Goal: Task Accomplishment & Management: Manage account settings

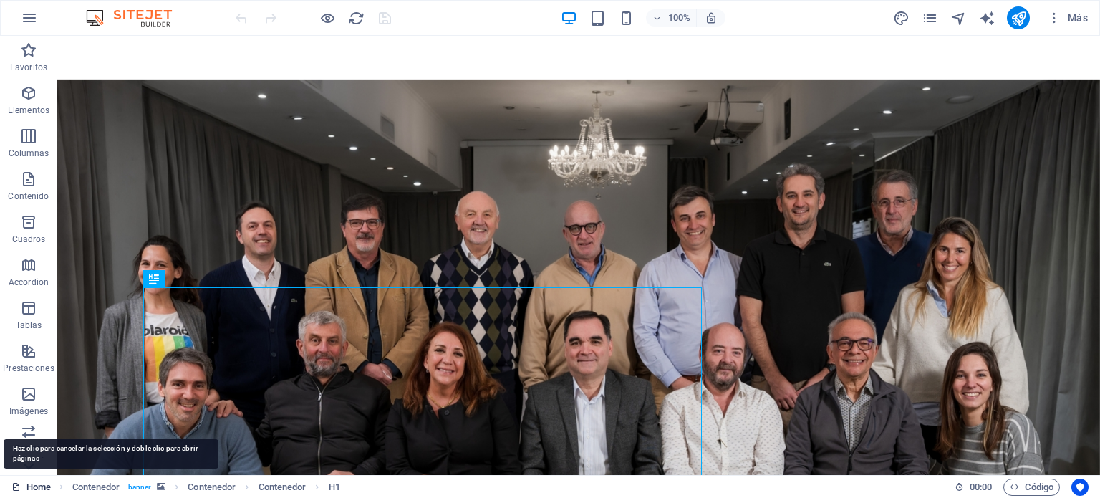
click at [32, 485] on link "Home" at bounding box center [30, 486] width 39 height 17
click at [19, 489] on icon at bounding box center [15, 486] width 9 height 9
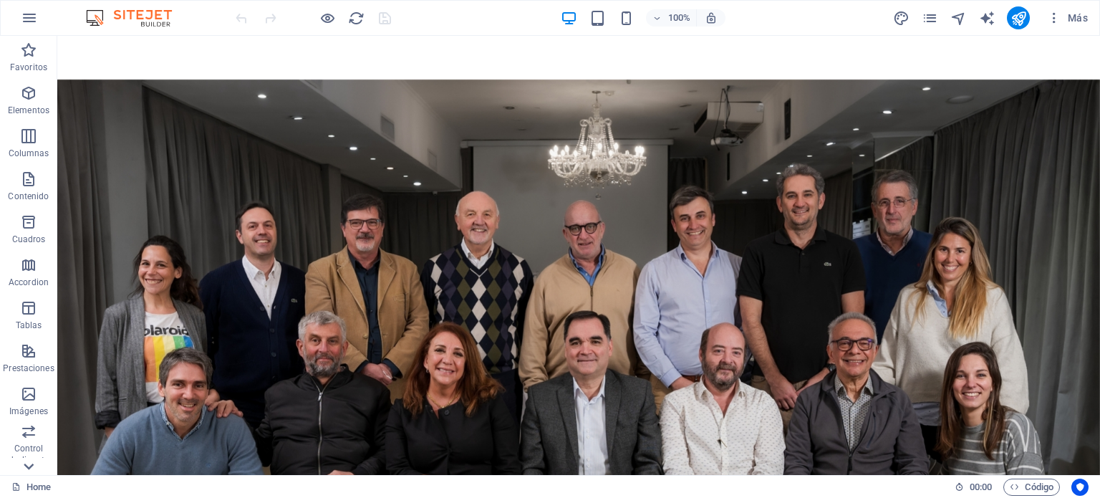
click at [29, 463] on icon at bounding box center [29, 466] width 20 height 20
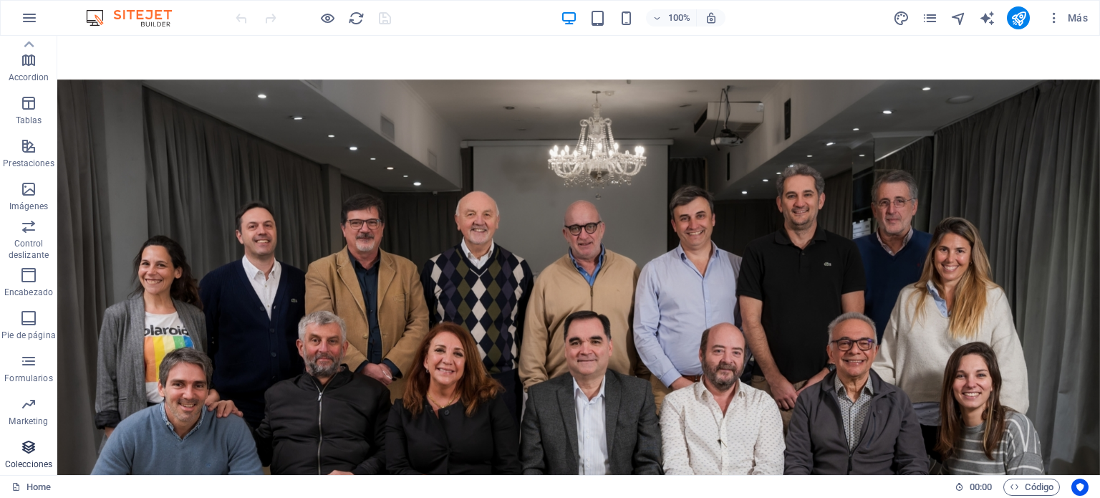
click at [29, 447] on icon "button" at bounding box center [28, 446] width 17 height 17
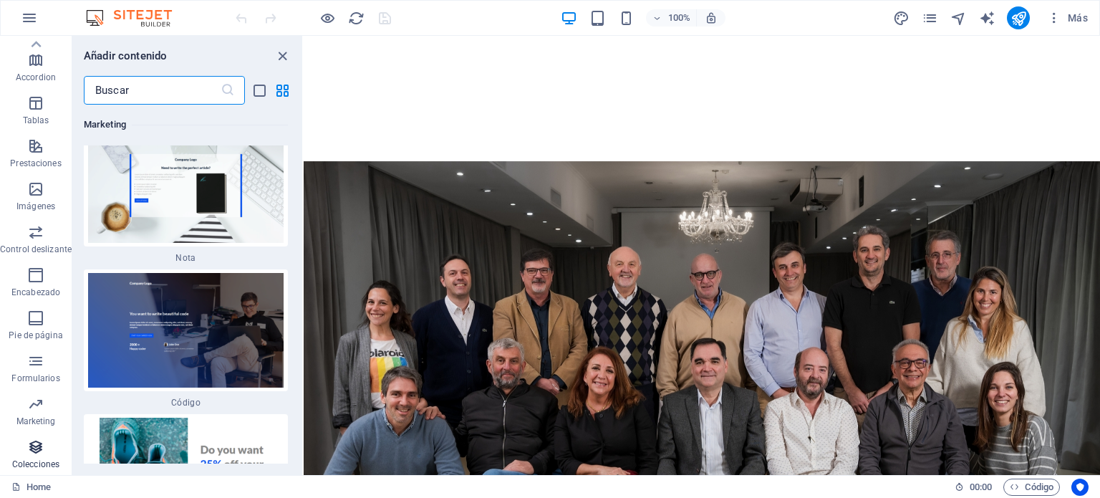
scroll to position [24561, 0]
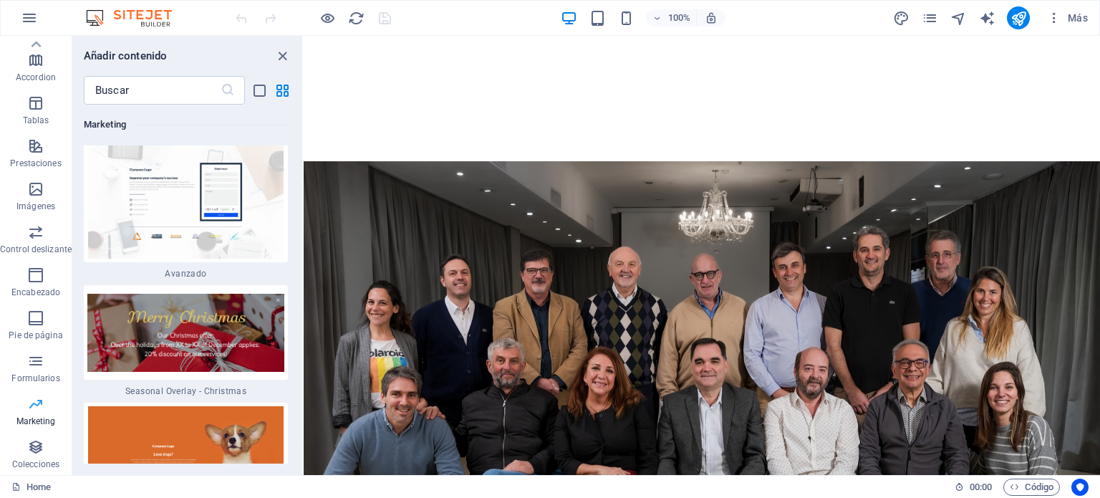
click at [46, 420] on p "Marketing" at bounding box center [35, 420] width 39 height 11
click at [39, 373] on p "Formularios" at bounding box center [35, 377] width 48 height 11
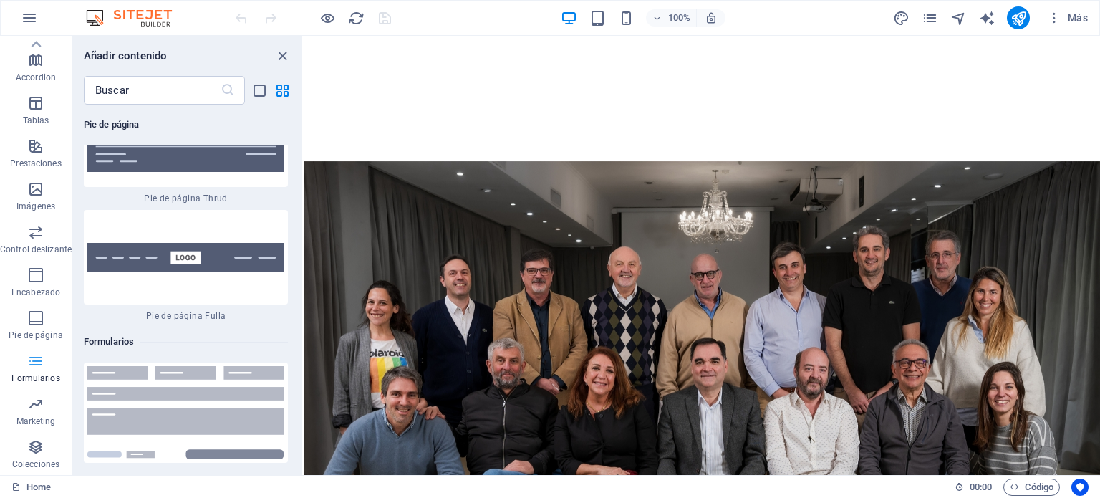
scroll to position [20967, 0]
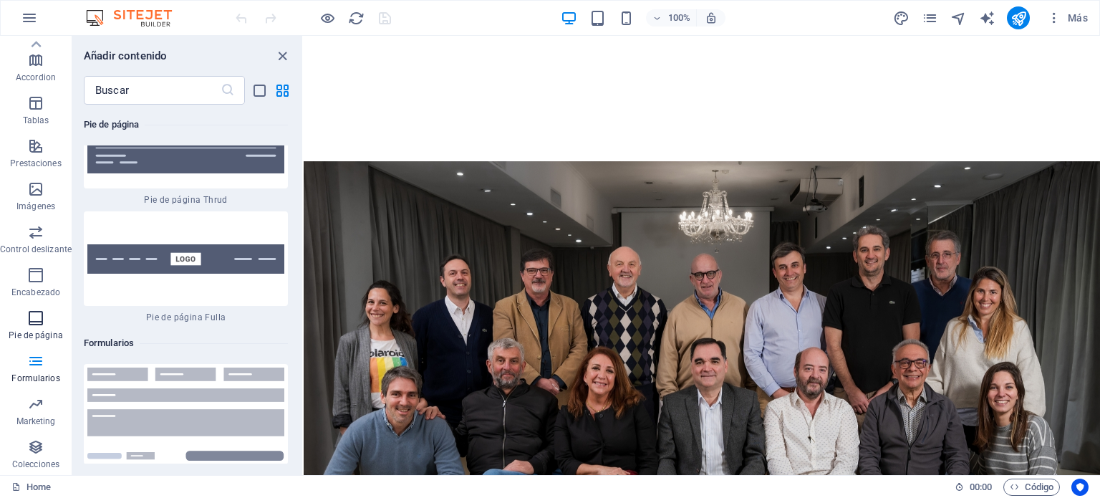
click at [34, 332] on p "Pie de página" at bounding box center [36, 334] width 54 height 11
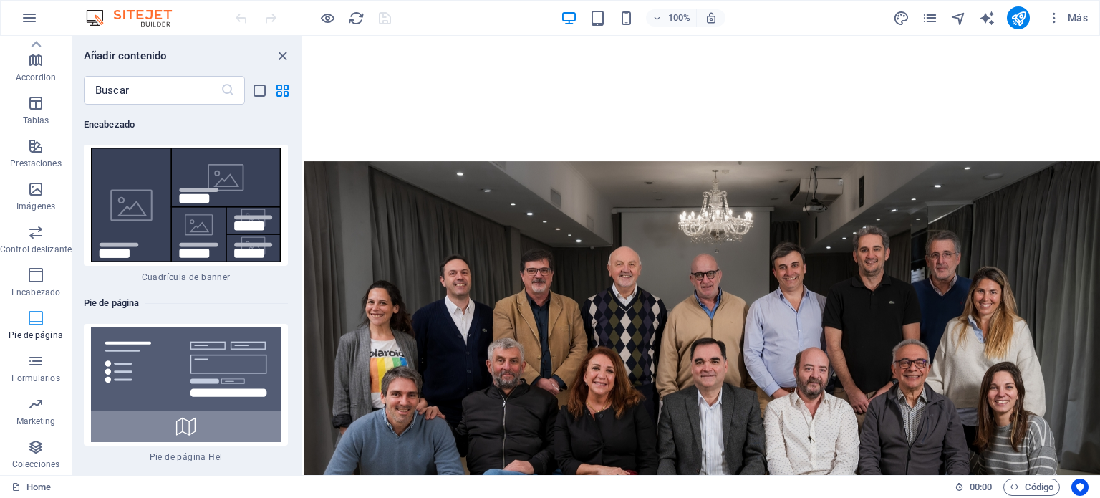
scroll to position [19091, 0]
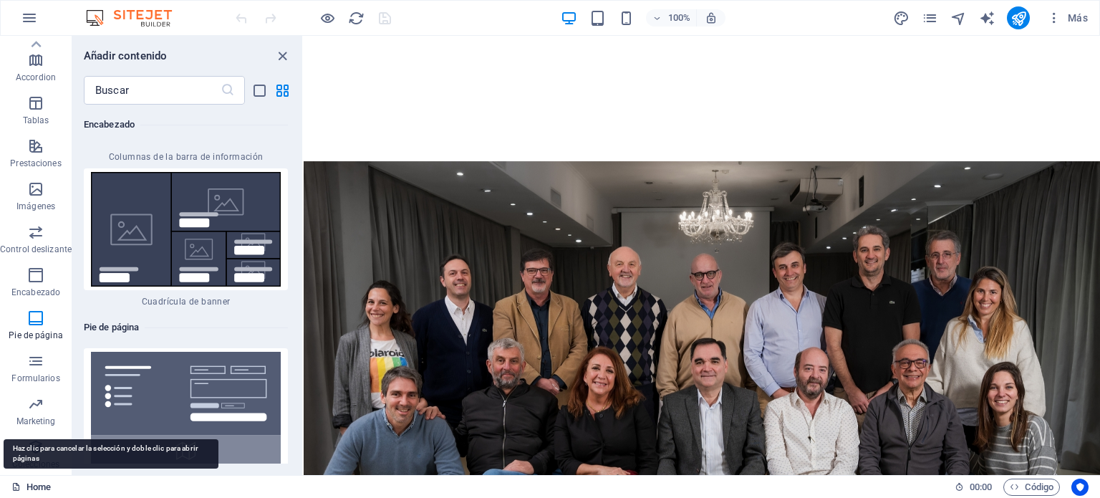
click at [37, 483] on link "Home" at bounding box center [30, 486] width 39 height 17
click at [17, 482] on icon at bounding box center [15, 486] width 9 height 9
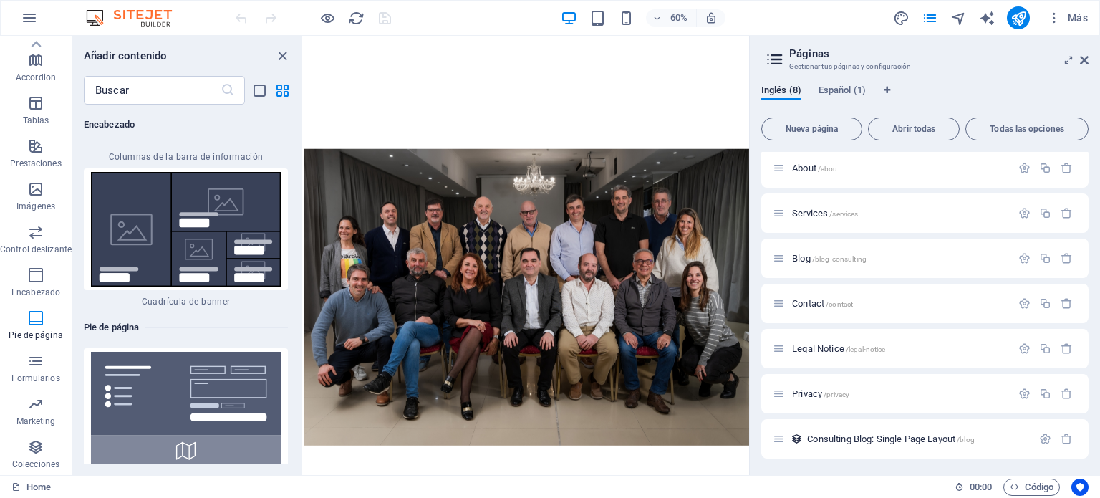
scroll to position [0, 0]
click at [923, 128] on span "Abrir todas" at bounding box center [913, 129] width 79 height 9
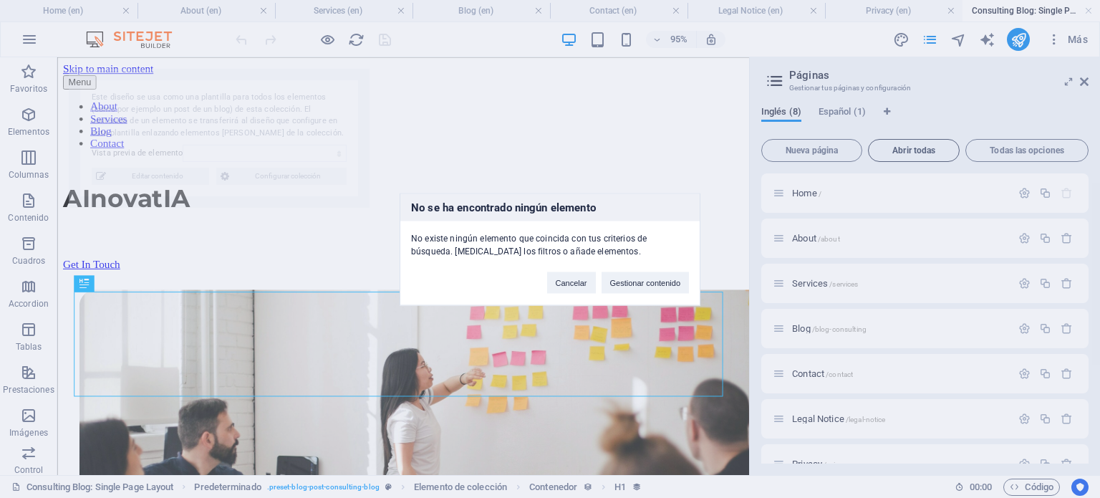
scroll to position [324, 0]
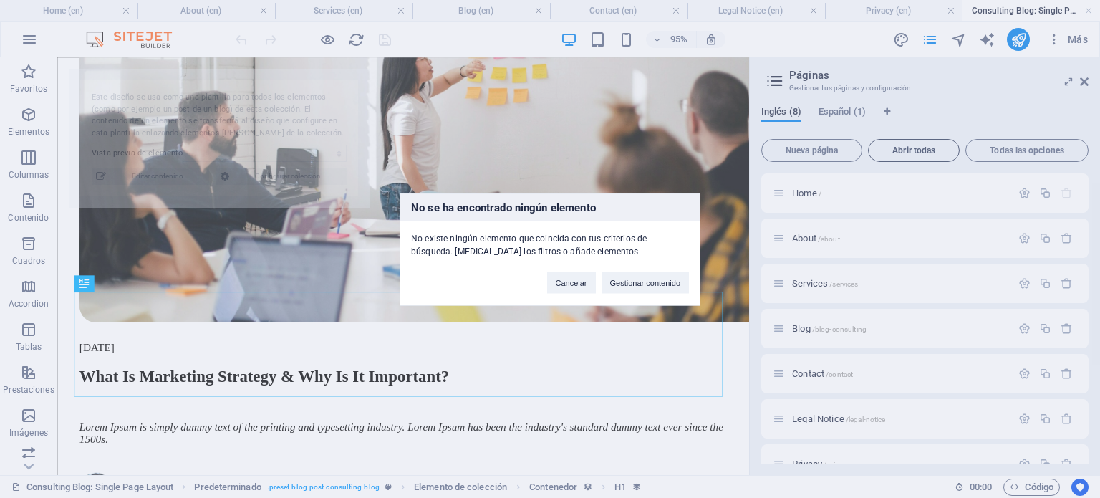
select select "68dd57b2c018a0d56500b450"
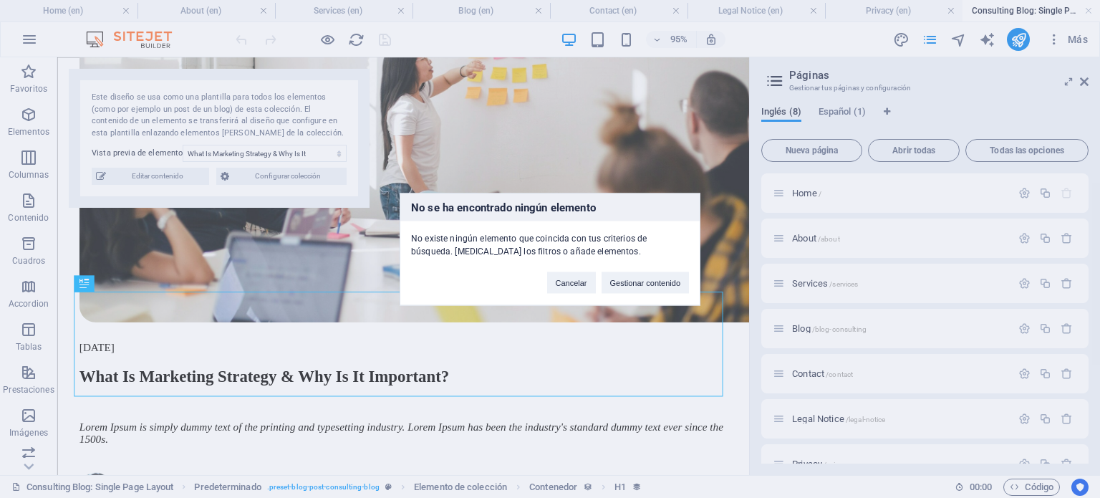
click at [842, 114] on div "No se ha encontrado ningún elemento No existe ningún elemento que coincida con …" at bounding box center [550, 249] width 1100 height 498
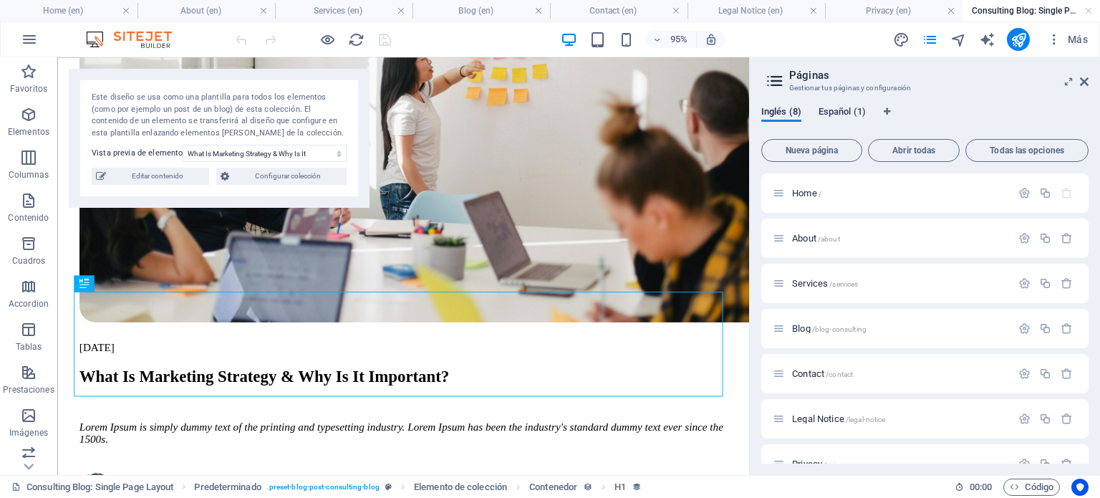
click at [843, 114] on span "Español (1)" at bounding box center [841, 113] width 47 height 20
click at [803, 192] on span "Home /" at bounding box center [806, 190] width 29 height 11
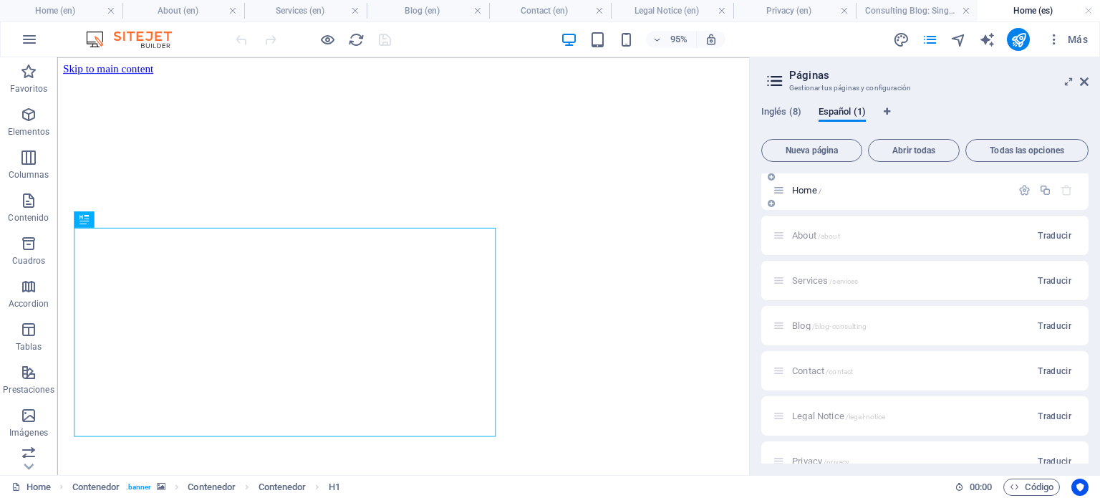
scroll to position [0, 0]
click at [777, 110] on span "Inglés (8)" at bounding box center [781, 113] width 40 height 20
click at [1042, 188] on icon "button" at bounding box center [1045, 193] width 12 height 12
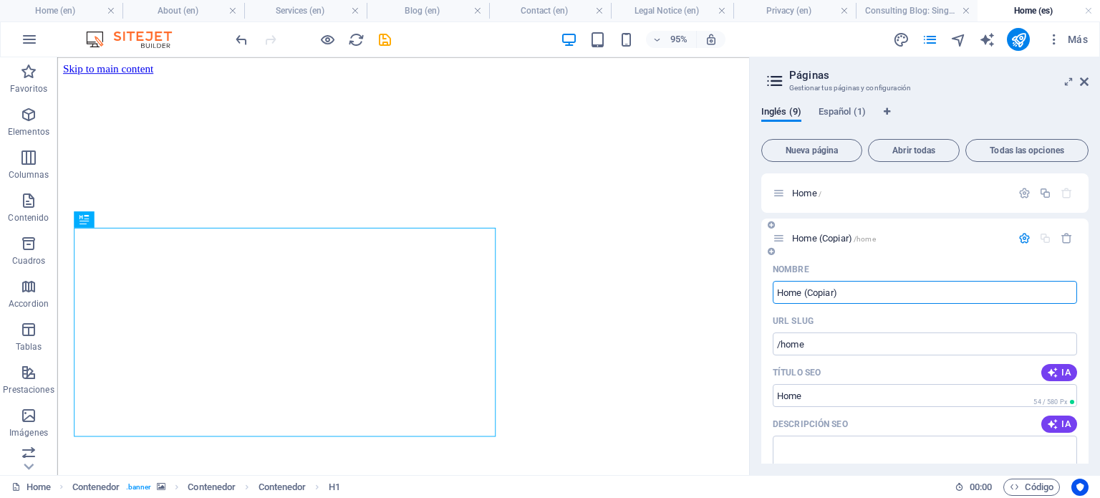
click at [854, 294] on input "Home (Copiar)" at bounding box center [925, 292] width 304 height 23
type input "Home EN"
type input "/home-en"
type input "Home EN"
click at [839, 339] on input "/home-en" at bounding box center [925, 343] width 304 height 23
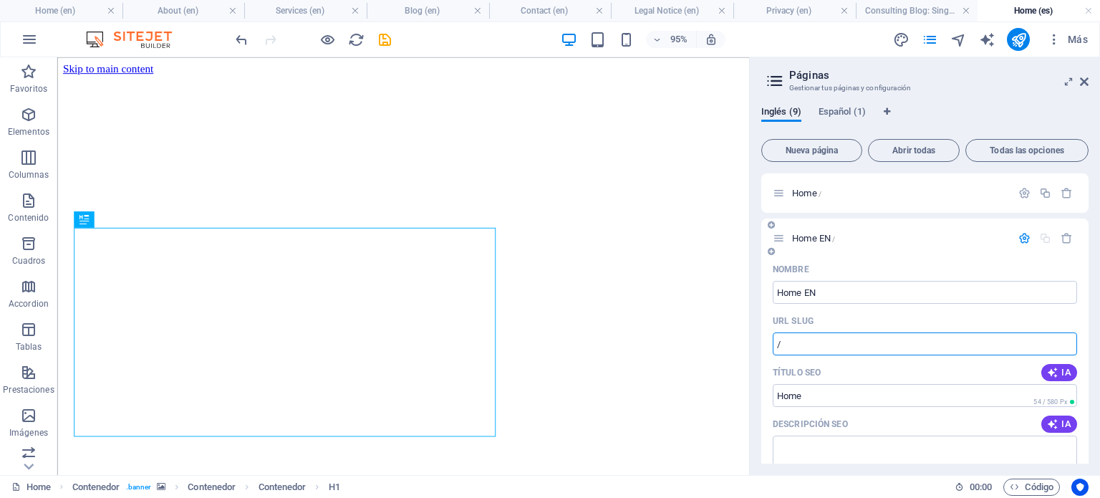
click at [780, 242] on icon at bounding box center [779, 238] width 12 height 12
click at [776, 236] on icon at bounding box center [779, 238] width 12 height 12
type input "/"
click at [770, 221] on icon at bounding box center [771, 225] width 7 height 9
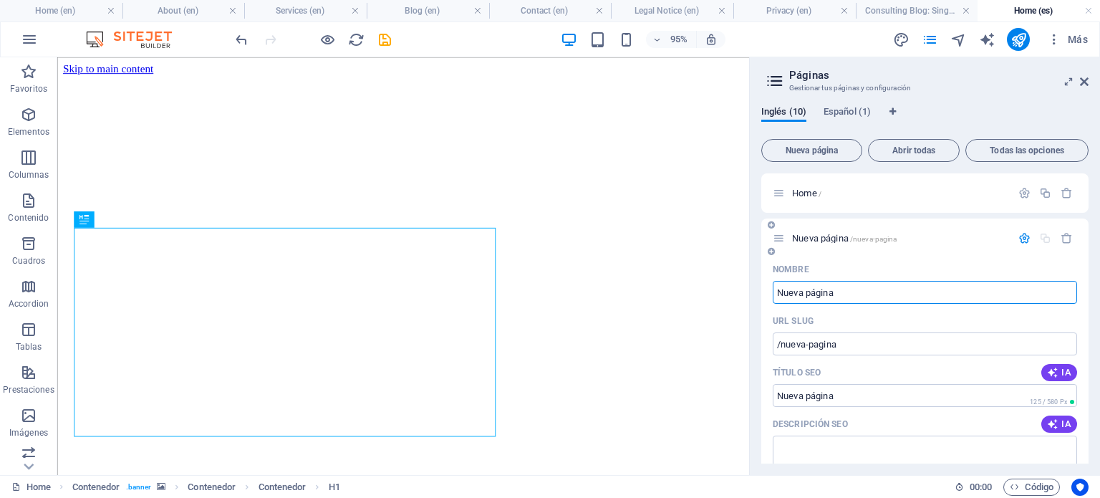
click at [959, 231] on div "Nueva página /nueva-pagina" at bounding box center [892, 238] width 238 height 16
drag, startPoint x: 1085, startPoint y: 200, endPoint x: 1089, endPoint y: 217, distance: 17.7
click at [1089, 217] on div "Inglés (10) Español (1) Nueva página Abrir todas Todas las opciones Home / Nuev…" at bounding box center [925, 285] width 350 height 380
click at [1016, 154] on span "Todas las opciones" at bounding box center [1027, 150] width 110 height 9
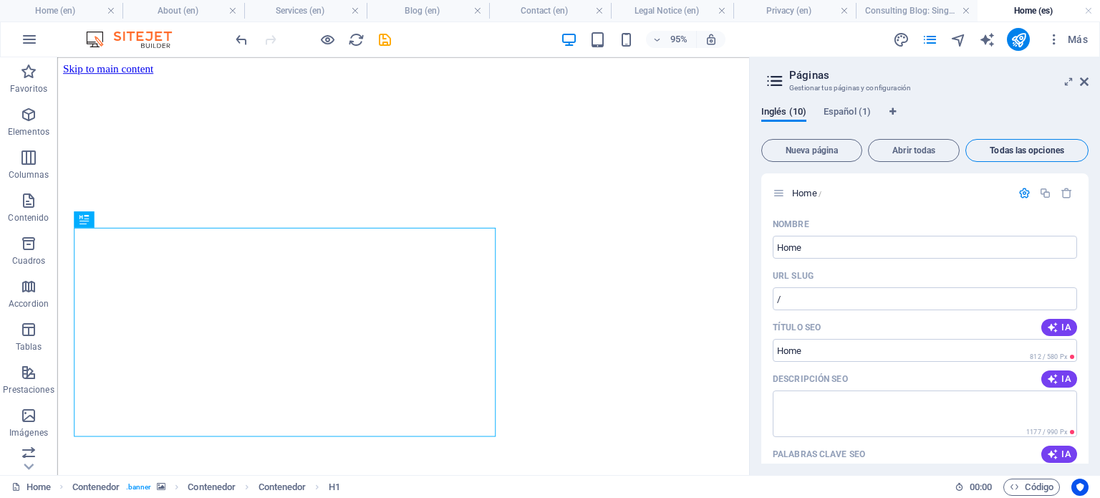
scroll to position [5542, 0]
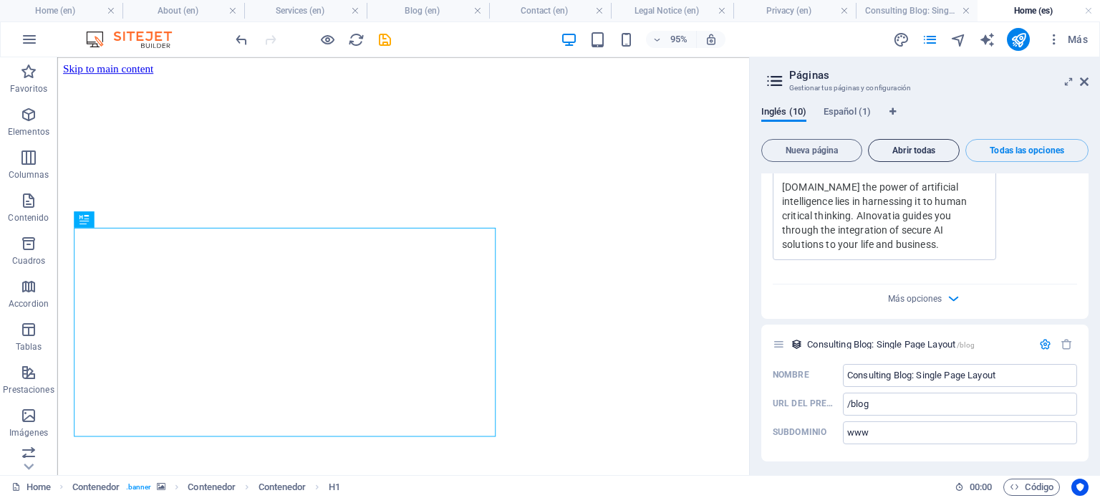
click at [911, 153] on span "Abrir todas" at bounding box center [913, 150] width 79 height 9
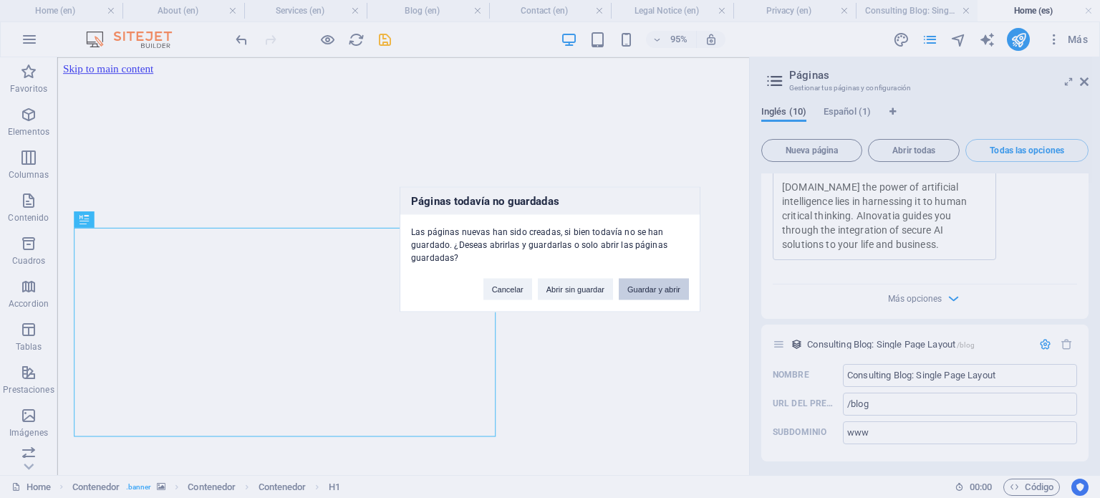
click at [667, 286] on button "Guardar y abrir" at bounding box center [654, 288] width 70 height 21
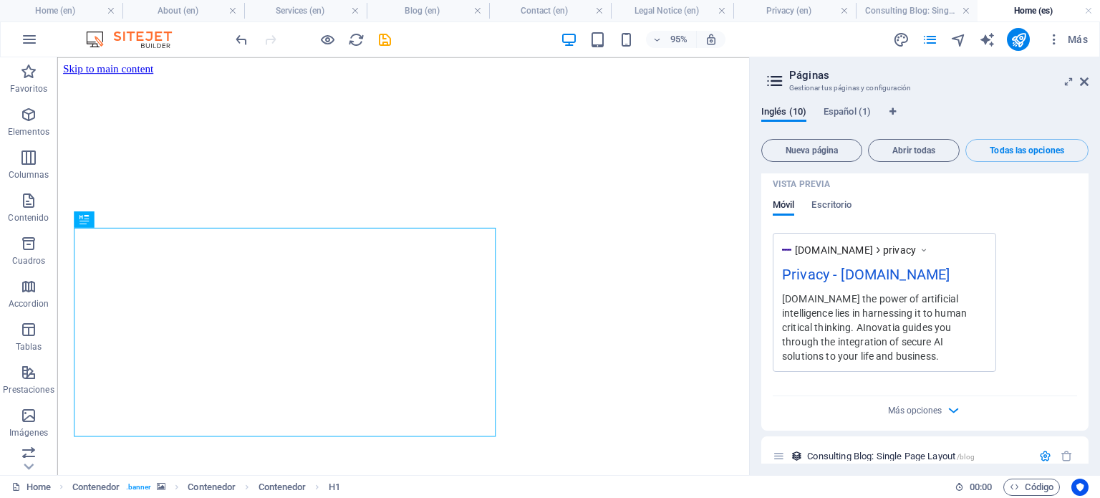
scroll to position [1260, 0]
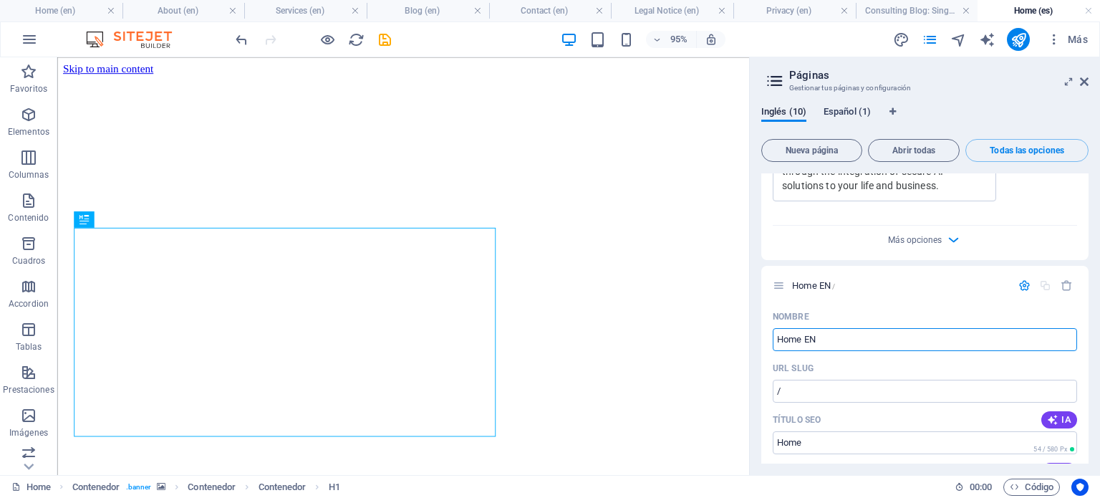
click at [830, 112] on span "Español (1)" at bounding box center [846, 113] width 47 height 20
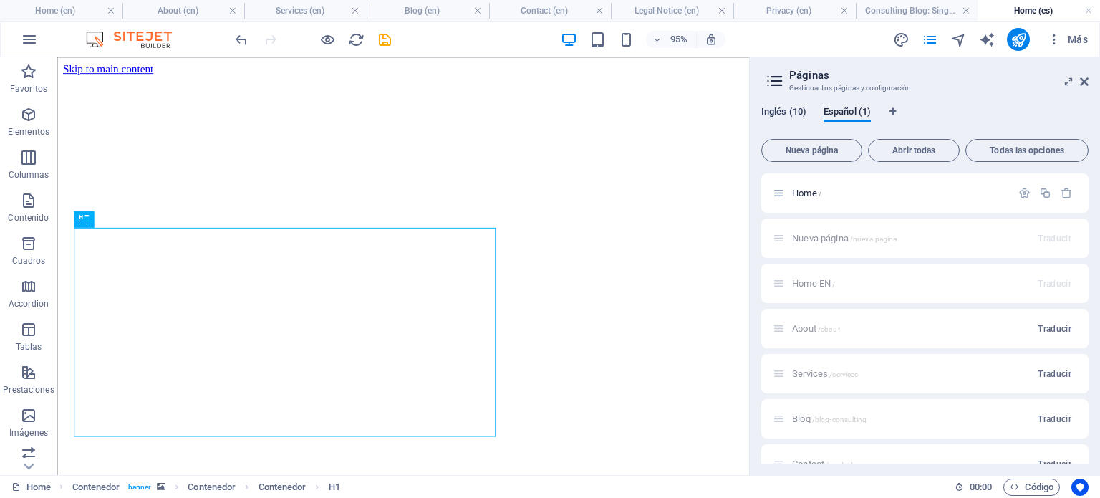
click at [785, 112] on span "Inglés (10)" at bounding box center [783, 113] width 45 height 20
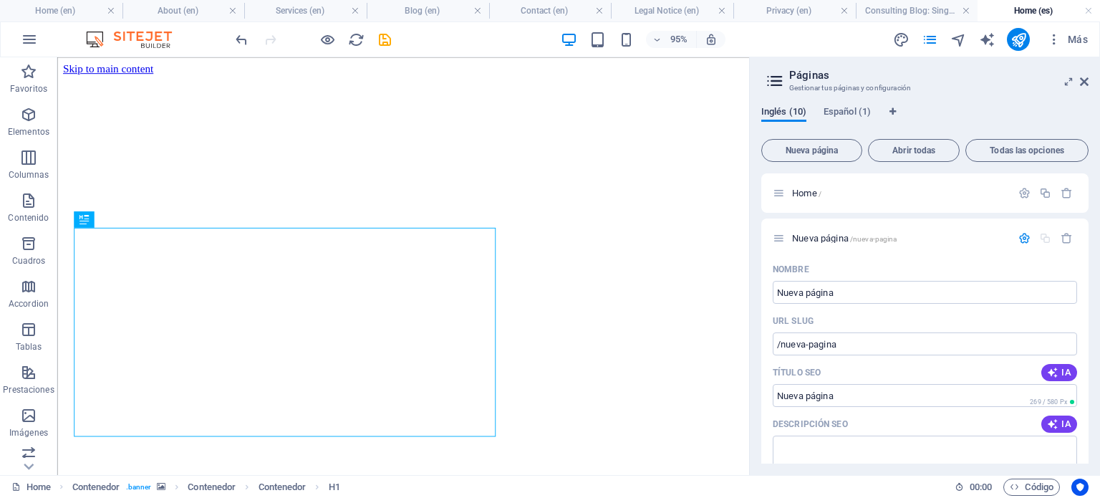
scroll to position [609, 0]
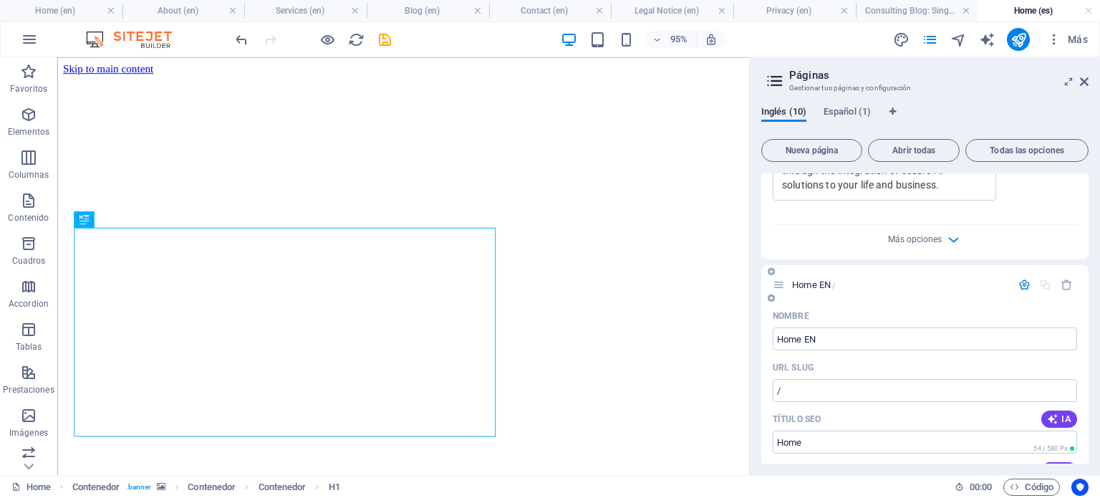
drag, startPoint x: 1084, startPoint y: 301, endPoint x: 1083, endPoint y: 246, distance: 55.9
click at [1062, 279] on icon "button" at bounding box center [1066, 285] width 12 height 12
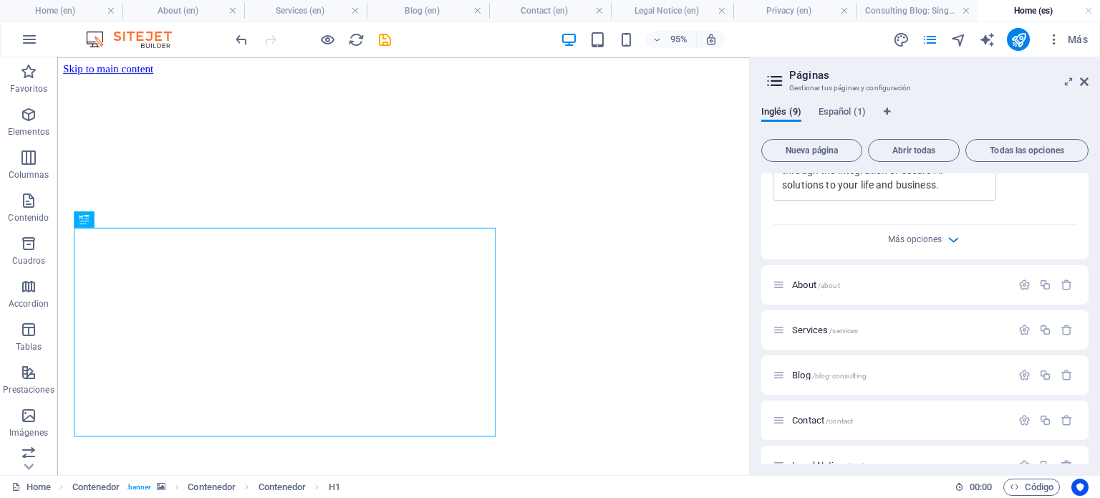
drag, startPoint x: 1088, startPoint y: 361, endPoint x: 1090, endPoint y: 299, distance: 62.3
click at [1090, 299] on div "Inglés (9) Español (1) Nueva página Abrir todas Todas las opciones Home / Nueva…" at bounding box center [925, 285] width 350 height 380
drag, startPoint x: 1085, startPoint y: 352, endPoint x: 1087, endPoint y: 250, distance: 102.4
click at [1087, 250] on div "Home / Nueva página /nueva-pagina Nombre Nueva página ​ URL SLUG /nueva-pagina …" at bounding box center [924, 318] width 327 height 290
click at [840, 107] on span "Español (1)" at bounding box center [841, 113] width 47 height 20
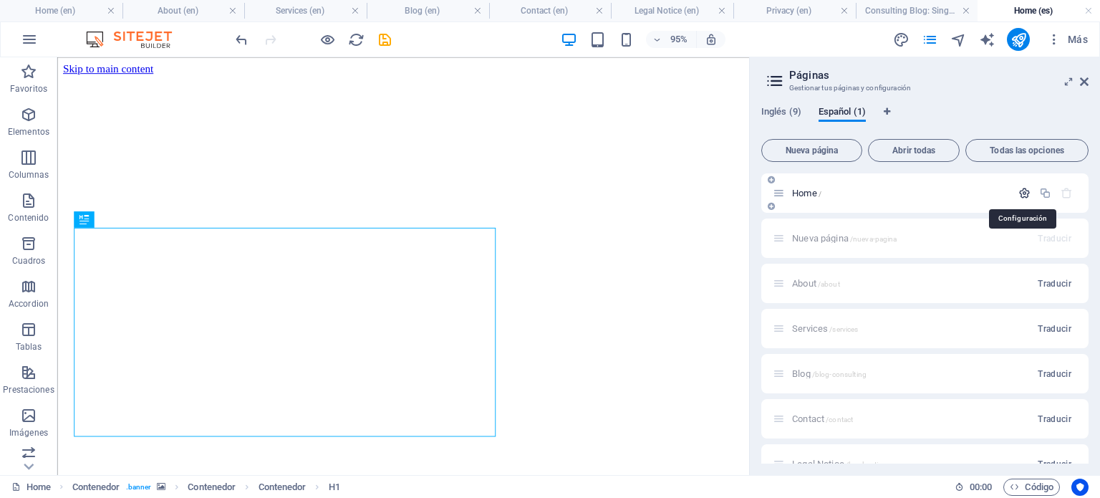
click at [1018, 195] on icon "button" at bounding box center [1024, 193] width 12 height 12
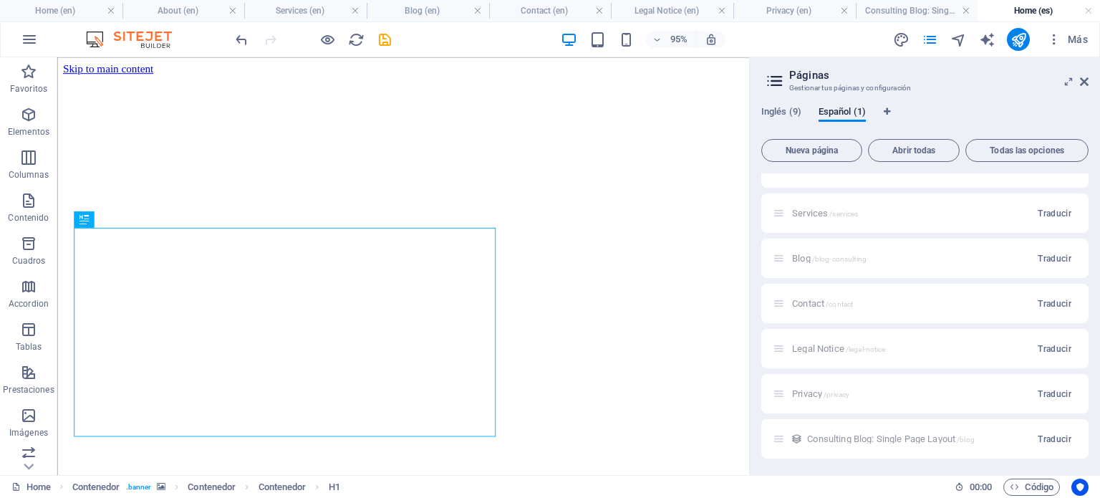
scroll to position [0, 0]
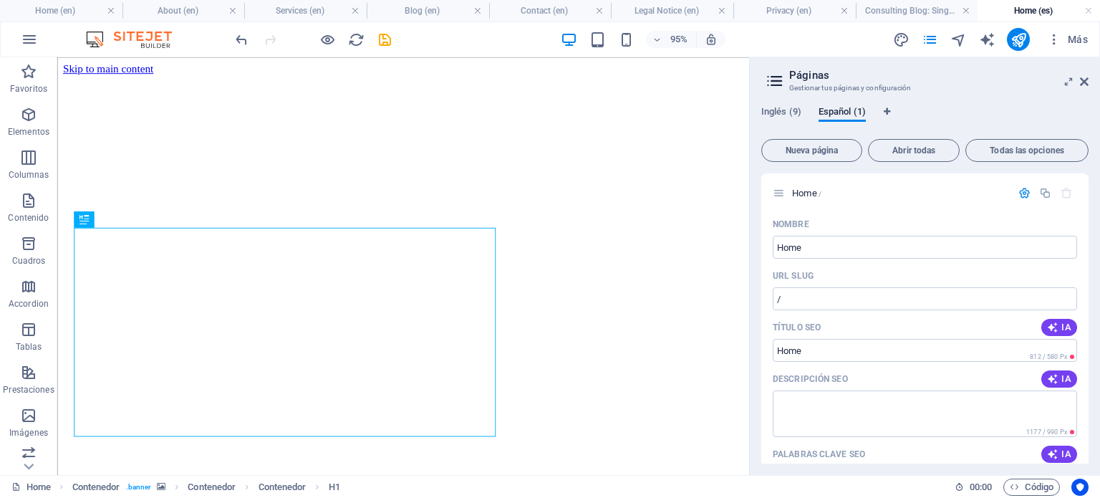
click at [965, 102] on div "Inglés (9) Español (1) Nueva página Abrir todas Todas las opciones Home / Nombr…" at bounding box center [925, 285] width 350 height 380
click at [810, 151] on span "Nueva página" at bounding box center [812, 150] width 88 height 9
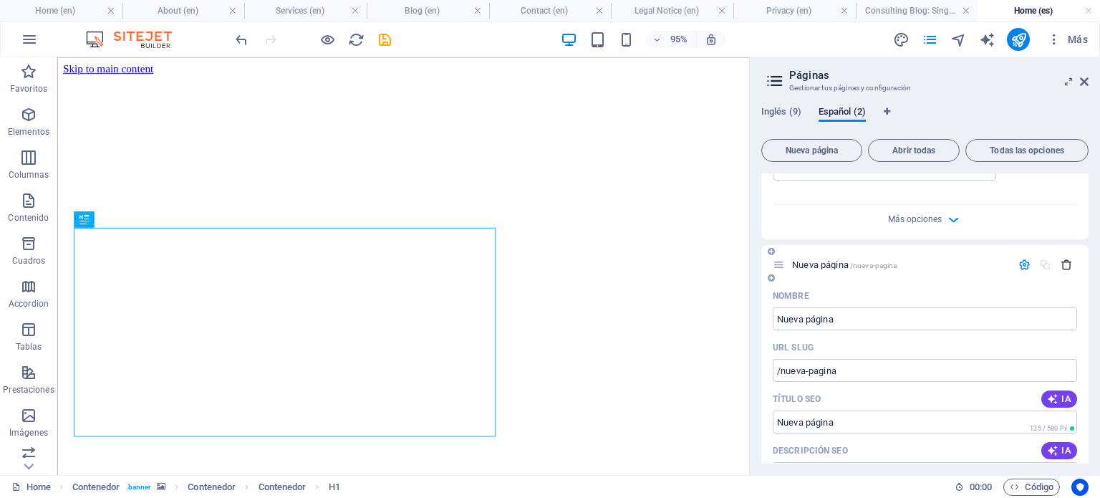
click at [1065, 263] on icon "button" at bounding box center [1066, 264] width 12 height 12
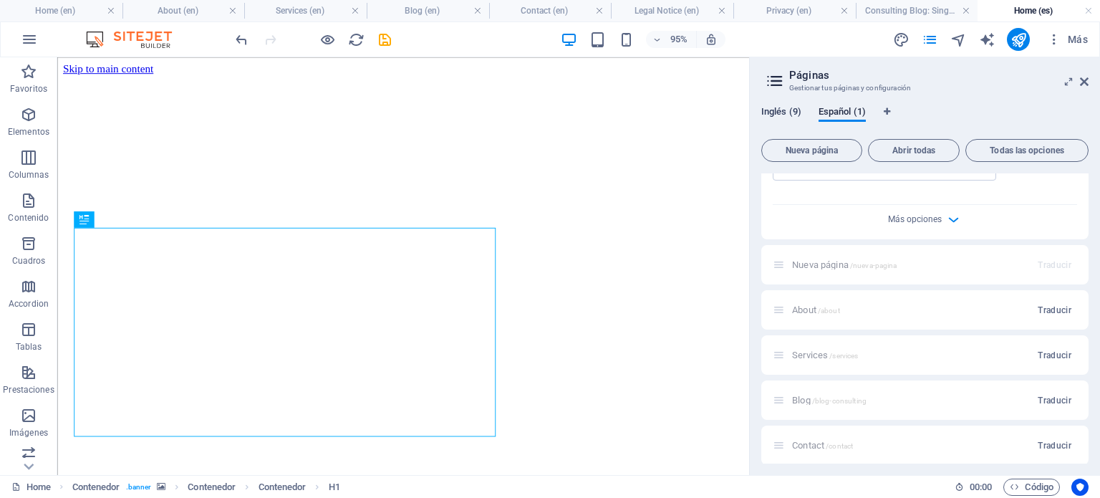
click at [778, 114] on span "Inglés (9)" at bounding box center [781, 113] width 40 height 20
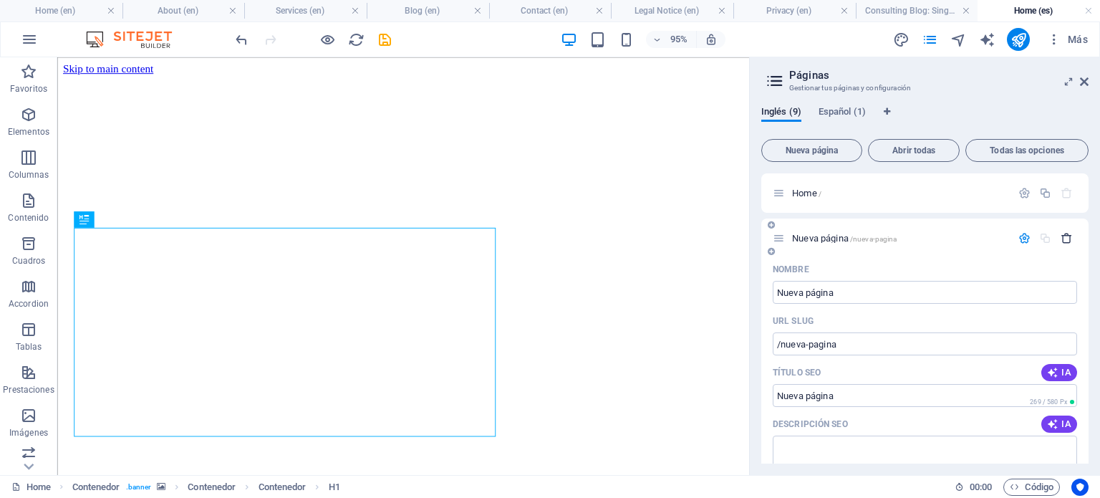
click at [1070, 236] on button "button" at bounding box center [1066, 238] width 21 height 12
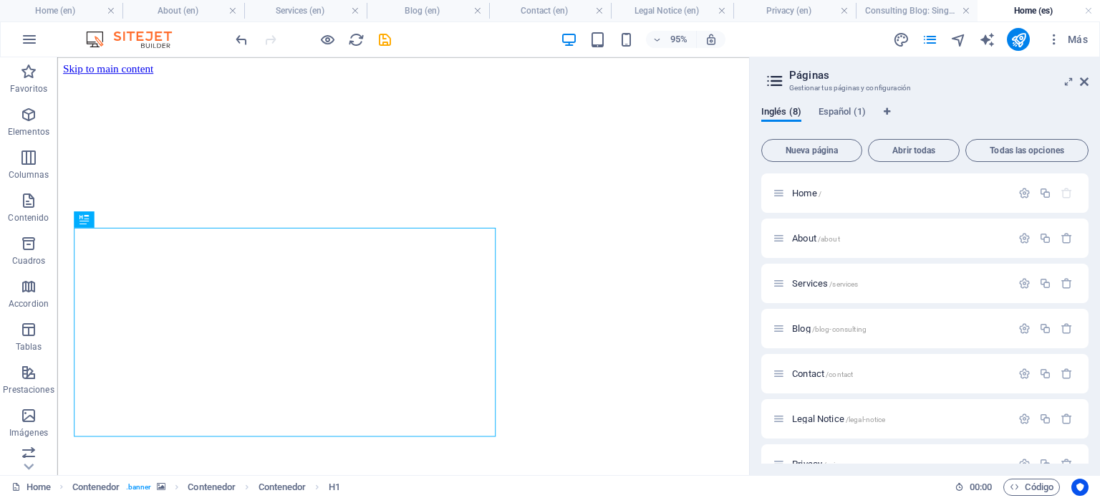
drag, startPoint x: 1083, startPoint y: 238, endPoint x: 1099, endPoint y: 263, distance: 29.6
click at [1099, 263] on div "Inglés (8) Español (1) Nueva página Abrir todas Todas las opciones Home / About…" at bounding box center [925, 285] width 350 height 380
click at [796, 188] on span "Home /" at bounding box center [806, 193] width 29 height 11
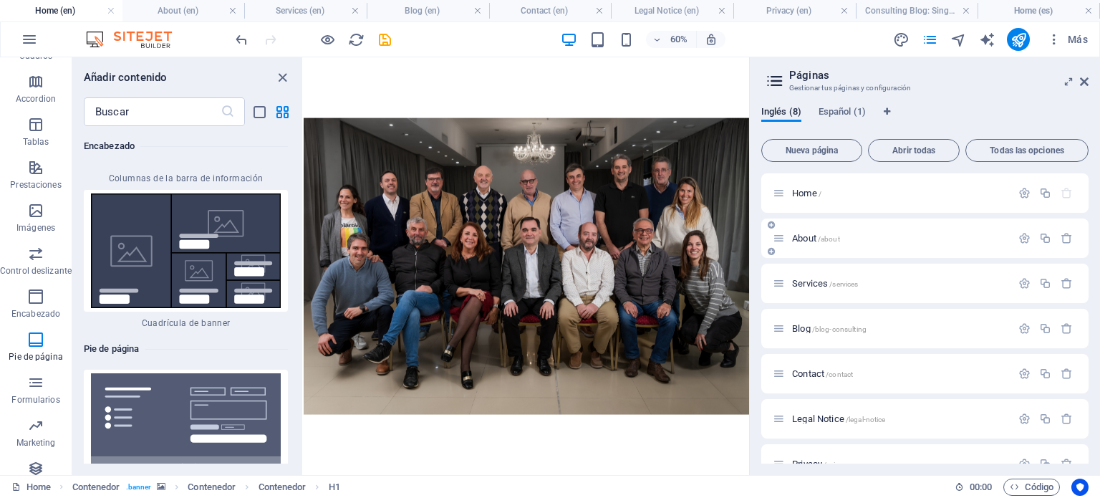
click at [804, 232] on div "About /about" at bounding box center [892, 238] width 238 height 16
click at [806, 239] on span "About /about" at bounding box center [816, 238] width 48 height 11
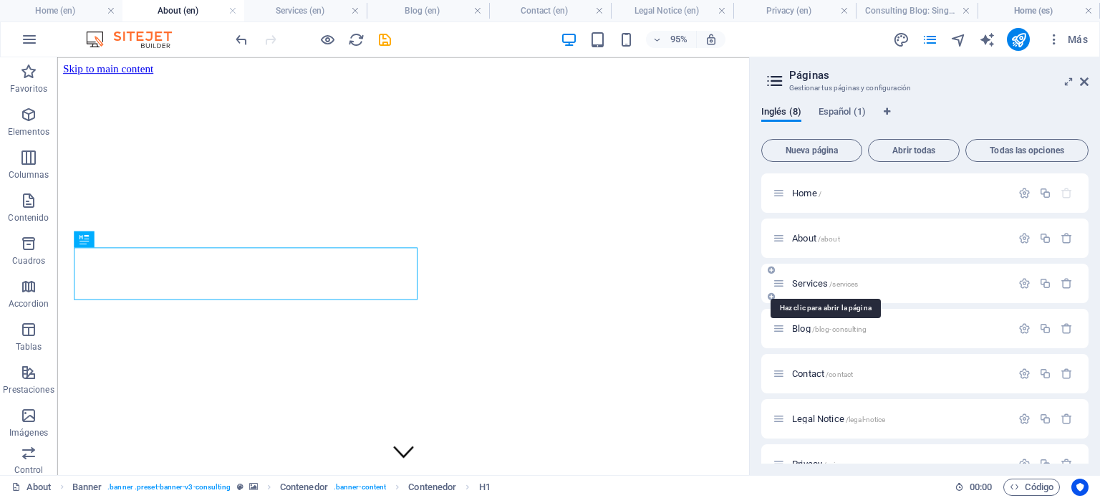
click at [807, 278] on span "Services /services" at bounding box center [825, 283] width 66 height 11
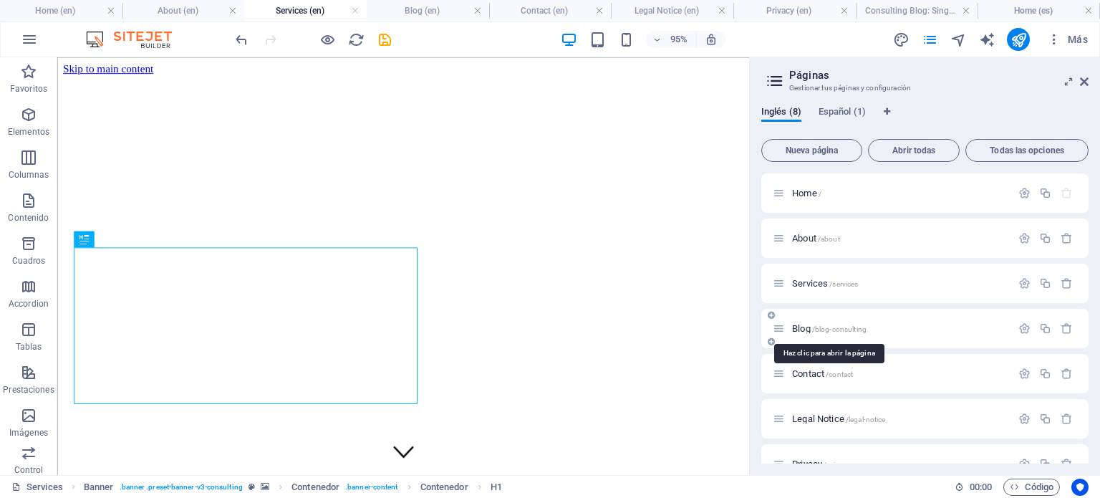
click at [803, 329] on span "Blog /blog-consulting" at bounding box center [829, 328] width 74 height 11
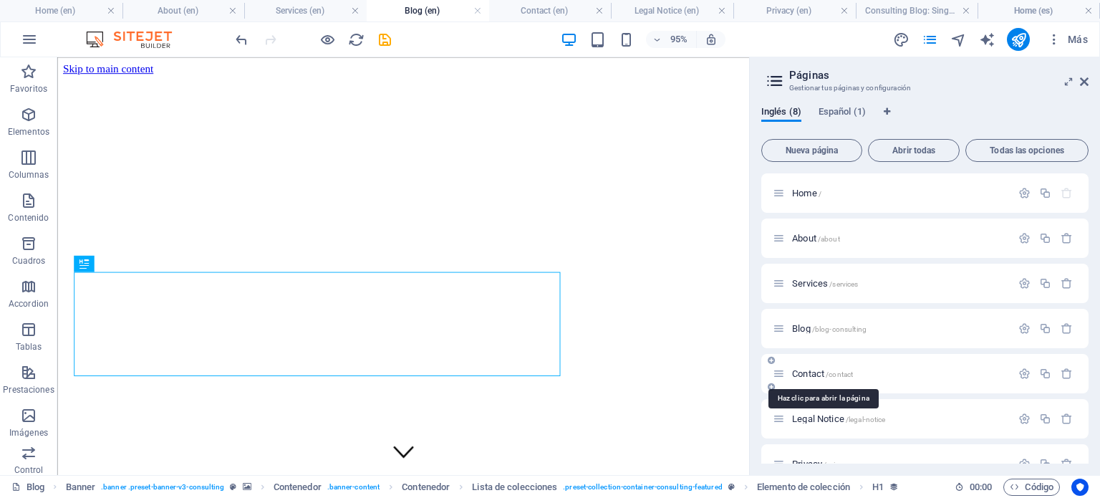
click at [805, 373] on span "Contact /contact" at bounding box center [822, 373] width 61 height 11
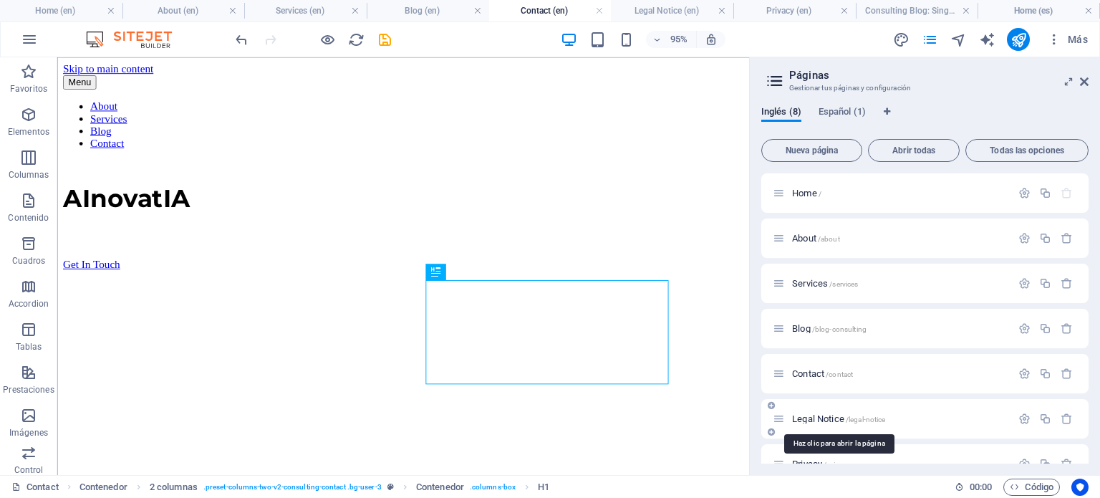
click at [807, 420] on span "Legal Notice /legal-notice" at bounding box center [838, 418] width 93 height 11
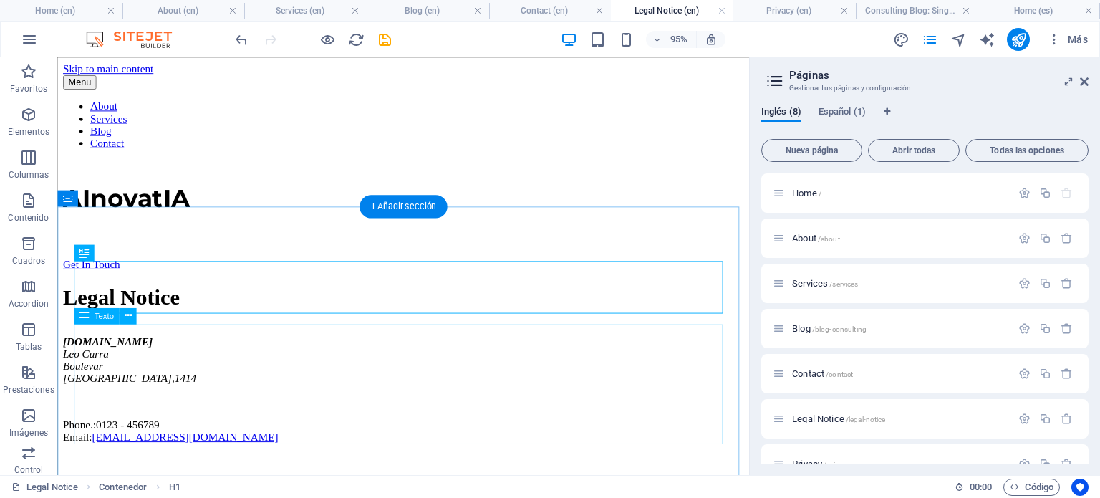
click at [179, 435] on div "[DOMAIN_NAME] [PERSON_NAME] Boulevar [GEOGRAPHIC_DATA] , 1414 Phone.: 0123 - 45…" at bounding box center [421, 406] width 717 height 113
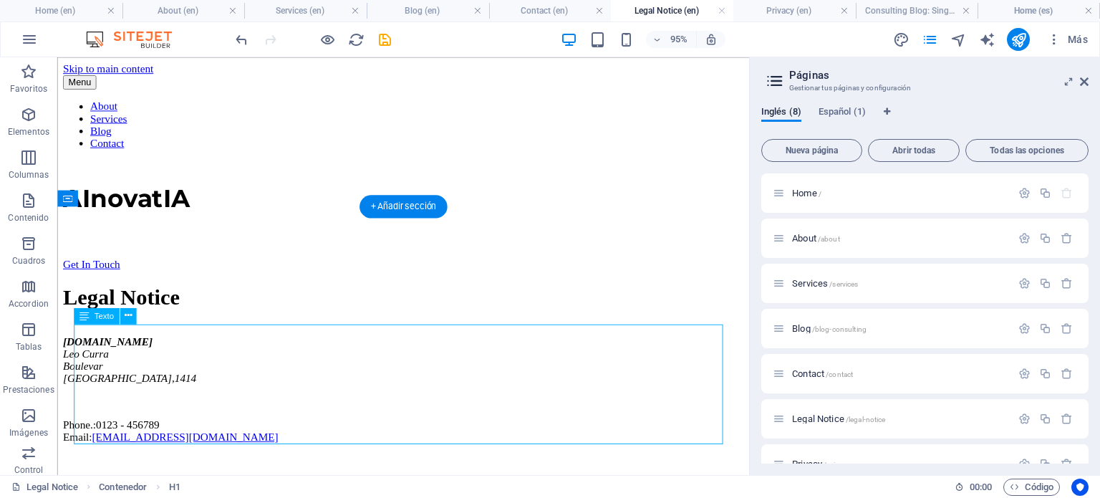
click at [179, 435] on div "[DOMAIN_NAME] [PERSON_NAME] Boulevar [GEOGRAPHIC_DATA] , 1414 Phone.: 0123 - 45…" at bounding box center [421, 406] width 717 height 113
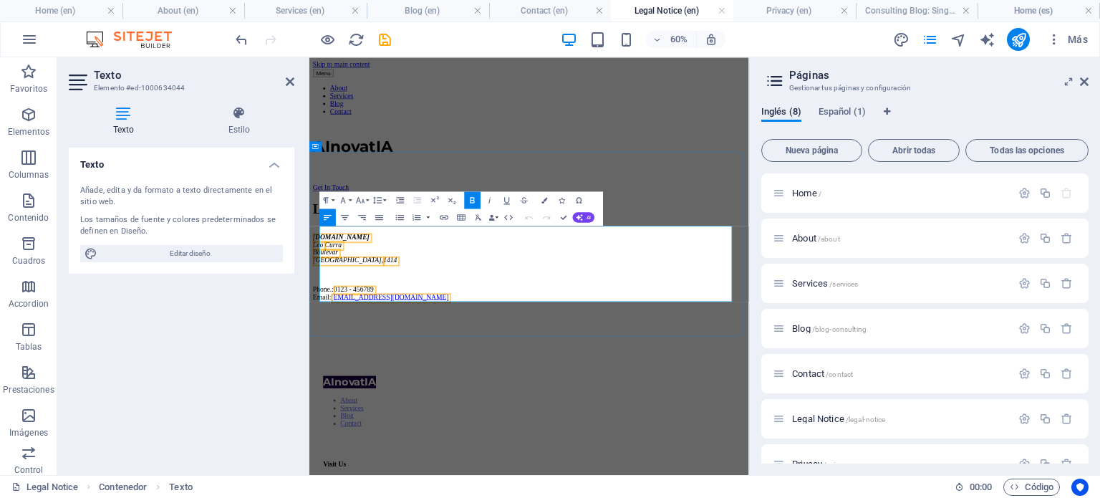
click at [416, 437] on span "0123 - 456789" at bounding box center [382, 443] width 67 height 12
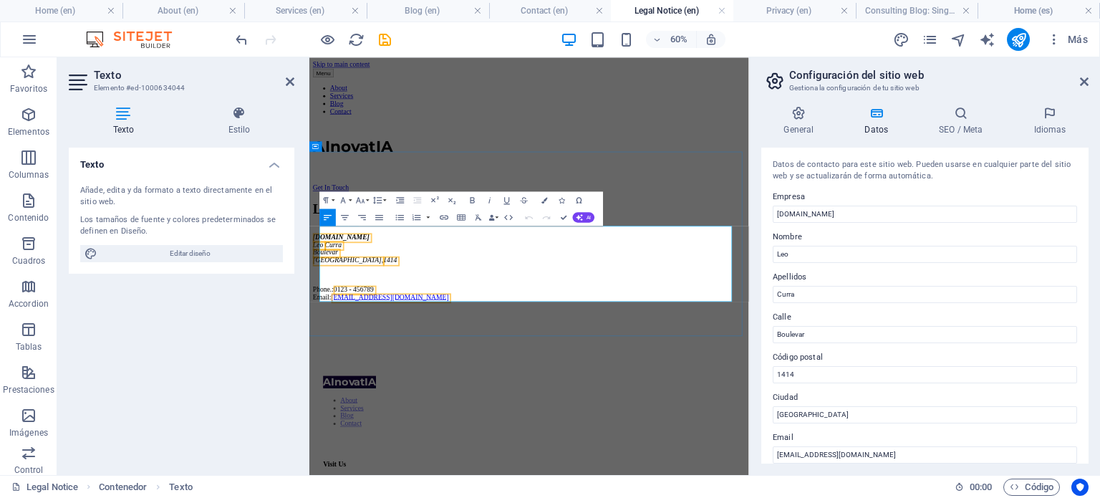
click at [416, 437] on span "0123 - 456789" at bounding box center [382, 443] width 67 height 12
click at [909, 296] on div "Legal Notice [DOMAIN_NAME] [PERSON_NAME] Boulevar [GEOGRAPHIC_DATA] , 1414 Phon…" at bounding box center [675, 379] width 721 height 166
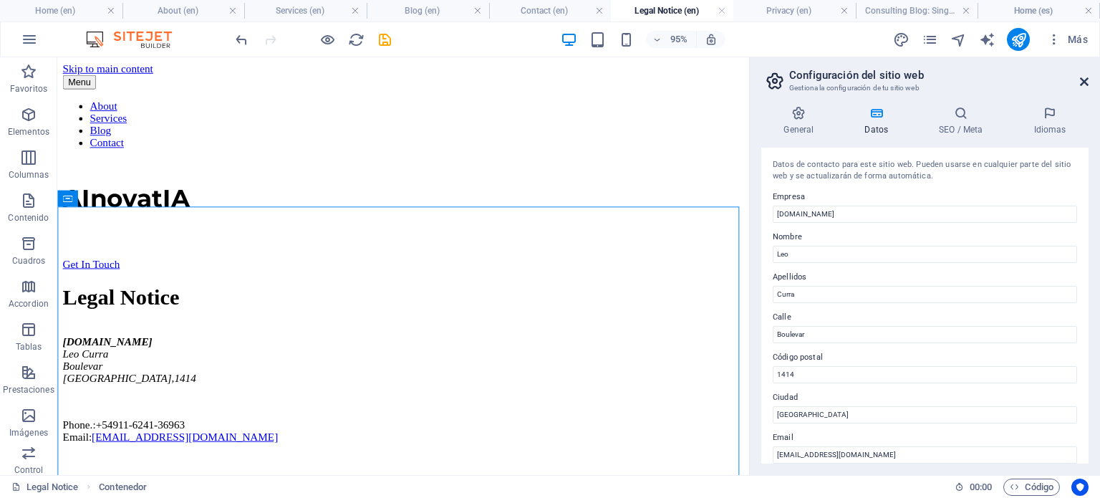
click at [1086, 82] on icon at bounding box center [1084, 81] width 9 height 11
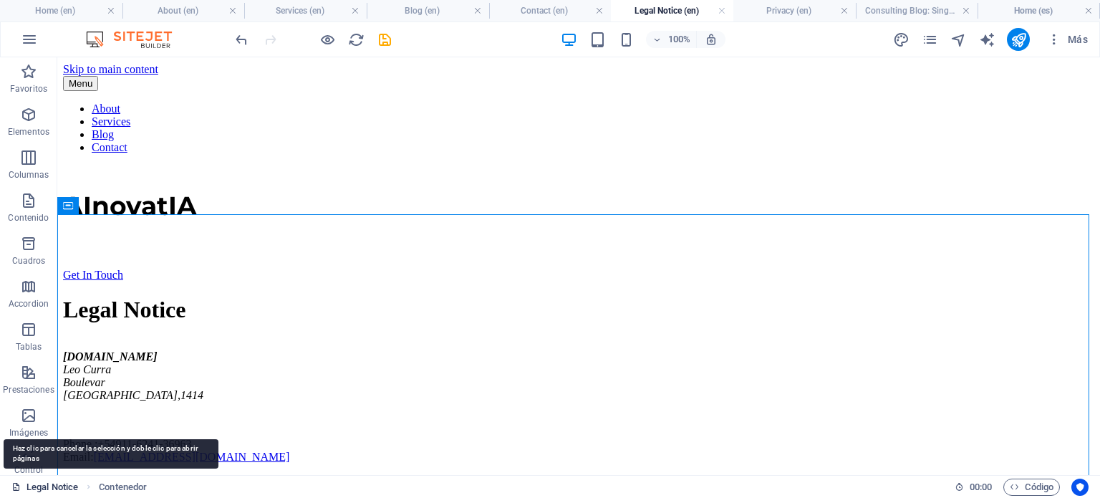
click at [17, 486] on icon at bounding box center [15, 486] width 9 height 9
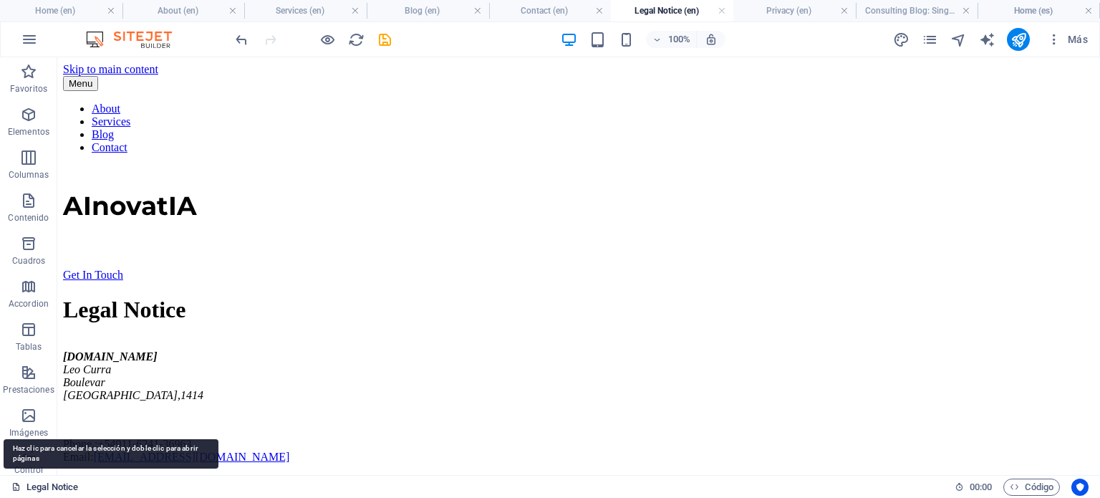
click at [17, 486] on icon at bounding box center [15, 486] width 9 height 9
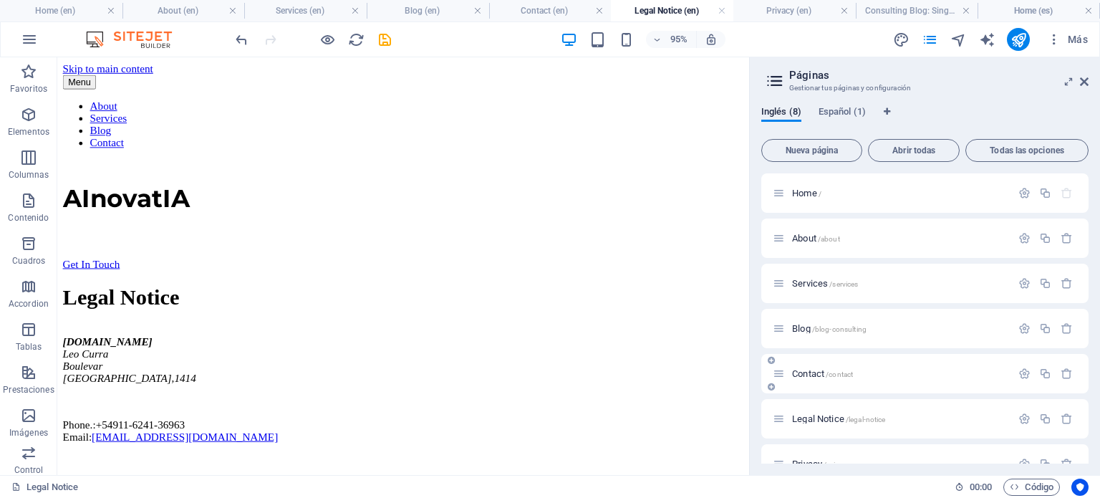
click at [800, 371] on span "Contact /contact" at bounding box center [822, 373] width 61 height 11
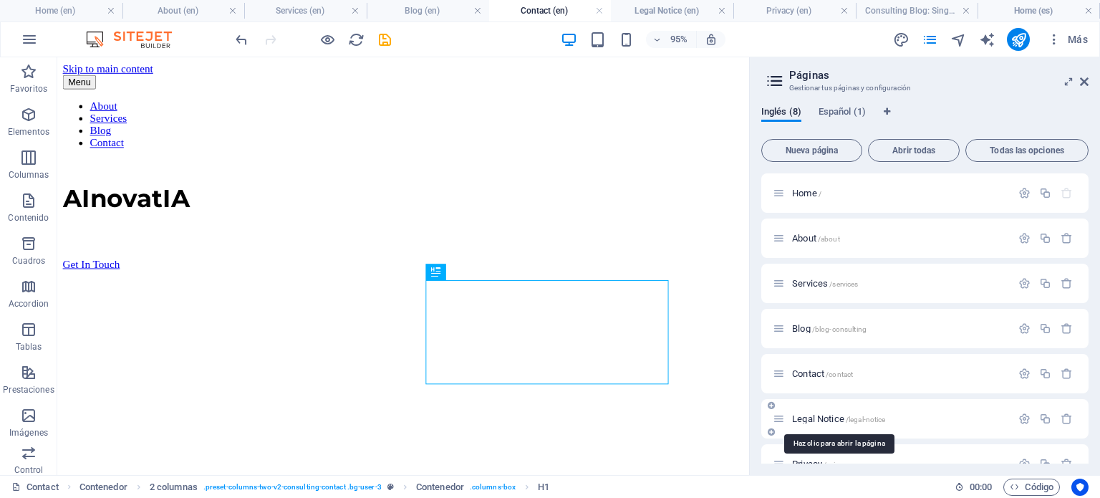
click at [811, 413] on span "Legal Notice /legal-notice" at bounding box center [838, 418] width 93 height 11
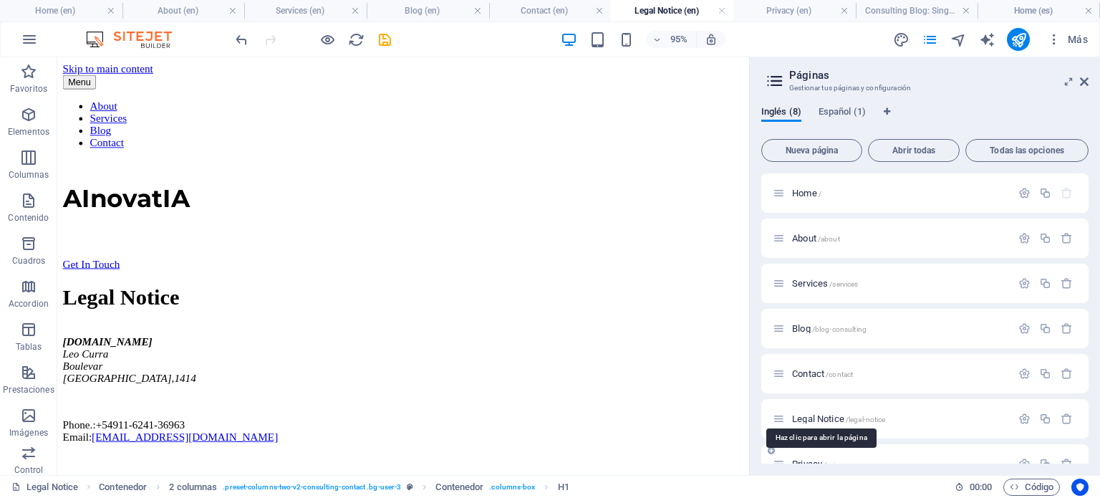
click at [809, 462] on span "Privacy /privacy" at bounding box center [820, 463] width 57 height 11
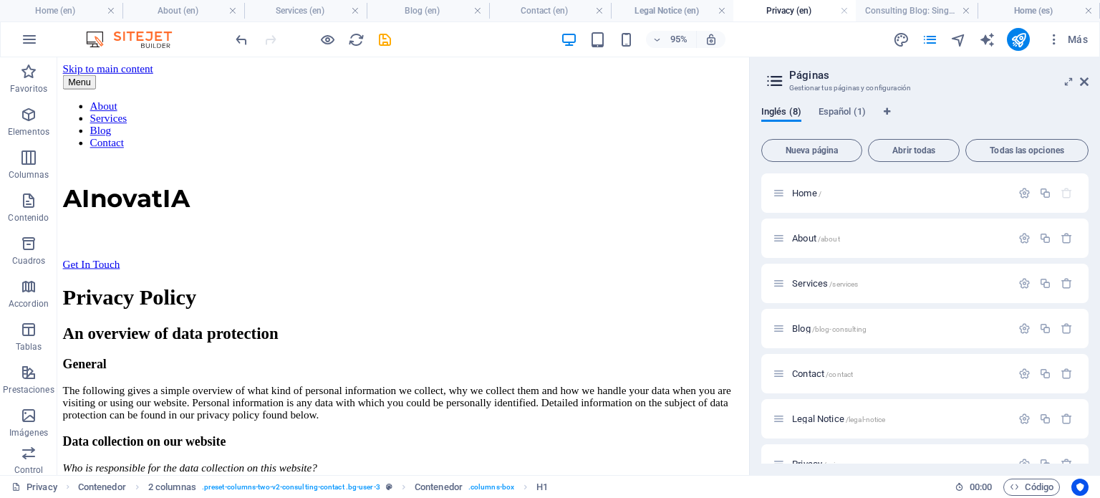
drag, startPoint x: 1088, startPoint y: 293, endPoint x: 1088, endPoint y: 325, distance: 32.2
click at [1088, 325] on div "Home / About /about Services /services Blog /blog-consulting Contact /contact L…" at bounding box center [924, 318] width 327 height 290
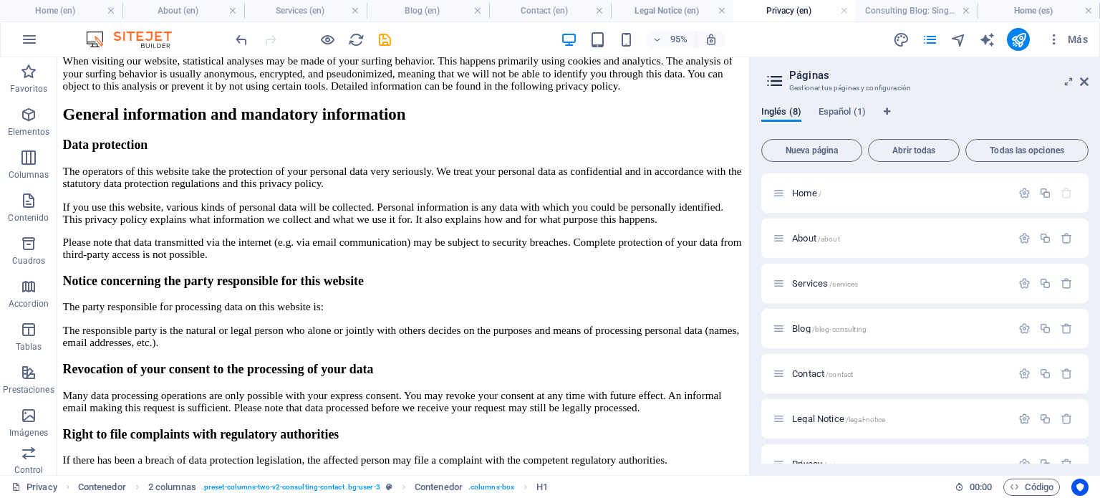
scroll to position [0, 0]
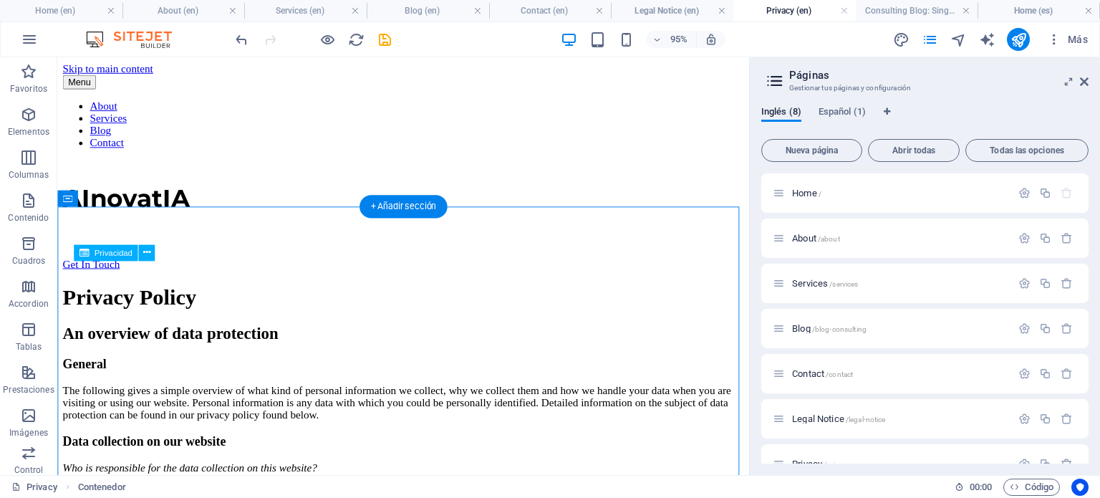
drag, startPoint x: 87, startPoint y: 287, endPoint x: 208, endPoint y: 334, distance: 130.6
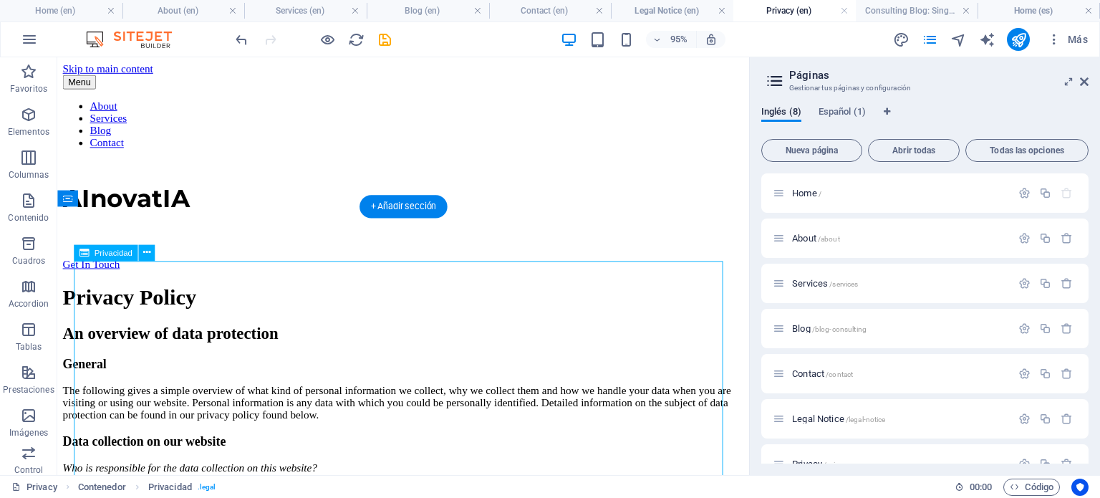
drag, startPoint x: 82, startPoint y: 296, endPoint x: 242, endPoint y: 346, distance: 167.8
drag, startPoint x: 497, startPoint y: 326, endPoint x: 353, endPoint y: 306, distance: 145.4
drag, startPoint x: 265, startPoint y: 362, endPoint x: 210, endPoint y: 362, distance: 55.1
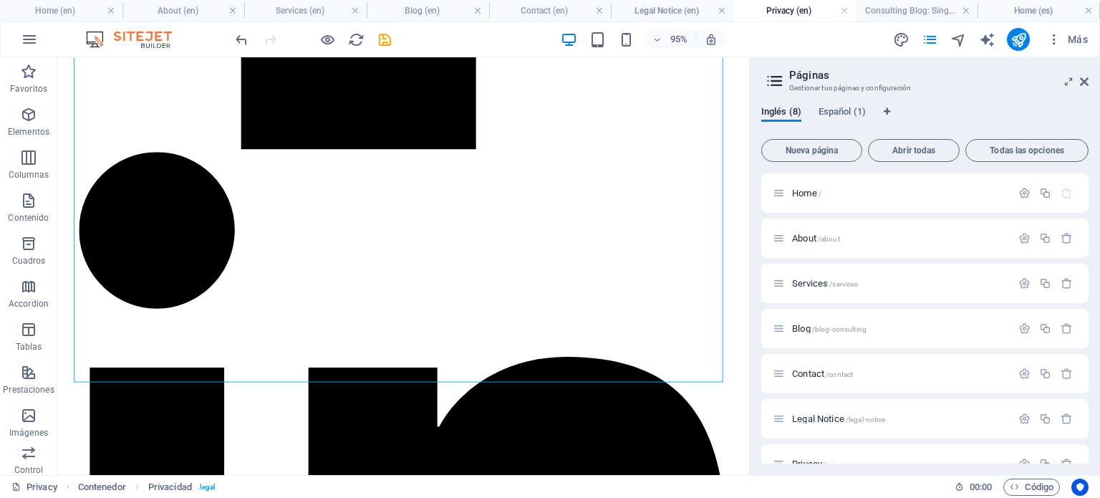
scroll to position [4871, 0]
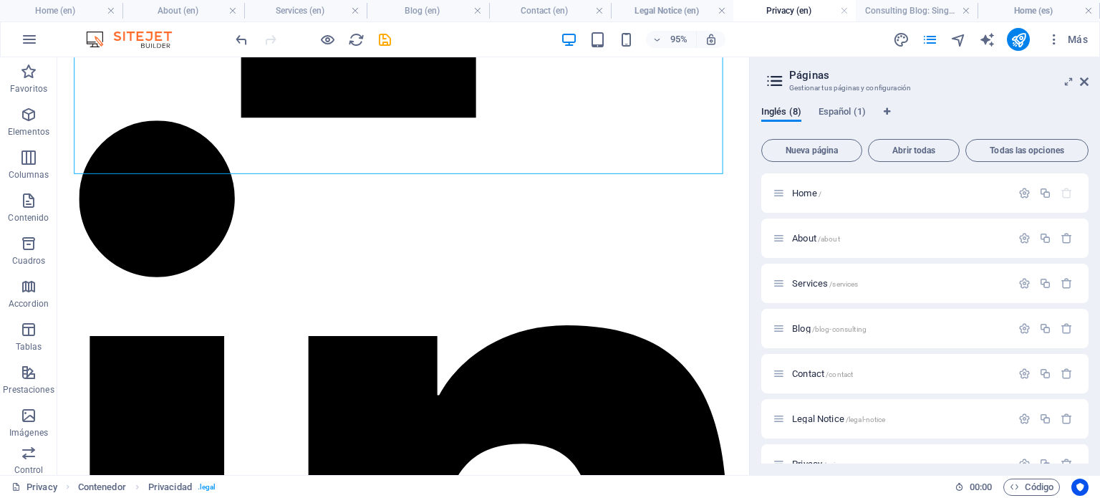
drag, startPoint x: 162, startPoint y: 417, endPoint x: 350, endPoint y: 508, distance: 209.4
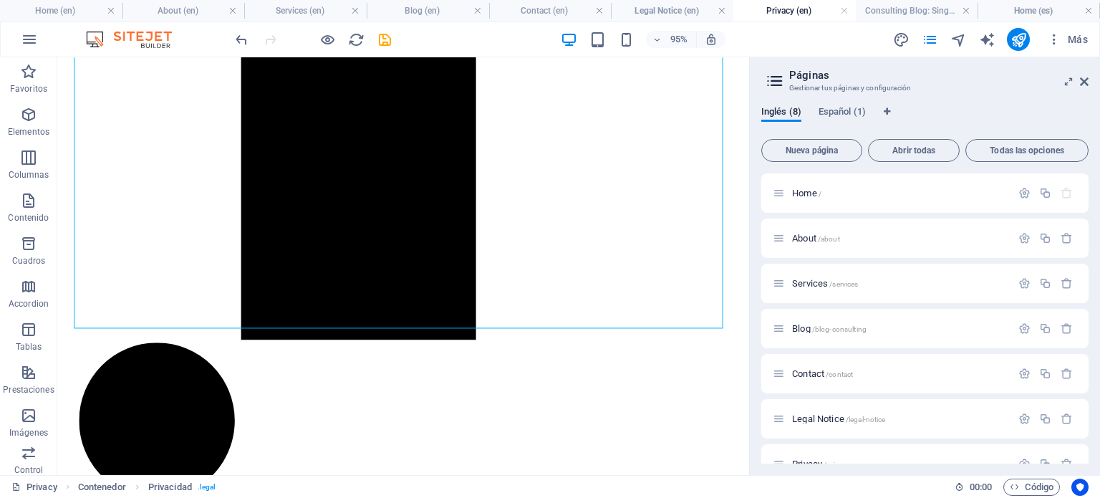
scroll to position [4710, 0]
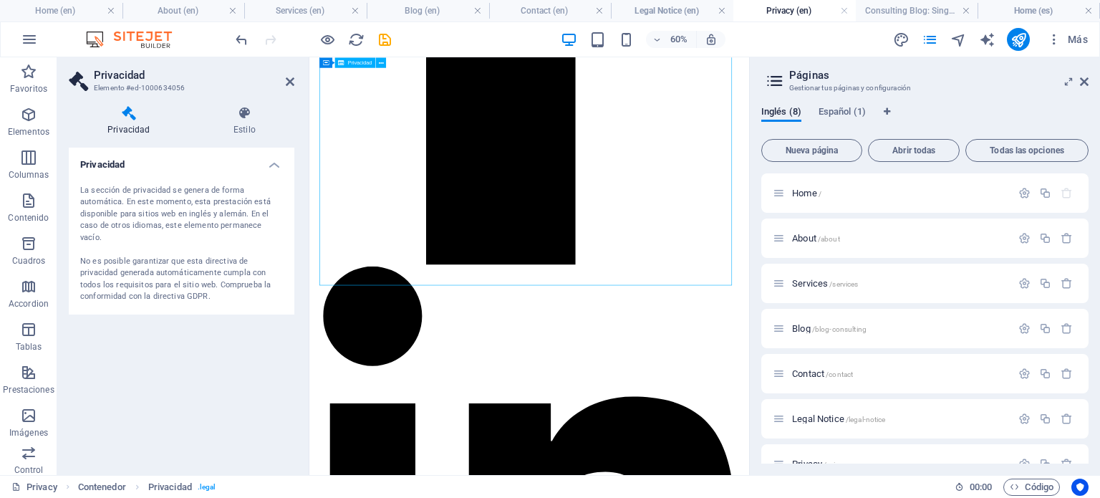
drag, startPoint x: 684, startPoint y: 415, endPoint x: 565, endPoint y: 321, distance: 151.0
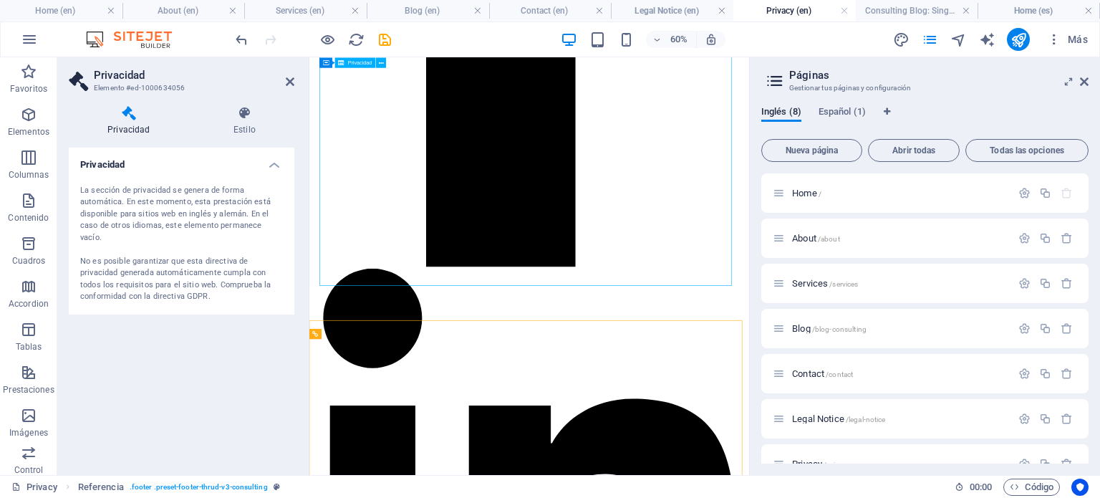
scroll to position [4615, 0]
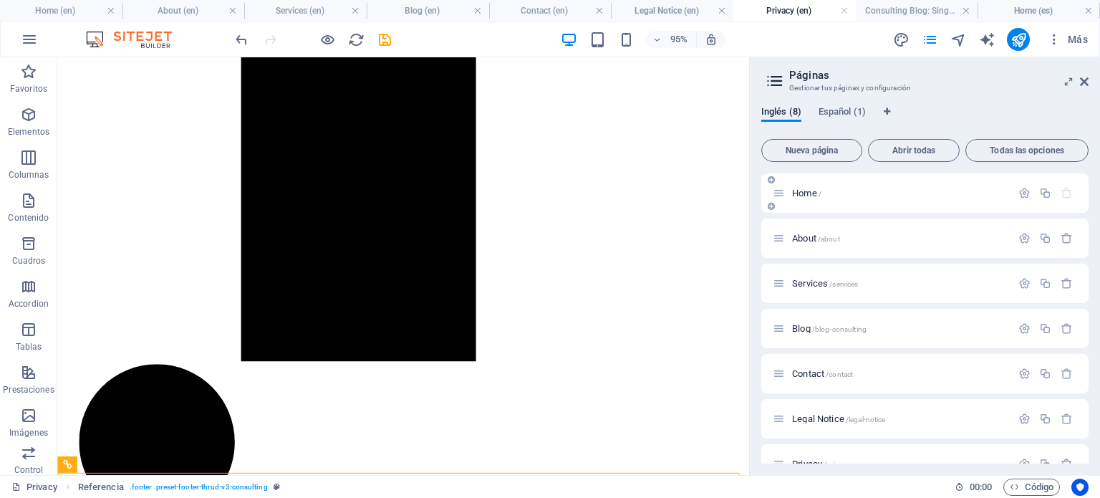
click at [802, 193] on span "Home /" at bounding box center [806, 193] width 29 height 11
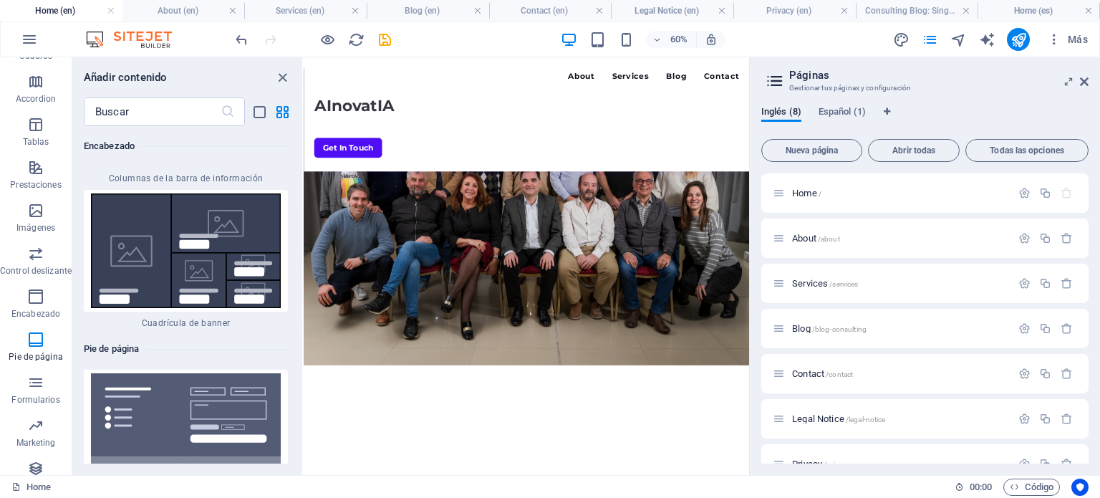
scroll to position [0, 0]
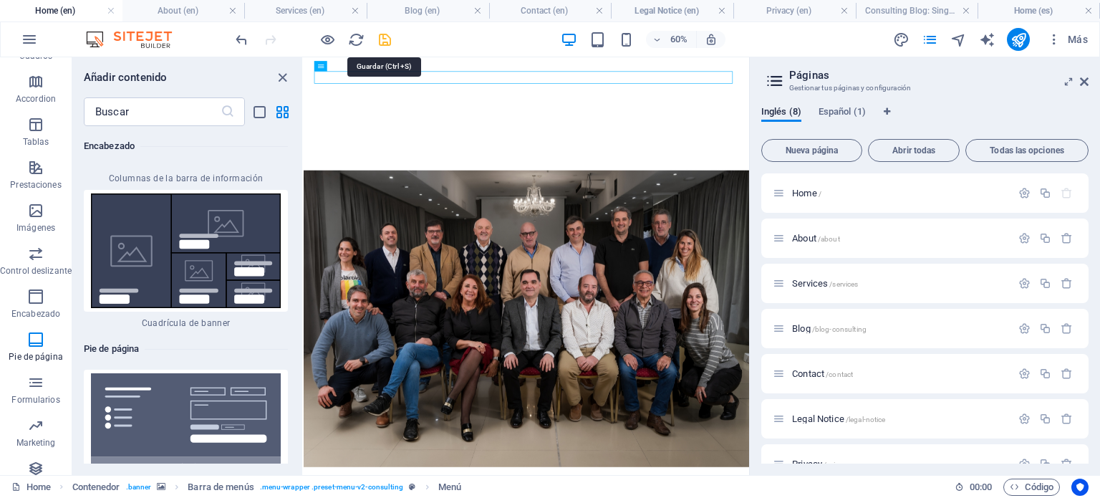
click at [384, 38] on icon "save" at bounding box center [385, 40] width 16 height 16
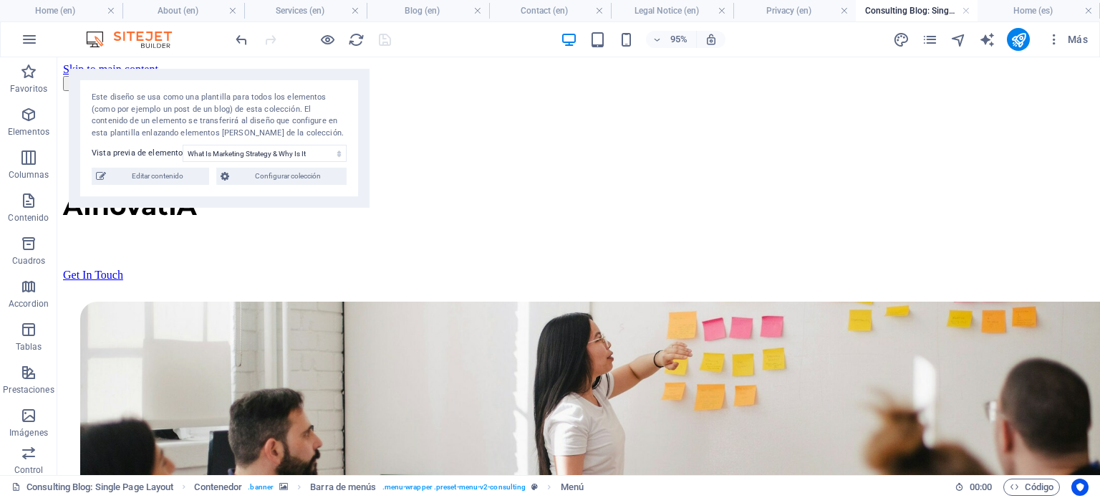
scroll to position [324, 0]
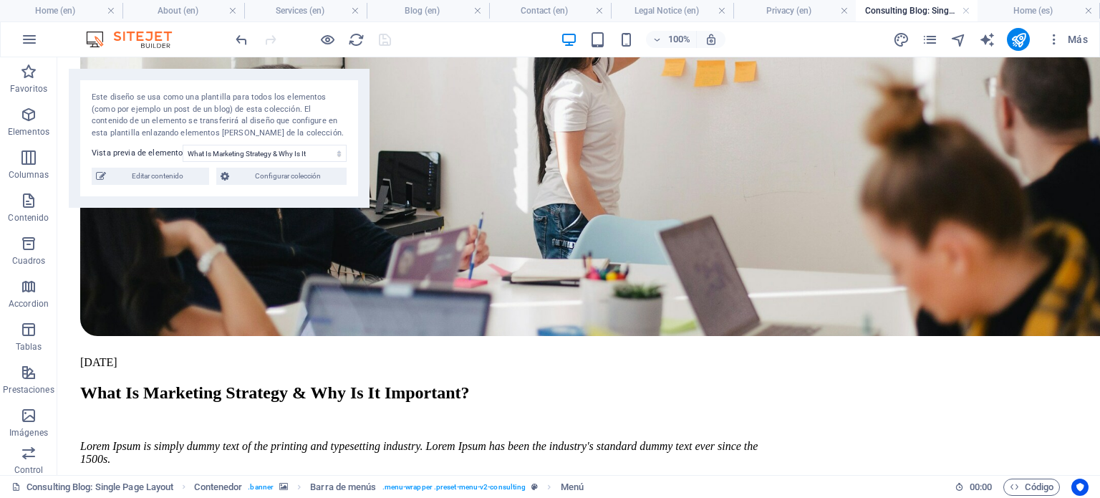
click at [338, 41] on div at bounding box center [313, 39] width 160 height 23
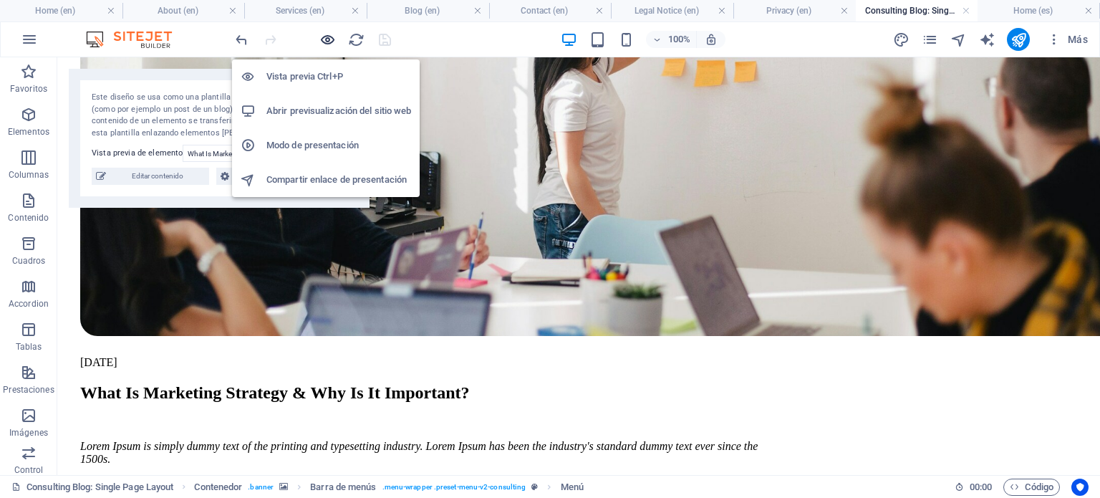
click at [326, 39] on icon "button" at bounding box center [327, 40] width 16 height 16
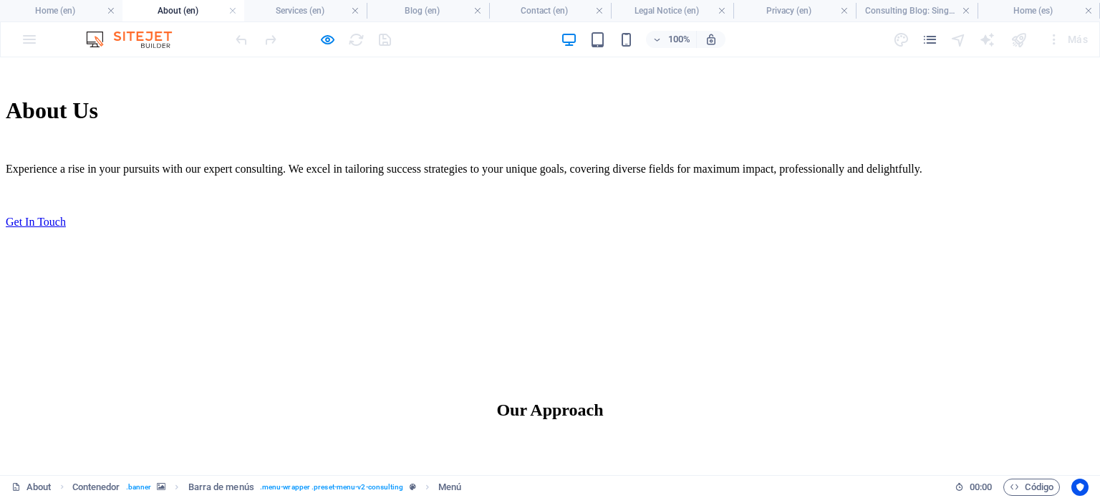
scroll to position [707, 0]
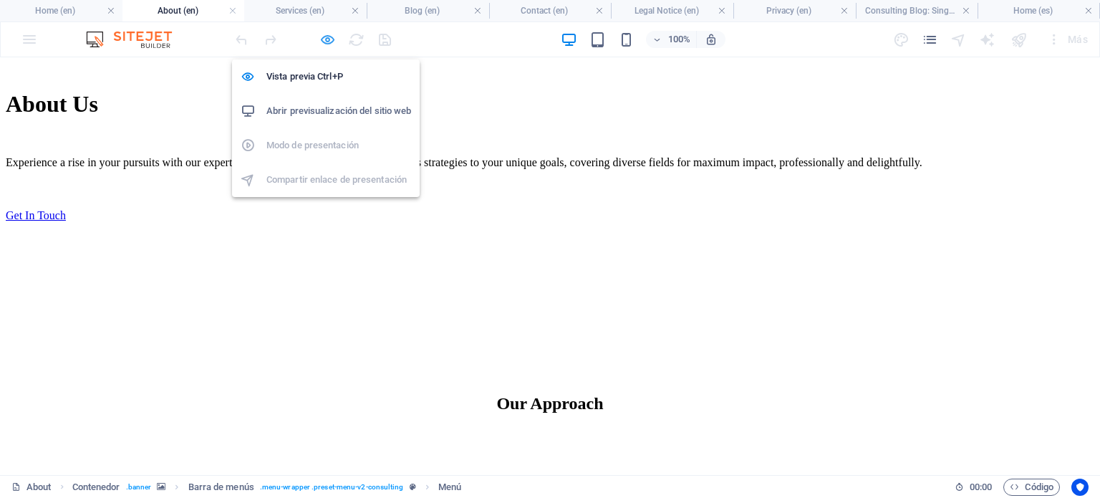
click at [323, 38] on icon "button" at bounding box center [327, 40] width 16 height 16
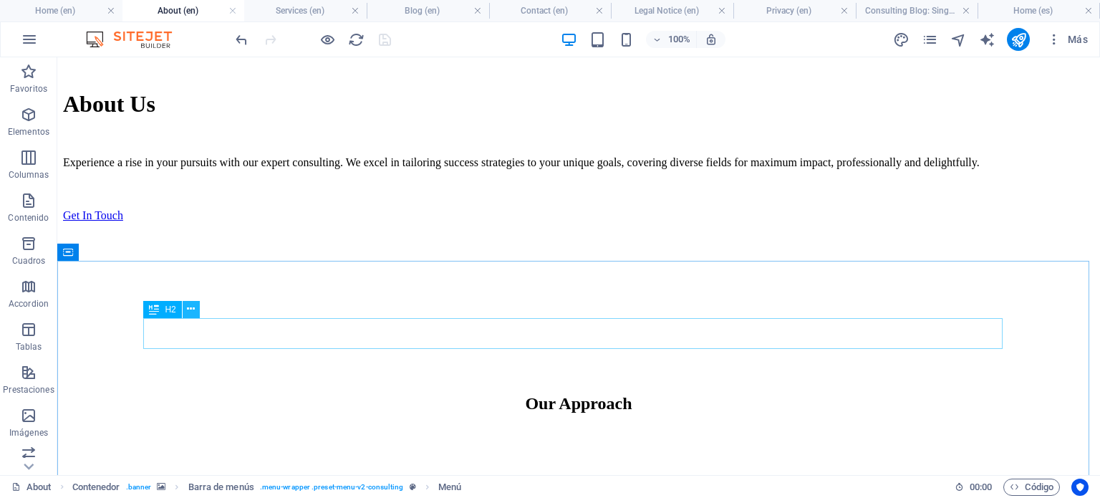
click at [189, 306] on icon at bounding box center [191, 308] width 8 height 15
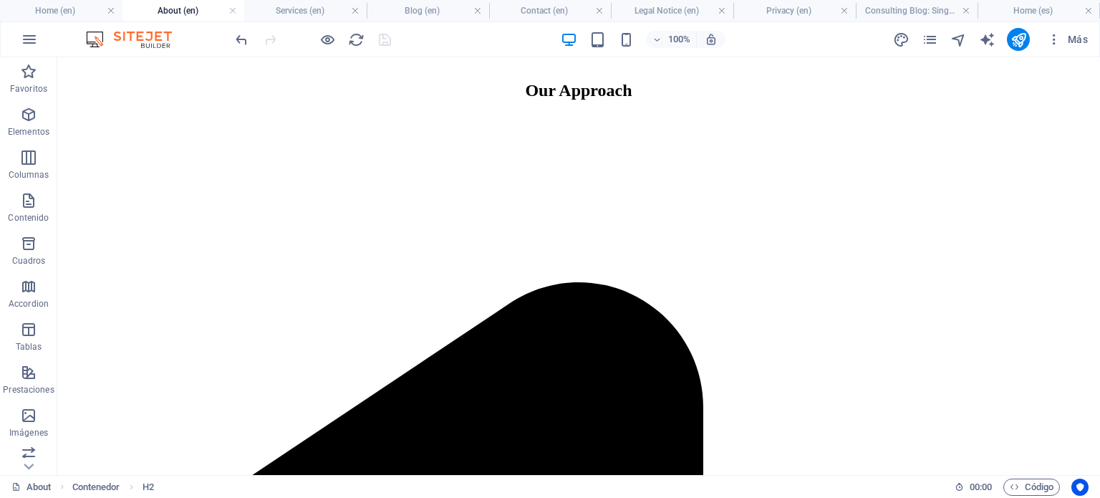
scroll to position [1020, 0]
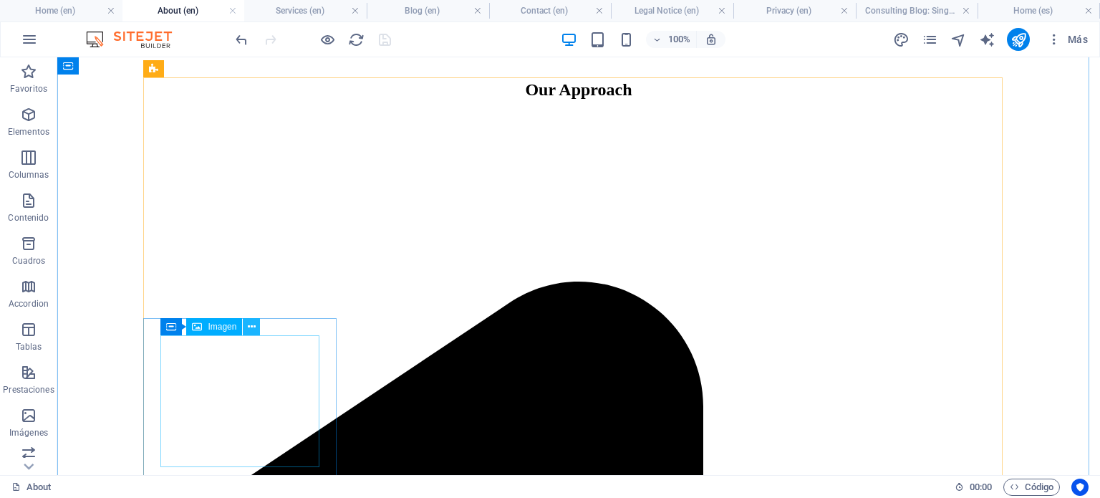
click at [254, 325] on icon at bounding box center [252, 326] width 8 height 15
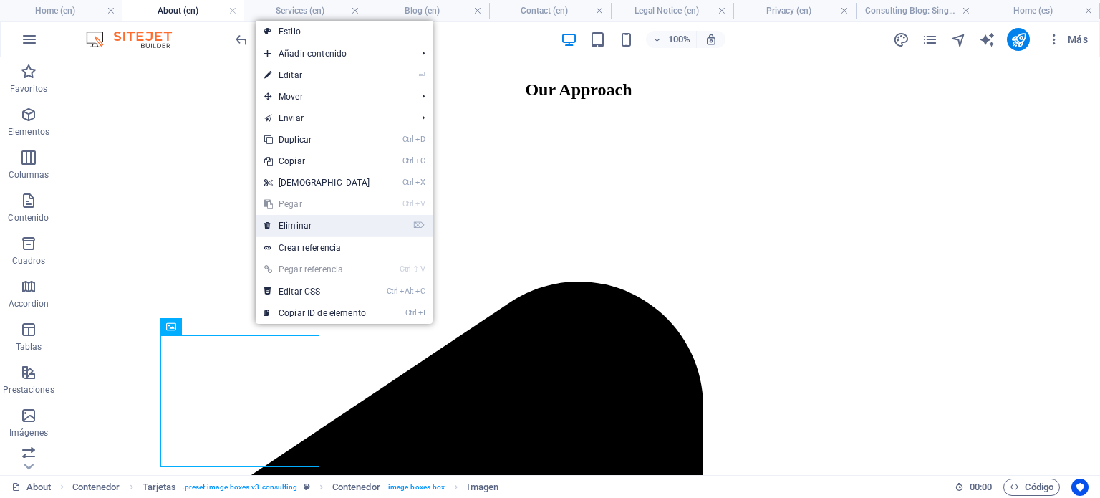
click at [296, 219] on link "⌦ Eliminar" at bounding box center [317, 225] width 123 height 21
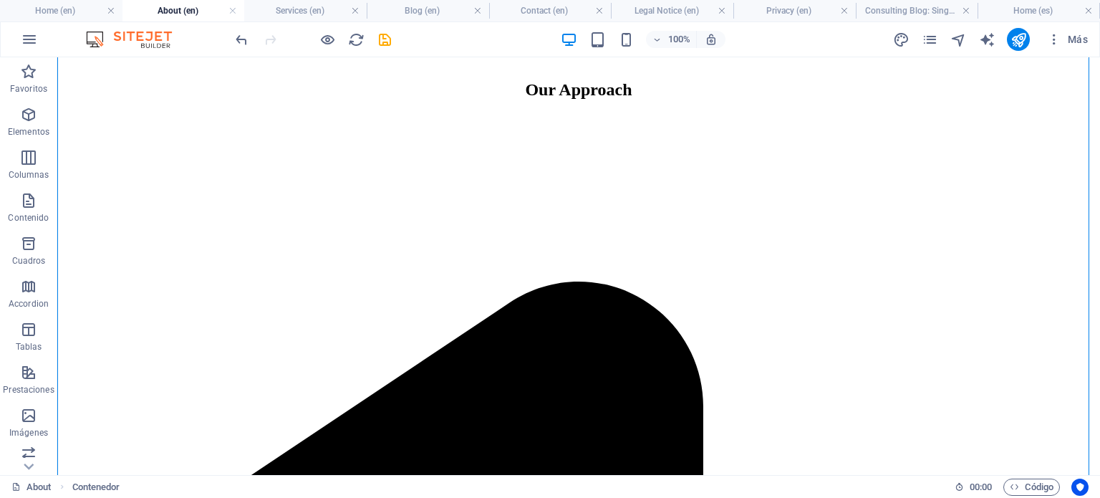
drag, startPoint x: 109, startPoint y: 351, endPoint x: 541, endPoint y: 355, distance: 432.5
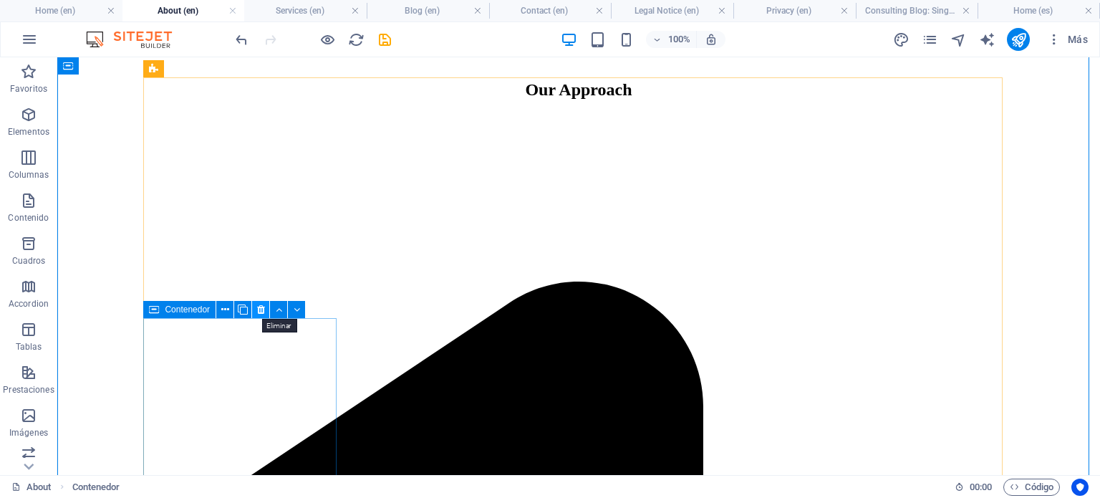
click at [263, 304] on icon at bounding box center [261, 309] width 8 height 15
click at [263, 305] on icon at bounding box center [261, 309] width 8 height 15
click at [263, 306] on icon at bounding box center [261, 309] width 8 height 15
click at [261, 310] on icon at bounding box center [261, 309] width 8 height 15
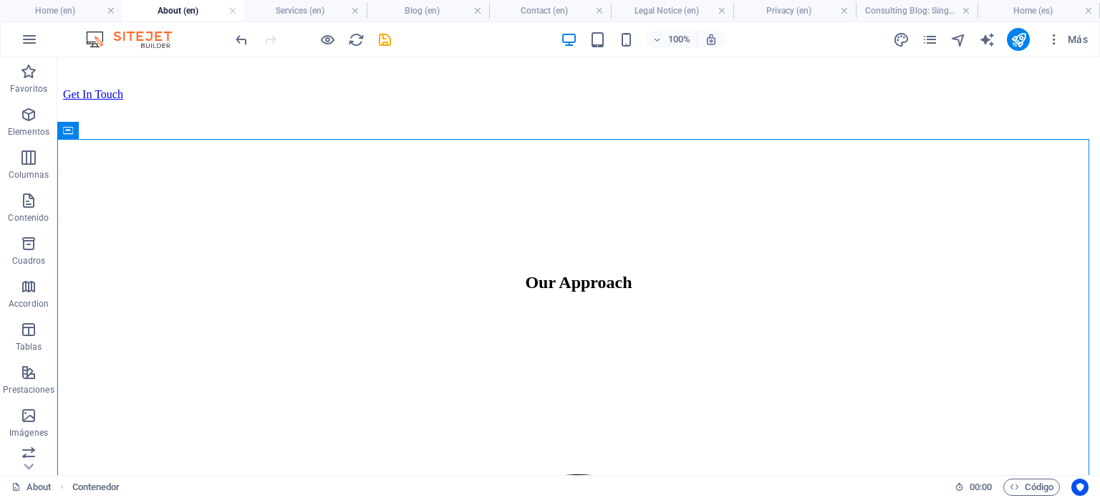
scroll to position [831, 0]
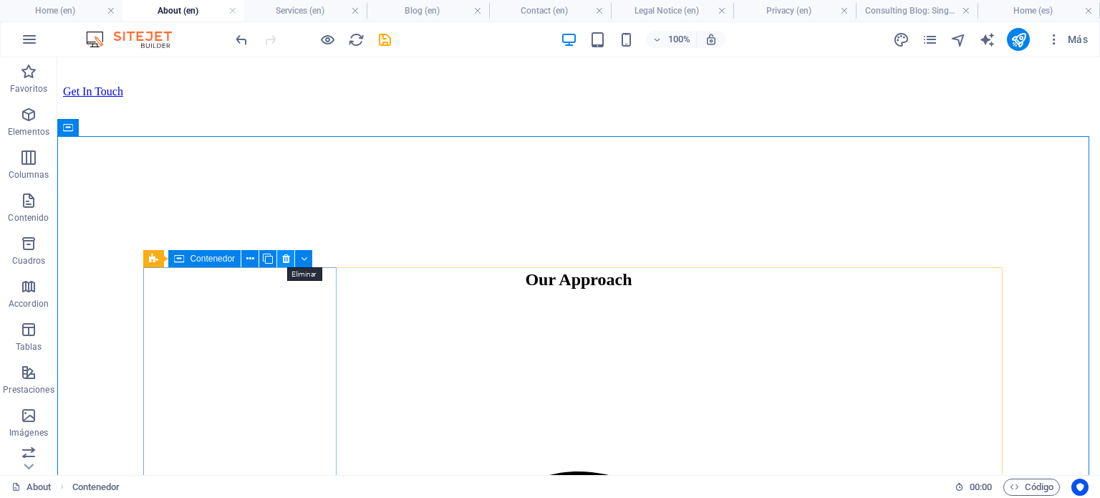
click at [286, 255] on icon at bounding box center [286, 258] width 8 height 15
click at [282, 260] on icon at bounding box center [286, 258] width 8 height 15
click at [284, 261] on icon at bounding box center [286, 258] width 8 height 15
click at [283, 261] on icon at bounding box center [286, 258] width 8 height 15
click at [284, 258] on icon at bounding box center [286, 258] width 8 height 15
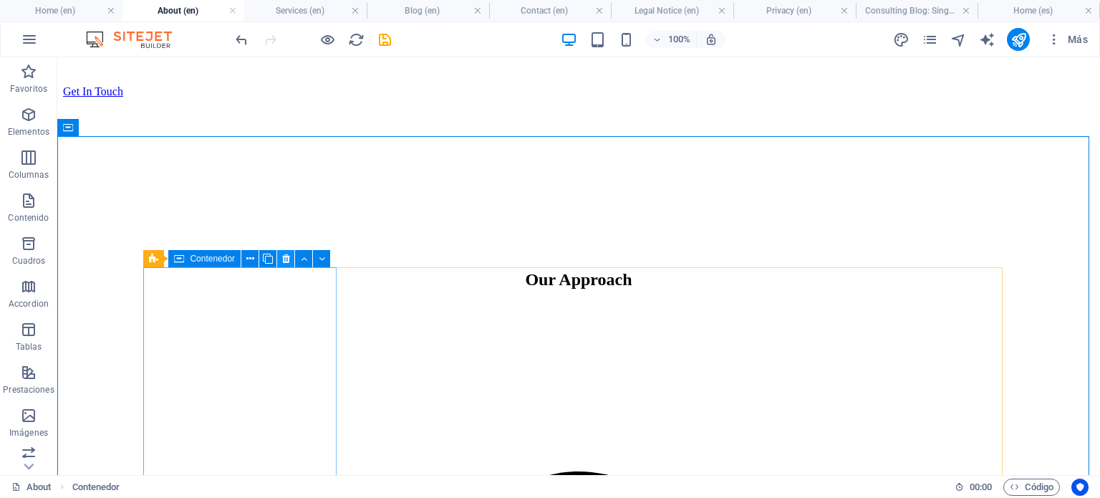
click at [284, 258] on icon at bounding box center [286, 258] width 8 height 15
click at [286, 261] on icon at bounding box center [286, 258] width 8 height 15
click at [284, 251] on icon at bounding box center [286, 258] width 8 height 15
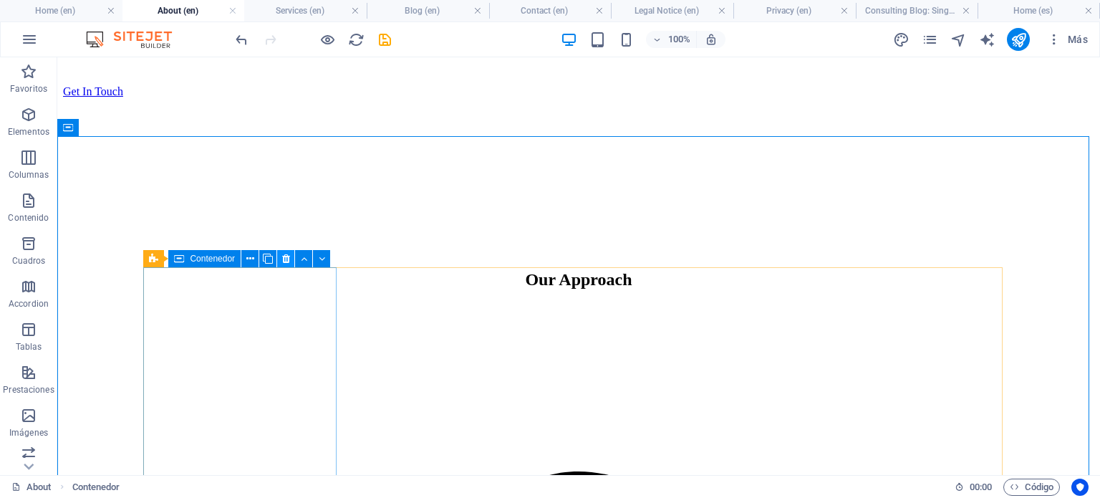
click at [284, 251] on icon at bounding box center [286, 258] width 8 height 15
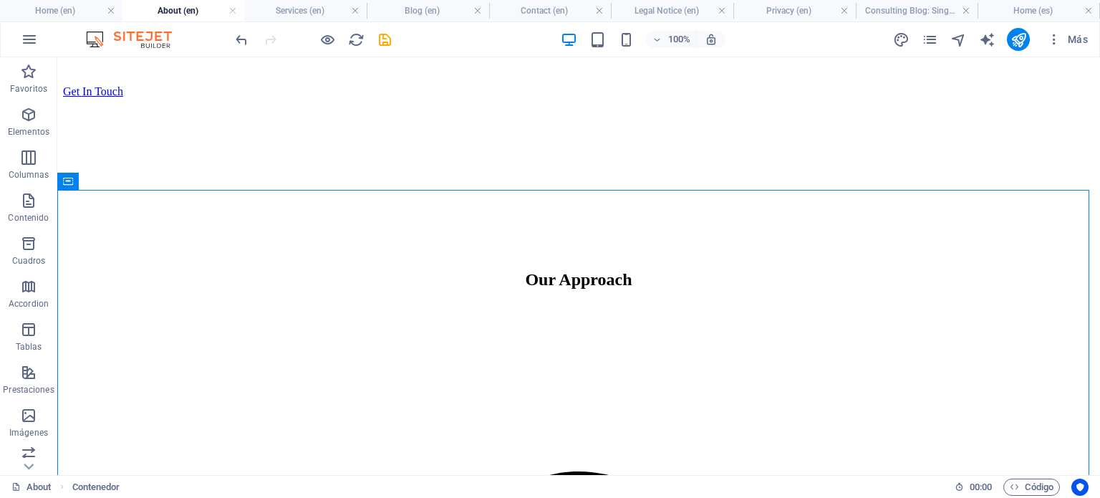
scroll to position [733, 0]
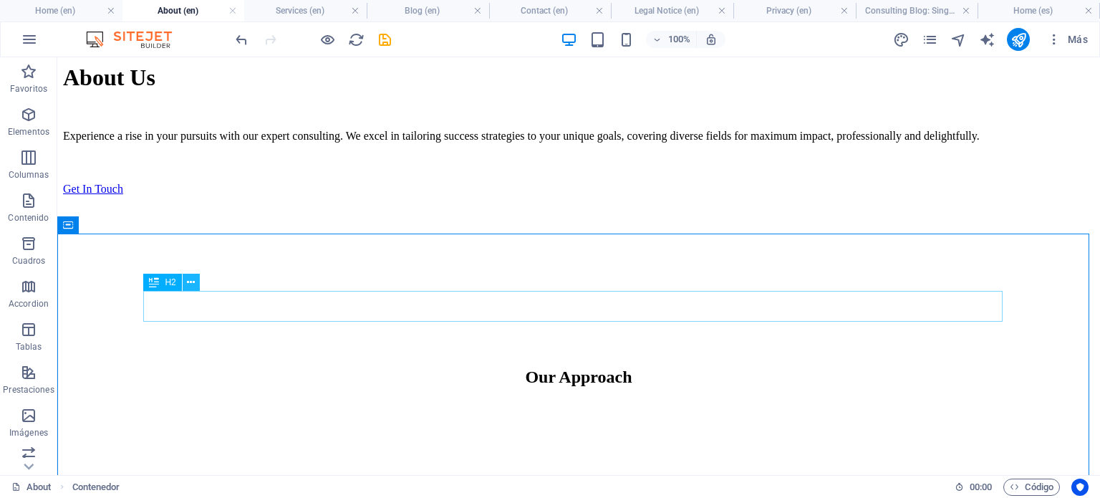
click at [195, 279] on button at bounding box center [191, 282] width 17 height 17
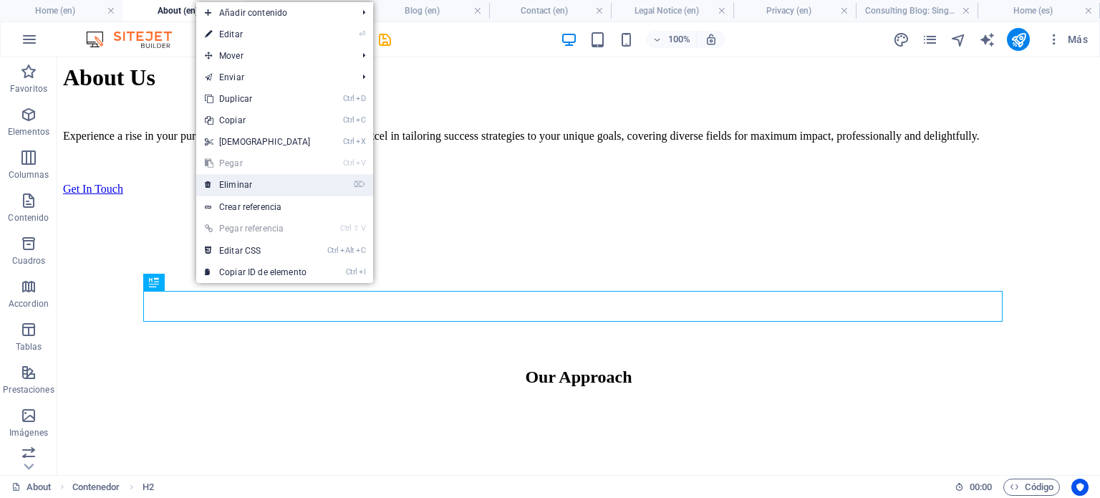
click at [241, 178] on link "⌦ Eliminar" at bounding box center [257, 184] width 123 height 21
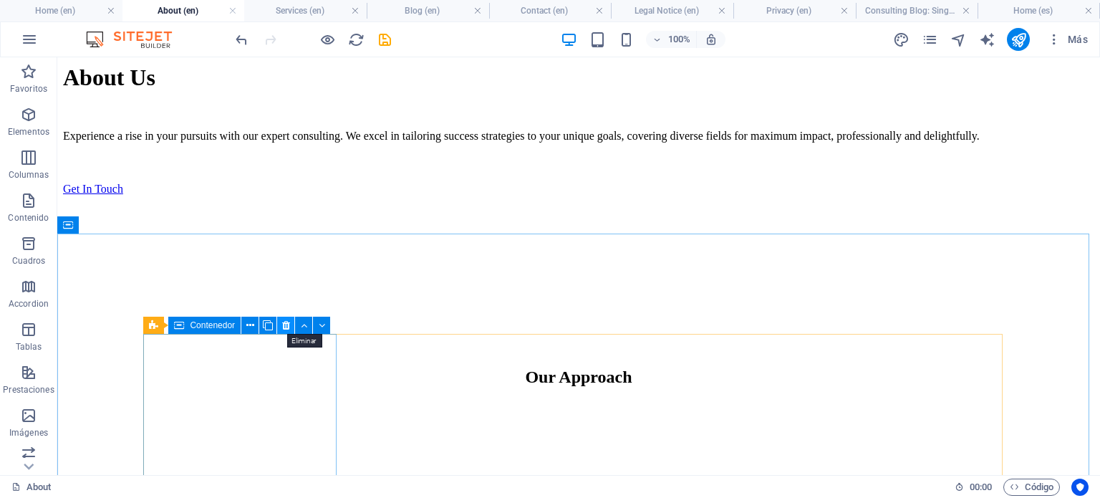
click at [282, 320] on icon at bounding box center [286, 325] width 8 height 15
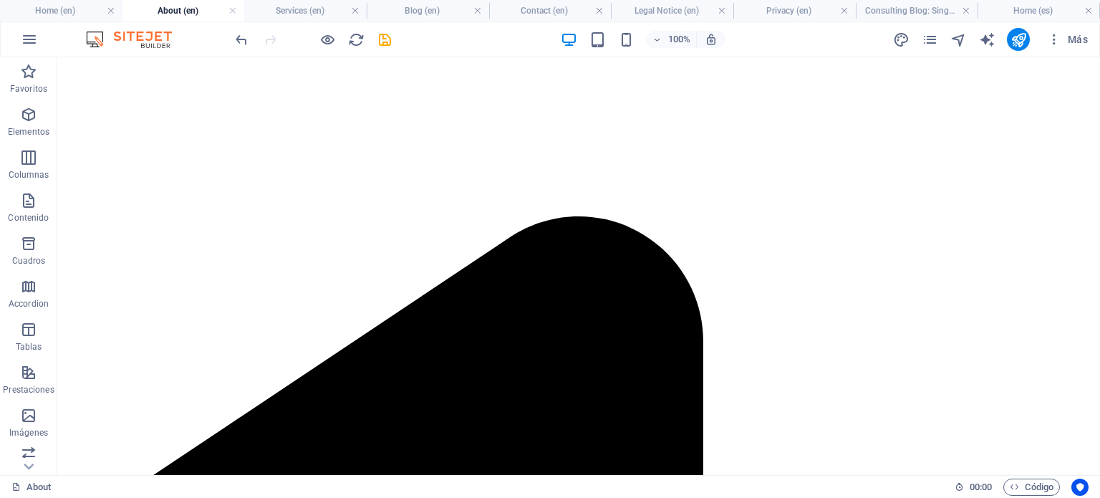
scroll to position [890, 0]
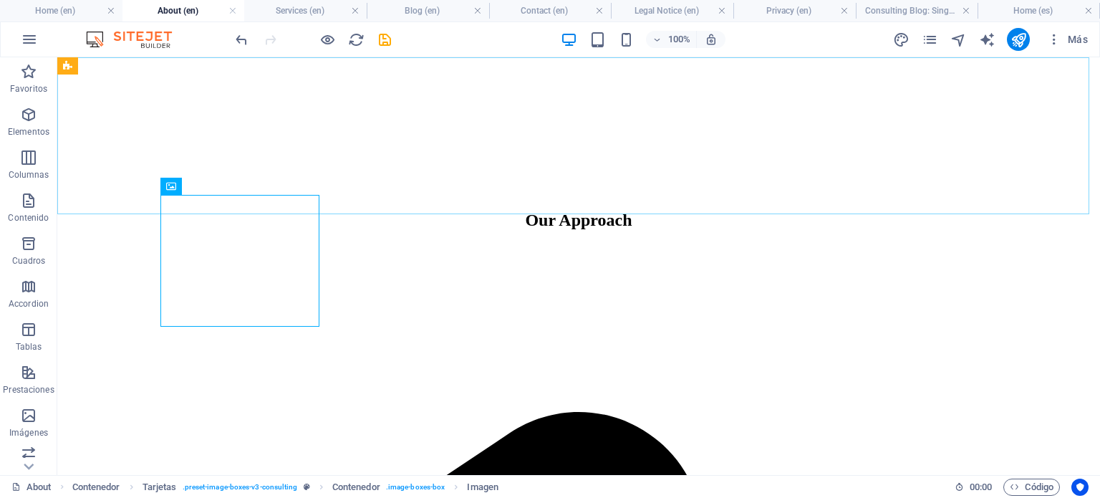
drag, startPoint x: 208, startPoint y: 228, endPoint x: 153, endPoint y: 198, distance: 63.1
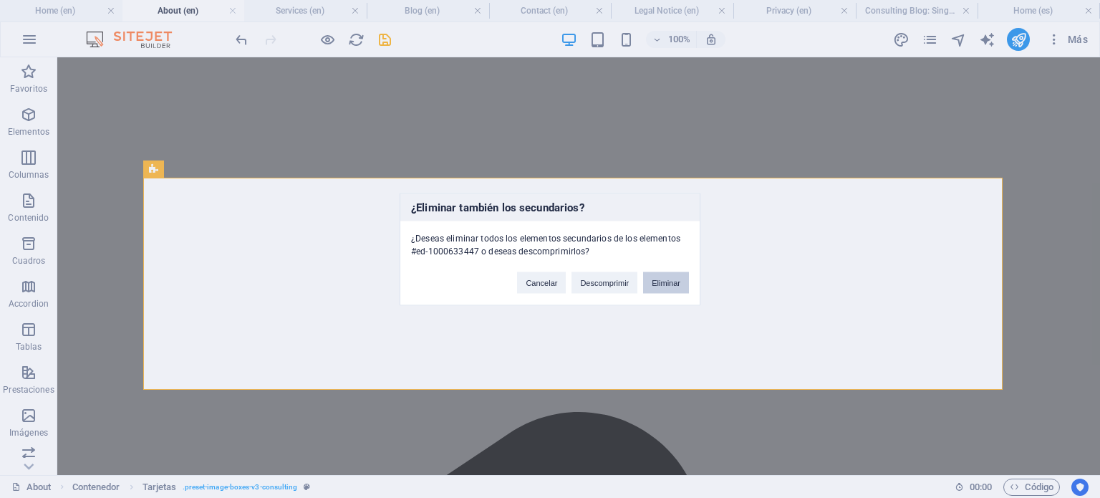
click at [664, 278] on button "Eliminar" at bounding box center [666, 281] width 46 height 21
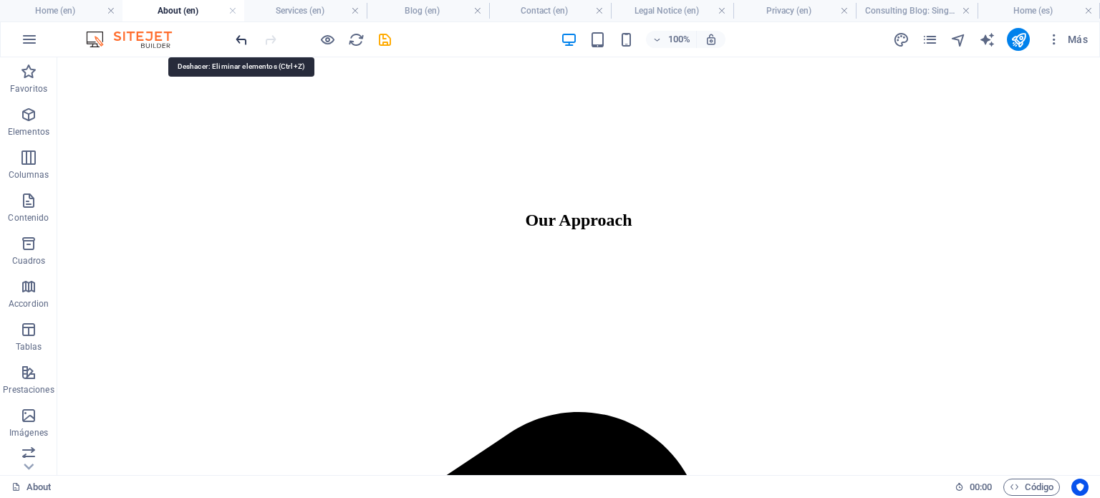
click at [239, 36] on icon "undo" at bounding box center [241, 40] width 16 height 16
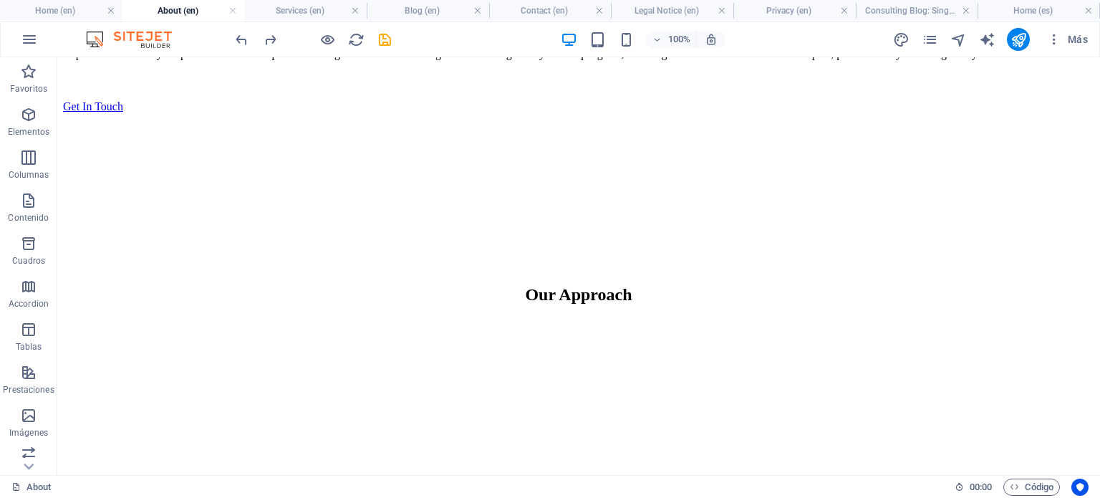
scroll to position [823, 0]
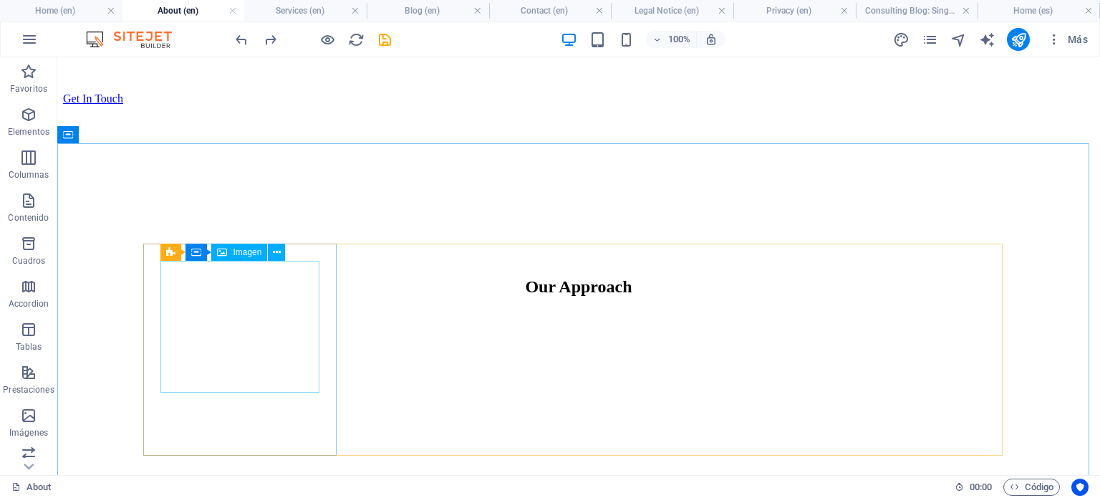
click at [250, 254] on span "Imagen" at bounding box center [247, 252] width 29 height 9
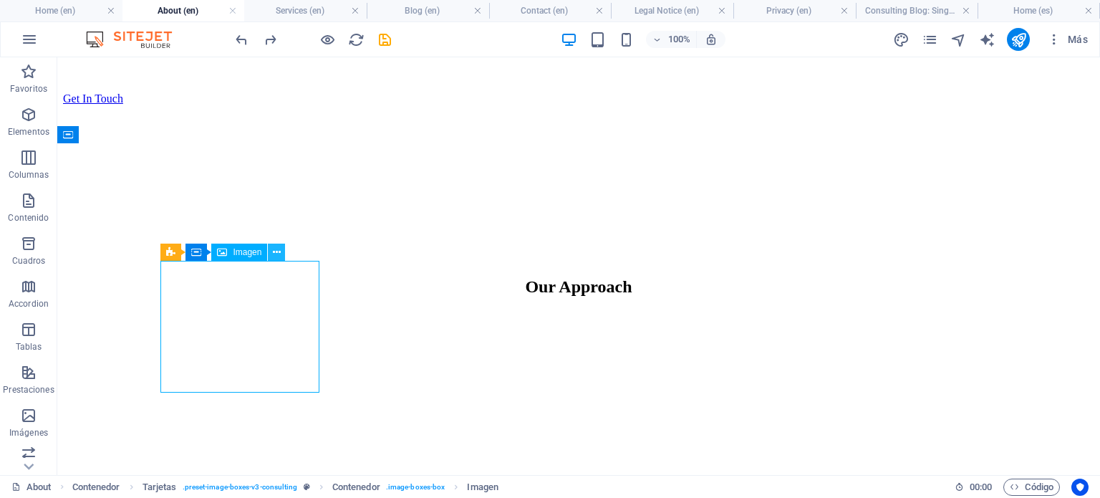
click at [278, 248] on icon at bounding box center [277, 252] width 8 height 15
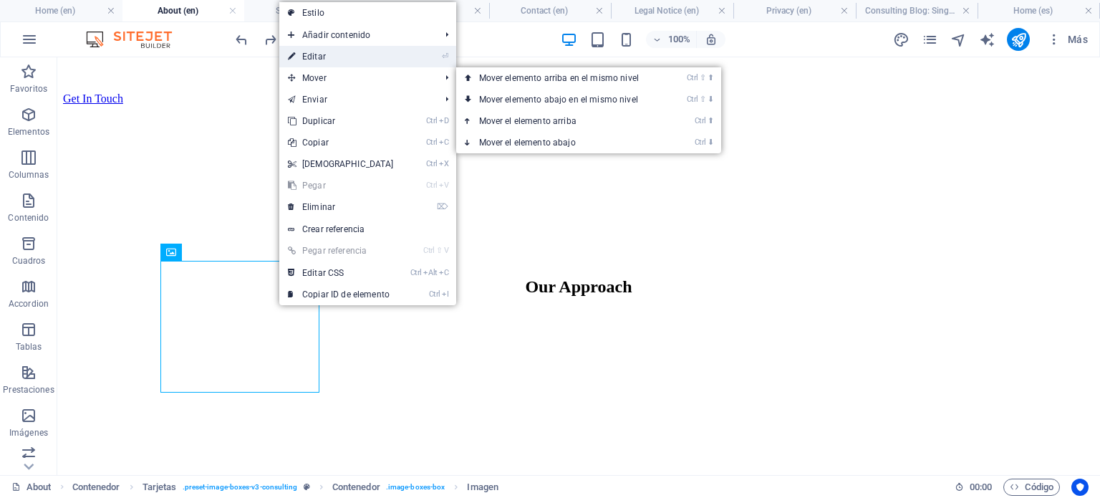
click at [331, 62] on link "⏎ Editar" at bounding box center [340, 56] width 123 height 21
select select "vw"
select select "px"
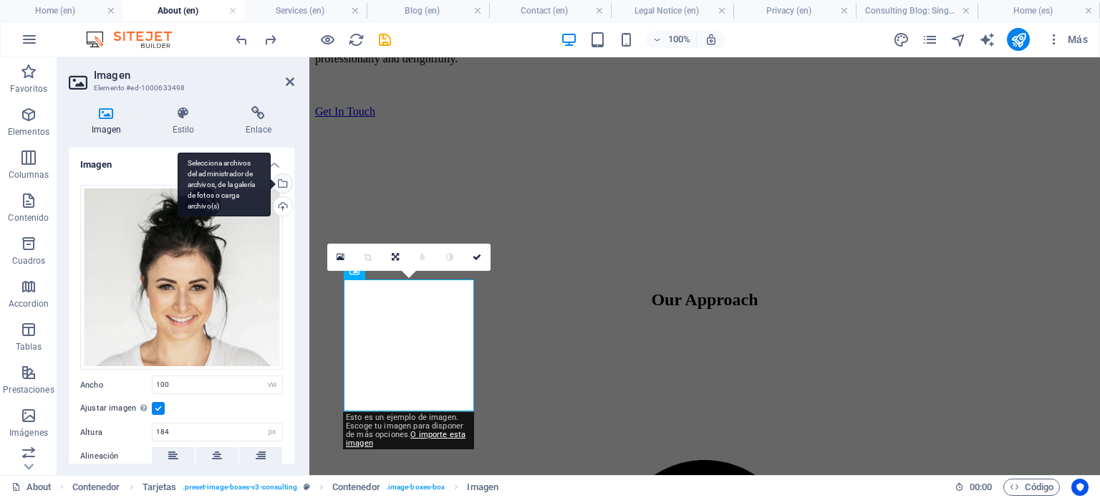
click at [280, 183] on div "Selecciona archivos del administrador de archivos, de la galería de fotos o car…" at bounding box center [281, 184] width 21 height 21
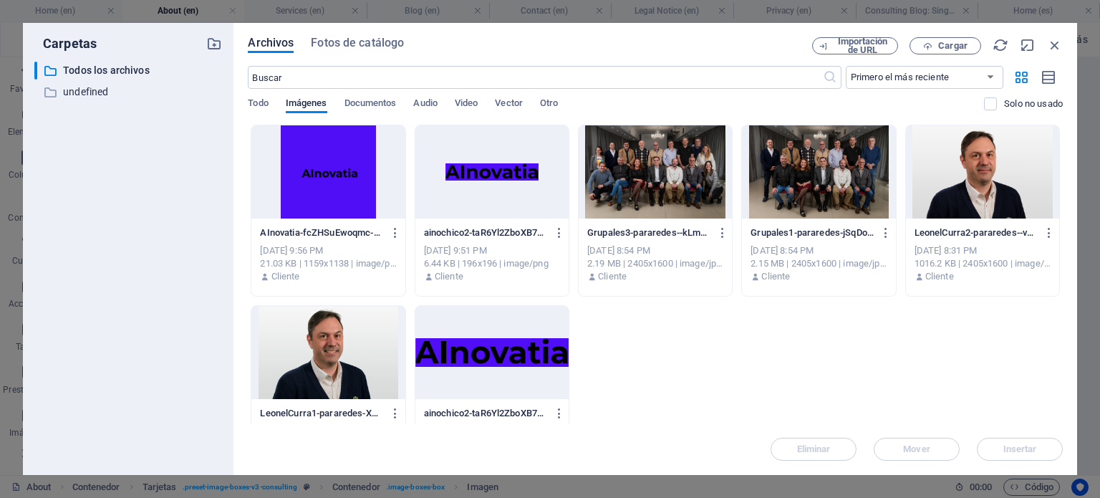
click at [971, 169] on div at bounding box center [982, 171] width 153 height 93
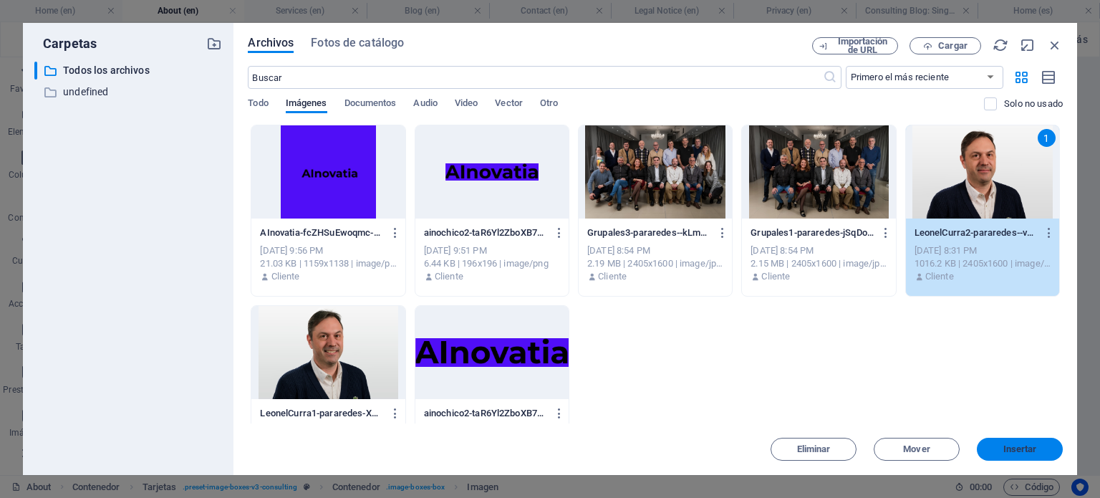
click at [1021, 457] on button "Insertar" at bounding box center [1020, 448] width 86 height 23
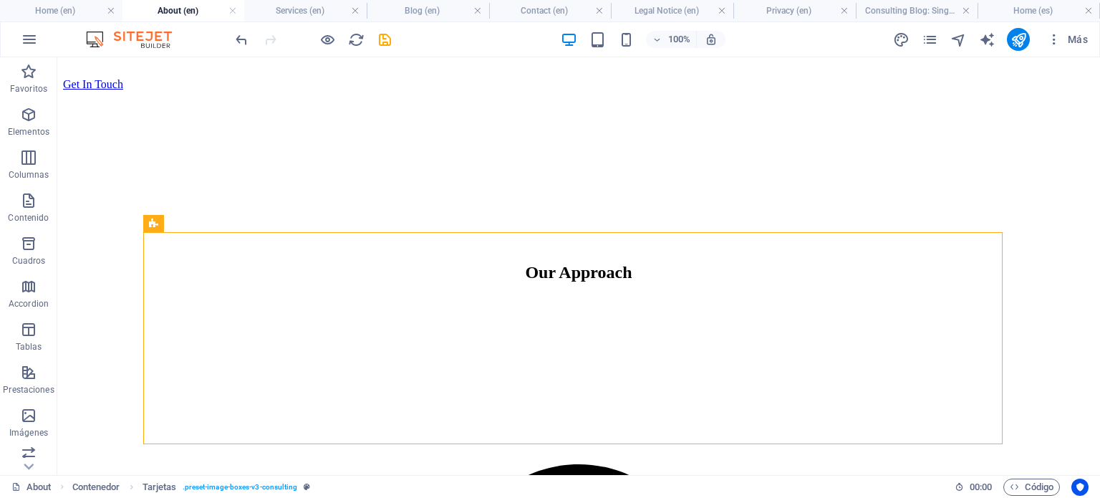
scroll to position [835, 0]
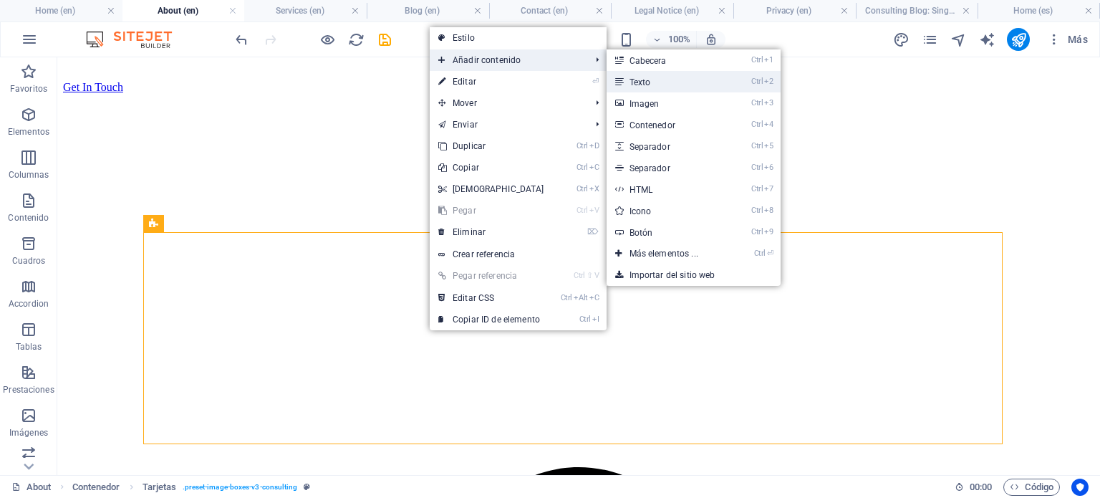
drag, startPoint x: 331, startPoint y: 53, endPoint x: 641, endPoint y: 81, distance: 311.3
click at [641, 81] on link "Ctrl 2 Texto" at bounding box center [666, 81] width 120 height 21
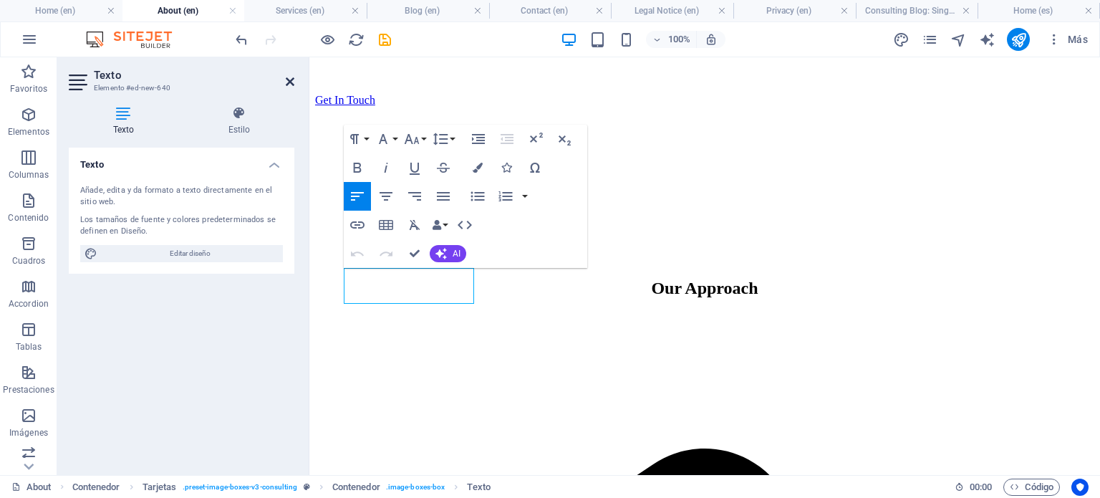
click at [286, 76] on icon at bounding box center [290, 81] width 9 height 11
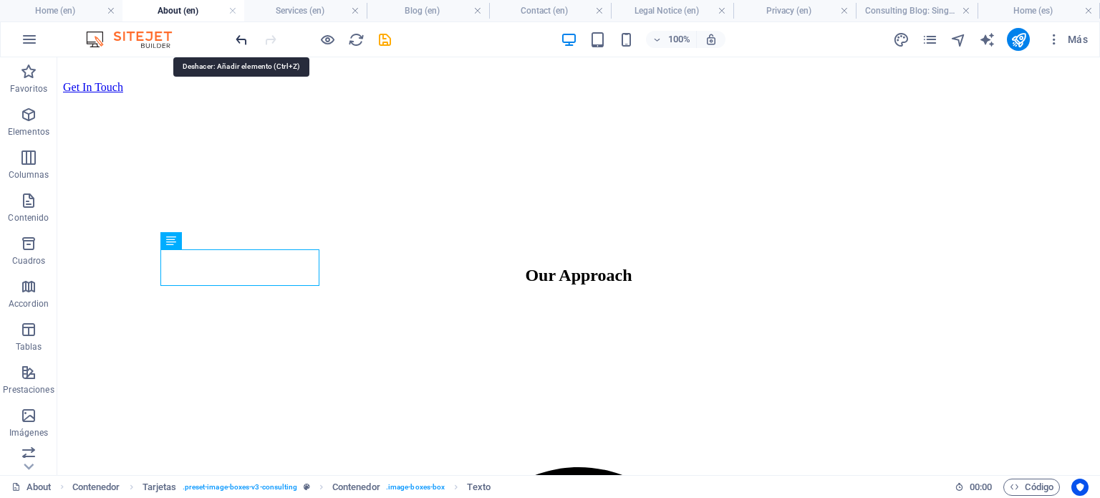
click at [243, 38] on icon "undo" at bounding box center [241, 40] width 16 height 16
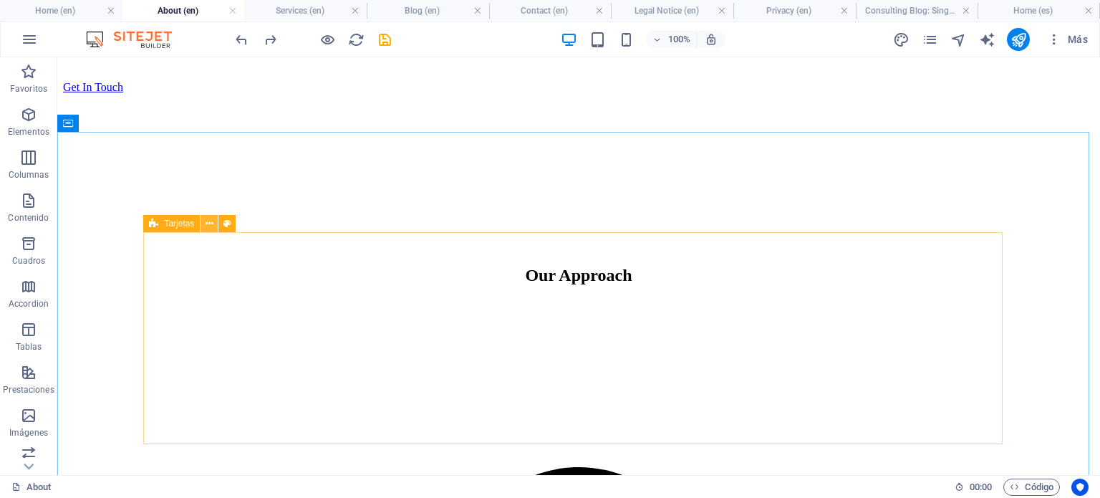
click at [205, 222] on icon at bounding box center [209, 223] width 8 height 15
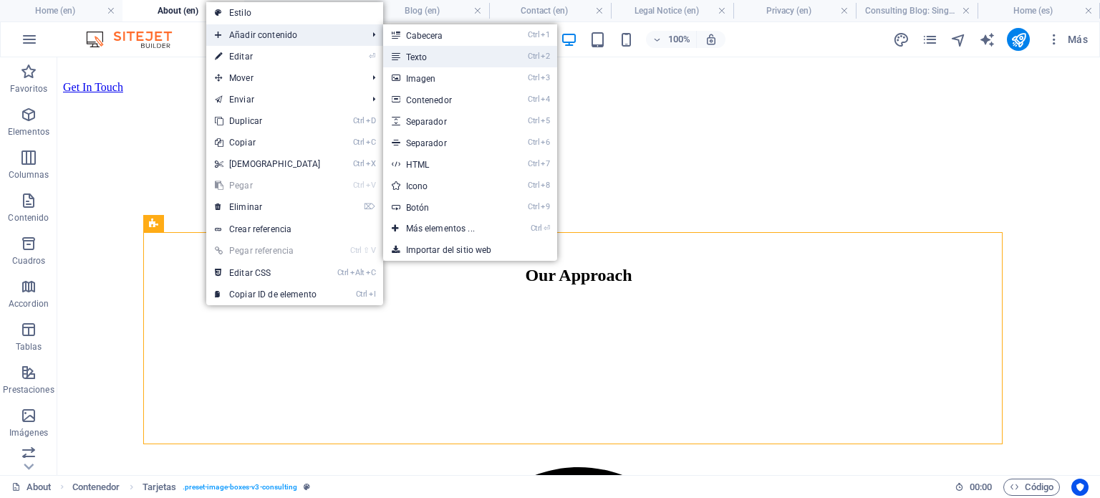
click at [424, 50] on link "Ctrl 2 Texto" at bounding box center [443, 56] width 120 height 21
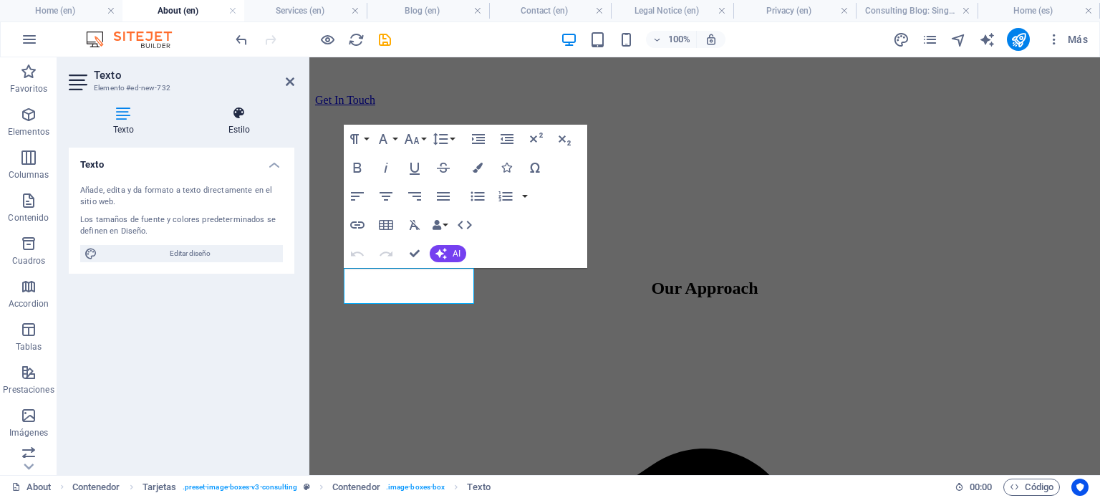
click at [233, 117] on icon at bounding box center [239, 113] width 110 height 14
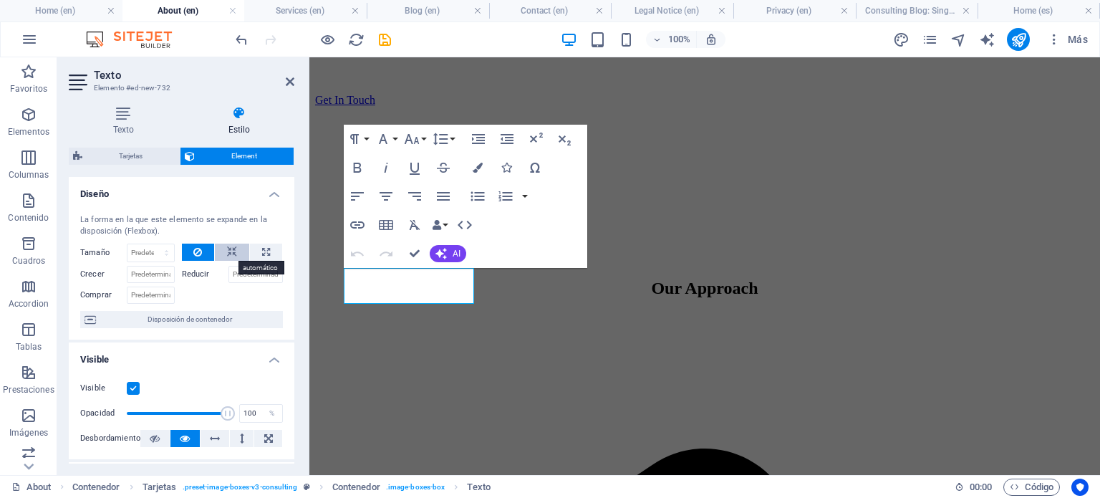
click at [232, 251] on icon at bounding box center [232, 251] width 10 height 17
click at [267, 251] on button at bounding box center [266, 251] width 32 height 17
type input "100"
select select "%"
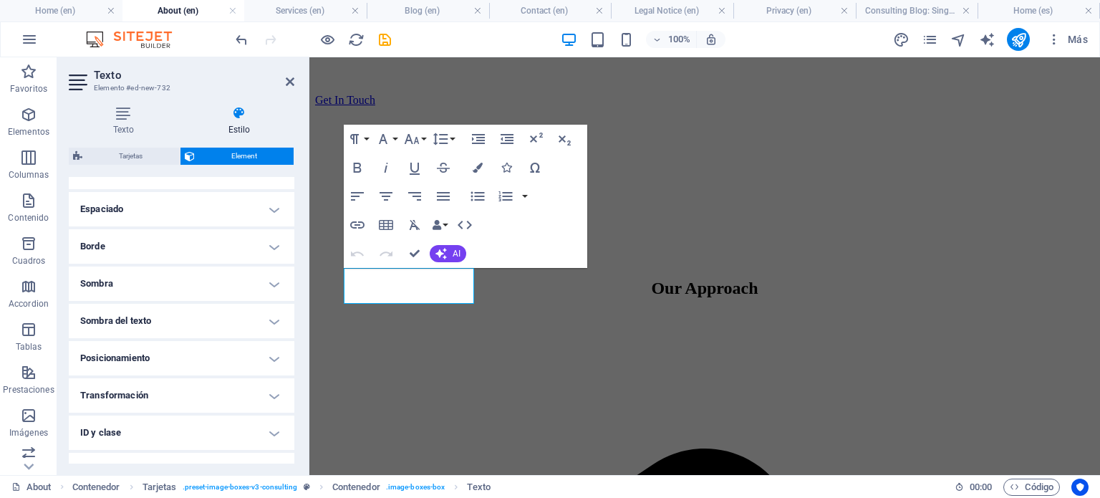
scroll to position [268, 0]
click at [273, 362] on h4 "Posicionamiento" at bounding box center [182, 359] width 226 height 34
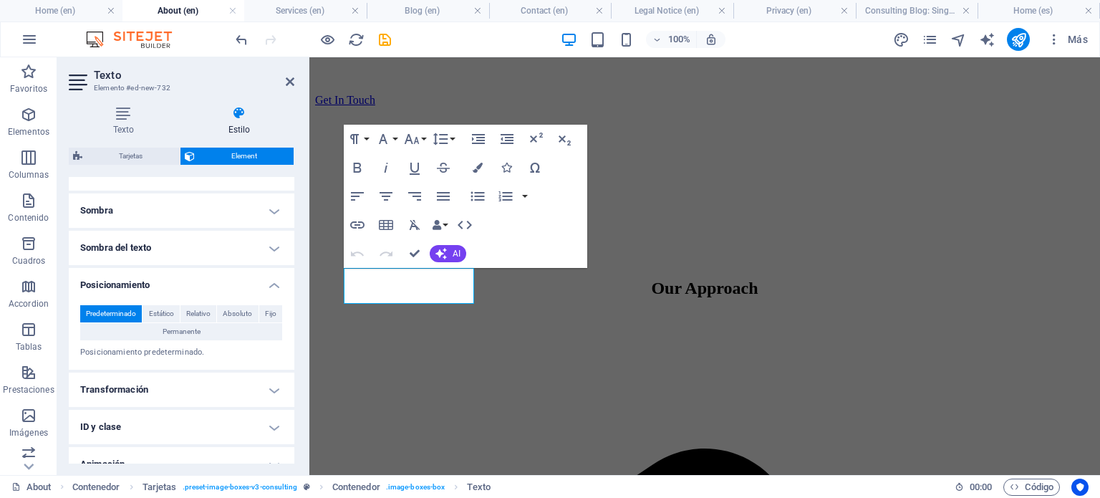
scroll to position [341, 0]
click at [163, 313] on span "Estático" at bounding box center [161, 315] width 25 height 17
click at [200, 311] on span "Relativo" at bounding box center [198, 315] width 24 height 17
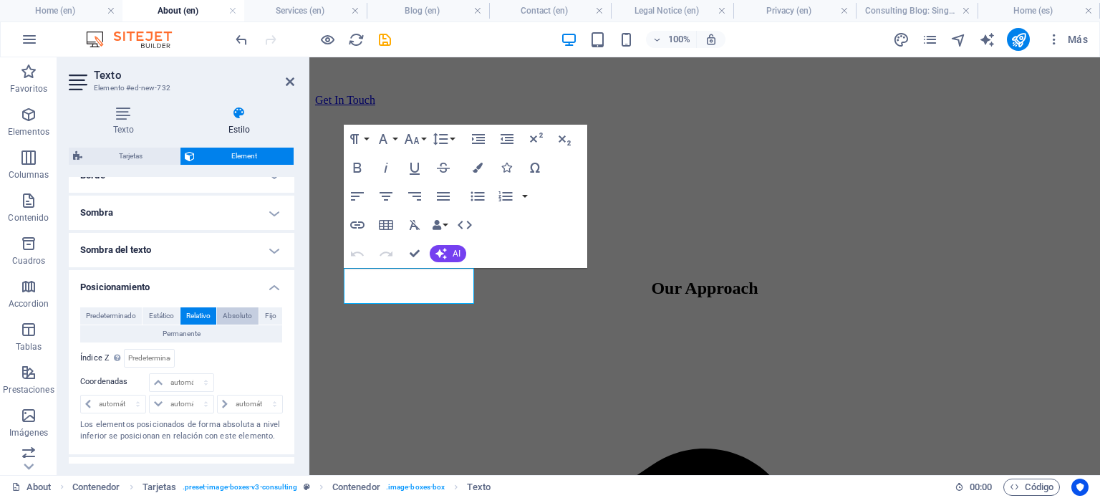
click at [231, 320] on span "Absoluto" at bounding box center [237, 315] width 29 height 17
click at [266, 311] on span "Fijo" at bounding box center [270, 315] width 11 height 17
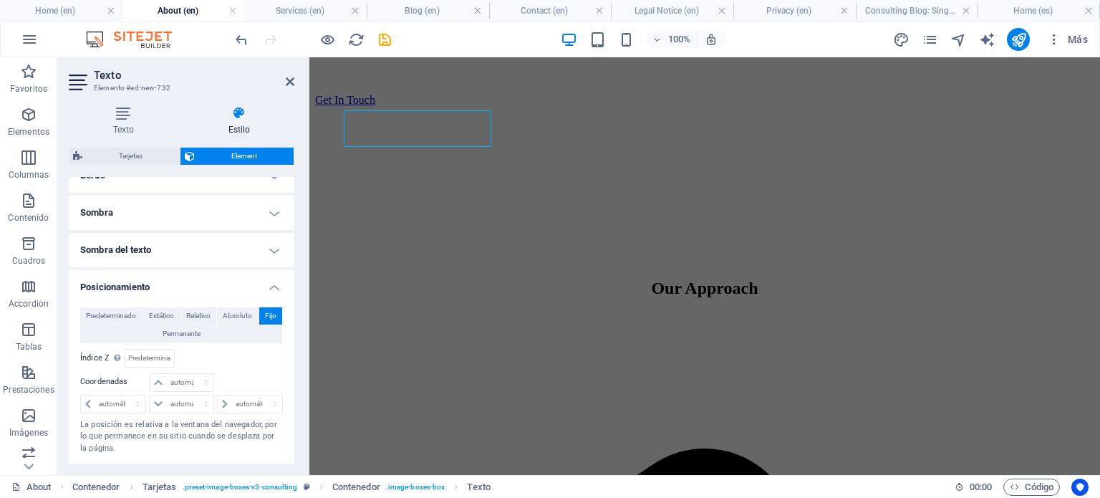
scroll to position [1535, 0]
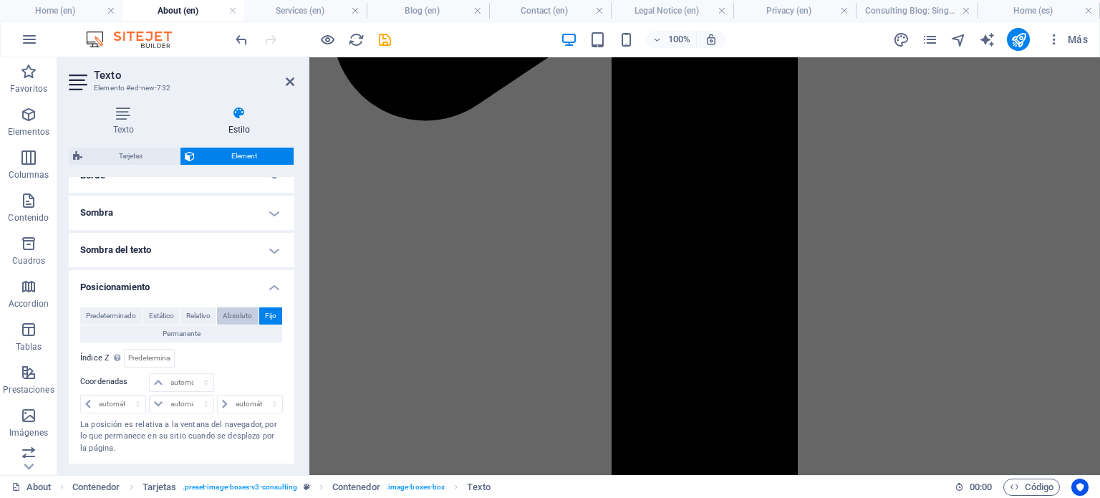
click at [233, 314] on span "Absoluto" at bounding box center [237, 315] width 29 height 17
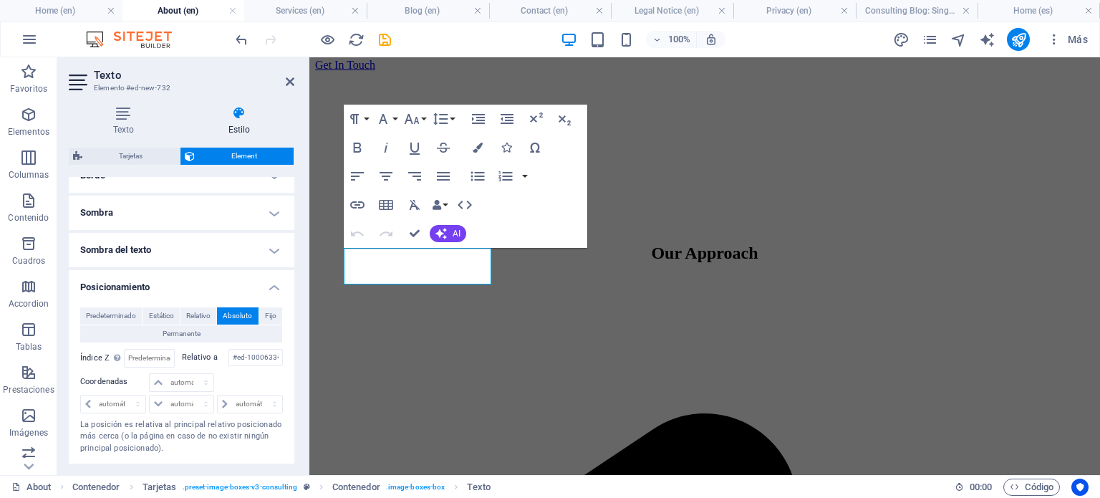
scroll to position [854, 0]
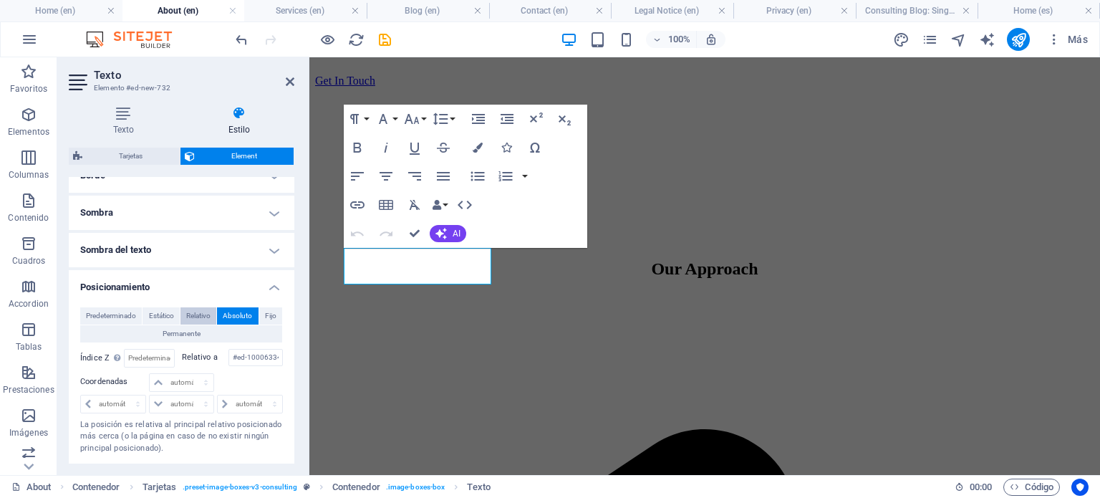
click at [204, 314] on span "Relativo" at bounding box center [198, 315] width 24 height 17
click at [171, 311] on span "Estático" at bounding box center [161, 315] width 25 height 17
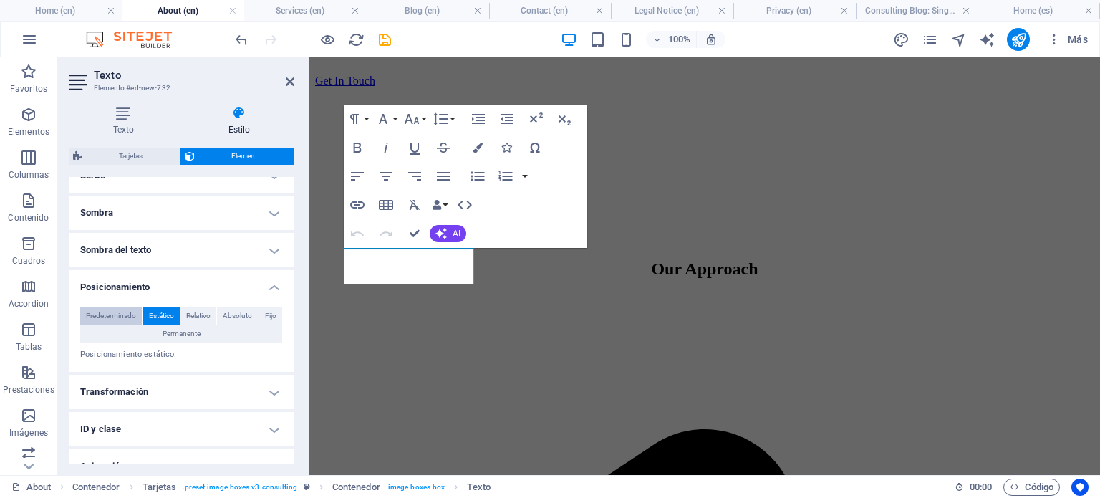
click at [129, 315] on span "Predeterminado" at bounding box center [111, 315] width 50 height 17
click at [199, 321] on span "Relativo" at bounding box center [198, 315] width 24 height 17
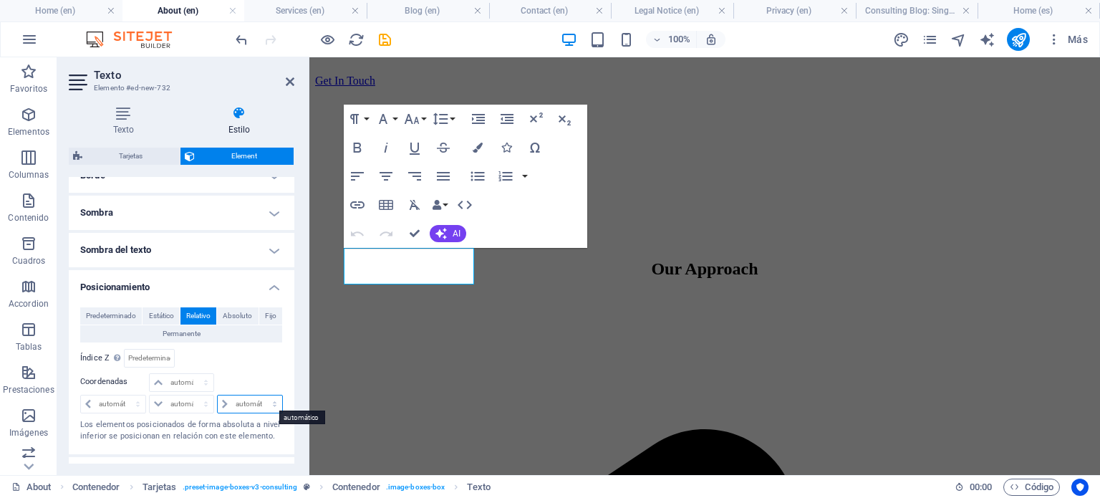
click at [230, 397] on select "automático px rem % em" at bounding box center [250, 403] width 64 height 17
click at [195, 377] on select "automático px rem % em" at bounding box center [181, 382] width 63 height 17
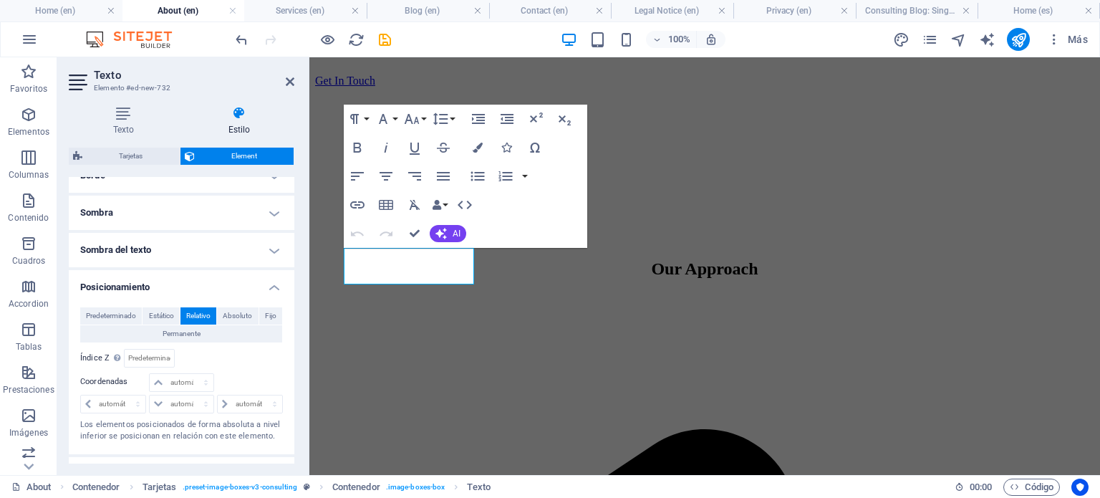
drag, startPoint x: 291, startPoint y: 342, endPoint x: 289, endPoint y: 373, distance: 31.5
click at [289, 373] on div "Predeterminado Estático Relativo Absoluto Fijo Permanente Índice Z Define el or…" at bounding box center [182, 375] width 226 height 158
click at [189, 386] on select "automático px rem % em" at bounding box center [181, 382] width 63 height 17
select select "px"
click at [191, 374] on select "automático px rem % em" at bounding box center [181, 382] width 63 height 17
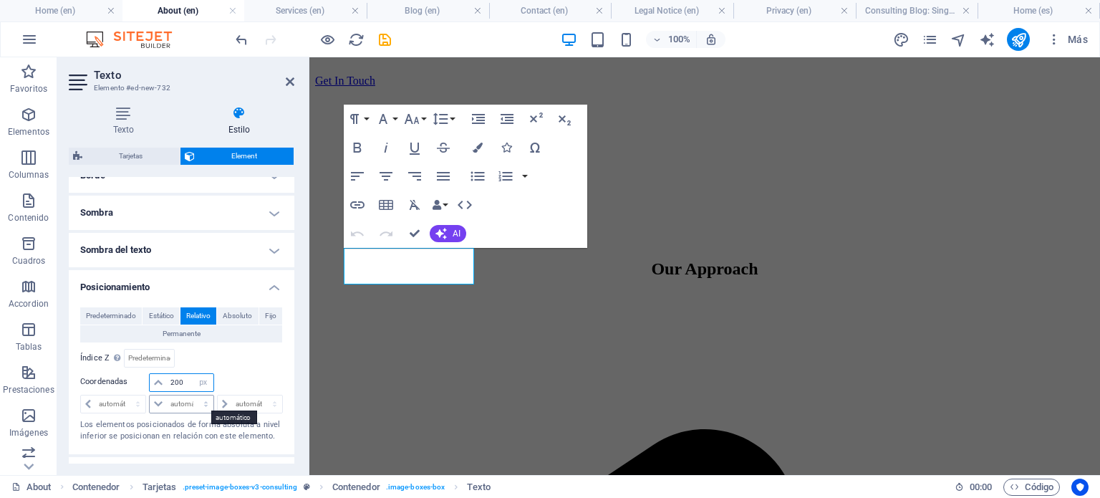
type input "200"
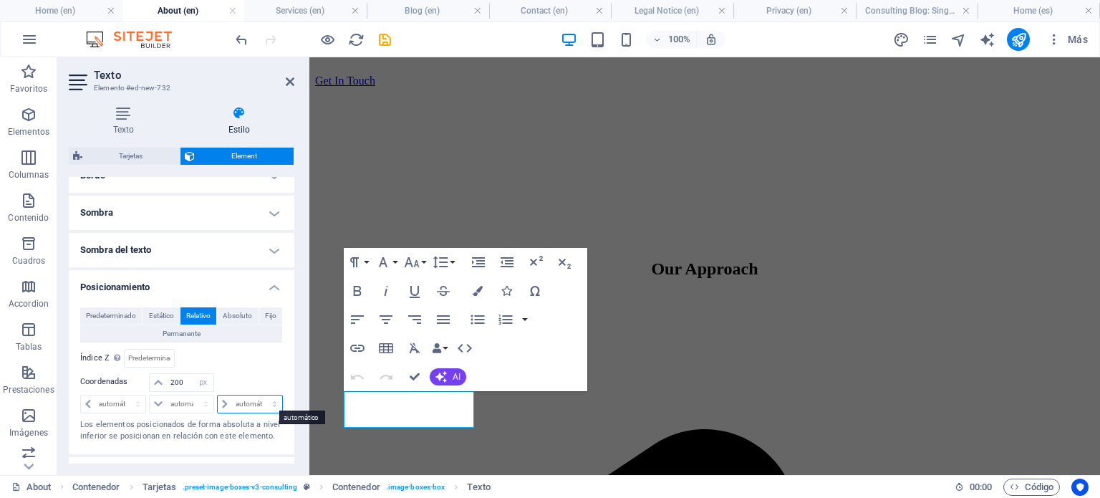
click at [229, 400] on select "automático px rem % em" at bounding box center [250, 403] width 64 height 17
select select "px"
click at [259, 395] on select "automático px rem % em" at bounding box center [250, 403] width 64 height 17
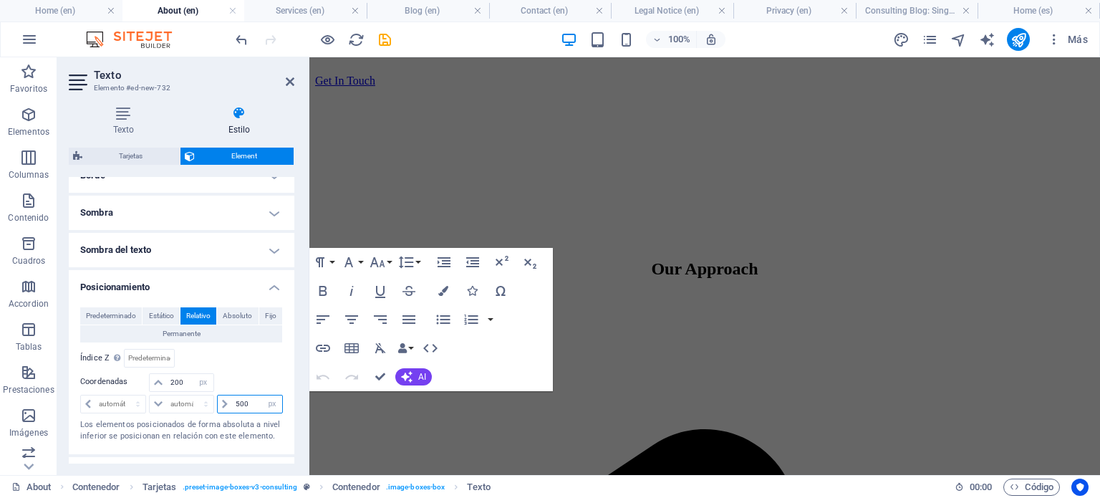
drag, startPoint x: 231, startPoint y: 403, endPoint x: 252, endPoint y: 403, distance: 21.5
click at [252, 403] on input "500" at bounding box center [257, 403] width 50 height 17
type input "0"
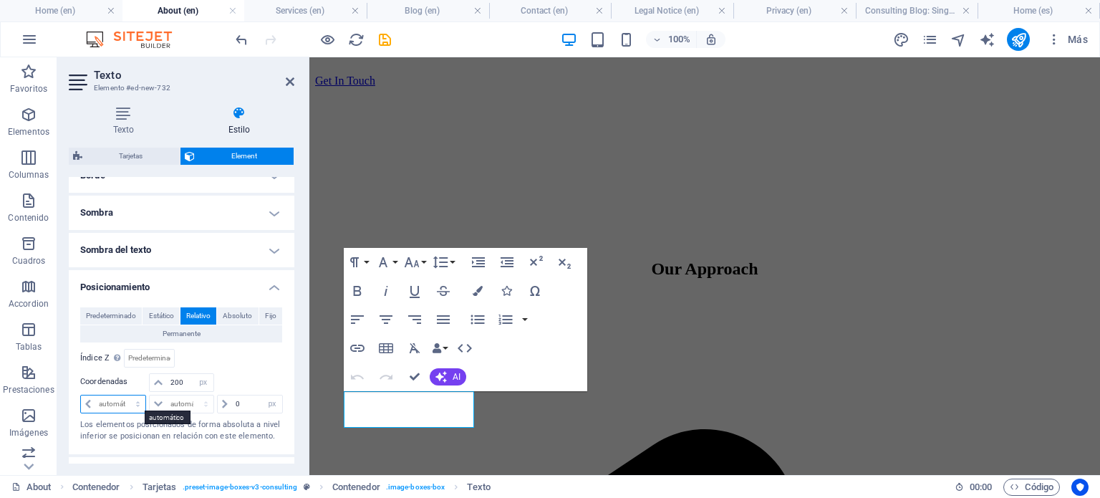
click at [109, 403] on select "automático px rem % em" at bounding box center [113, 403] width 64 height 17
select select "px"
click at [125, 395] on select "automático px rem % em" at bounding box center [113, 403] width 64 height 17
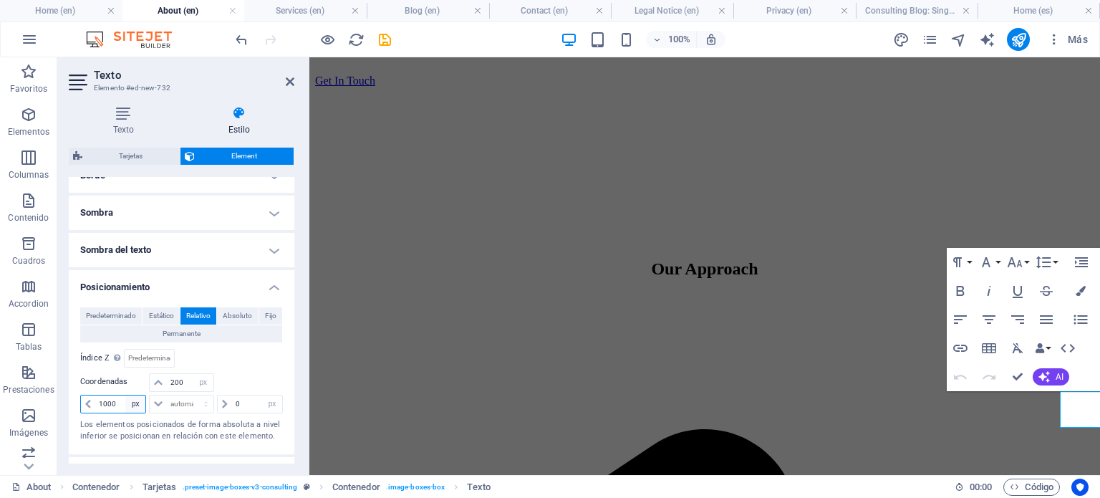
drag, startPoint x: 97, startPoint y: 405, endPoint x: 132, endPoint y: 399, distance: 35.5
click at [132, 399] on div "1000 automático px rem % em" at bounding box center [113, 403] width 66 height 19
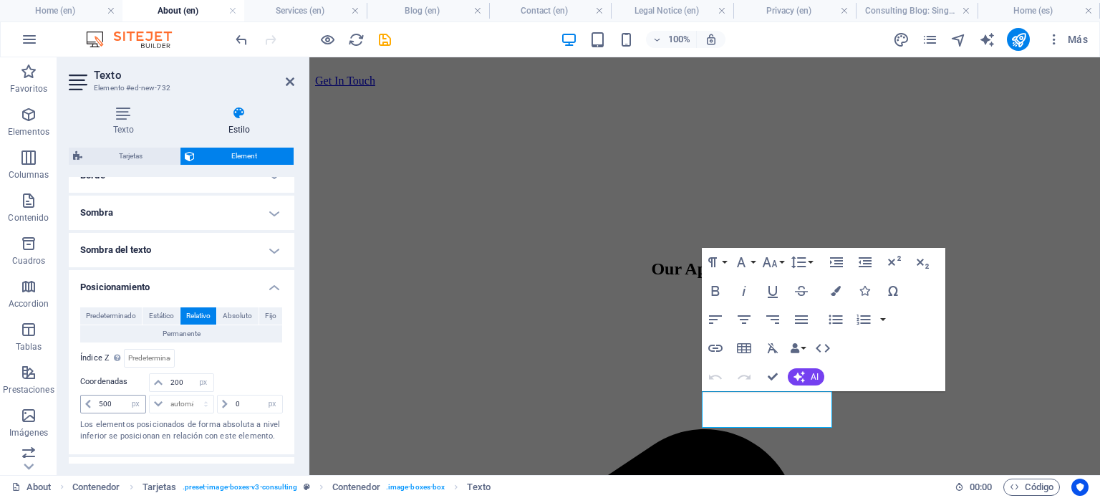
drag, startPoint x: 92, startPoint y: 401, endPoint x: 105, endPoint y: 400, distance: 12.2
click at [105, 400] on div "500 automático px rem % em" at bounding box center [113, 403] width 66 height 19
click at [111, 400] on input "500" at bounding box center [120, 403] width 50 height 17
type input "5"
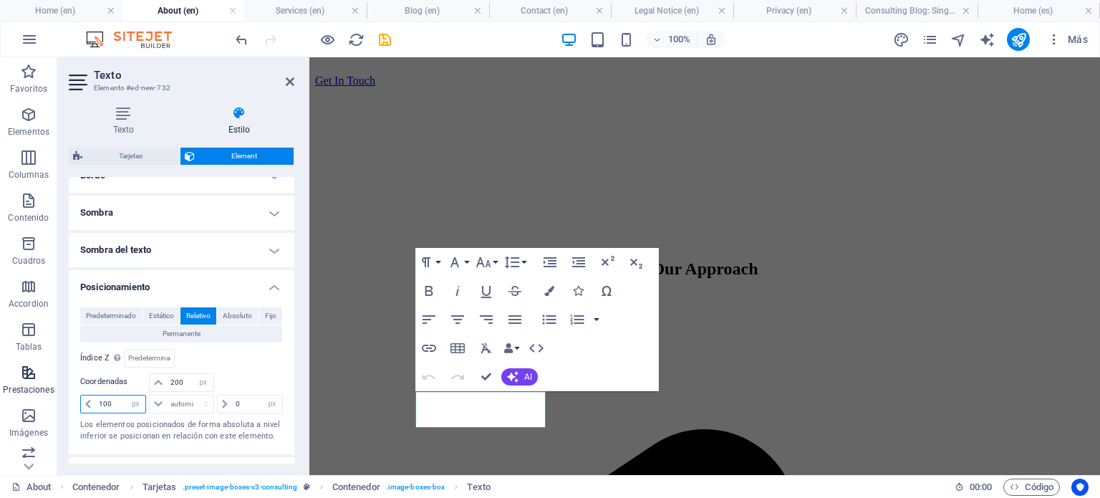
drag, startPoint x: 111, startPoint y: 400, endPoint x: 0, endPoint y: 377, distance: 113.3
click at [0, 377] on section "Favoritos Elementos Columnas Contenido Cuadros Accordion Tablas Prestaciones Im…" at bounding box center [550, 265] width 1100 height 417
type input "200"
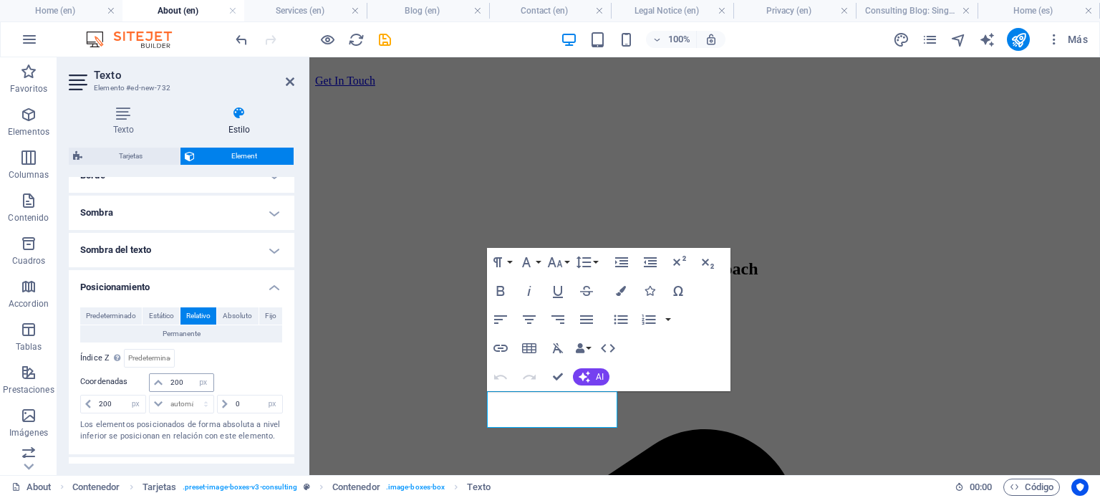
click at [159, 379] on icon at bounding box center [158, 382] width 9 height 9
click at [178, 379] on input "200" at bounding box center [190, 382] width 46 height 17
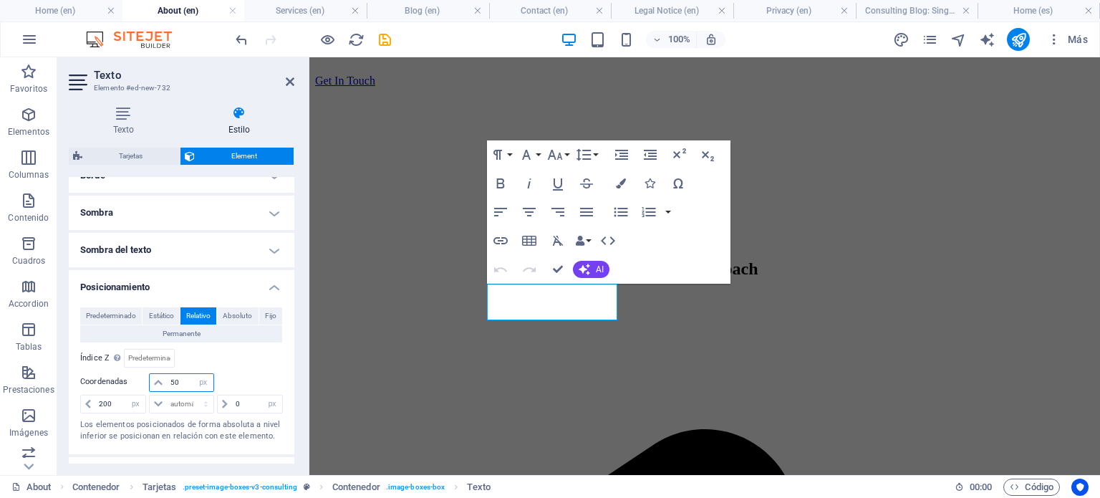
type input "50"
drag, startPoint x: 294, startPoint y: 374, endPoint x: 294, endPoint y: 397, distance: 23.6
click at [294, 397] on div "Texto Estilo Texto Añade, edita y da formato a texto directamente en el sitio w…" at bounding box center [181, 285] width 248 height 380
drag, startPoint x: 289, startPoint y: 383, endPoint x: 291, endPoint y: 422, distance: 39.4
click at [291, 422] on div "Diseño La forma en la que este elemento se expande en la disposición (Flexbox).…" at bounding box center [182, 320] width 226 height 286
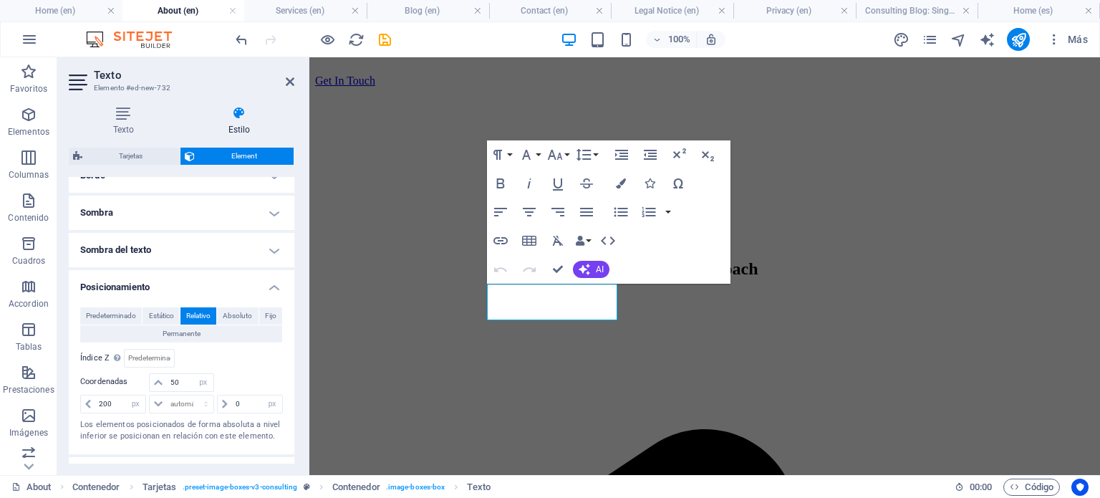
drag, startPoint x: 294, startPoint y: 374, endPoint x: 289, endPoint y: 315, distance: 58.9
click at [289, 315] on div "Texto Estilo Texto Añade, edita y da formato a texto directamente en el sitio w…" at bounding box center [181, 285] width 248 height 380
drag, startPoint x: 289, startPoint y: 317, endPoint x: 286, endPoint y: 261, distance: 56.6
click at [286, 261] on ul "Diseño La forma en la que este elemento se expande en la disposición (Flexbox).…" at bounding box center [182, 219] width 226 height 767
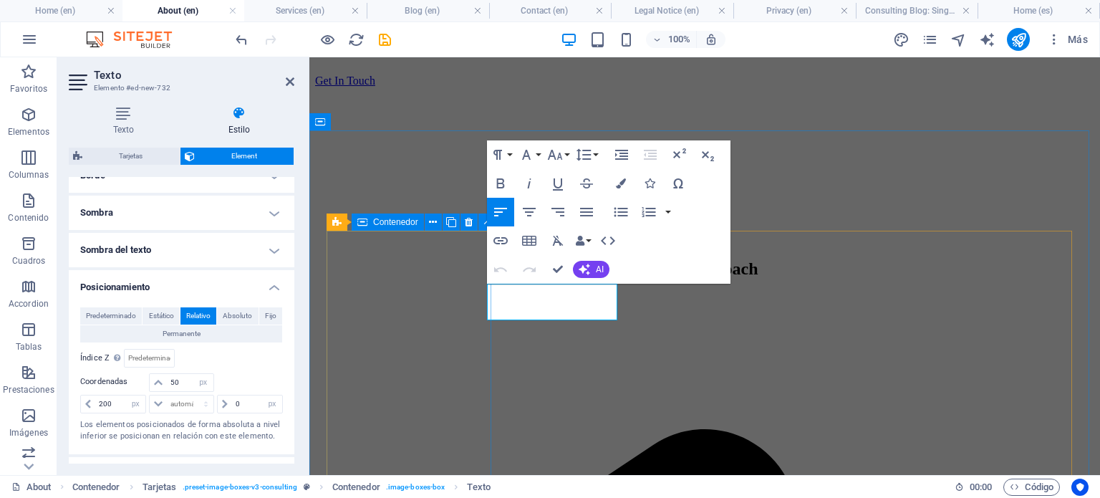
drag, startPoint x: 546, startPoint y: 306, endPoint x: 484, endPoint y: 294, distance: 62.6
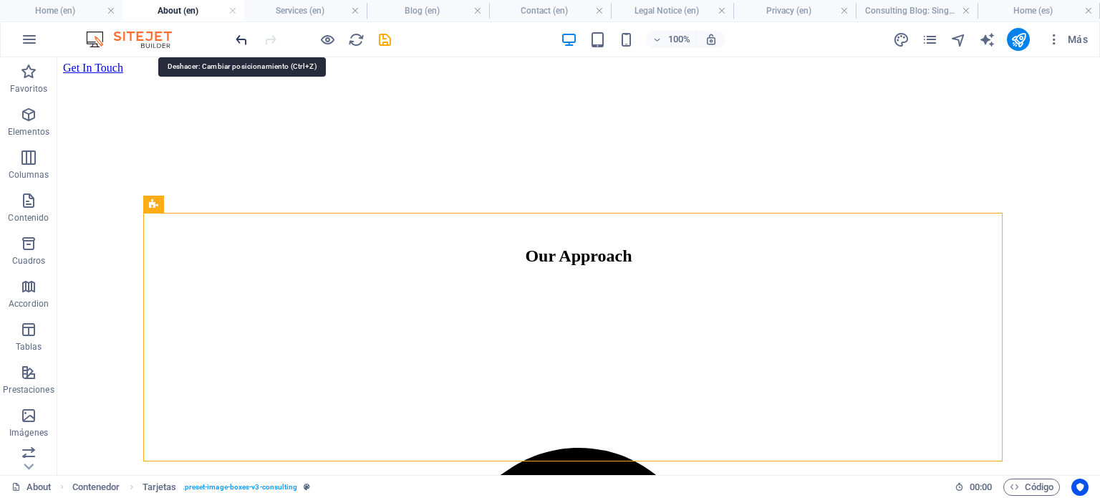
click at [238, 37] on icon "undo" at bounding box center [241, 40] width 16 height 16
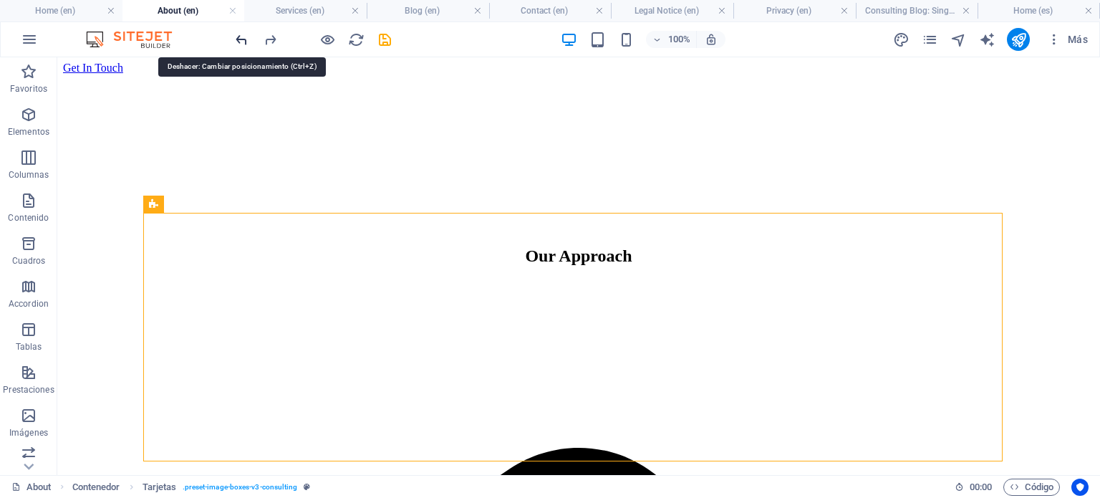
click at [238, 37] on icon "undo" at bounding box center [241, 40] width 16 height 16
click at [240, 39] on icon "undo" at bounding box center [241, 40] width 16 height 16
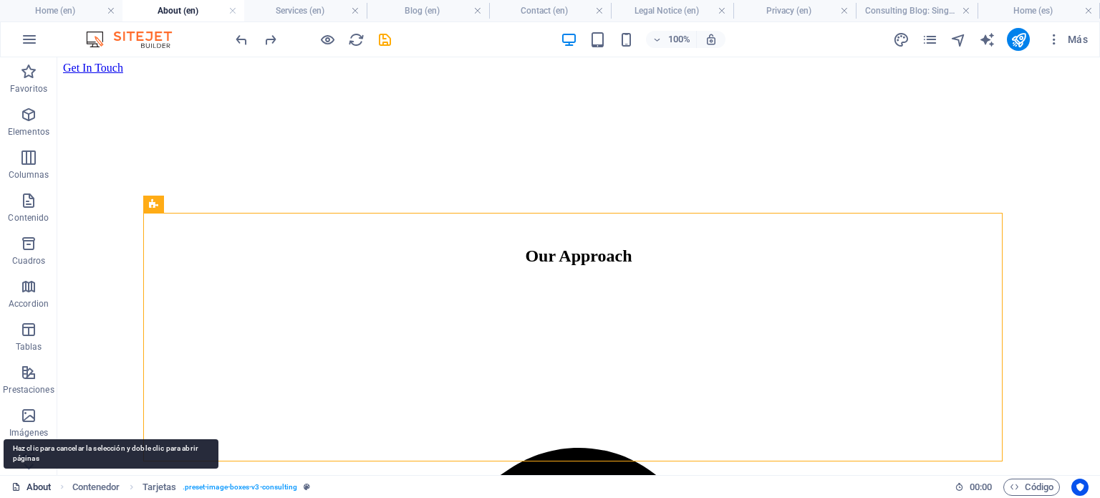
click at [46, 483] on link "About" at bounding box center [31, 486] width 40 height 17
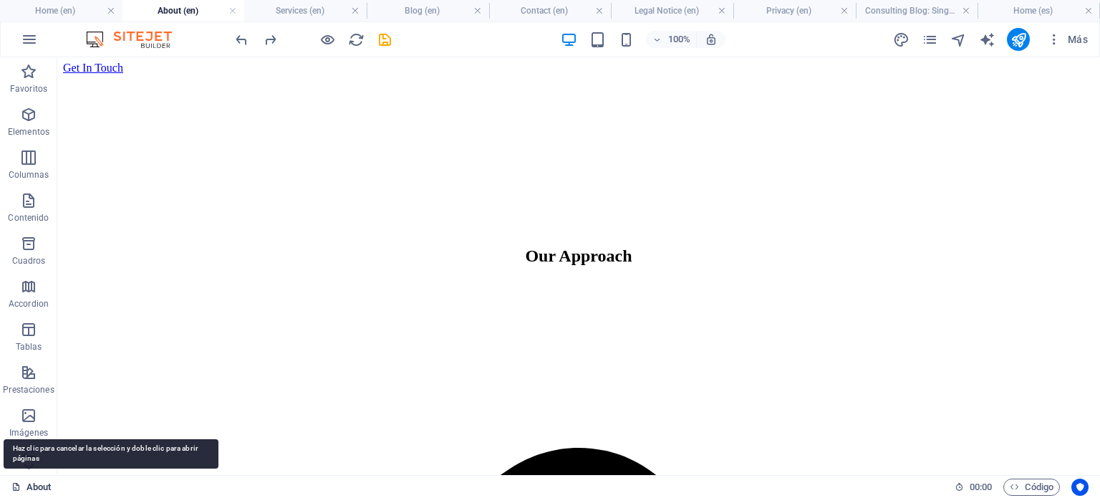
click at [46, 483] on link "About" at bounding box center [31, 486] width 40 height 17
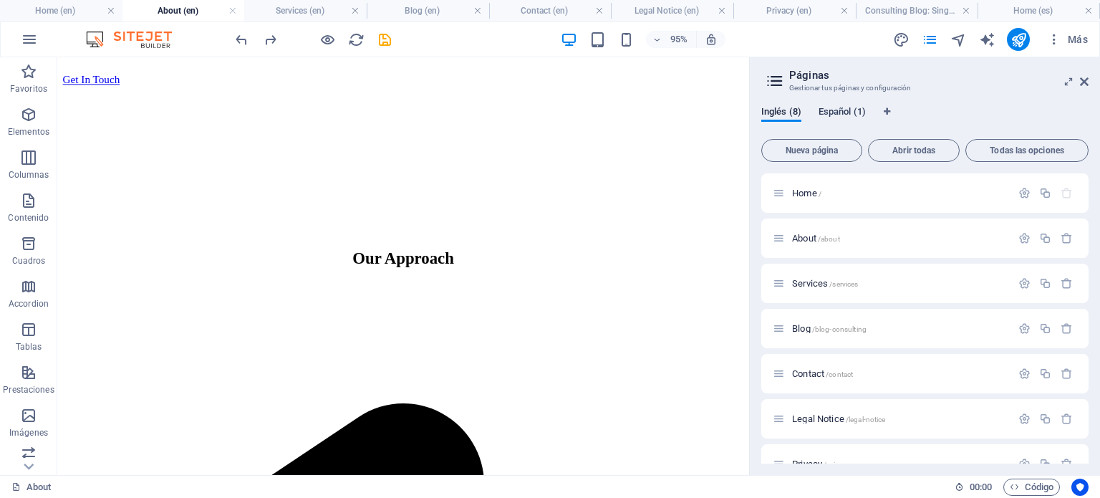
click at [845, 108] on span "Español (1)" at bounding box center [841, 113] width 47 height 20
click at [1052, 233] on span "Traducir" at bounding box center [1054, 238] width 34 height 11
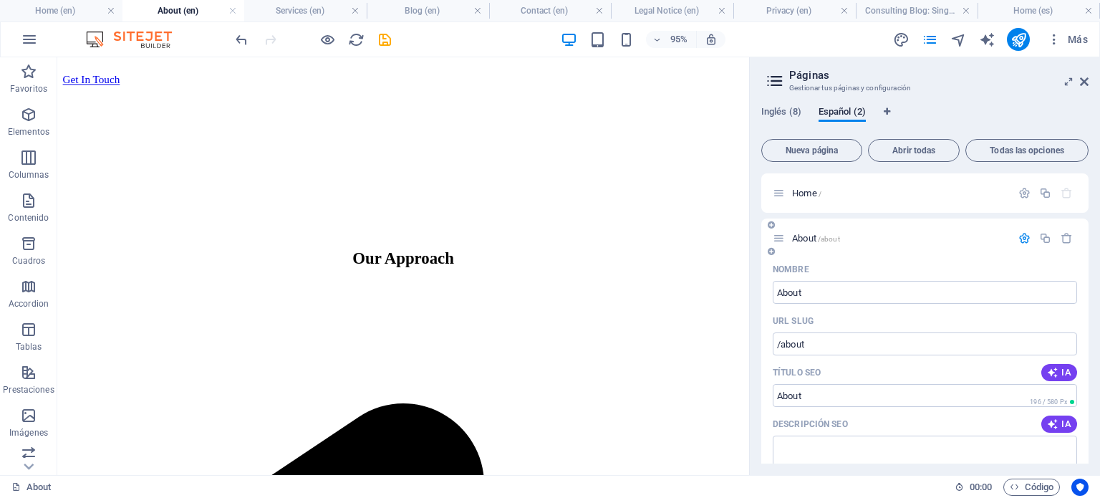
click at [1052, 233] on button "button" at bounding box center [1045, 238] width 21 height 12
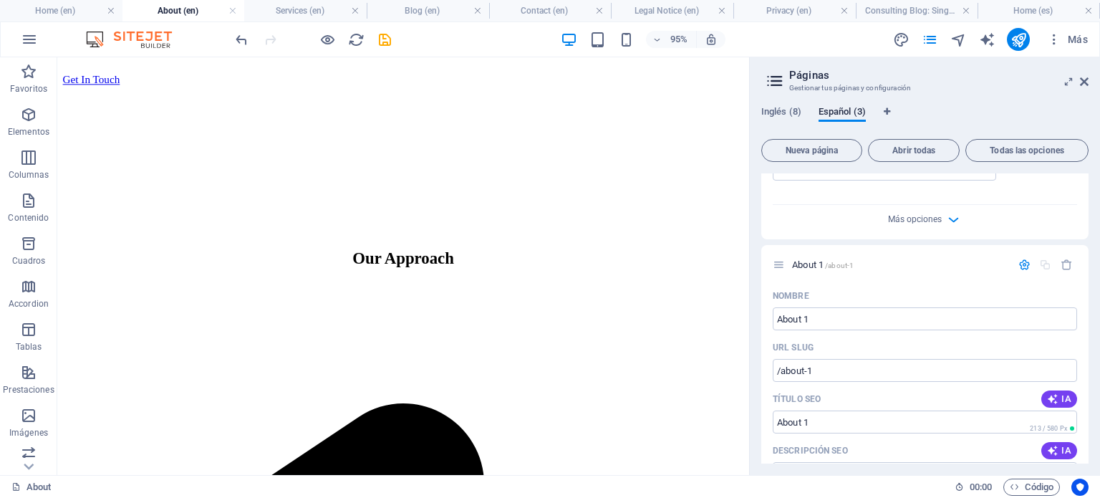
drag, startPoint x: 1089, startPoint y: 296, endPoint x: 1091, endPoint y: 314, distance: 18.0
click at [1091, 314] on div "Inglés (8) Español (3) Nueva página Abrir todas Todas las opciones Home / About…" at bounding box center [925, 285] width 350 height 380
drag, startPoint x: 1083, startPoint y: 304, endPoint x: 1092, endPoint y: 415, distance: 111.4
click at [1092, 415] on div "Inglés (8) Español (3) Nueva página Abrir todas Todas las opciones Home / About…" at bounding box center [925, 285] width 350 height 380
click at [1061, 265] on icon "button" at bounding box center [1066, 264] width 12 height 12
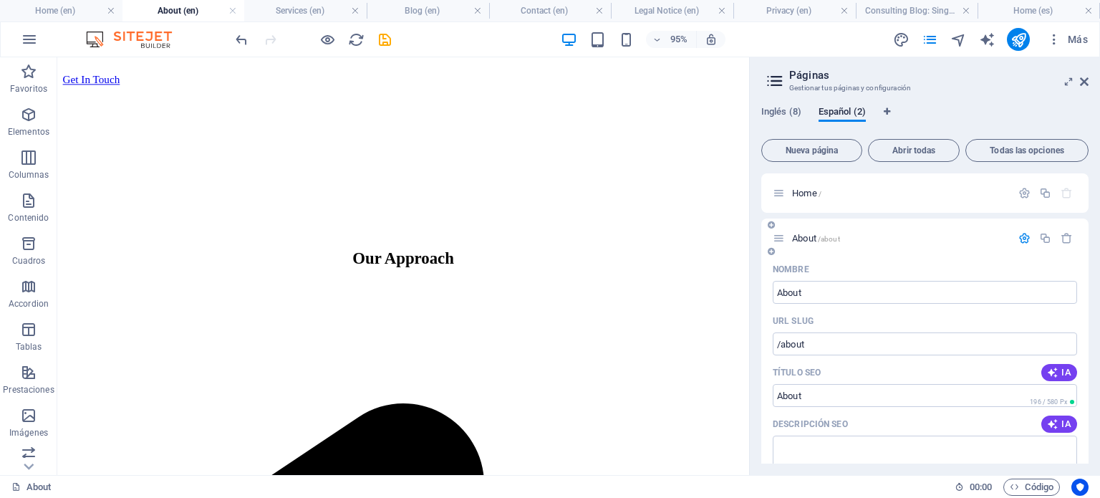
scroll to position [14, 0]
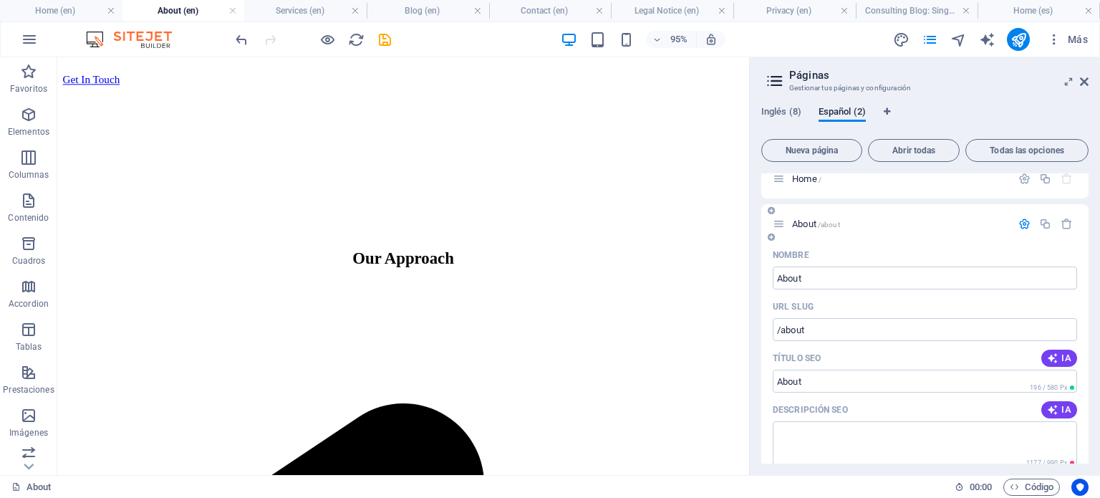
click at [805, 225] on span "About /about" at bounding box center [816, 223] width 48 height 11
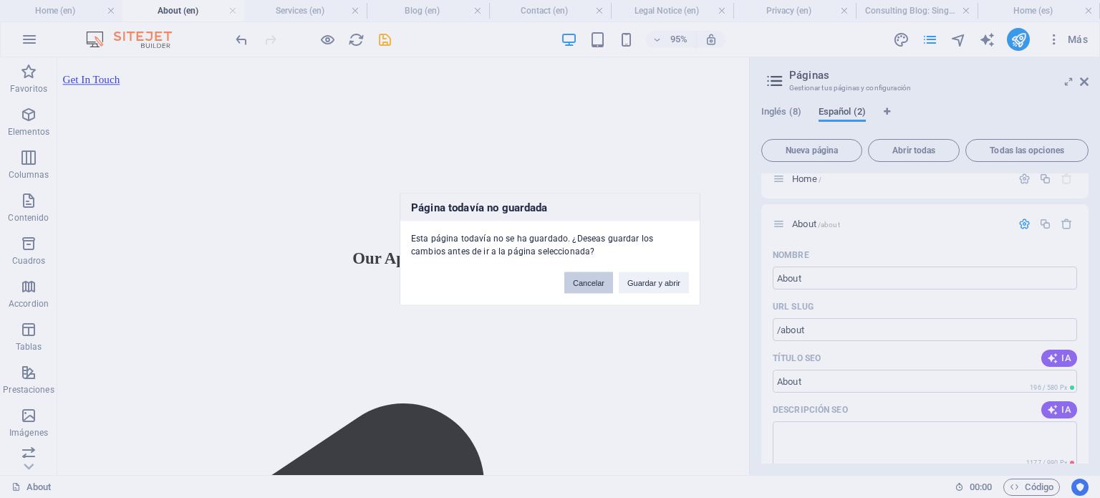
click at [593, 280] on button "Cancelar" at bounding box center [588, 281] width 49 height 21
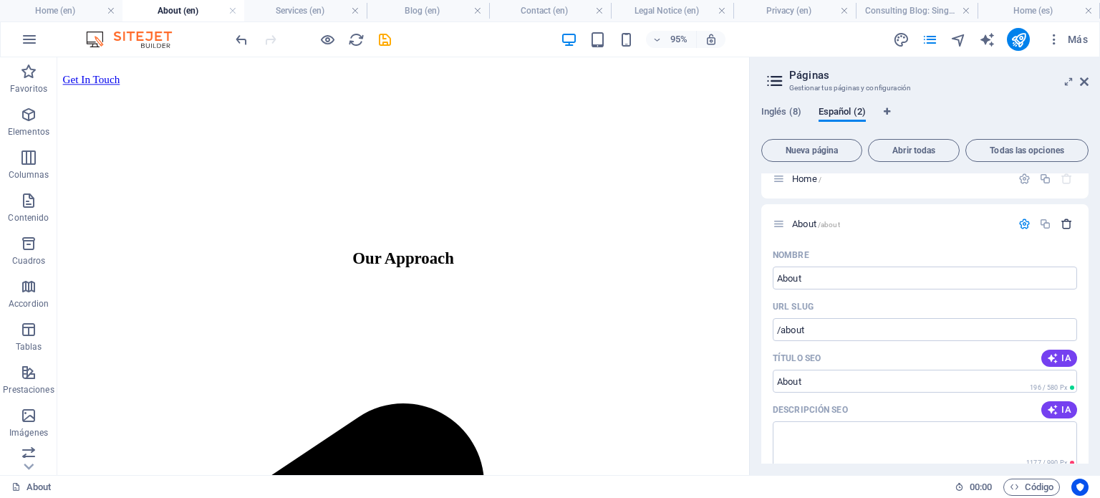
click at [1060, 226] on icon "button" at bounding box center [1066, 224] width 12 height 12
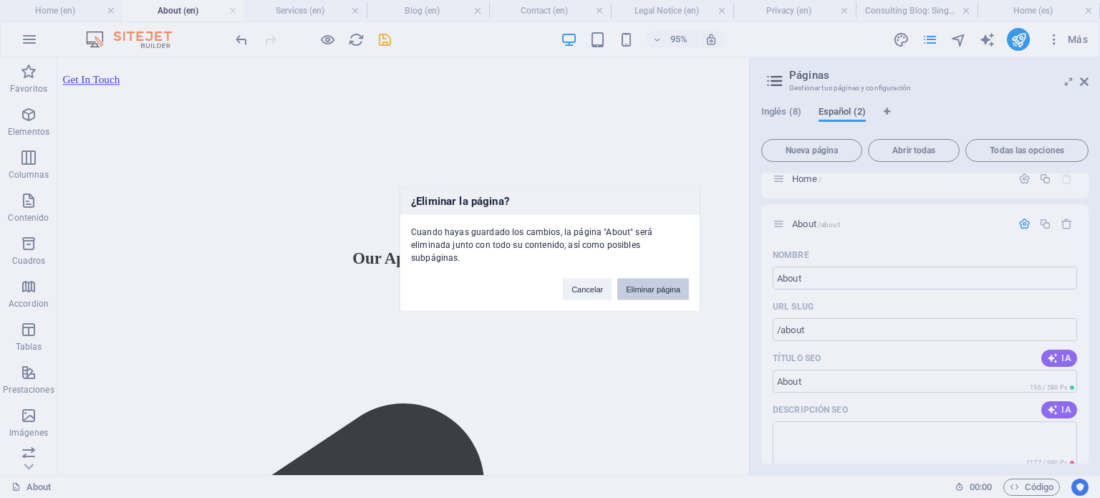
click at [639, 284] on button "Eliminar página" at bounding box center [653, 288] width 72 height 21
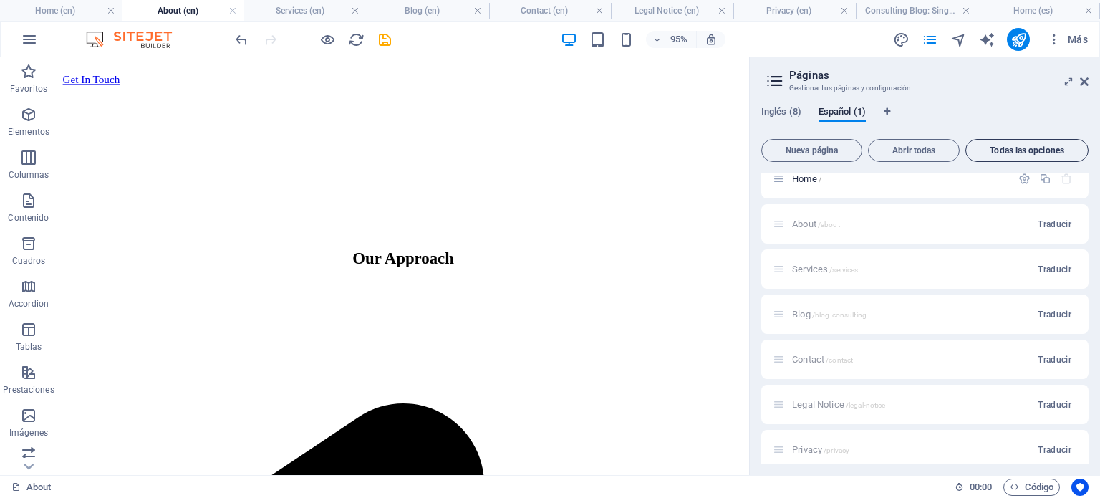
drag, startPoint x: 1085, startPoint y: 232, endPoint x: 1078, endPoint y: 153, distance: 79.8
click at [1078, 153] on div "Nueva página Abrir todas Todas las opciones Home / About /about Traducir Servic…" at bounding box center [924, 298] width 327 height 330
click at [791, 184] on div "Home /" at bounding box center [892, 178] width 238 height 16
click at [800, 174] on span "Home /" at bounding box center [806, 178] width 29 height 11
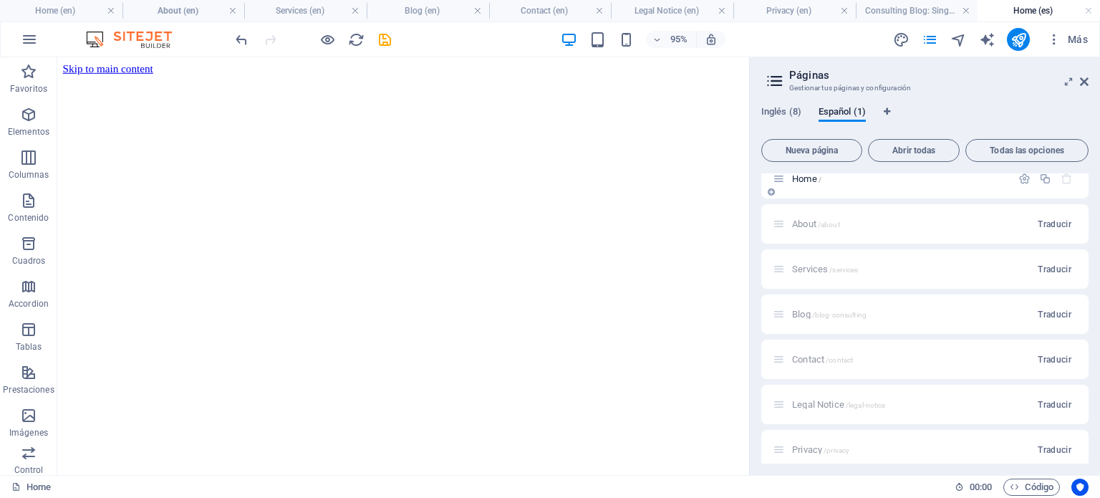
scroll to position [0, 0]
drag, startPoint x: 1088, startPoint y: 211, endPoint x: 1089, endPoint y: 143, distance: 68.0
click at [1089, 143] on div "Inglés (8) Español (1) Nueva página Abrir todas Todas las opciones Home / About…" at bounding box center [925, 285] width 350 height 380
drag, startPoint x: 1084, startPoint y: 200, endPoint x: 1088, endPoint y: 135, distance: 64.6
click at [1088, 135] on div "Inglés (8) Español (1) Nueva página Abrir todas Todas las opciones Home / About…" at bounding box center [925, 285] width 350 height 380
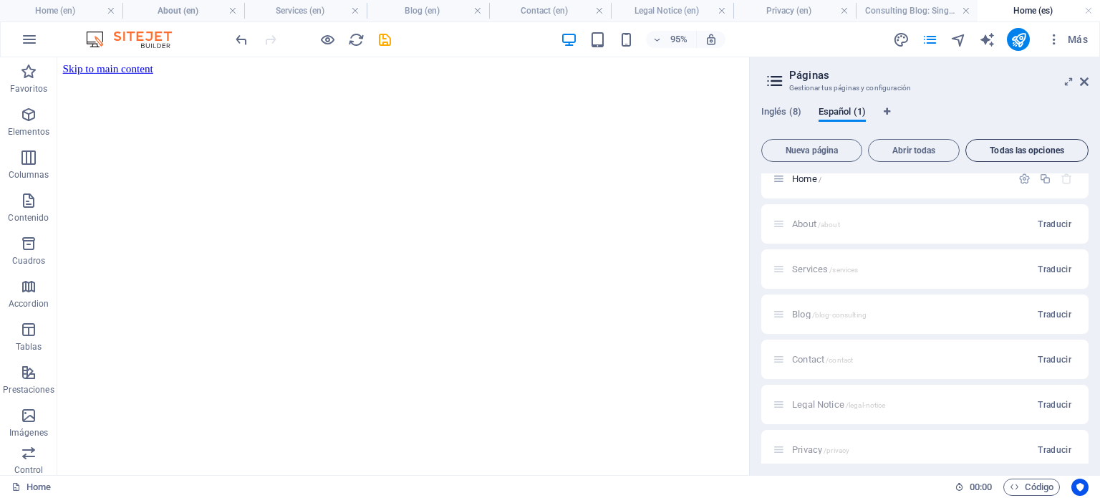
drag, startPoint x: 1083, startPoint y: 219, endPoint x: 1085, endPoint y: 145, distance: 73.8
click at [1085, 145] on div "Nueva página Abrir todas Todas las opciones Home / About /about Traducir Servic…" at bounding box center [924, 298] width 327 height 330
click at [891, 107] on span "Pestañas de idiomas" at bounding box center [887, 111] width 9 height 9
select select "73"
select select "44"
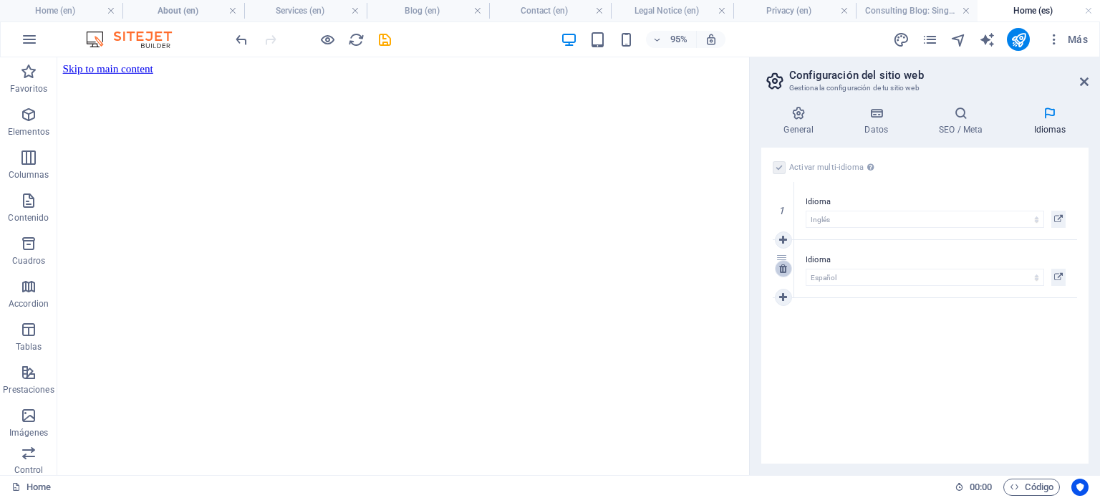
click at [785, 264] on icon at bounding box center [783, 268] width 8 height 10
click at [1083, 81] on icon at bounding box center [1084, 81] width 9 height 11
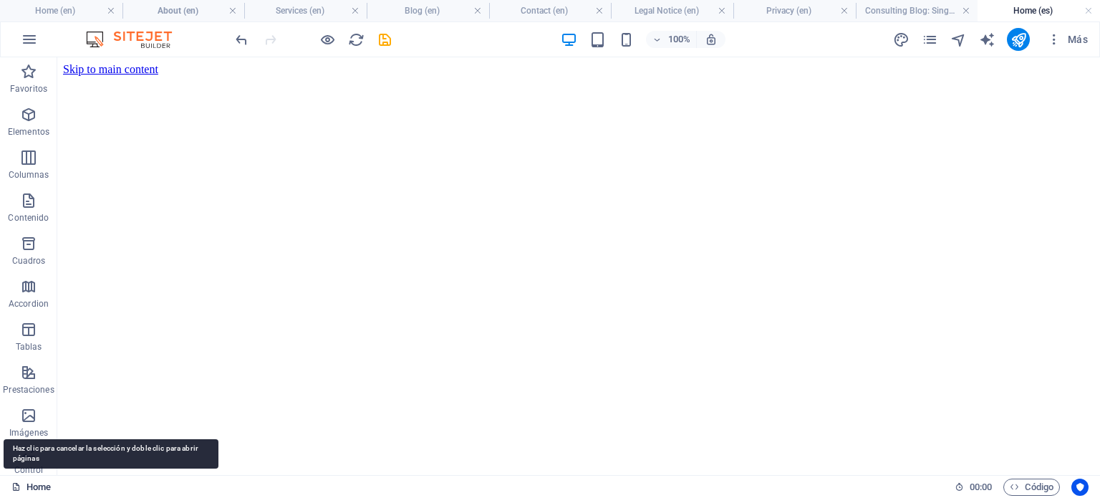
click at [19, 486] on icon at bounding box center [15, 486] width 9 height 9
click at [16, 485] on icon at bounding box center [15, 486] width 9 height 9
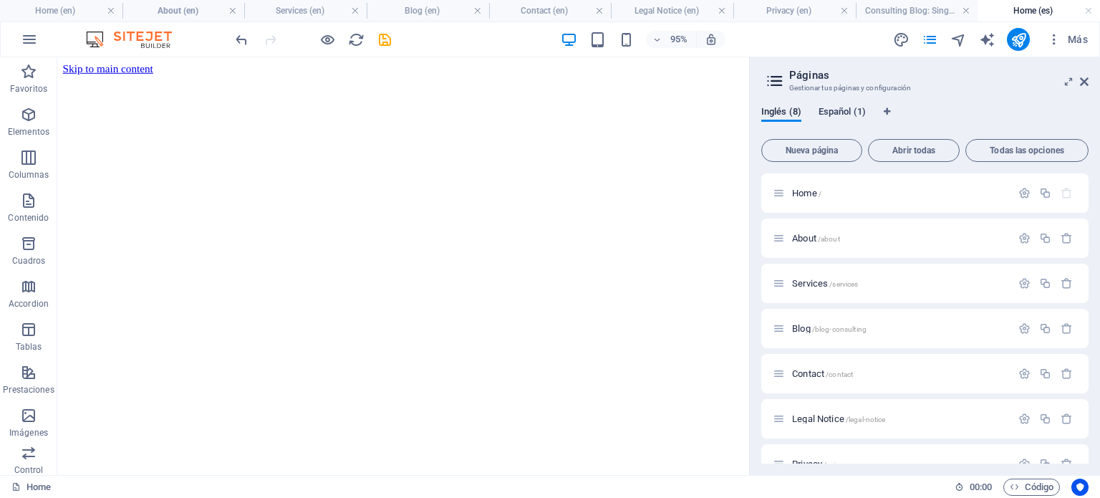
click at [833, 113] on span "Español (1)" at bounding box center [841, 113] width 47 height 20
click at [773, 79] on icon at bounding box center [774, 81] width 21 height 20
click at [808, 77] on h2 "Páginas" at bounding box center [938, 75] width 299 height 13
click at [1068, 82] on icon at bounding box center [1068, 81] width 0 height 11
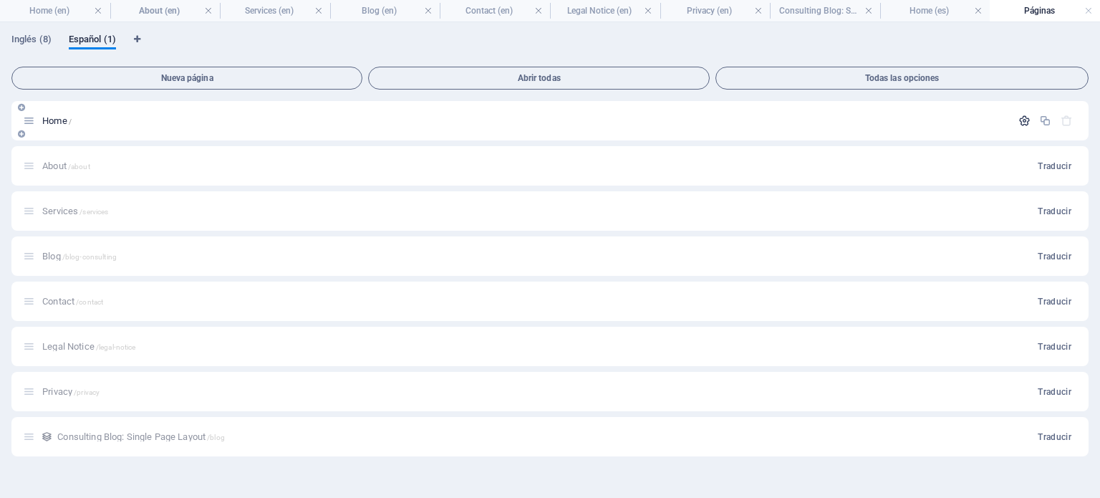
click at [1021, 120] on icon "button" at bounding box center [1024, 121] width 12 height 12
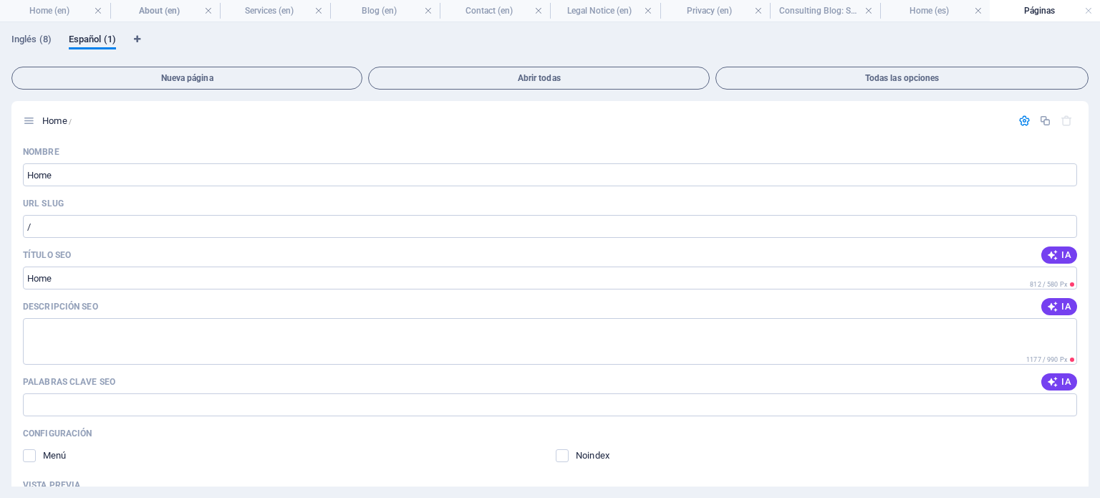
drag, startPoint x: 1084, startPoint y: 151, endPoint x: 1097, endPoint y: 213, distance: 62.9
click at [1097, 213] on div "Inglés (8) Español (1) Nueva página Abrir todas Todas las opciones Home / Nombr…" at bounding box center [550, 259] width 1100 height 475
drag, startPoint x: 1088, startPoint y: 239, endPoint x: 1087, endPoint y: 309, distance: 70.2
click at [1087, 309] on div "Inglés (8) Español (1) Nueva página Abrir todas Todas las opciones Home / Nombr…" at bounding box center [550, 259] width 1100 height 475
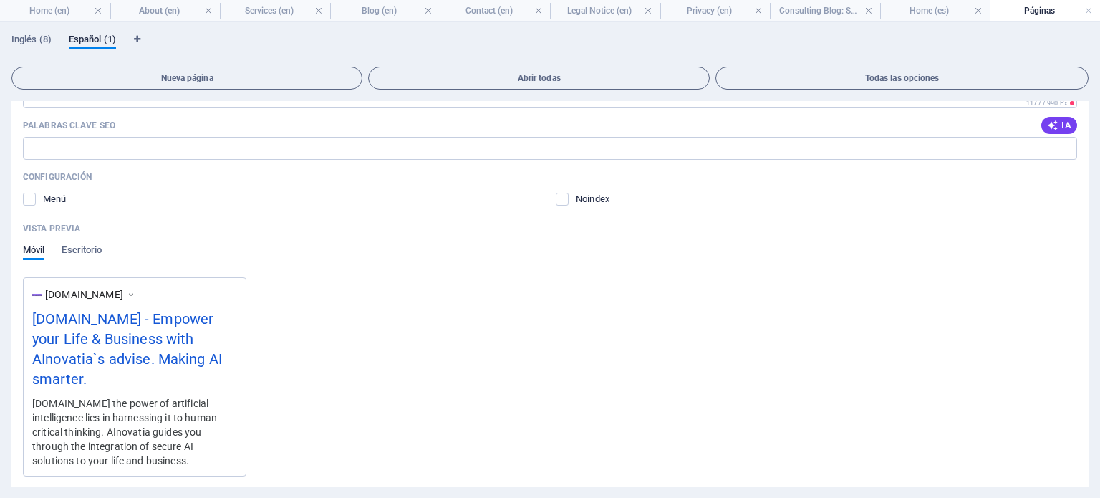
scroll to position [253, 0]
click at [95, 248] on span "Escritorio" at bounding box center [82, 254] width 40 height 20
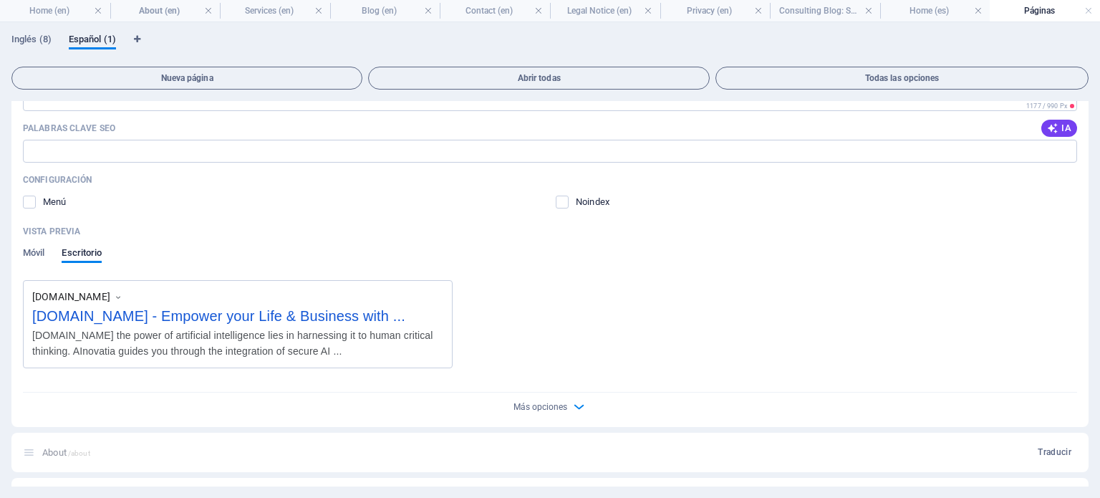
click at [52, 247] on div "Móvil Escritorio" at bounding box center [62, 260] width 79 height 27
click at [39, 250] on span "Móvil" at bounding box center [33, 254] width 21 height 20
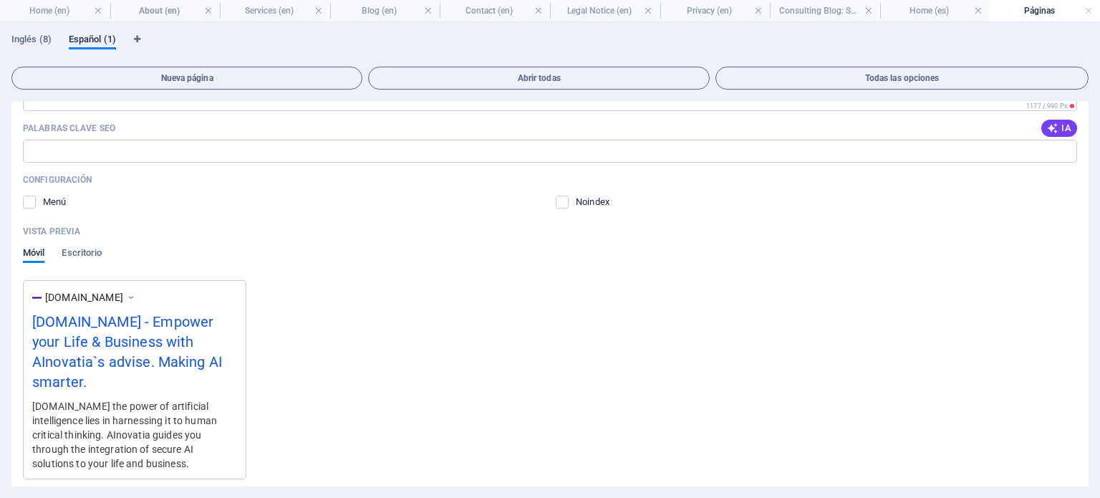
drag, startPoint x: 1083, startPoint y: 294, endPoint x: 1085, endPoint y: 203, distance: 91.0
click at [1085, 203] on div "Home / Nombre Home ​ URL SLUG / ​ Título SEO IA ​ 812 / 580 Px Descripción SEO …" at bounding box center [549, 293] width 1077 height 385
click at [1083, 120] on div "Nombre Home ​ URL SLUG / ​ Título SEO IA ​ 812 / 580 Px Descripción SEO IA ​ 11…" at bounding box center [549, 212] width 1077 height 651
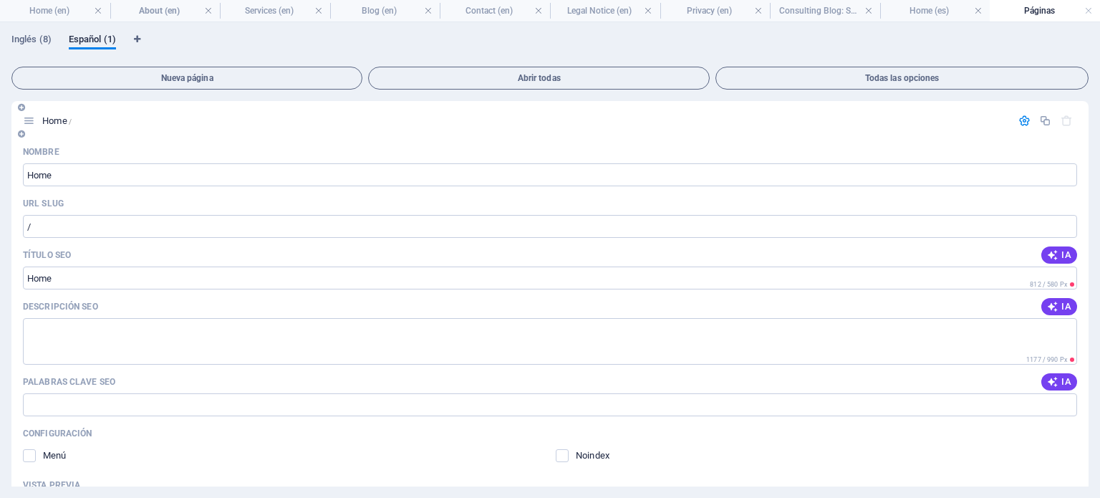
click at [1062, 122] on icon "button" at bounding box center [1066, 121] width 12 height 12
click at [24, 39] on span "Inglés (8)" at bounding box center [31, 41] width 40 height 20
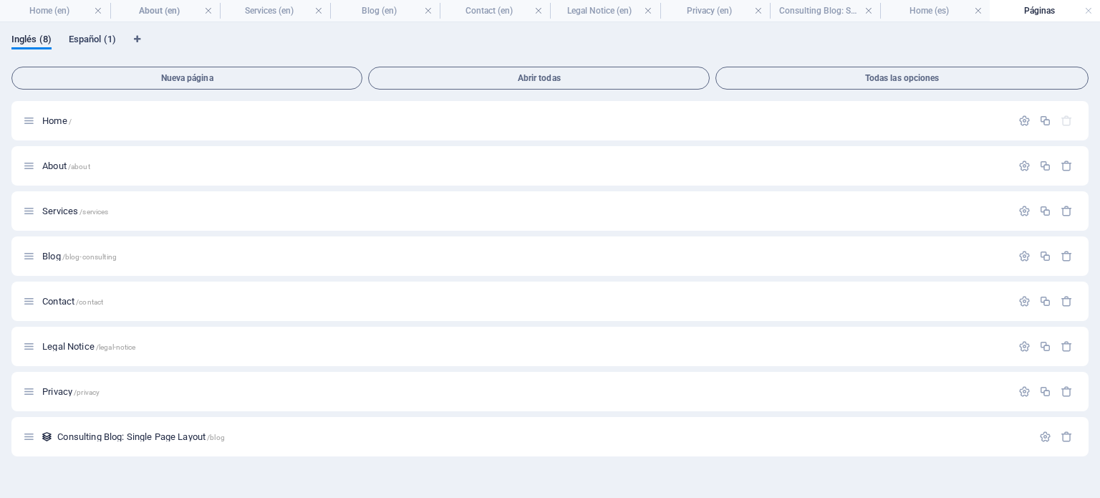
click at [92, 35] on span "Español (1)" at bounding box center [92, 41] width 47 height 20
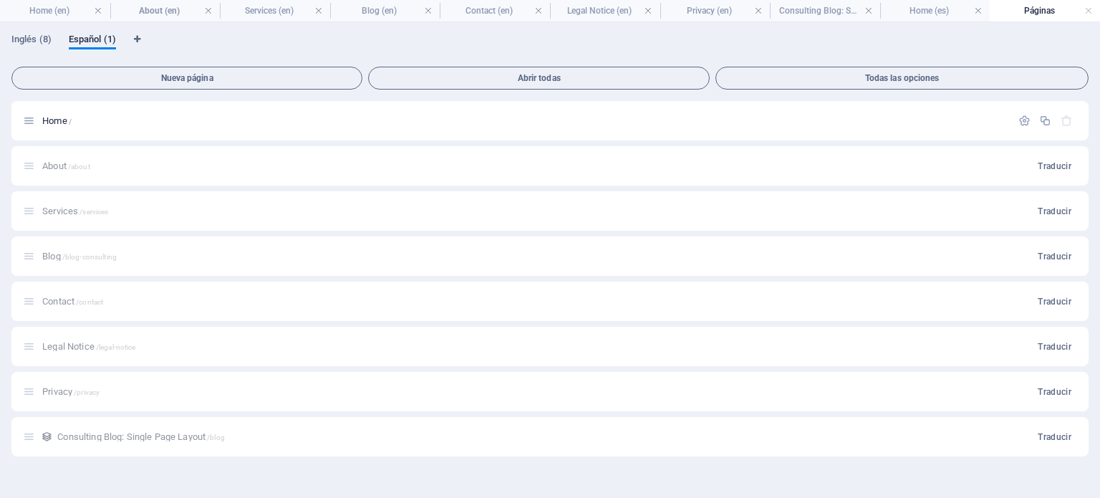
click at [1040, 9] on h4 "Páginas" at bounding box center [1044, 11] width 110 height 16
click at [1089, 14] on link at bounding box center [1088, 11] width 9 height 14
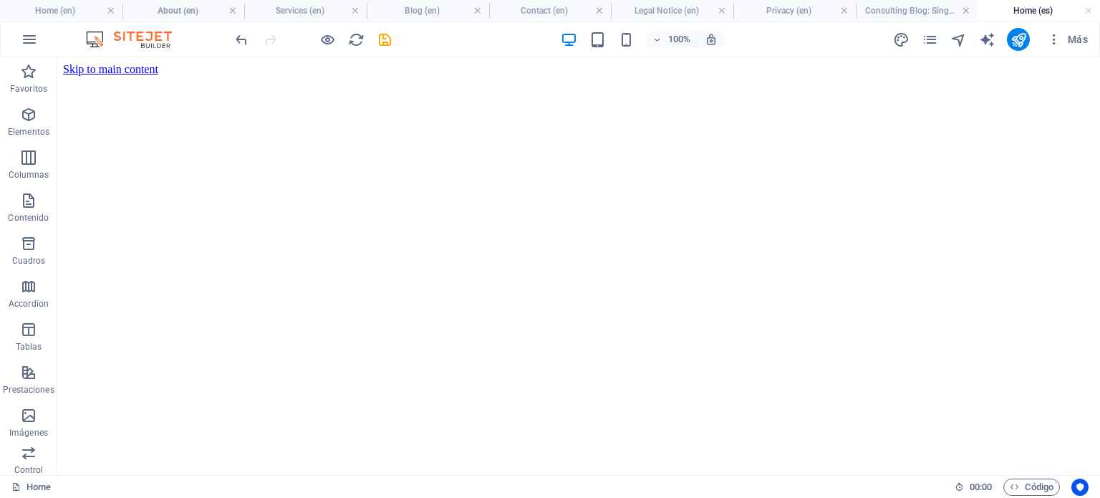
click at [1048, 14] on h4 "Home (es)" at bounding box center [1038, 11] width 122 height 16
click at [1085, 11] on link at bounding box center [1088, 11] width 9 height 14
click at [970, 11] on link at bounding box center [966, 11] width 9 height 14
click at [848, 11] on link at bounding box center [844, 11] width 9 height 14
click at [726, 11] on link at bounding box center [721, 11] width 9 height 14
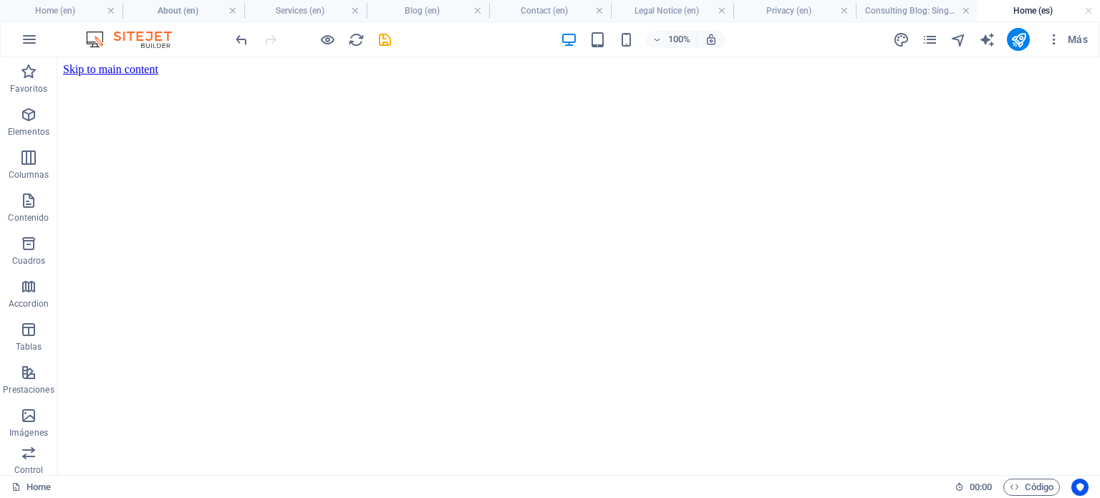
click at [1089, 11] on ul "Home (en) About (en) Services (en) Blog (en) Contact (en) Legal Notice (en) Pri…" at bounding box center [550, 10] width 1100 height 21
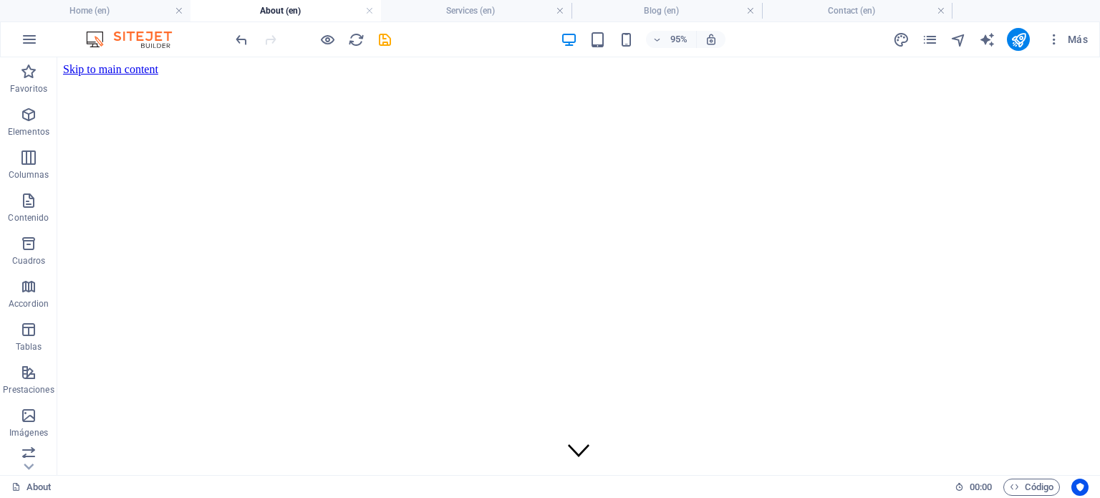
scroll to position [854, 0]
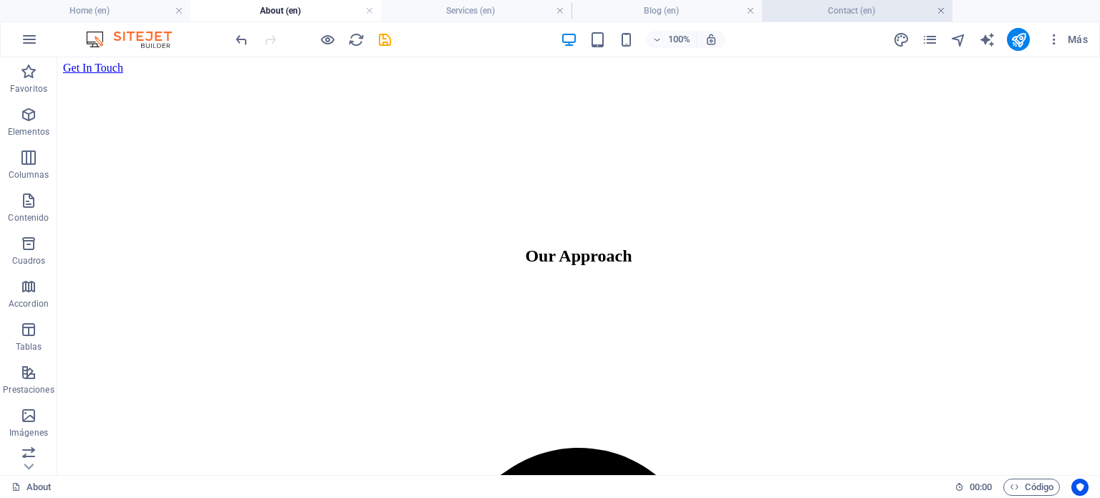
click at [941, 11] on link at bounding box center [940, 11] width 9 height 14
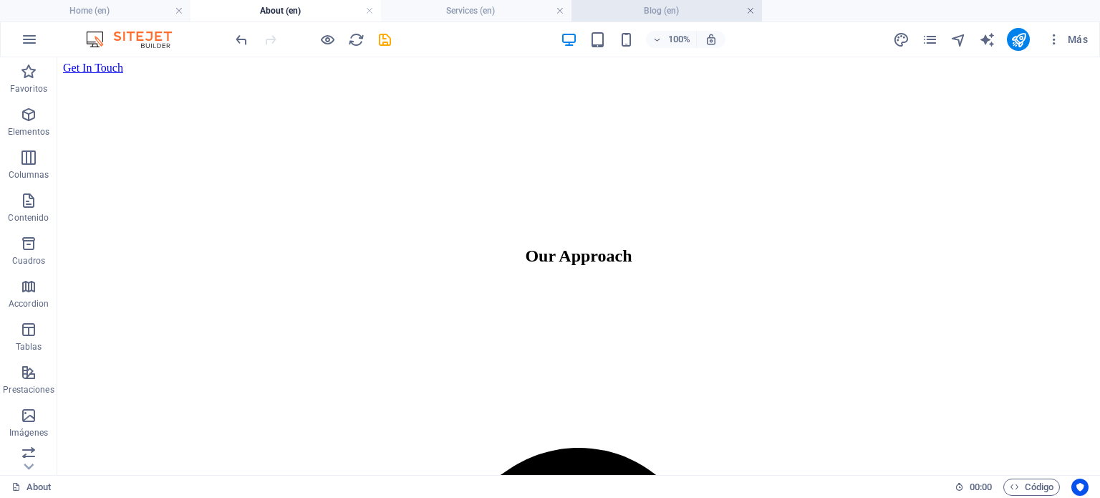
click at [750, 9] on link at bounding box center [750, 11] width 9 height 14
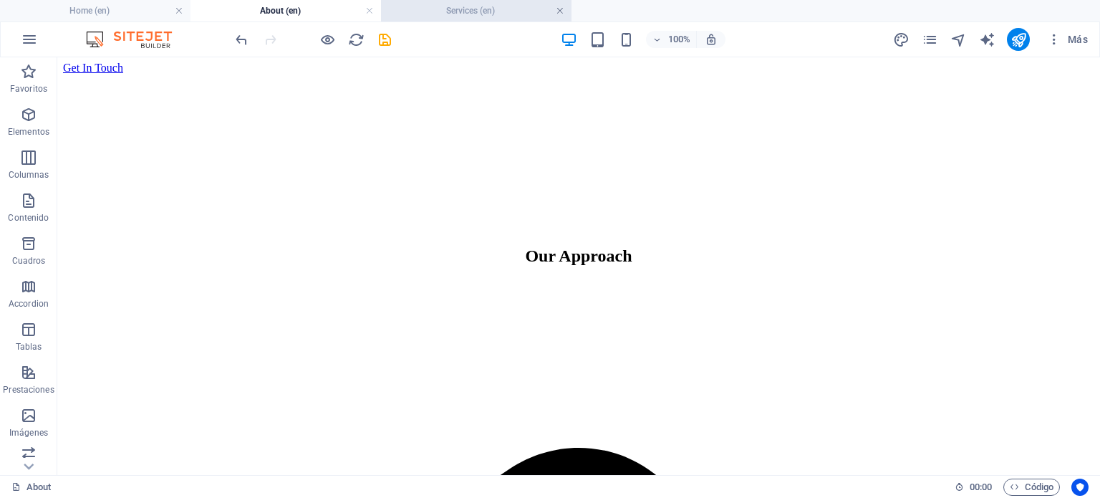
click at [561, 12] on link at bounding box center [560, 11] width 9 height 14
click at [370, 14] on link at bounding box center [369, 11] width 9 height 14
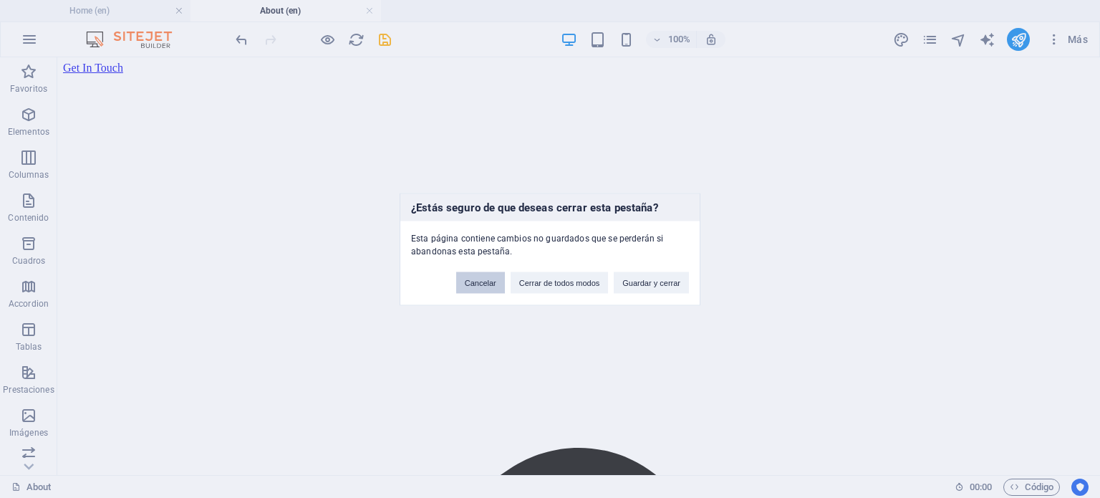
click at [487, 285] on button "Cancelar" at bounding box center [480, 281] width 49 height 21
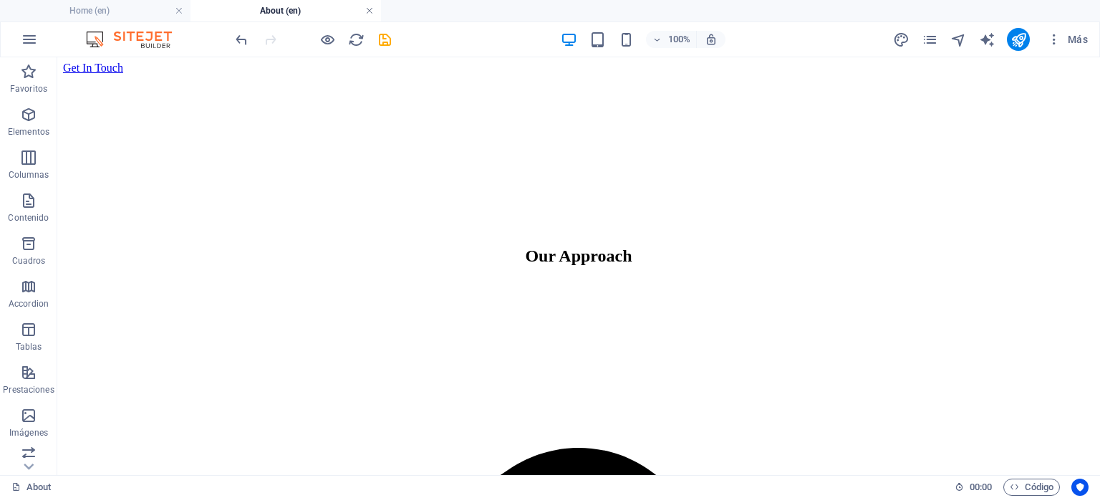
click at [372, 12] on link at bounding box center [369, 11] width 9 height 14
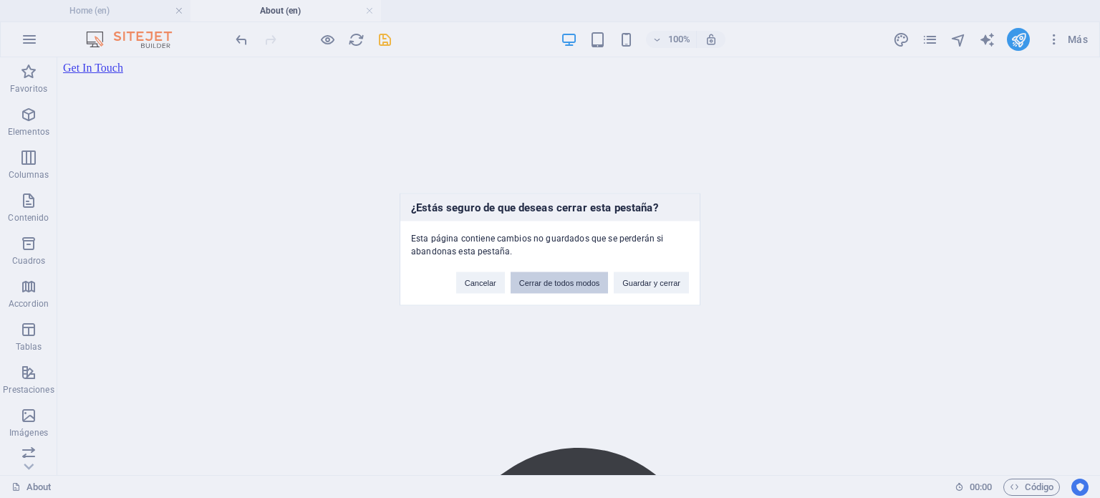
drag, startPoint x: 574, startPoint y: 286, endPoint x: 664, endPoint y: 302, distance: 91.0
click at [664, 302] on div "¿Estás seguro de que deseas cerrar esta pestaña? Esta página contiene cambios n…" at bounding box center [550, 249] width 301 height 112
click at [664, 284] on button "Guardar y cerrar" at bounding box center [651, 281] width 75 height 21
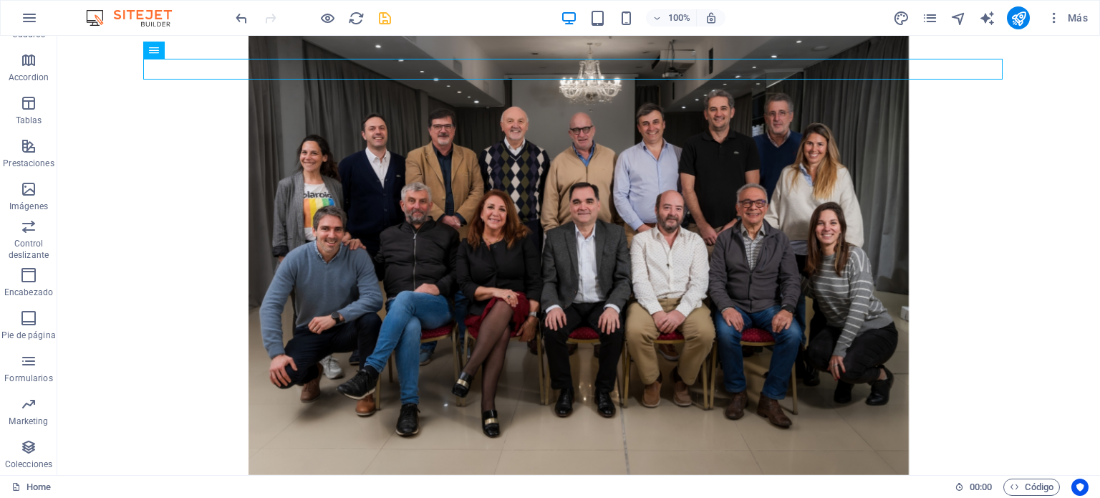
click at [140, 34] on div "100% Más" at bounding box center [550, 18] width 1098 height 34
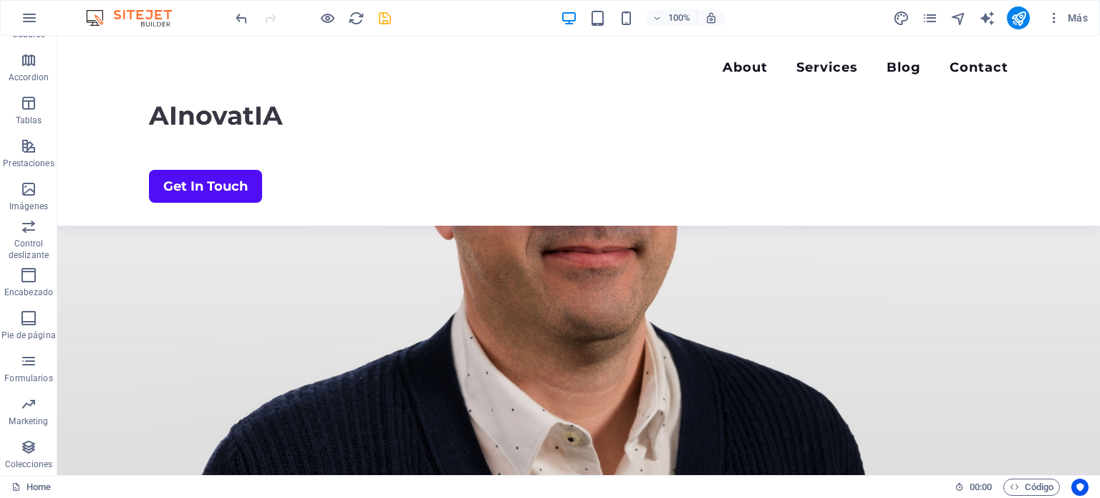
scroll to position [3247, 0]
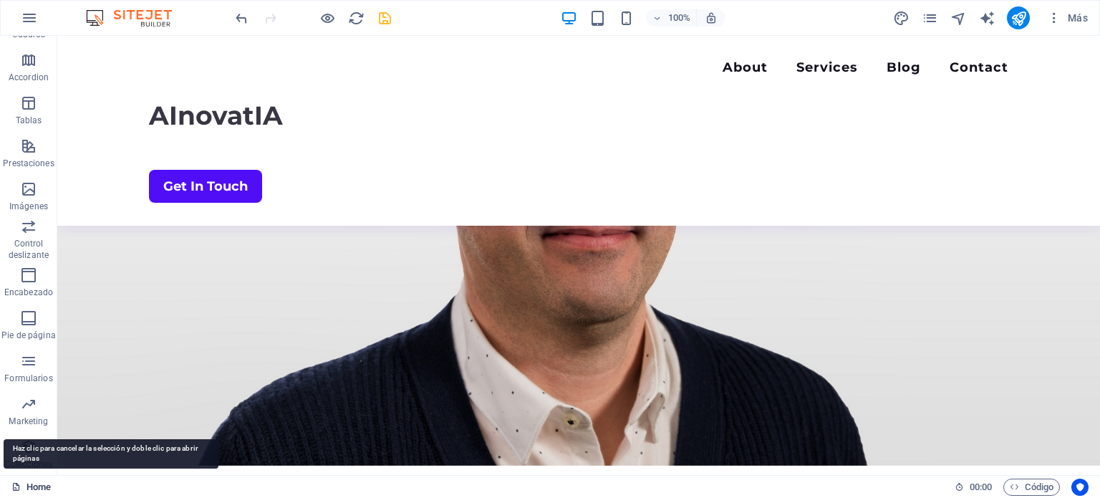
click at [35, 483] on link "Home" at bounding box center [30, 486] width 39 height 17
click at [14, 484] on icon at bounding box center [15, 486] width 9 height 9
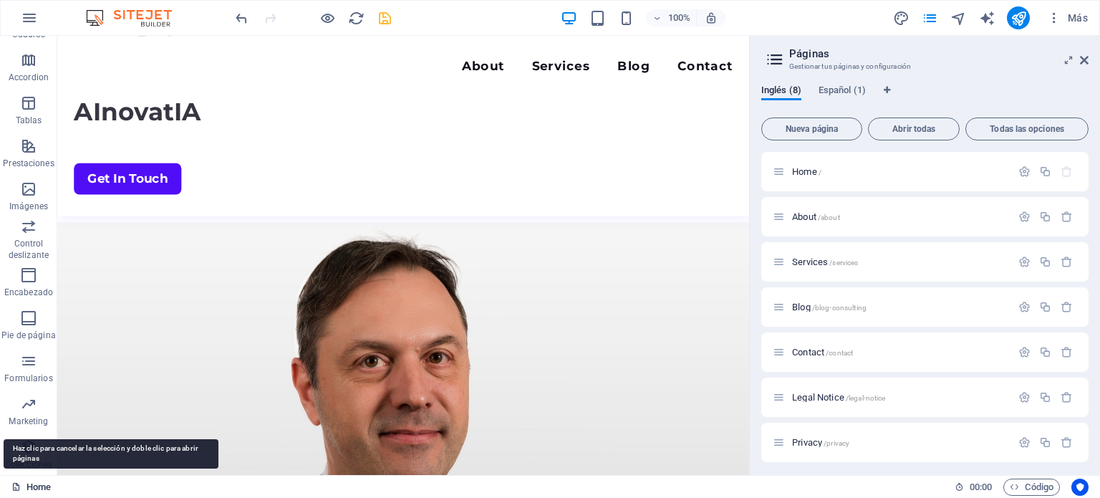
scroll to position [3451, 0]
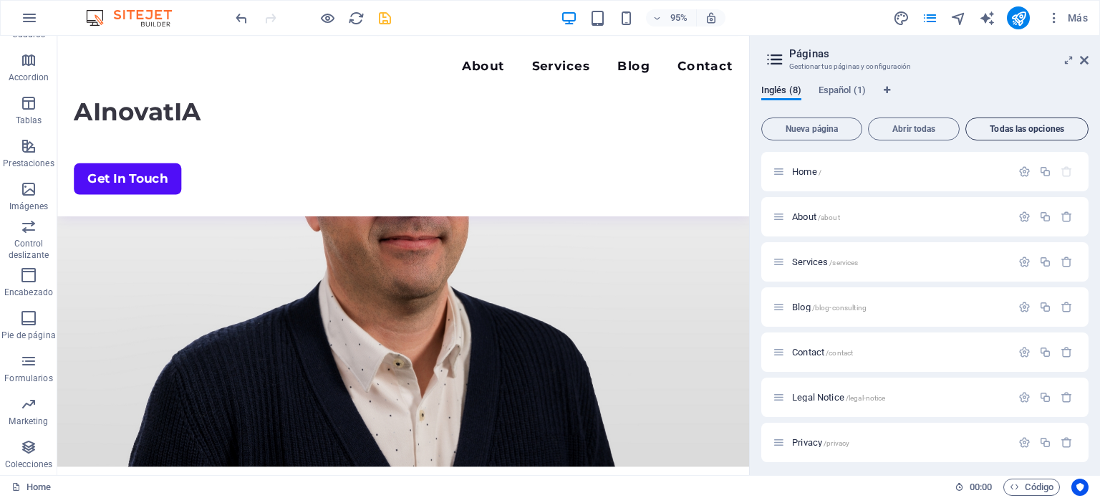
click at [1022, 119] on button "Todas las opciones" at bounding box center [1026, 128] width 123 height 23
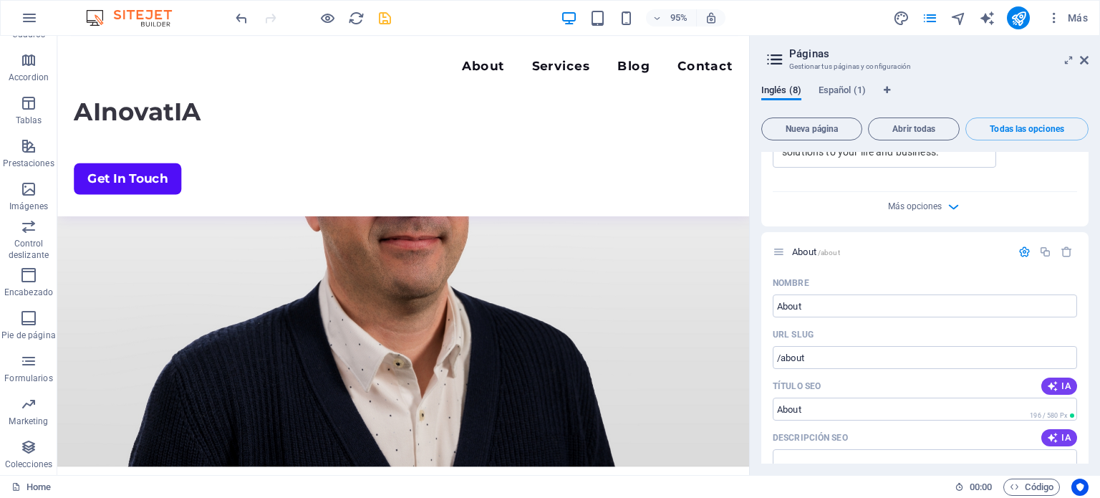
scroll to position [589, 0]
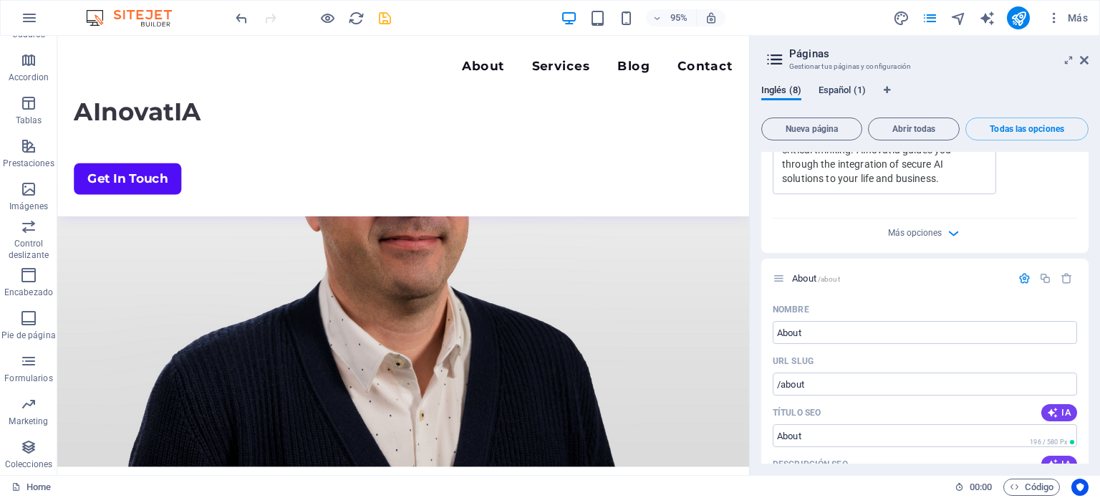
click at [837, 97] on span "Español (1)" at bounding box center [841, 92] width 47 height 20
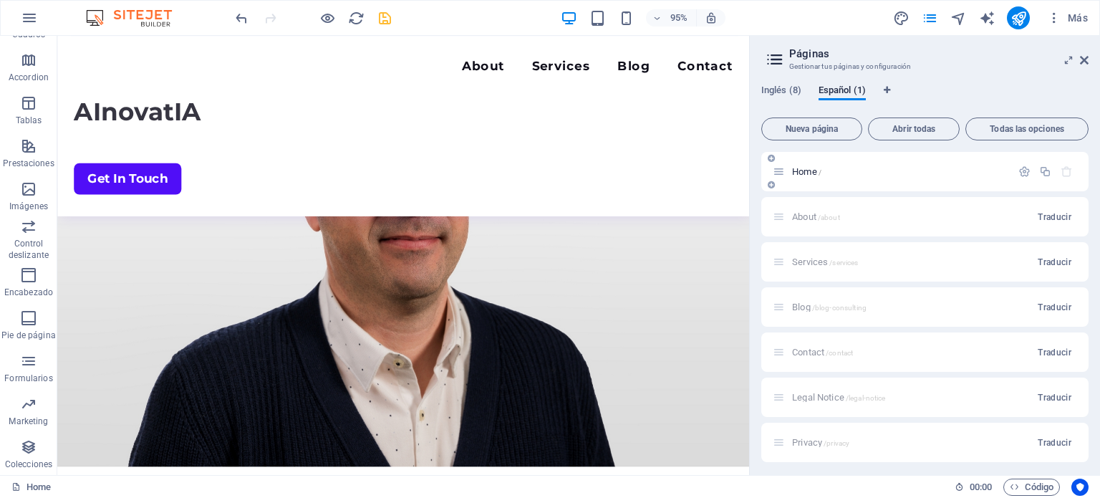
click at [817, 174] on span "Home /" at bounding box center [806, 171] width 29 height 11
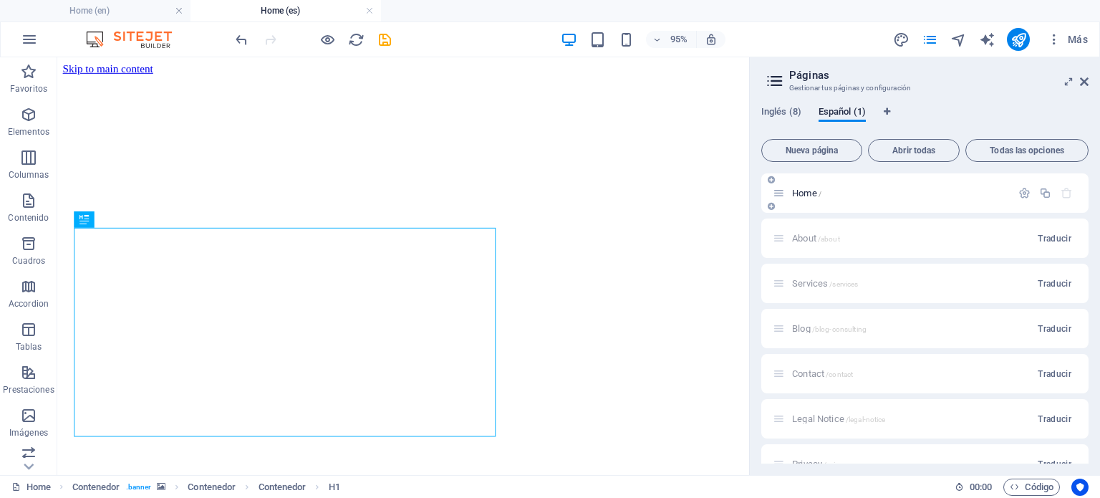
scroll to position [0, 0]
click at [788, 197] on div "Home /" at bounding box center [899, 192] width 223 height 9
click at [827, 195] on p "Home /" at bounding box center [899, 192] width 215 height 9
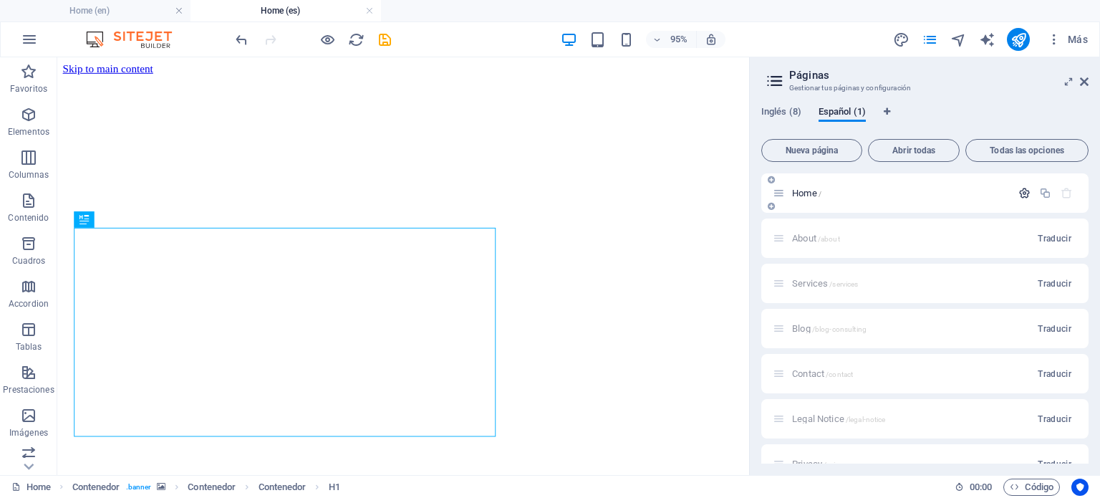
click at [1021, 195] on icon "button" at bounding box center [1024, 193] width 12 height 12
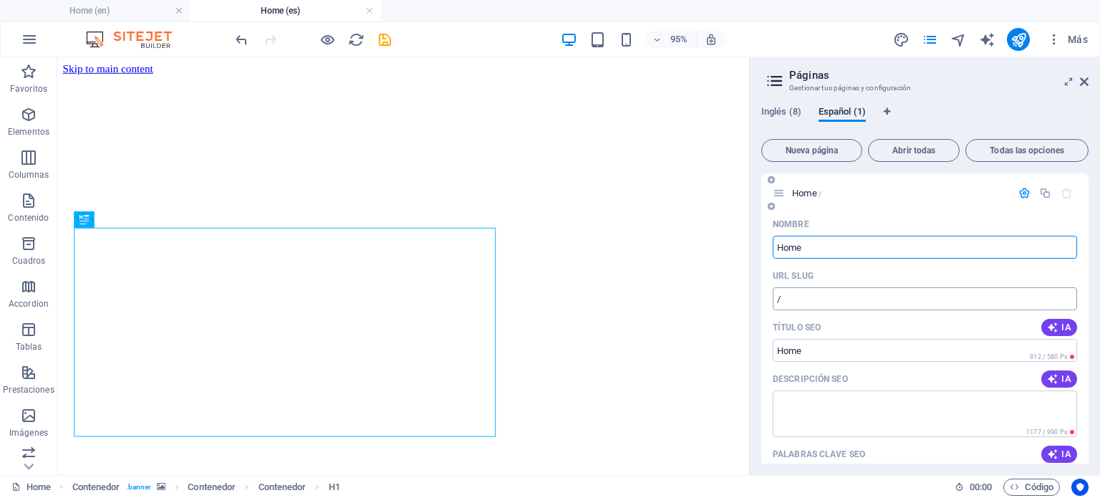
click at [867, 303] on input "/" at bounding box center [925, 298] width 304 height 23
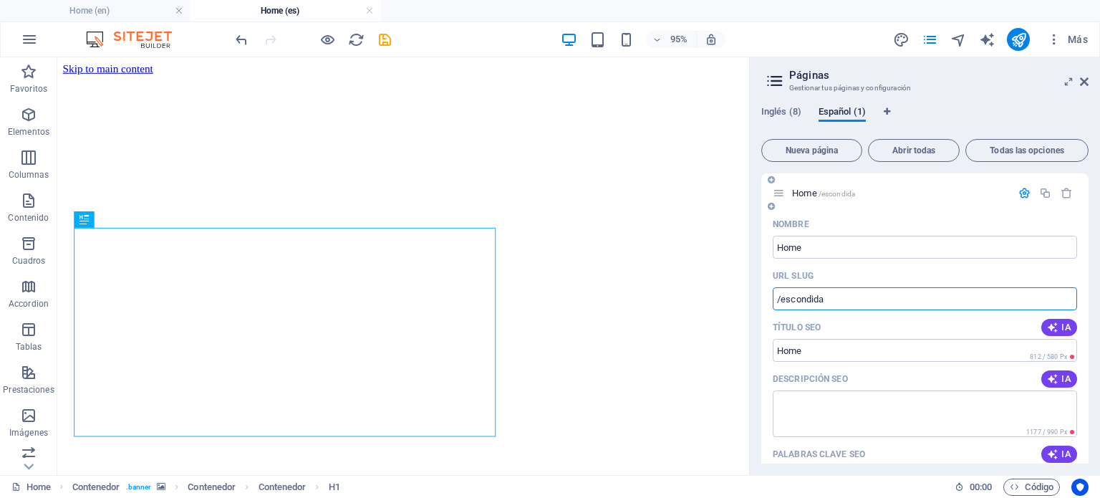
type input "/escondida"
click at [956, 194] on p "Home /escondida" at bounding box center [899, 192] width 215 height 9
click at [1021, 120] on div "Inglés (8) Español (1)" at bounding box center [924, 119] width 327 height 27
click at [380, 37] on icon "save" at bounding box center [385, 40] width 16 height 16
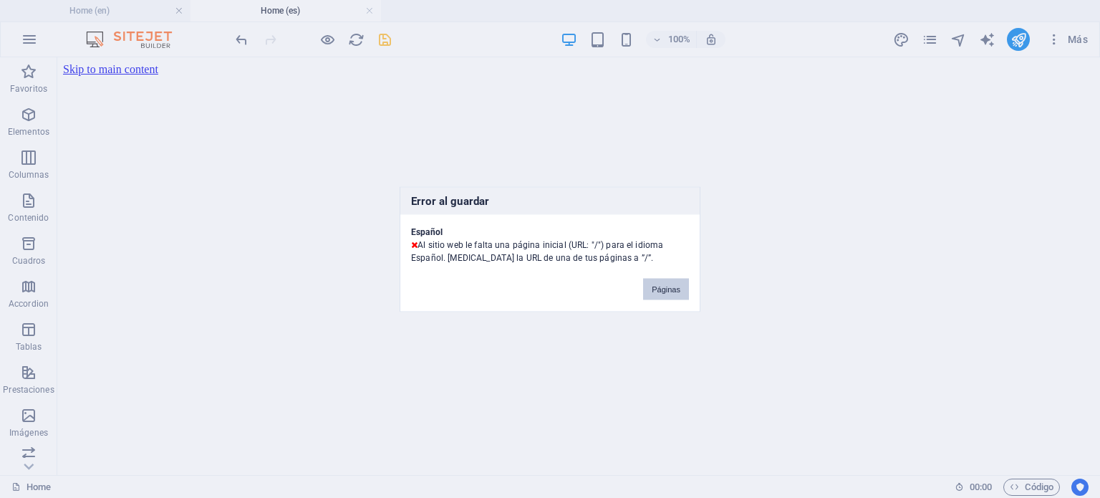
click at [665, 289] on button "Páginas" at bounding box center [666, 288] width 46 height 21
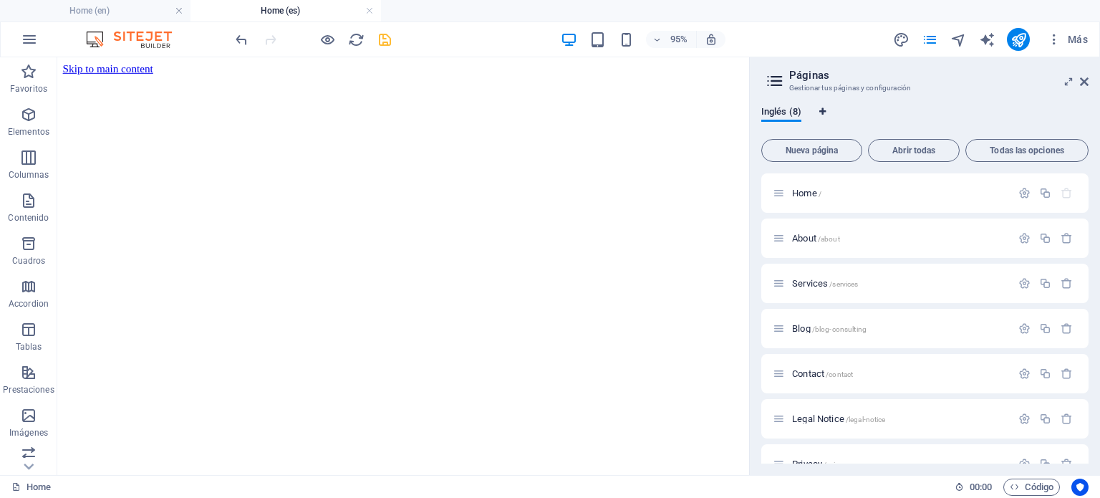
click at [822, 111] on icon "Pestañas de idiomas" at bounding box center [822, 111] width 6 height 9
select select "73"
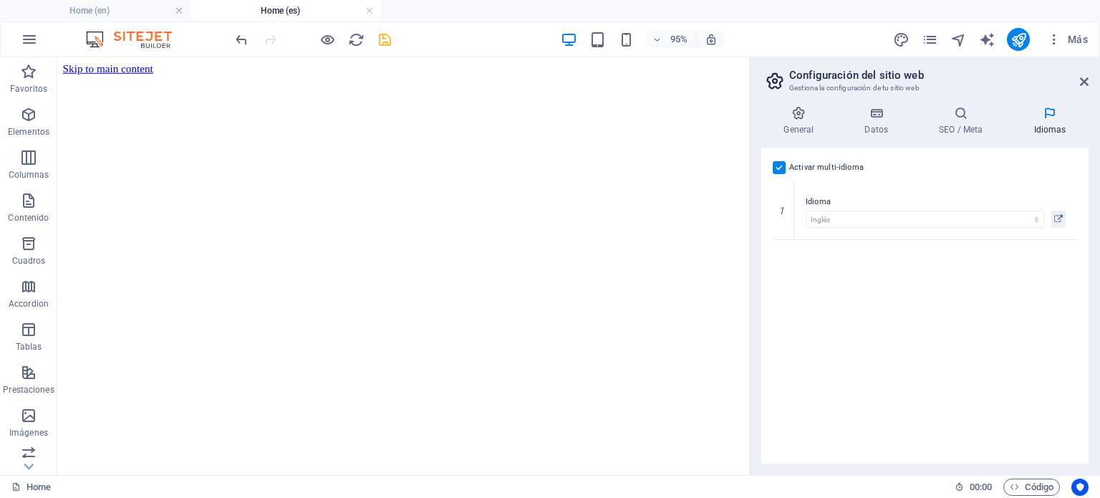
click at [776, 168] on label at bounding box center [779, 167] width 13 height 13
click at [0, 0] on input "Activar multi-idioma Para desactivar la opción multi-idioma, elimine todos los …" at bounding box center [0, 0] width 0 height 0
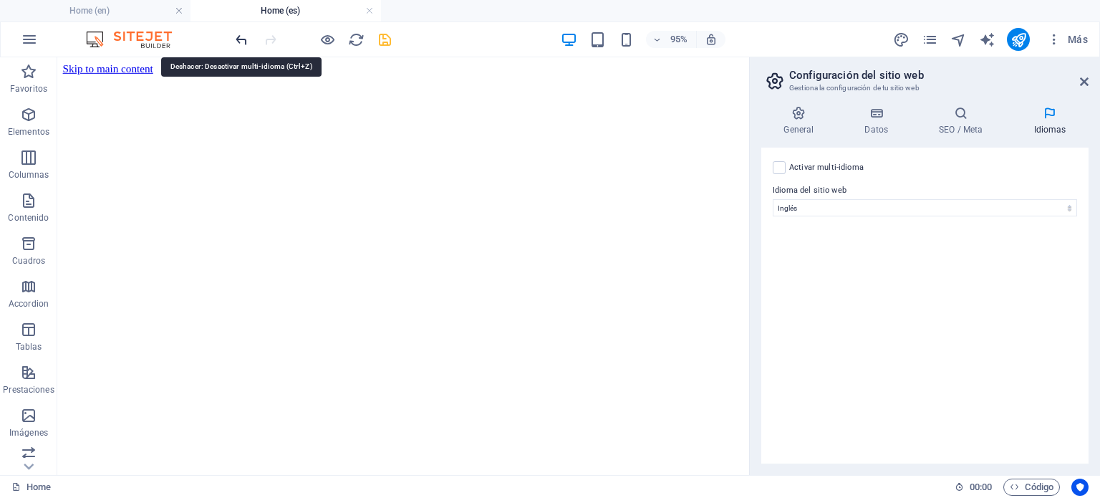
click at [235, 39] on icon "undo" at bounding box center [241, 40] width 16 height 16
click at [241, 38] on icon "undo" at bounding box center [241, 40] width 16 height 16
click at [1082, 82] on icon at bounding box center [1084, 81] width 9 height 11
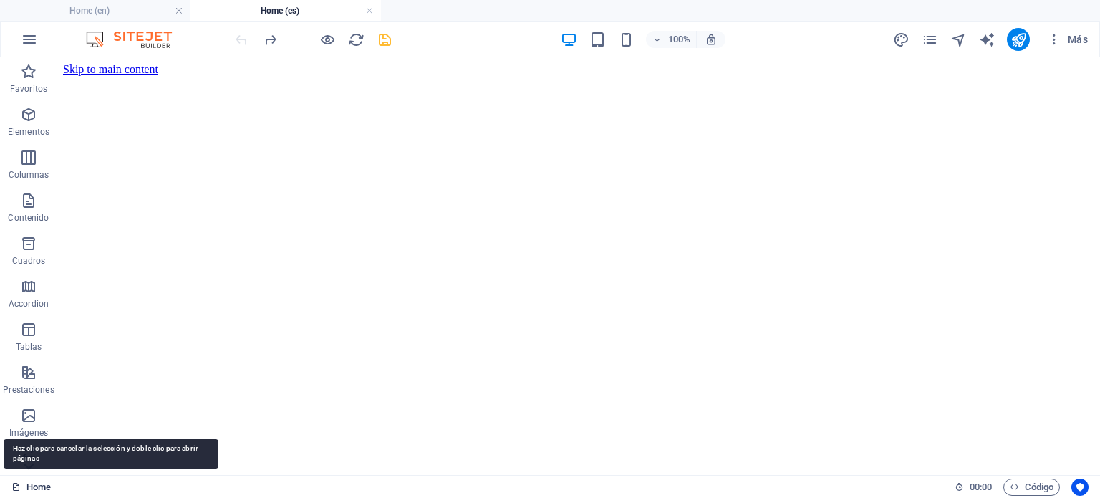
click at [28, 483] on link "Home" at bounding box center [30, 486] width 39 height 17
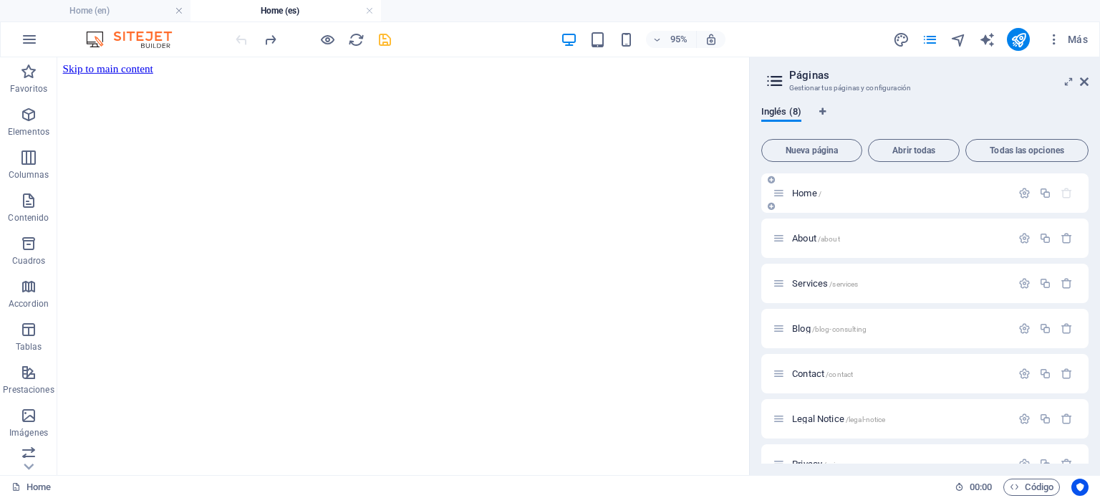
click at [805, 194] on span "Home /" at bounding box center [806, 193] width 29 height 11
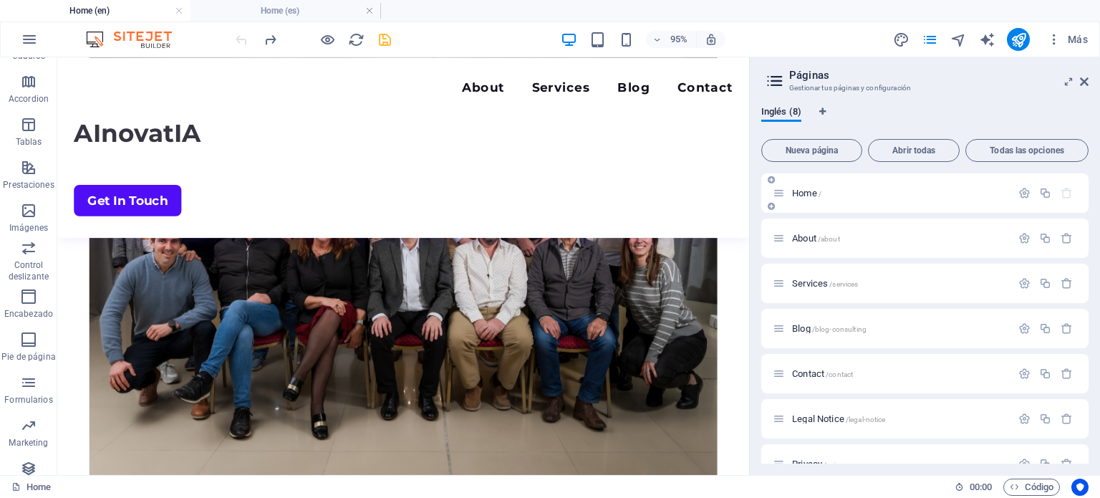
scroll to position [3456, 0]
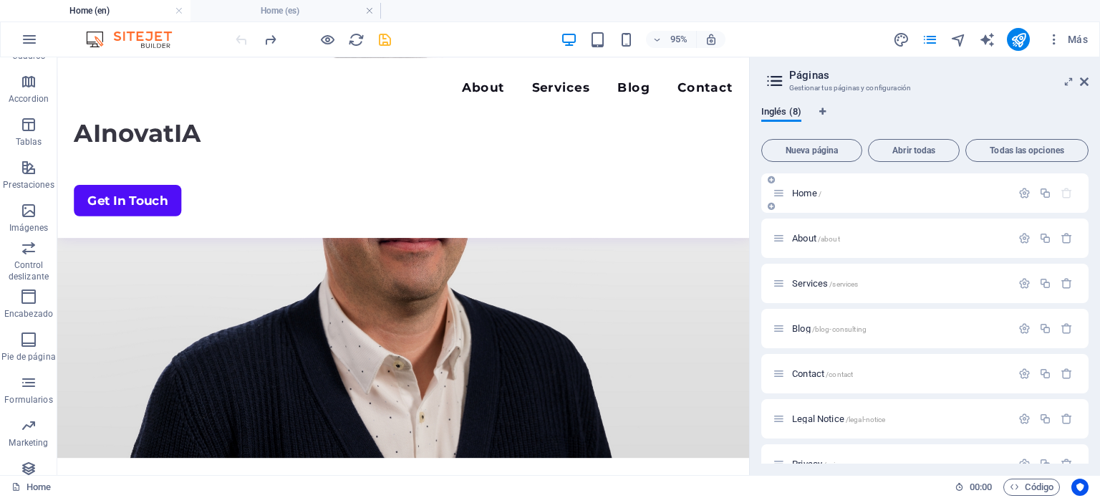
click at [800, 194] on span "Home /" at bounding box center [806, 193] width 29 height 11
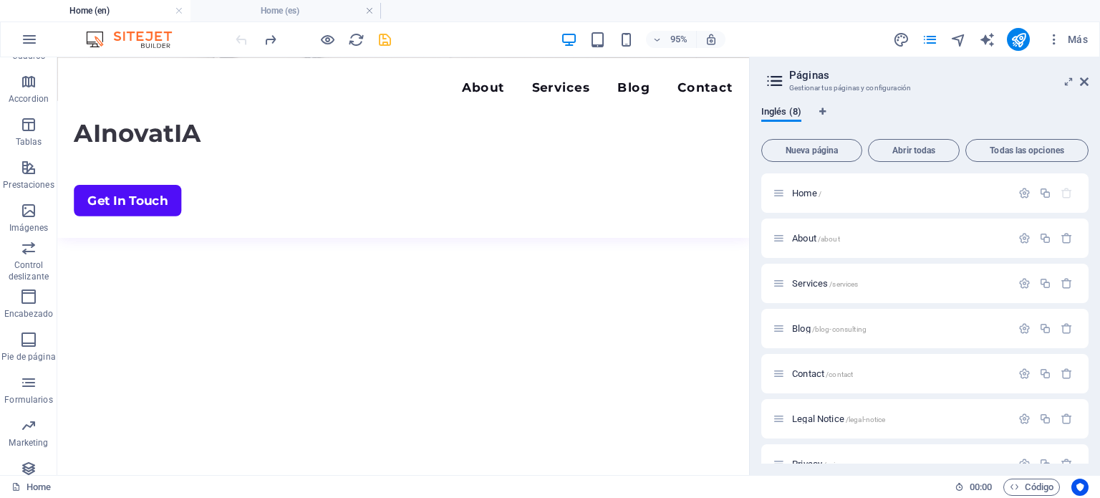
scroll to position [0, 0]
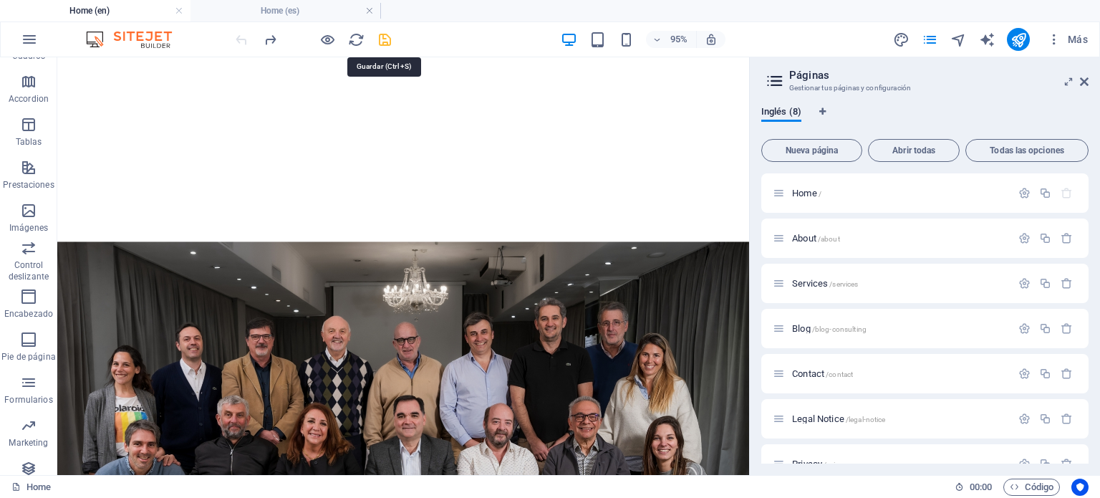
click at [382, 41] on icon "save" at bounding box center [385, 40] width 16 height 16
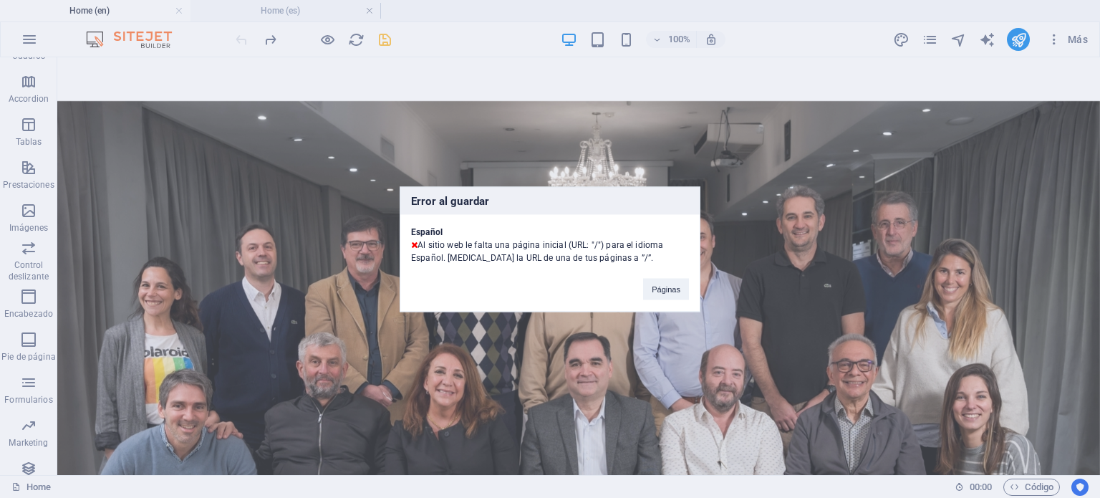
drag, startPoint x: 410, startPoint y: 226, endPoint x: 631, endPoint y: 263, distance: 225.2
click at [631, 263] on div "Error al guardar Español Al sitio web le falta una página inicial (URL: "/") pa…" at bounding box center [550, 248] width 301 height 125
click at [672, 292] on button "Páginas" at bounding box center [666, 288] width 46 height 21
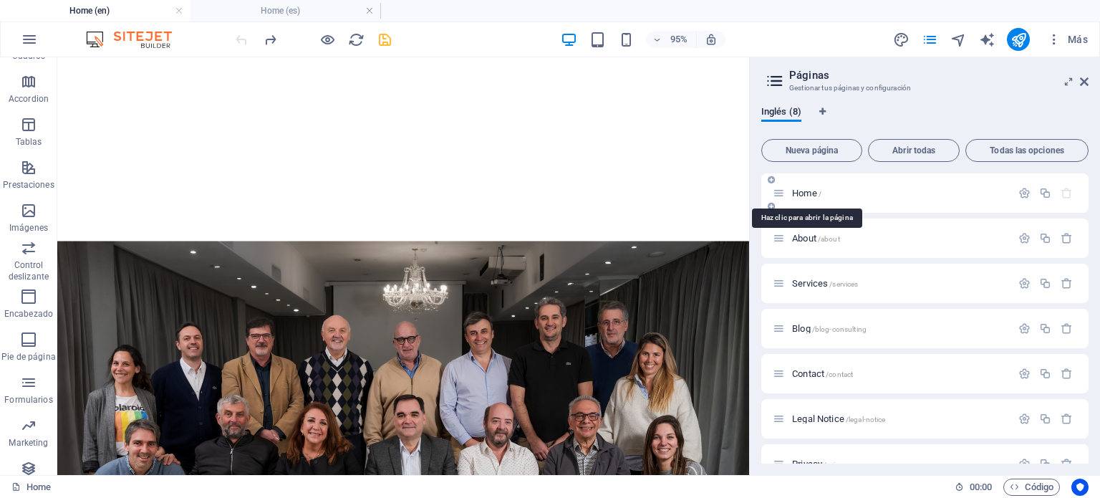
click at [801, 192] on span "Home /" at bounding box center [806, 193] width 29 height 11
click at [810, 193] on span "Home /" at bounding box center [806, 193] width 29 height 11
click at [1022, 197] on icon "button" at bounding box center [1024, 193] width 12 height 12
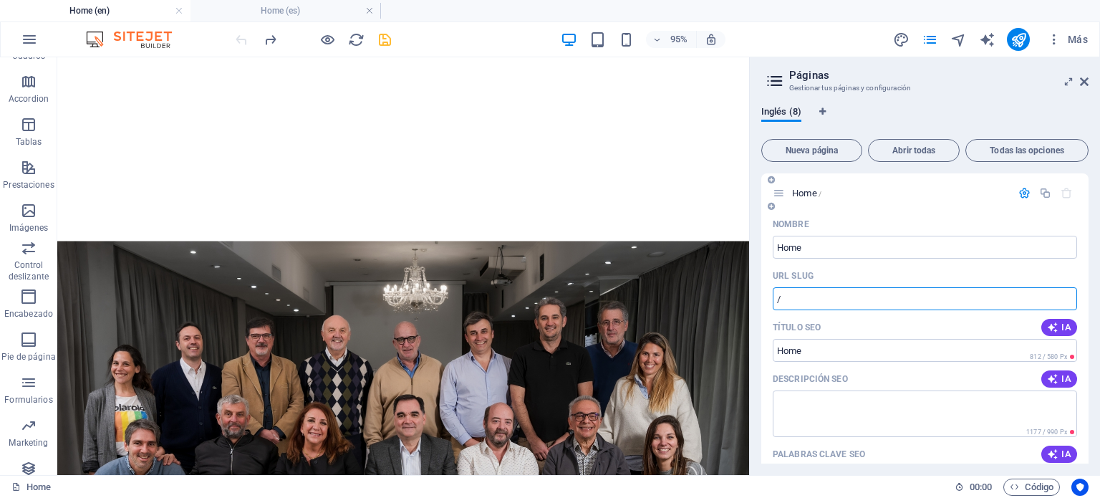
click at [821, 296] on input "/" at bounding box center [925, 298] width 304 height 23
click at [1011, 44] on icon "publish" at bounding box center [1018, 40] width 16 height 16
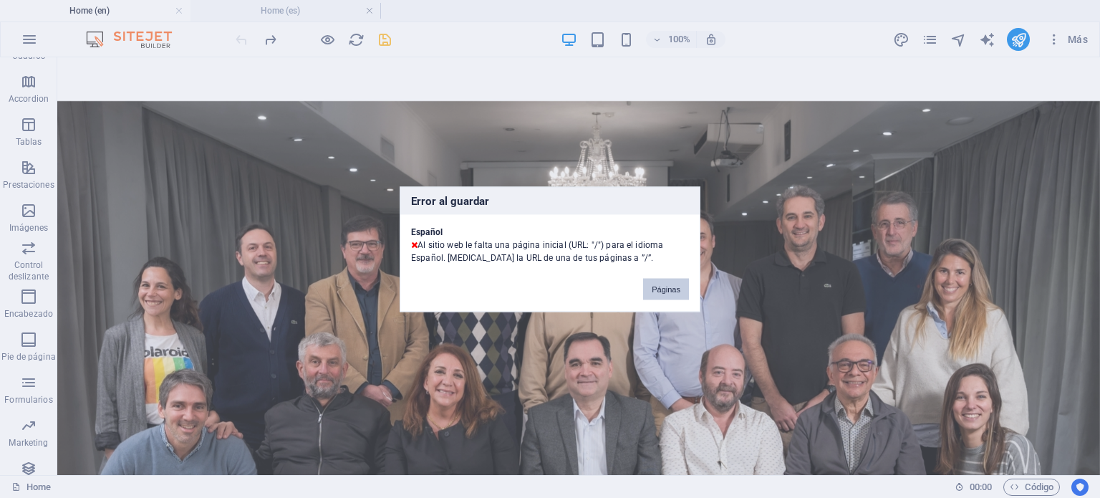
click at [673, 280] on button "Páginas" at bounding box center [666, 288] width 46 height 21
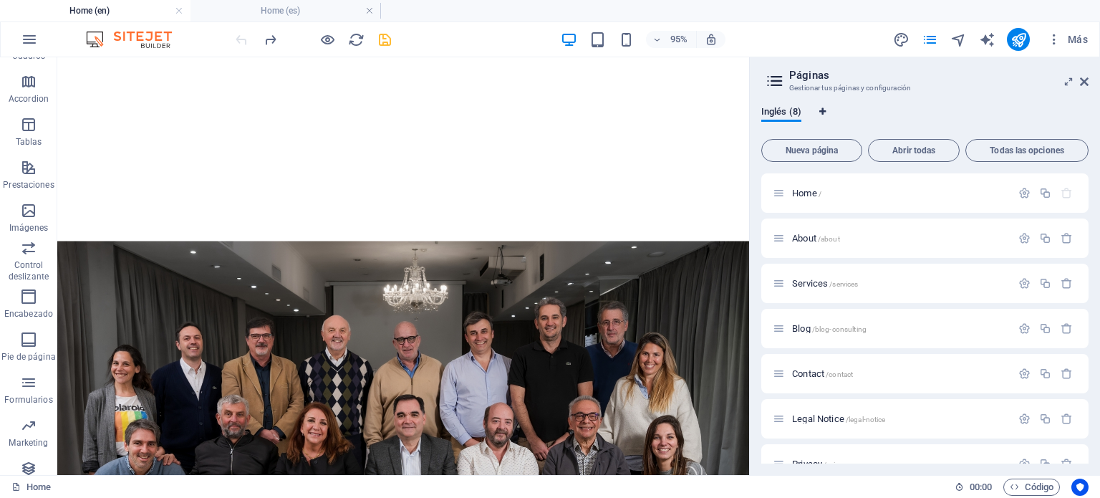
click at [820, 110] on icon "Pestañas de idiomas" at bounding box center [822, 111] width 6 height 9
select select "73"
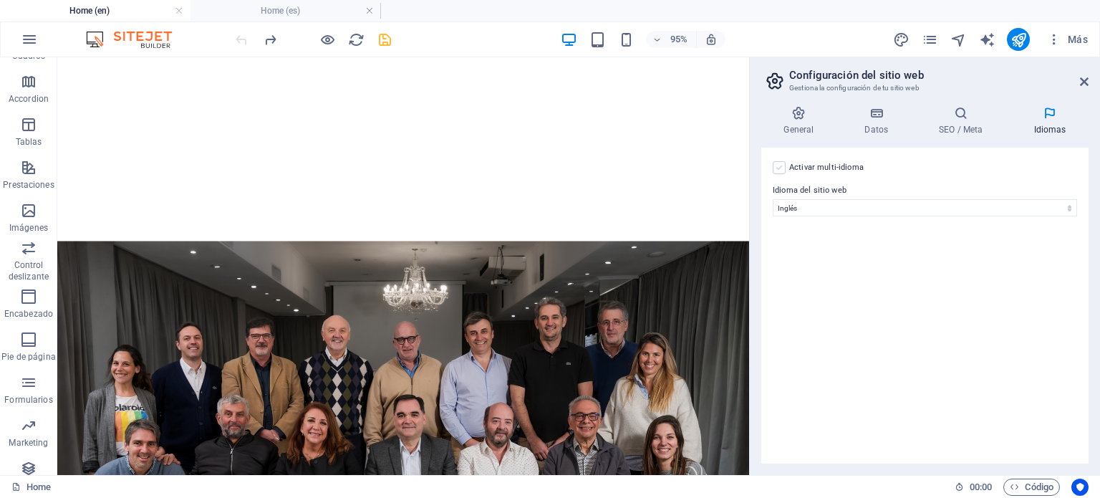
click at [778, 168] on label at bounding box center [779, 167] width 13 height 13
click at [0, 0] on input "Activar multi-idioma Para desactivar la opción multi-idioma, elimine todos los …" at bounding box center [0, 0] width 0 height 0
select select
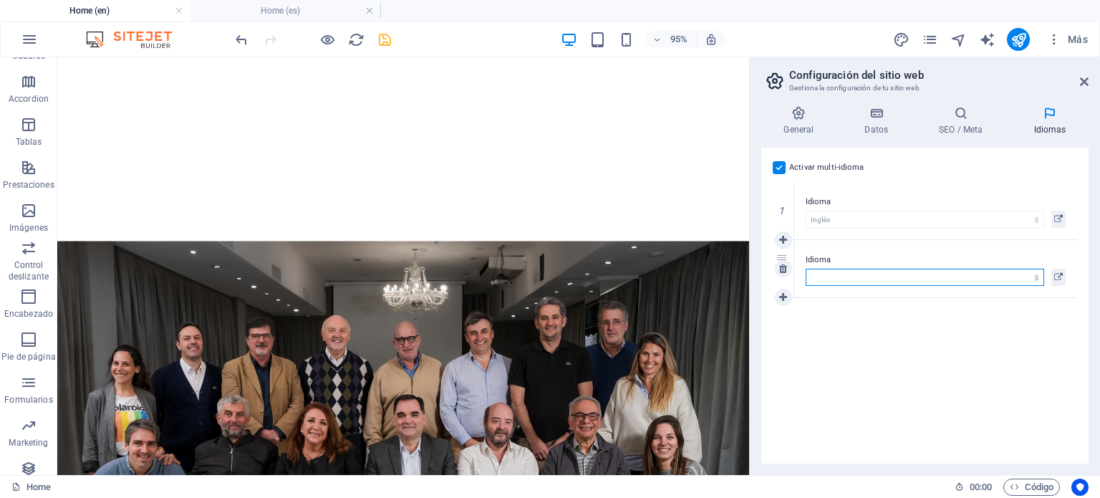
click at [866, 271] on select "Abkhazian Afar Afrikaans Akan Albanés Alemán Amharic Árabe Aragonese Armenian A…" at bounding box center [924, 276] width 238 height 17
click at [1058, 274] on icon at bounding box center [1058, 276] width 9 height 17
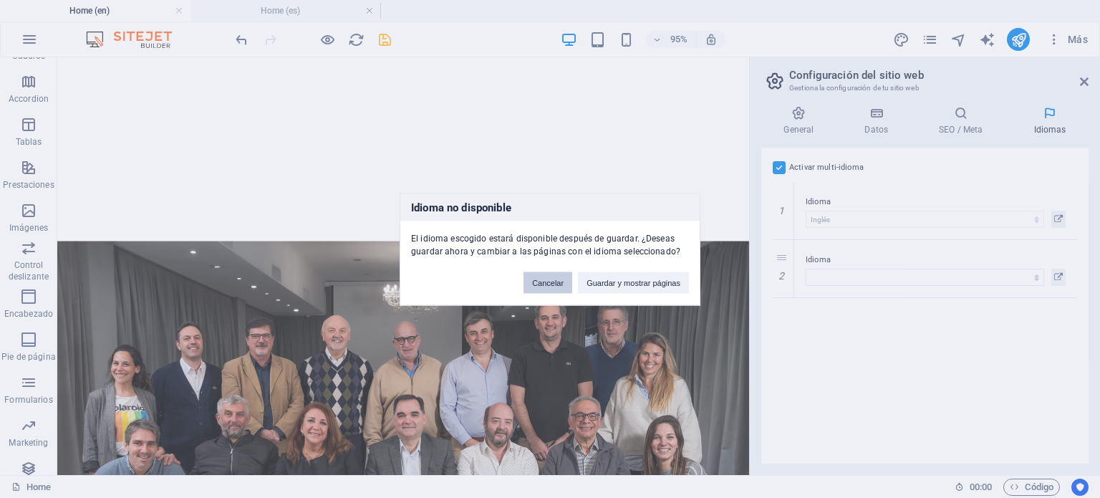
click at [558, 286] on button "Cancelar" at bounding box center [547, 281] width 49 height 21
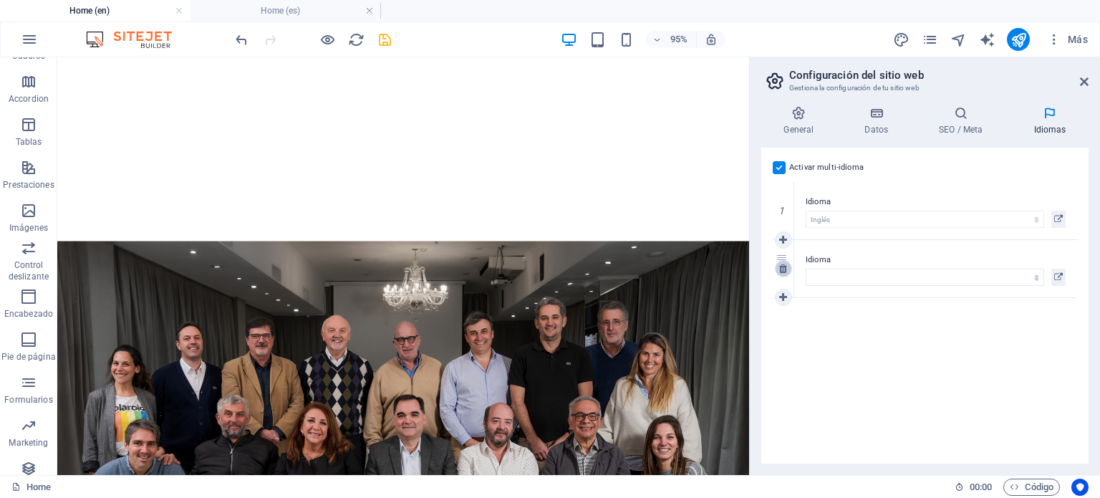
click at [779, 268] on icon at bounding box center [783, 268] width 8 height 10
click at [778, 167] on label at bounding box center [779, 167] width 13 height 13
click at [0, 0] on input "Activar multi-idioma Para desactivar la opción multi-idioma, elimine todos los …" at bounding box center [0, 0] width 0 height 0
click at [1081, 82] on icon at bounding box center [1084, 81] width 9 height 11
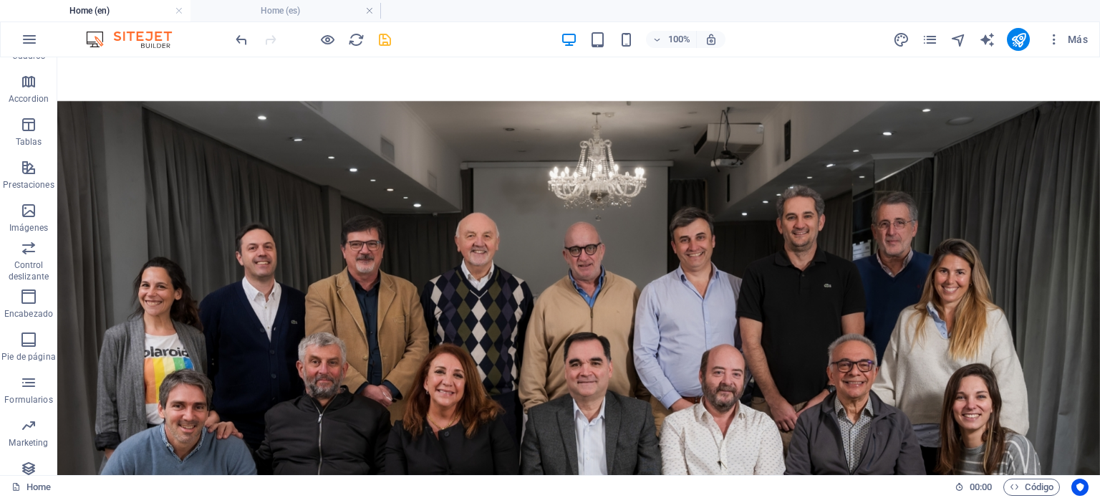
click at [381, 29] on div at bounding box center [313, 39] width 160 height 23
click at [387, 37] on icon "save" at bounding box center [385, 40] width 16 height 16
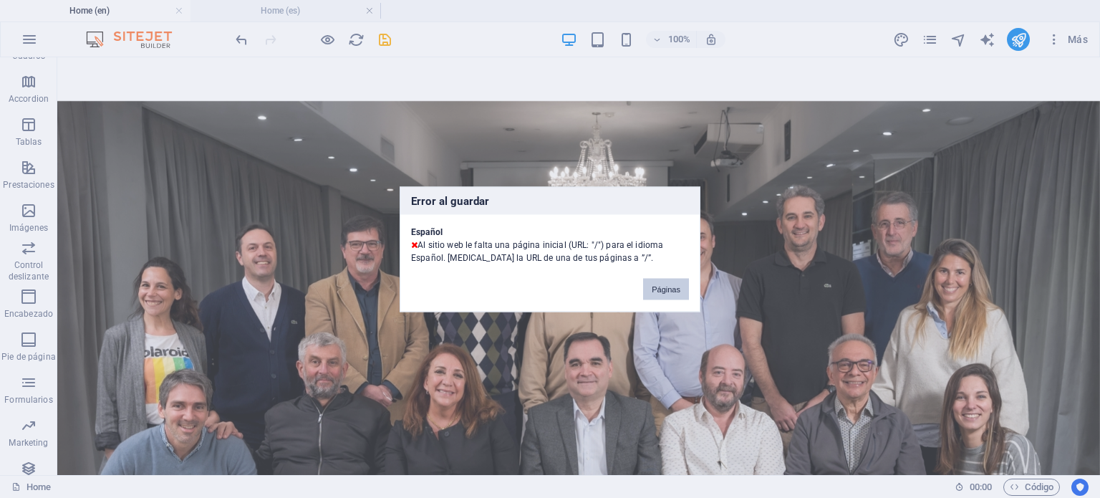
click at [664, 289] on button "Páginas" at bounding box center [666, 288] width 46 height 21
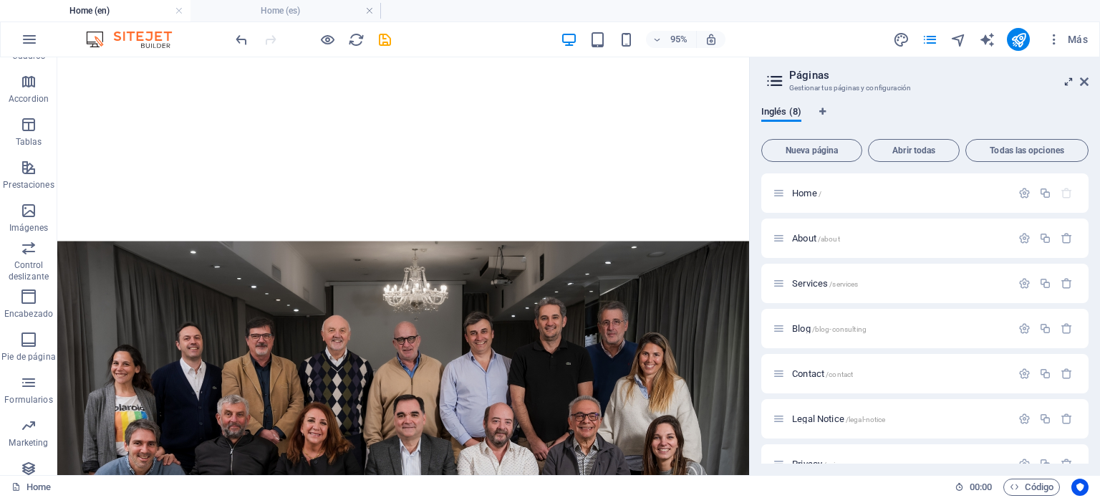
click at [1068, 82] on icon at bounding box center [1068, 81] width 0 height 11
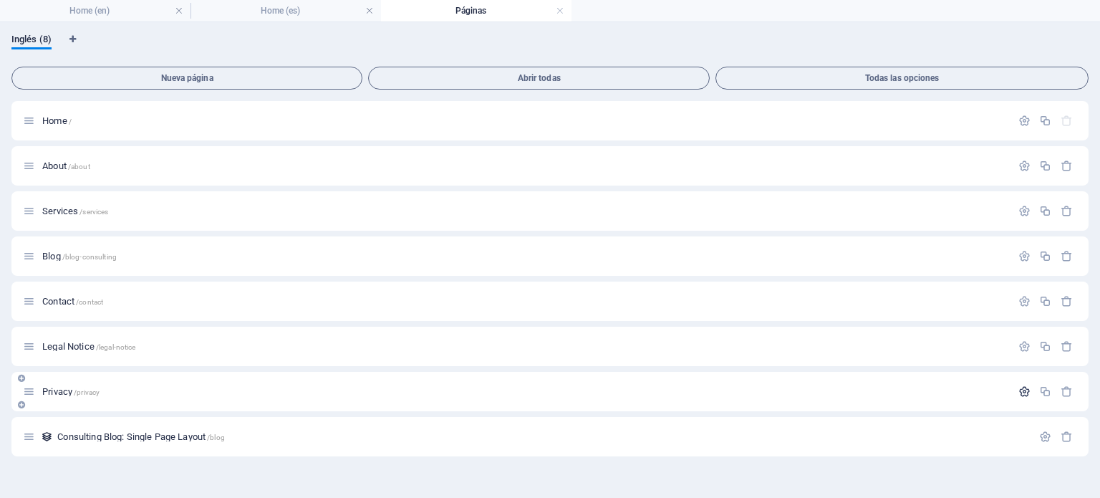
click at [1023, 393] on icon "button" at bounding box center [1024, 391] width 12 height 12
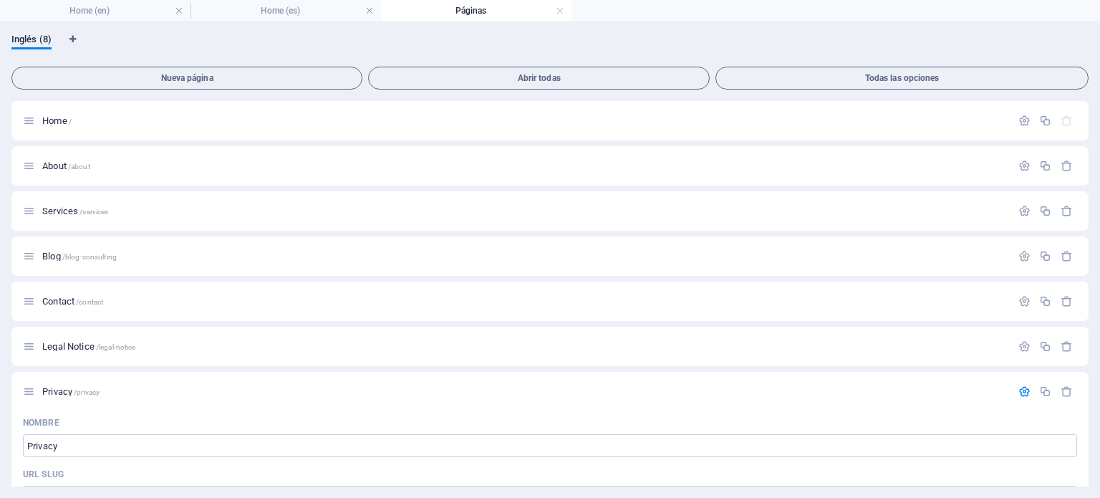
drag, startPoint x: 1085, startPoint y: 217, endPoint x: 1094, endPoint y: 291, distance: 74.3
click at [1094, 291] on div "Inglés (8) Nueva página Abrir todas Todas las opciones Home / About /about Serv…" at bounding box center [550, 259] width 1100 height 475
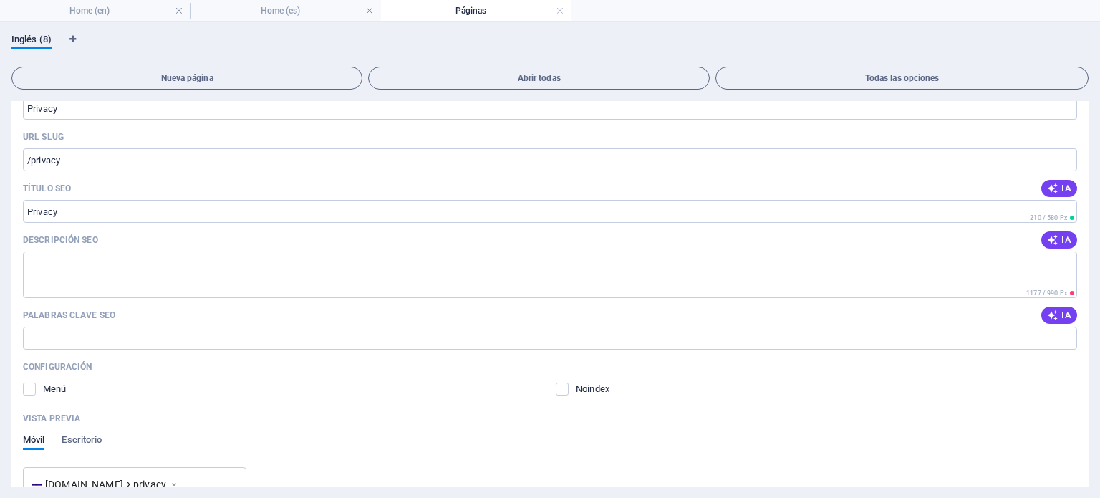
click at [904, 412] on div "Vista previa" at bounding box center [550, 418] width 1054 height 23
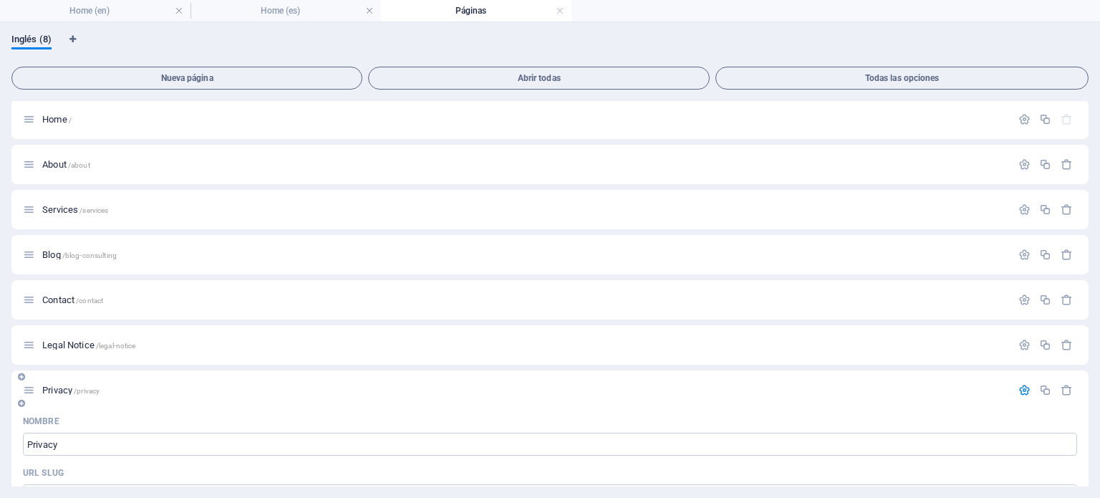
scroll to position [0, 0]
click at [332, 14] on h4 "Home (es)" at bounding box center [285, 11] width 190 height 16
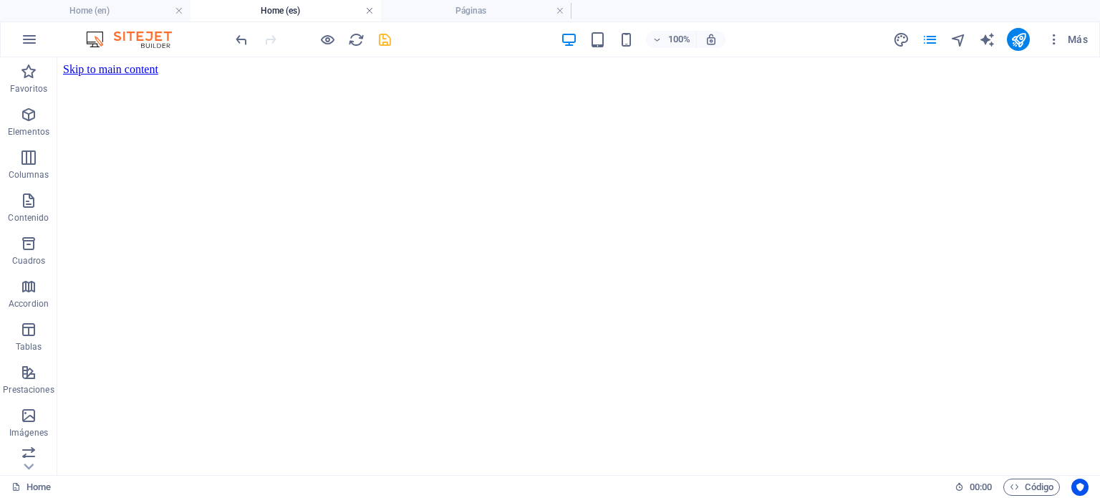
click at [368, 9] on link at bounding box center [369, 11] width 9 height 14
click at [556, 11] on link at bounding box center [560, 11] width 9 height 14
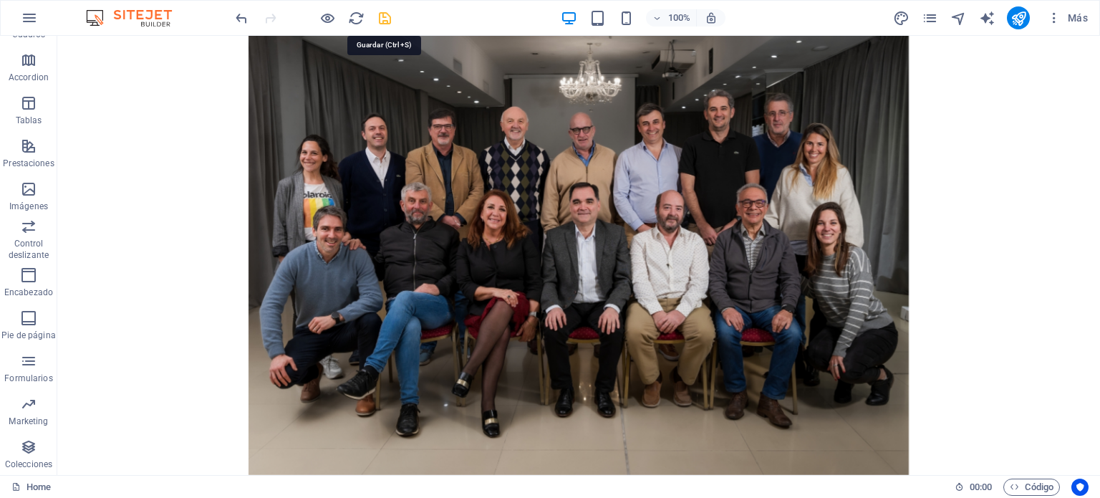
click at [391, 15] on icon "save" at bounding box center [385, 18] width 16 height 16
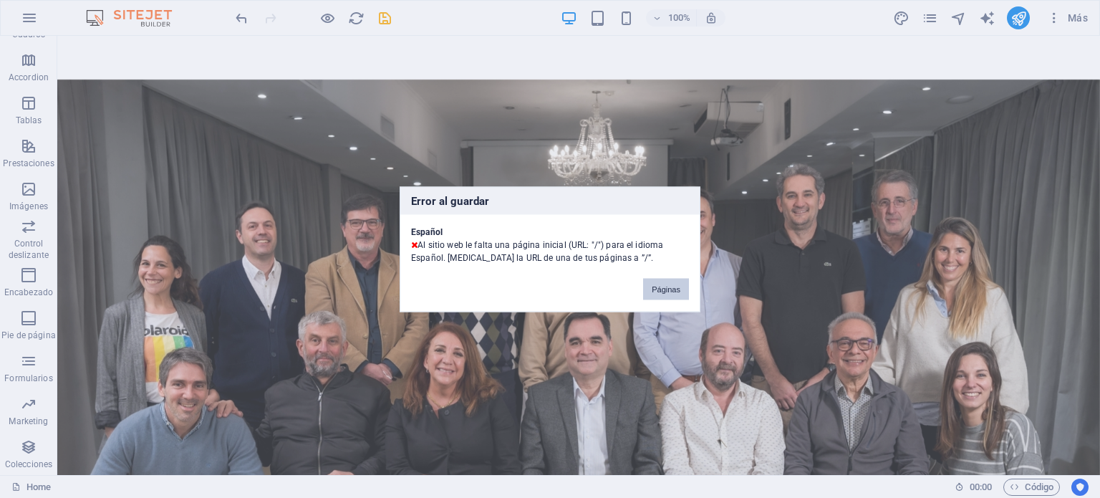
click at [665, 285] on button "Páginas" at bounding box center [666, 288] width 46 height 21
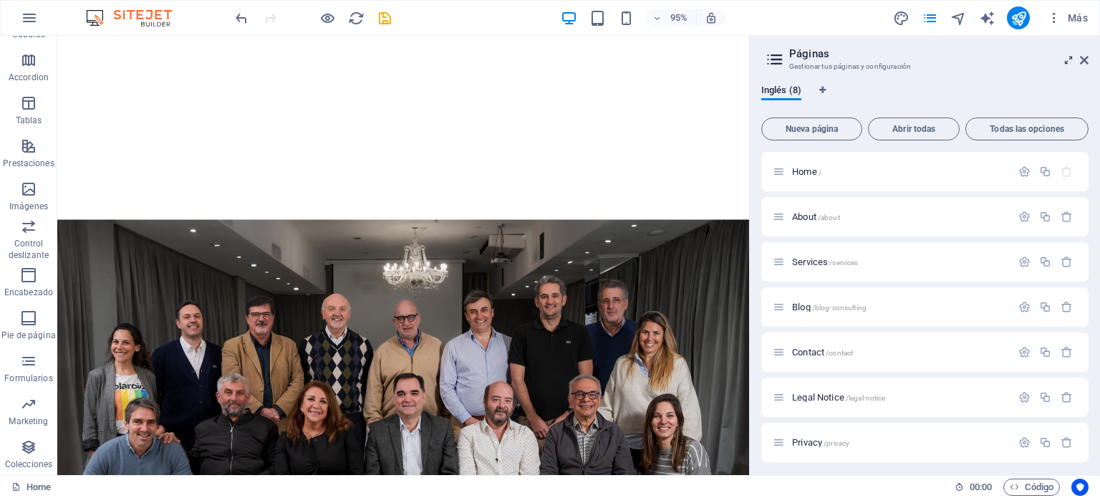
click at [1068, 57] on icon at bounding box center [1068, 59] width 0 height 11
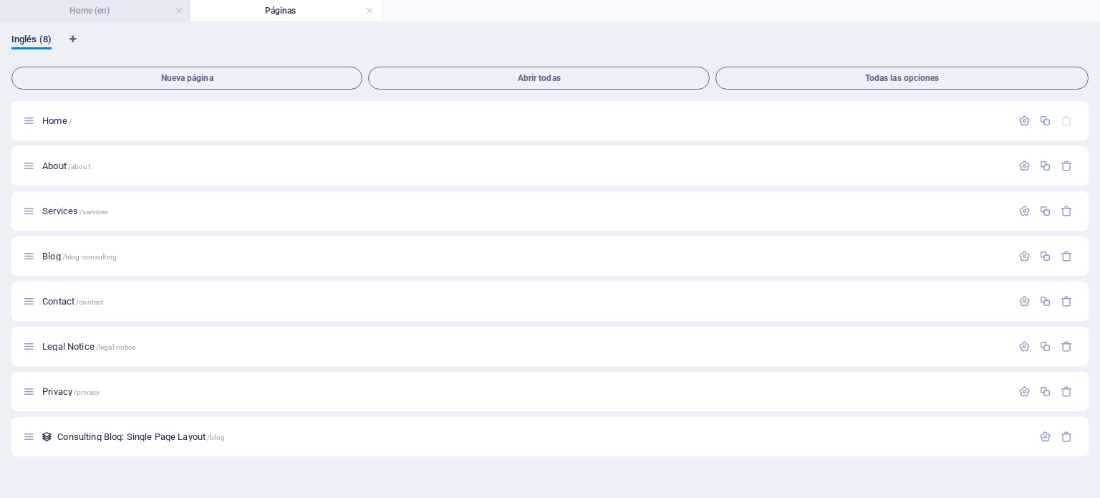
click at [143, 11] on h4 "Home (en)" at bounding box center [95, 11] width 190 height 16
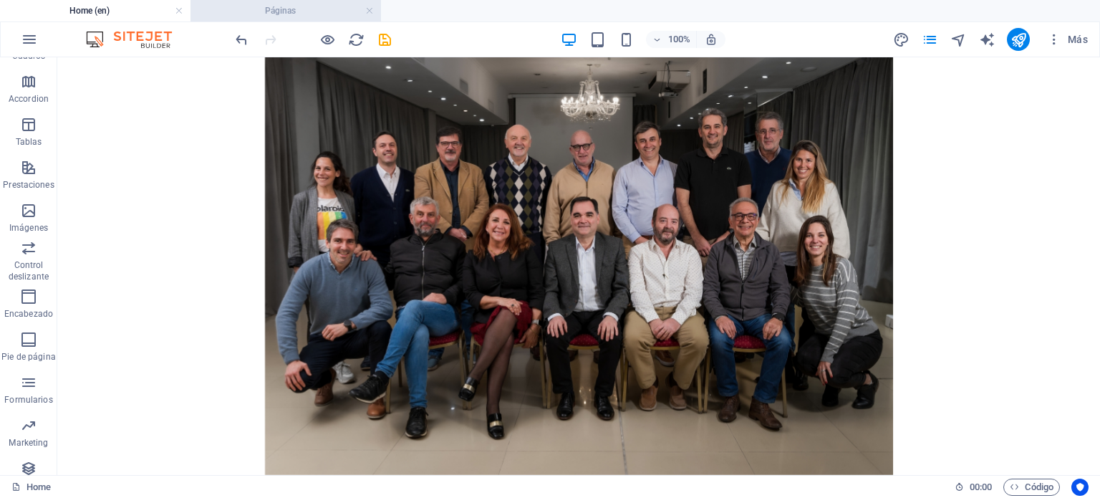
click at [237, 7] on h4 "Páginas" at bounding box center [285, 11] width 190 height 16
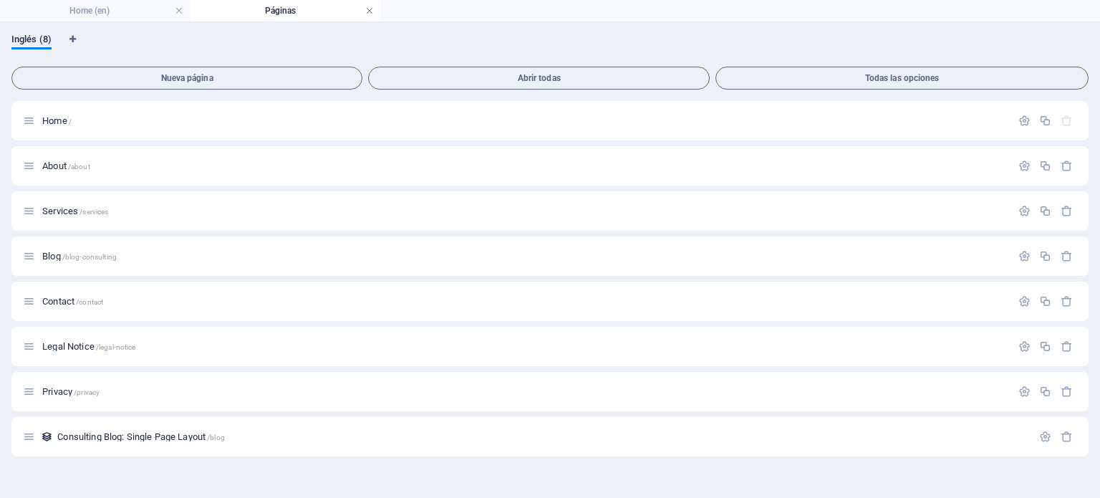
click at [370, 9] on link at bounding box center [369, 11] width 9 height 14
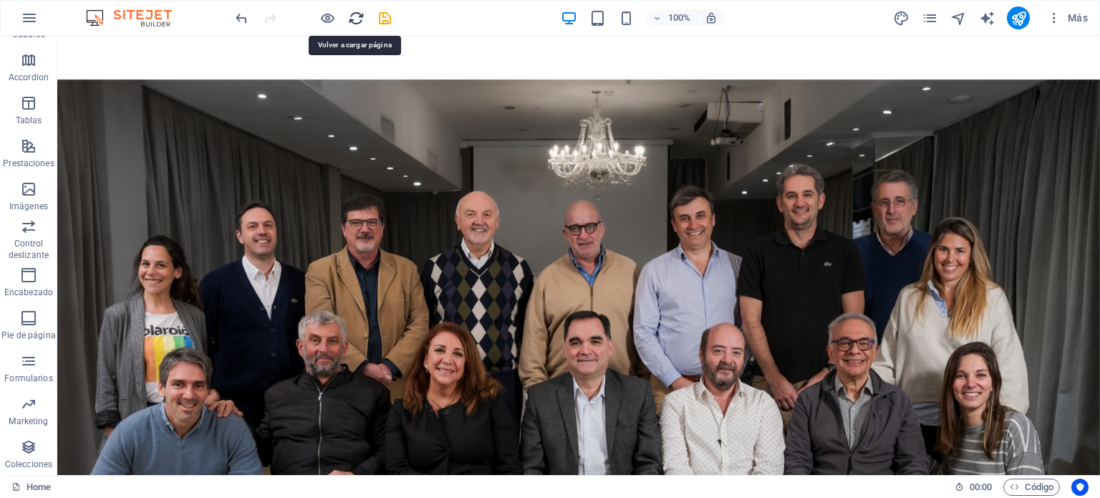
click at [362, 16] on icon "reload" at bounding box center [356, 18] width 16 height 16
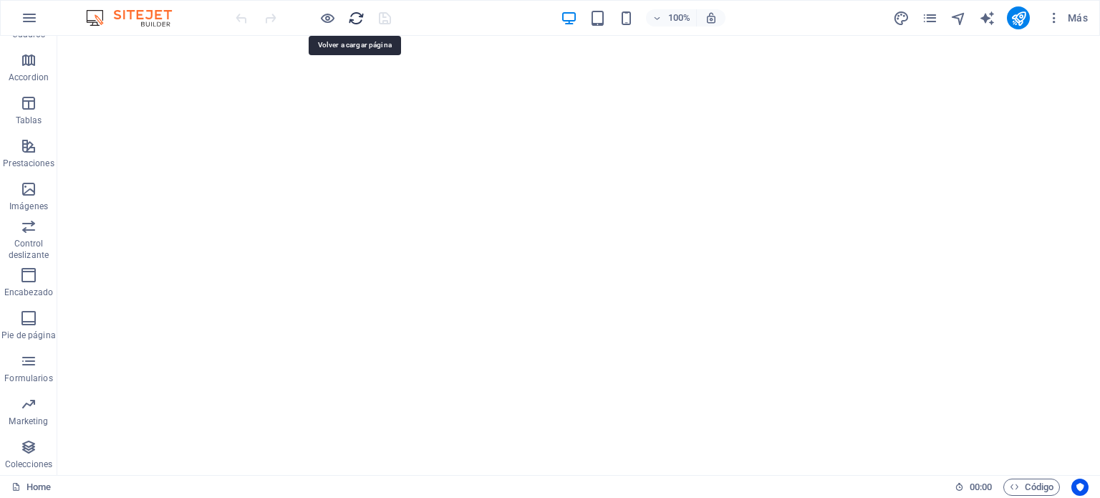
click at [355, 19] on icon "reload" at bounding box center [356, 18] width 16 height 16
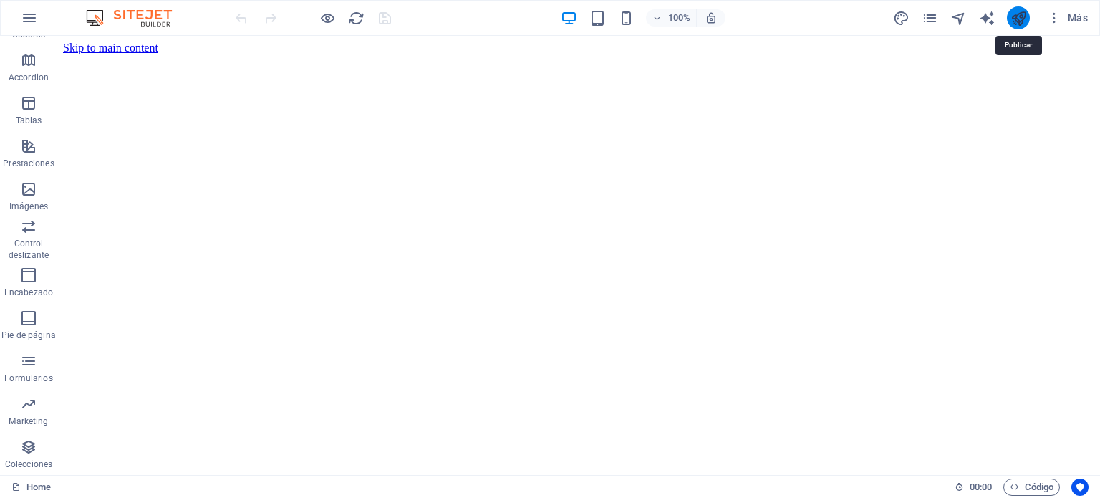
click at [1016, 22] on icon "publish" at bounding box center [1018, 18] width 16 height 16
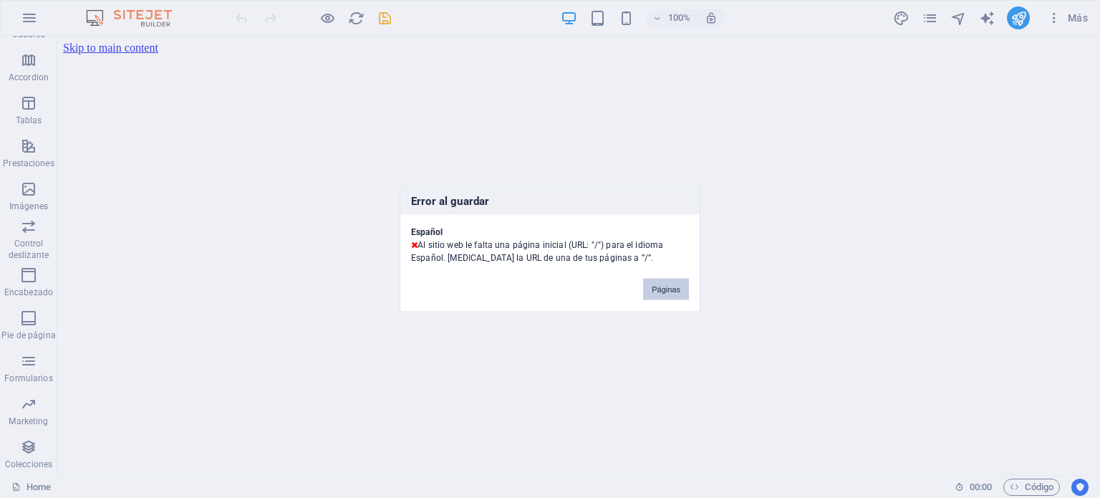
click at [667, 286] on button "Páginas" at bounding box center [666, 288] width 46 height 21
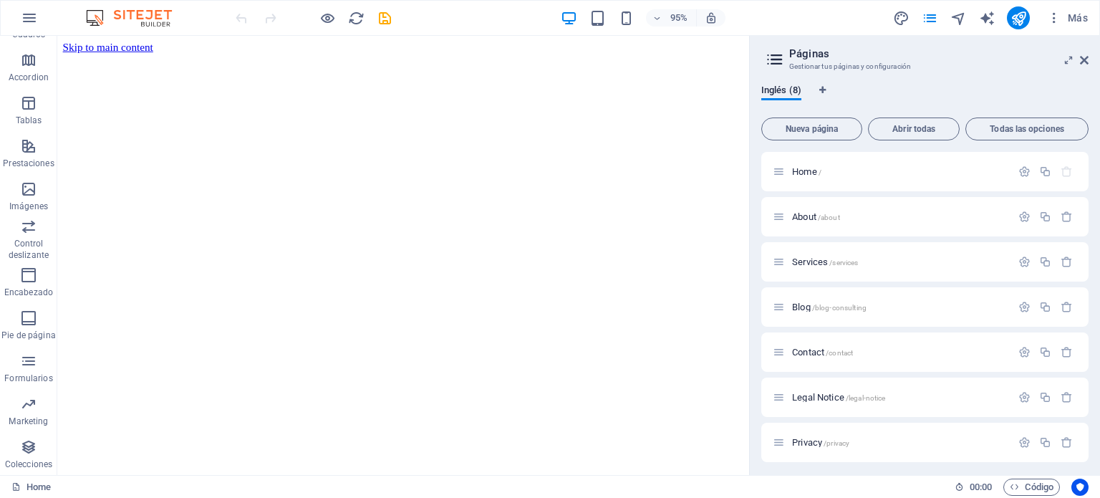
scroll to position [49, 0]
click at [1057, 19] on icon "button" at bounding box center [1054, 18] width 14 height 14
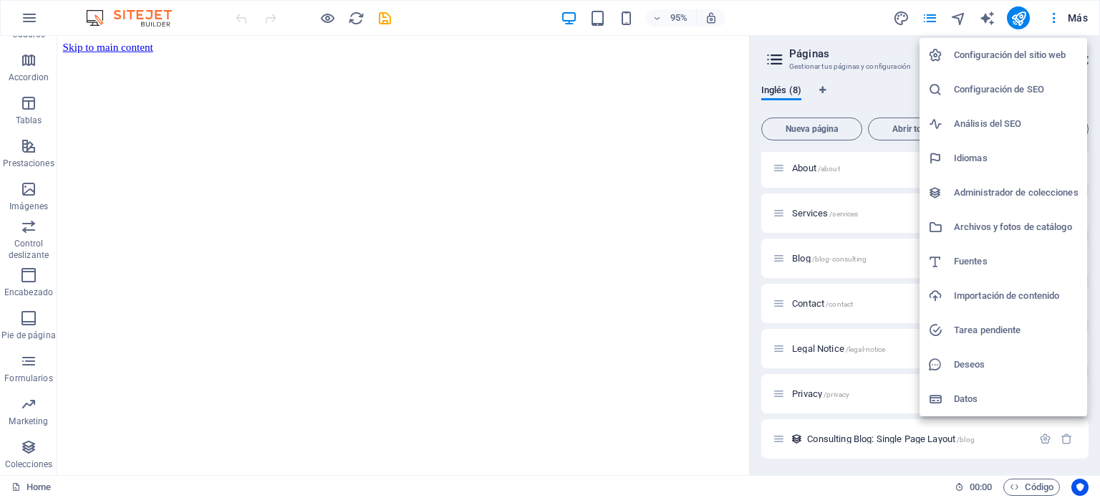
click at [1020, 50] on h6 "Configuración del sitio web" at bounding box center [1016, 55] width 125 height 17
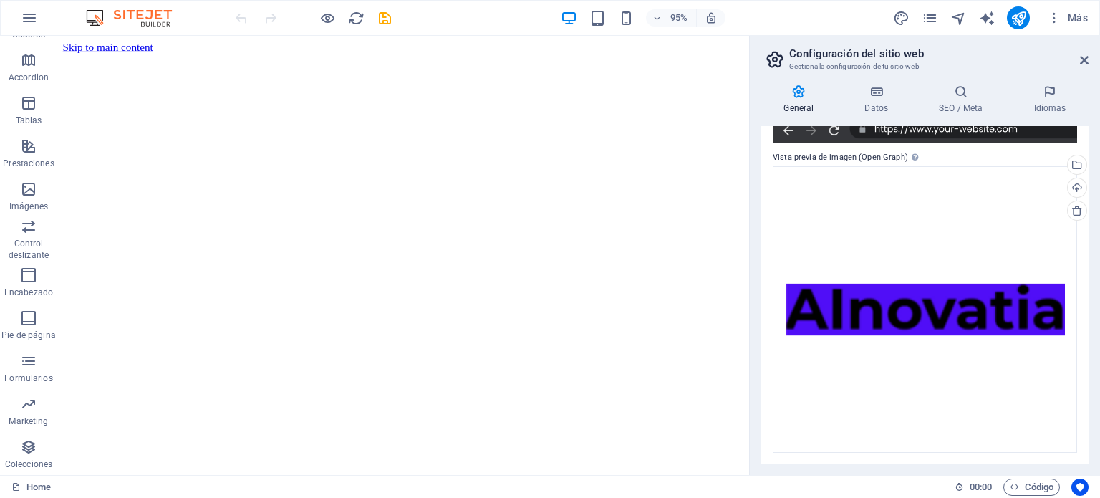
scroll to position [0, 0]
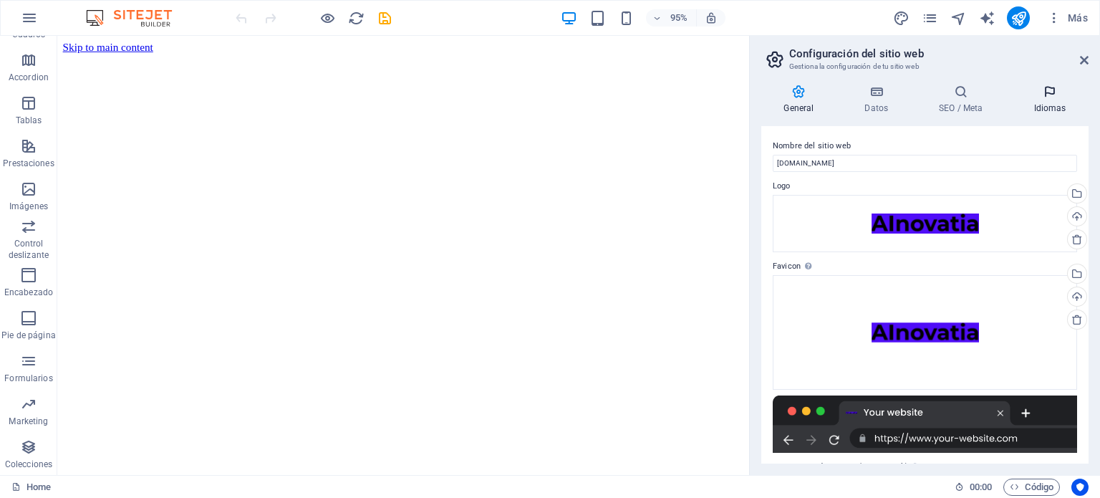
click at [1052, 101] on h4 "Idiomas" at bounding box center [1049, 99] width 77 height 30
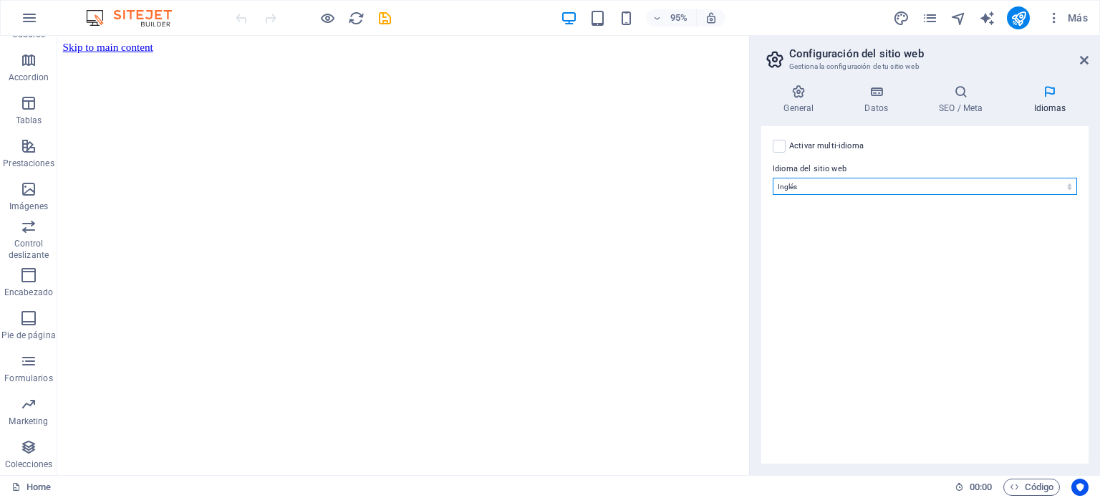
click at [1039, 186] on select "Abkhazian Afar Afrikaans Akan Albanés Alemán Amharic Árabe Aragonese Armenian A…" at bounding box center [925, 186] width 304 height 17
click at [773, 178] on select "Abkhazian Afar Afrikaans Akan Albanés Alemán Amharic Árabe Aragonese Armenian A…" at bounding box center [925, 186] width 304 height 17
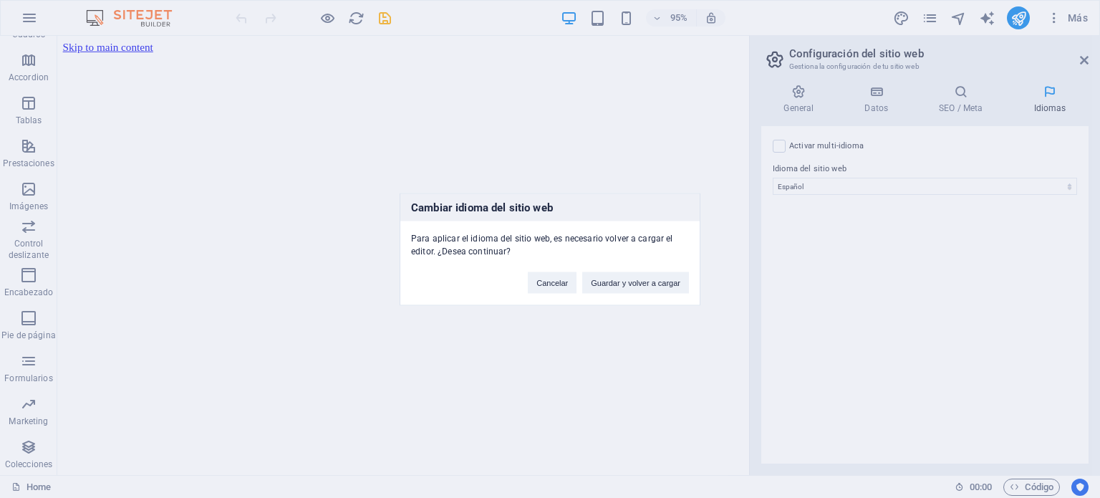
click at [883, 386] on div "Cambiar idioma del sitio web Para aplicar el idioma del sitio web, es necesario…" at bounding box center [550, 249] width 1100 height 498
click at [554, 278] on button "Cancelar" at bounding box center [552, 281] width 49 height 21
select select "73"
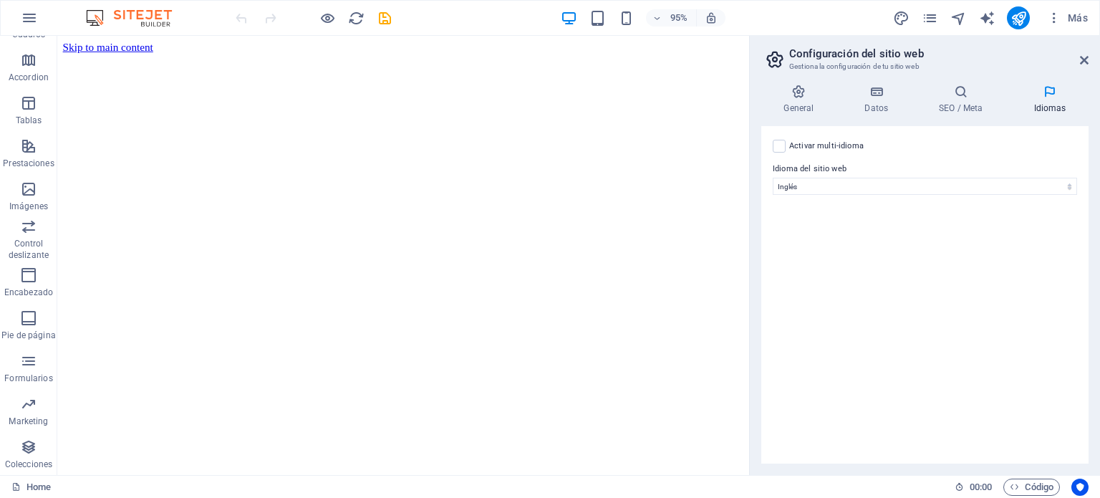
click at [1037, 92] on icon at bounding box center [1049, 91] width 77 height 14
click at [776, 57] on icon at bounding box center [774, 59] width 21 height 20
click at [377, 14] on icon "save" at bounding box center [385, 18] width 16 height 16
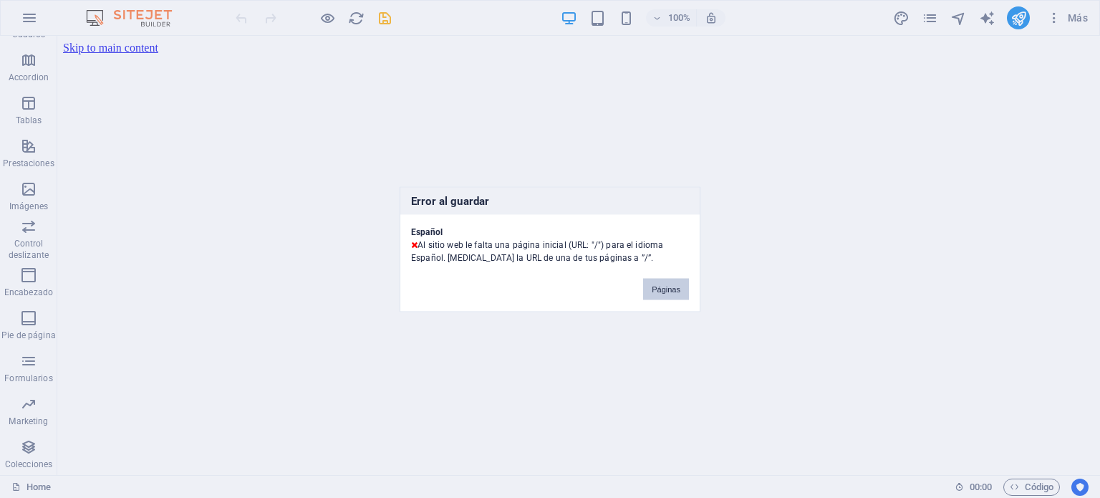
click at [662, 289] on button "Páginas" at bounding box center [666, 288] width 46 height 21
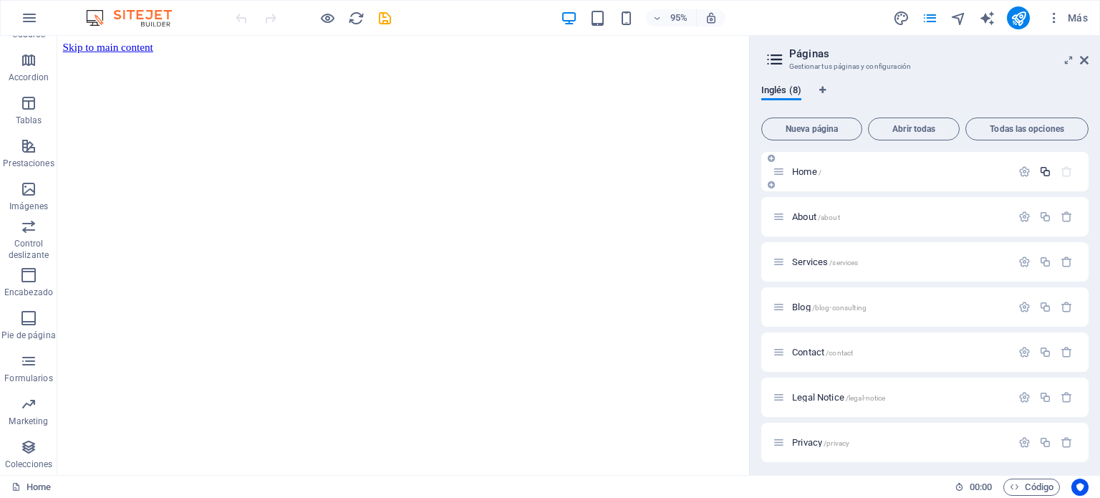
click at [1045, 166] on icon "button" at bounding box center [1045, 171] width 12 height 12
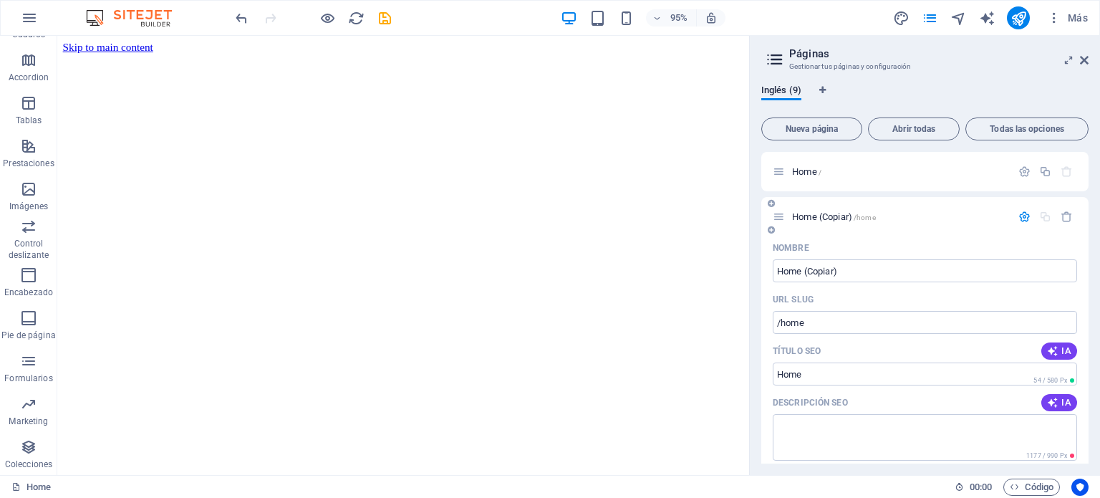
drag, startPoint x: 1085, startPoint y: 228, endPoint x: 1085, endPoint y: 247, distance: 18.6
drag, startPoint x: 1088, startPoint y: 244, endPoint x: 1091, endPoint y: 285, distance: 41.0
click at [1091, 285] on div "Inglés (9) Nueva página Abrir todas Todas las opciones Home / Home (Copiar) /ho…" at bounding box center [925, 274] width 350 height 402
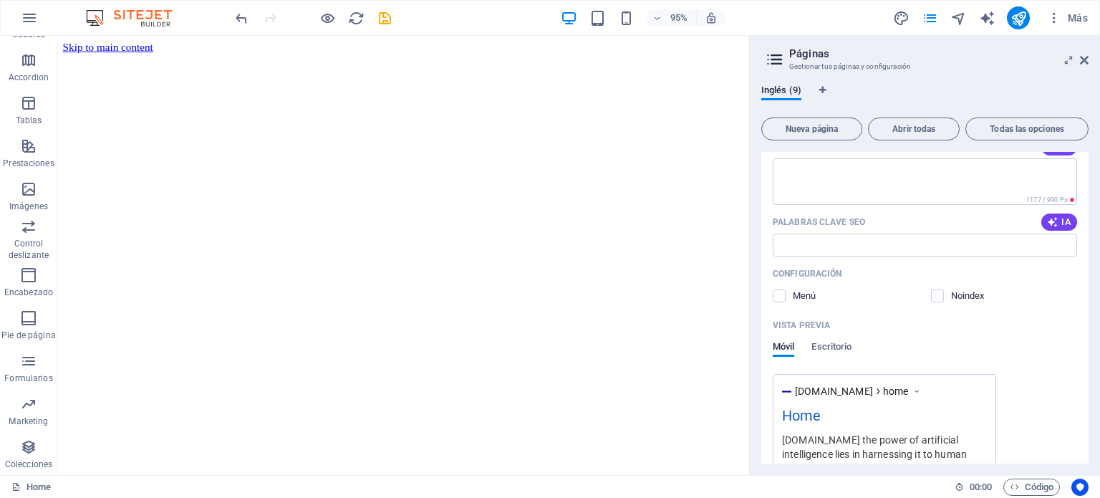
scroll to position [266, 0]
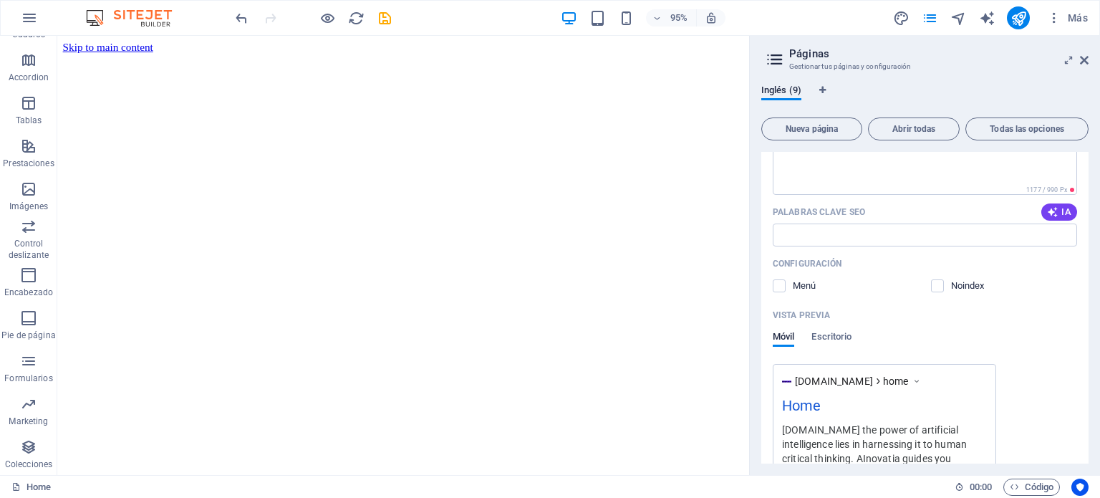
click at [977, 309] on div "Vista previa" at bounding box center [925, 315] width 304 height 23
click at [781, 286] on label at bounding box center [779, 285] width 13 height 13
click at [0, 0] on input "checkbox" at bounding box center [0, 0] width 0 height 0
click at [781, 286] on label at bounding box center [779, 285] width 13 height 13
click at [0, 0] on input "checkbox" at bounding box center [0, 0] width 0 height 0
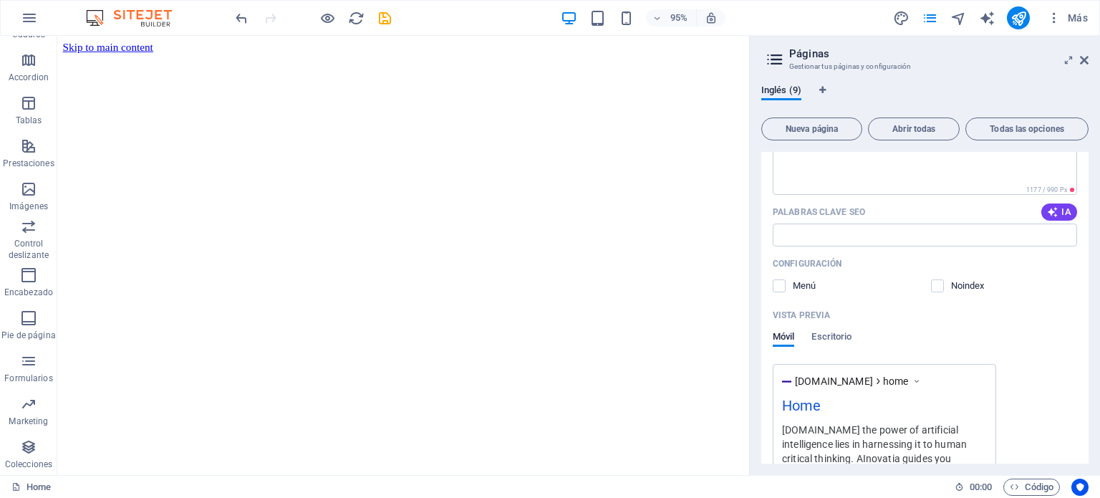
drag, startPoint x: 1091, startPoint y: 277, endPoint x: 1098, endPoint y: 333, distance: 56.2
click at [1098, 333] on div "Inglés (9) Nueva página Abrir todas Todas las opciones Home / Home (Copiar) /ho…" at bounding box center [925, 274] width 350 height 402
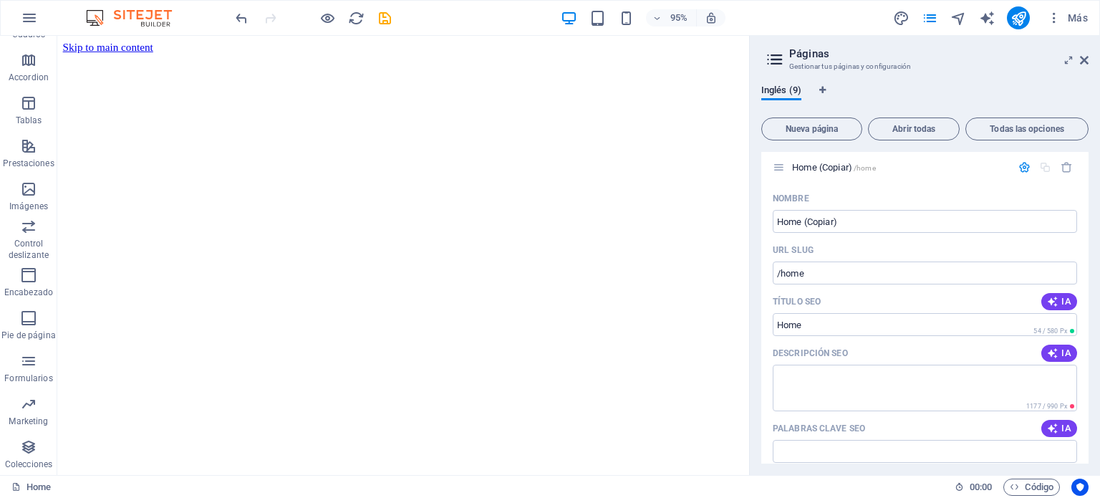
scroll to position [0, 0]
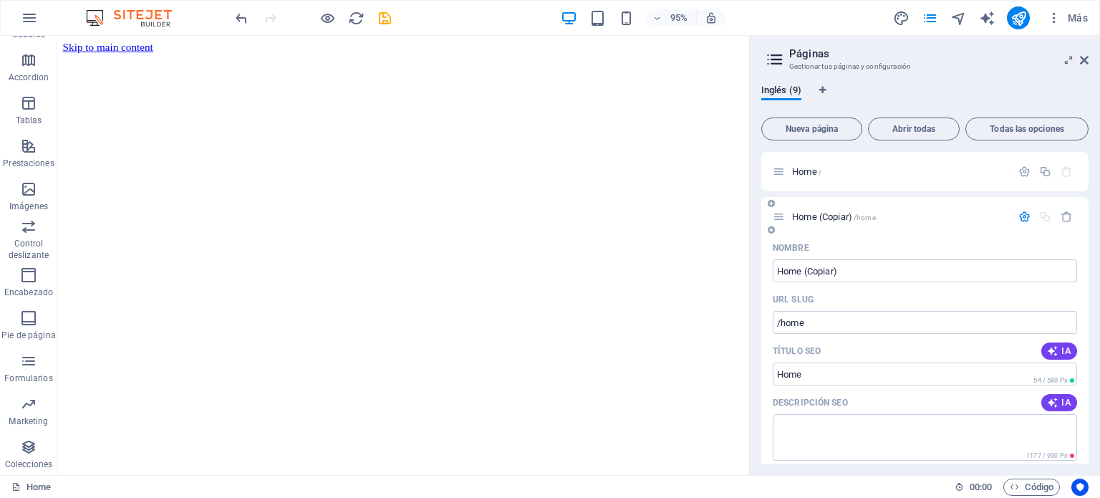
click at [776, 217] on icon at bounding box center [779, 216] width 12 height 12
click at [769, 204] on icon at bounding box center [771, 203] width 7 height 9
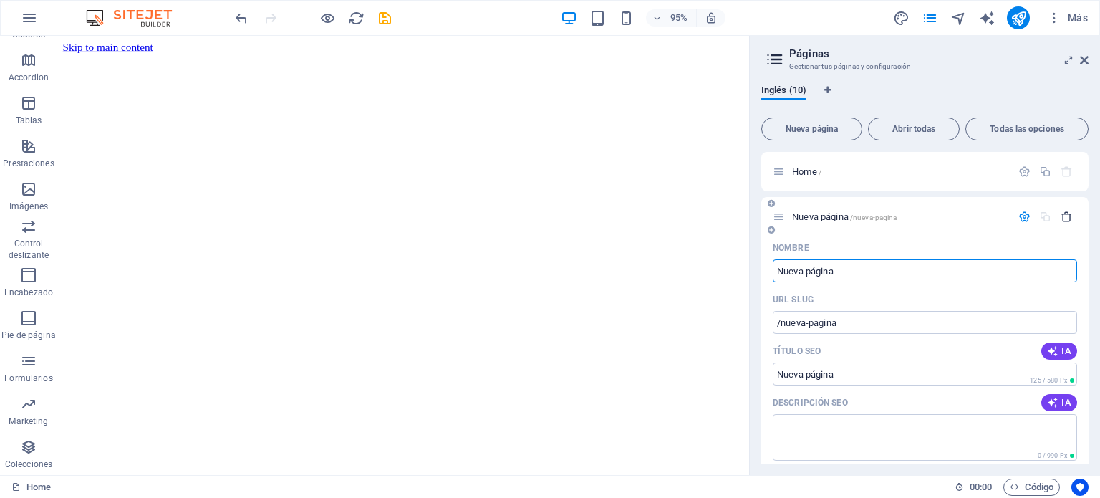
click at [1063, 217] on icon "button" at bounding box center [1066, 216] width 12 height 12
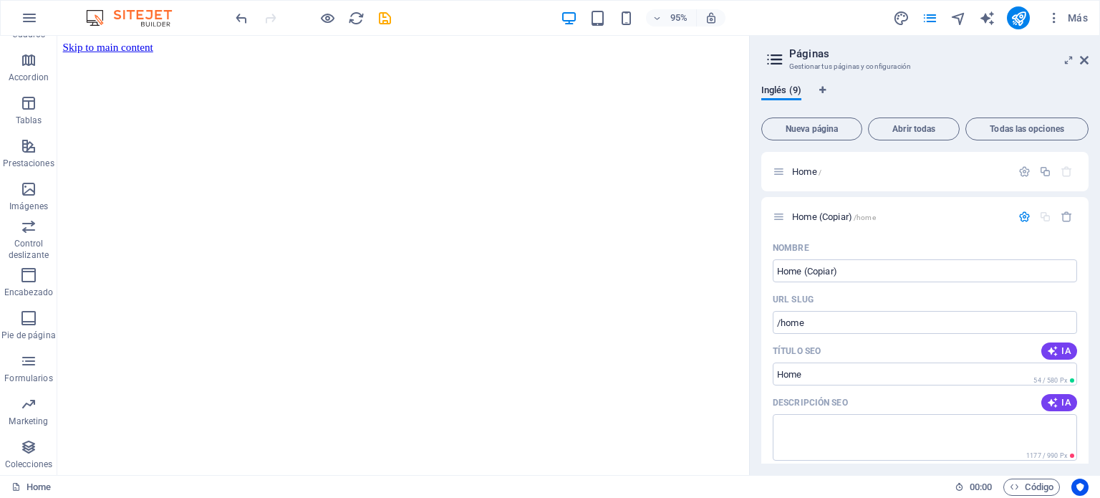
click at [958, 91] on div "Inglés (9)" at bounding box center [924, 97] width 327 height 27
click at [821, 90] on icon "Pestañas de idiomas" at bounding box center [822, 90] width 6 height 9
select select "73"
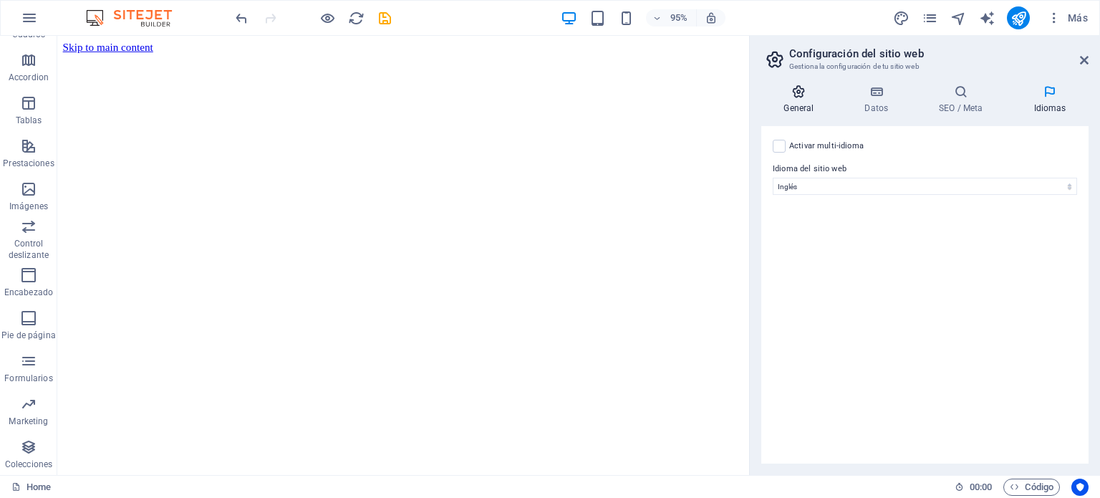
click at [795, 110] on h4 "General" at bounding box center [801, 99] width 81 height 30
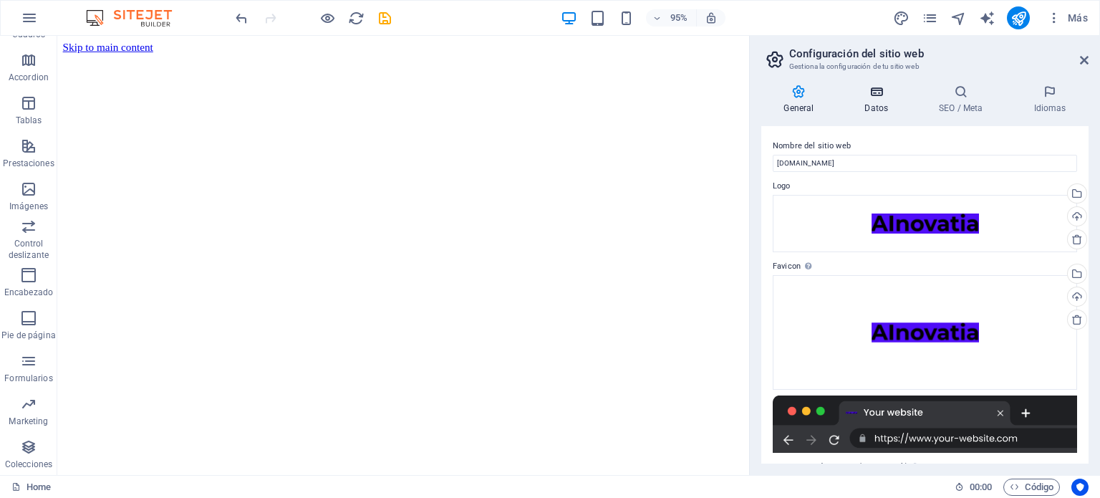
click at [876, 107] on h4 "Datos" at bounding box center [879, 99] width 74 height 30
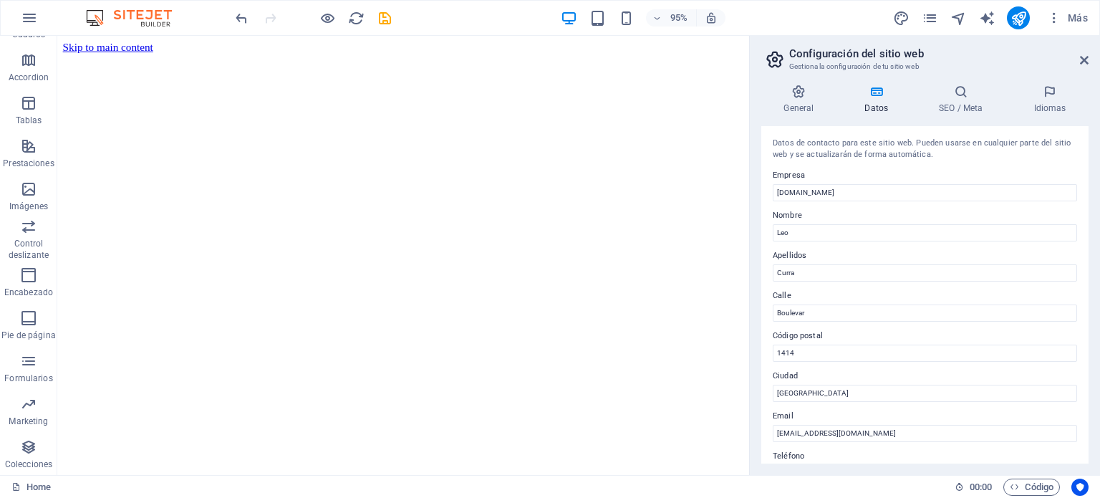
drag, startPoint x: 1088, startPoint y: 213, endPoint x: 1098, endPoint y: 327, distance: 115.0
click at [1098, 327] on div "General Datos SEO / Meta Idiomas Nombre del sitio web [DOMAIN_NAME] Logo Arrast…" at bounding box center [925, 274] width 350 height 402
click at [957, 97] on icon at bounding box center [960, 91] width 89 height 14
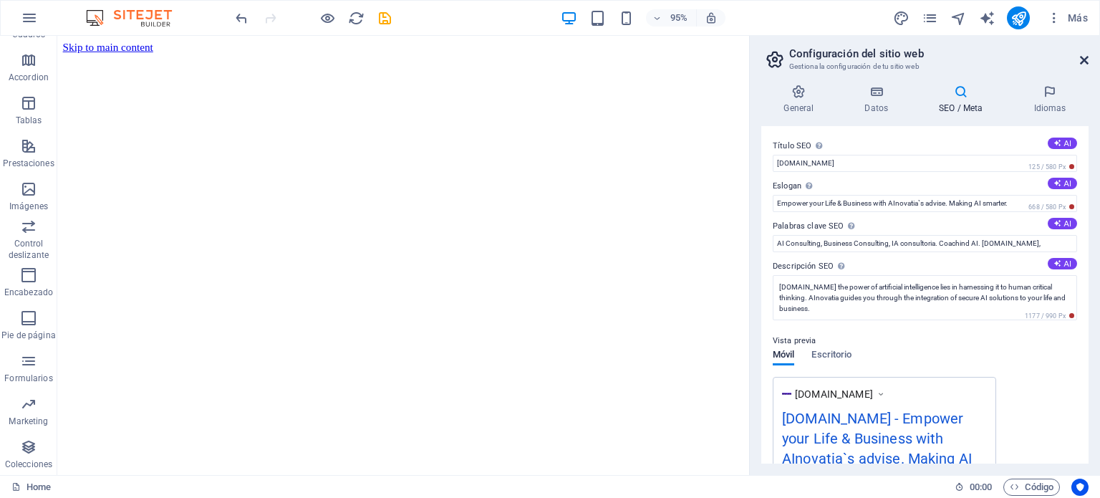
click at [1086, 58] on icon at bounding box center [1084, 59] width 9 height 11
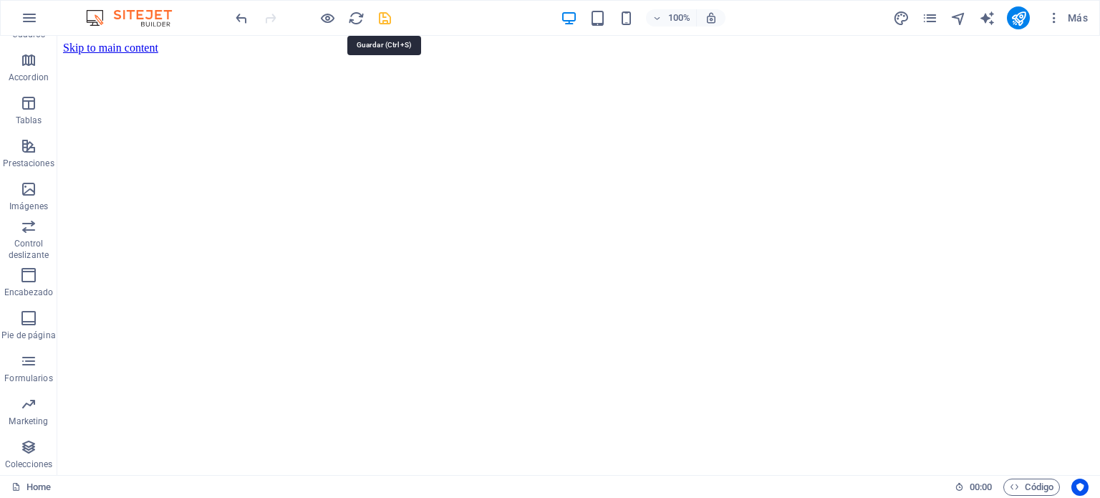
click at [383, 22] on icon "save" at bounding box center [385, 18] width 16 height 16
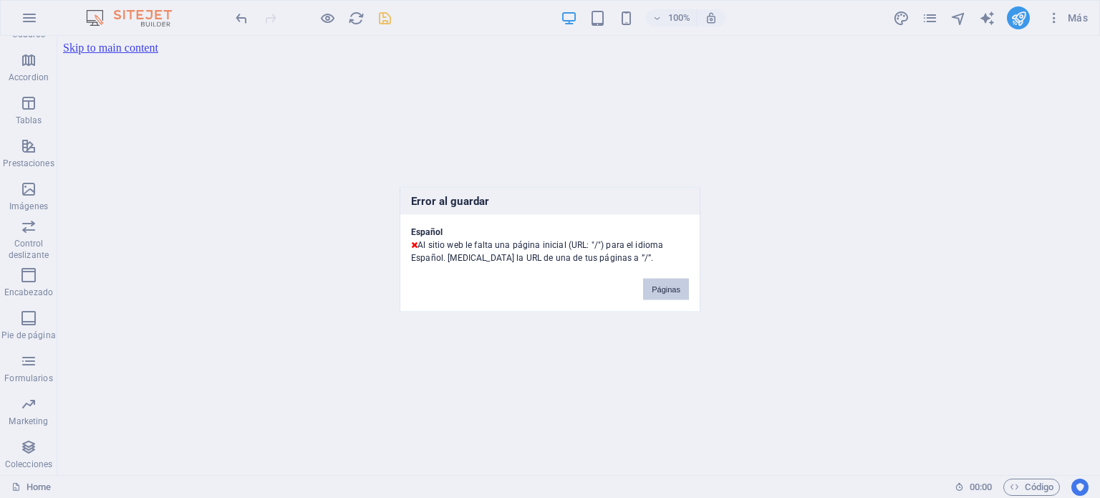
click at [672, 288] on button "Páginas" at bounding box center [666, 288] width 46 height 21
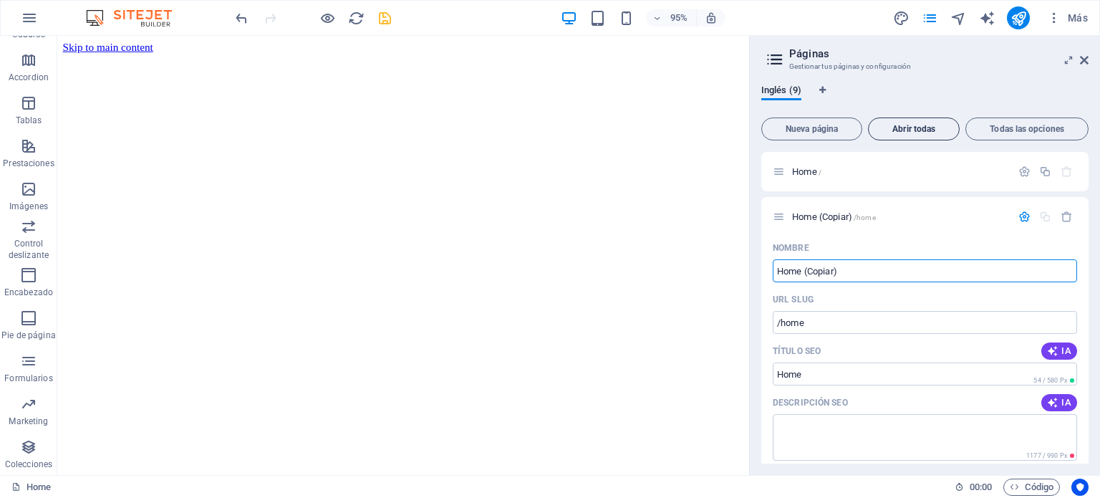
click at [929, 117] on button "Abrir todas" at bounding box center [914, 128] width 92 height 23
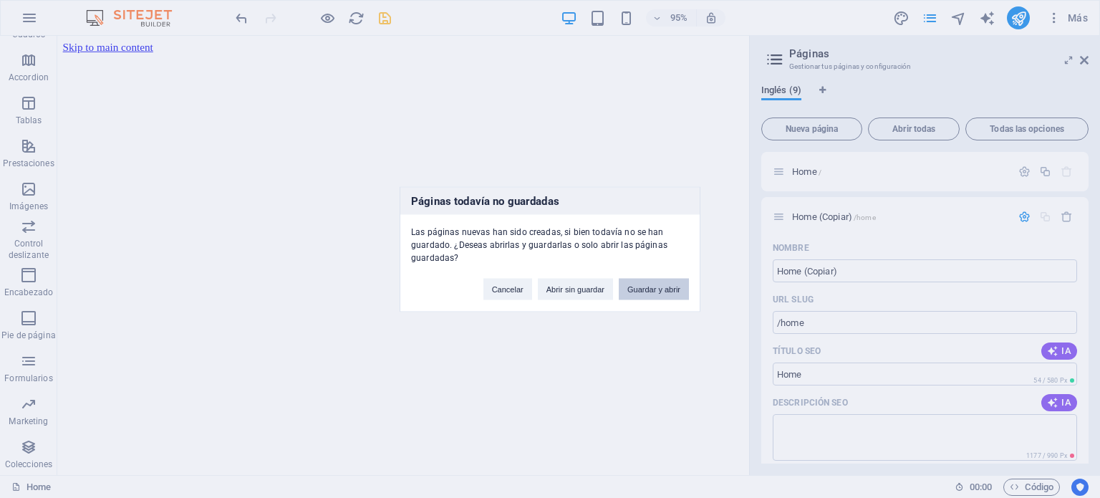
click at [662, 296] on button "Guardar y abrir" at bounding box center [654, 288] width 70 height 21
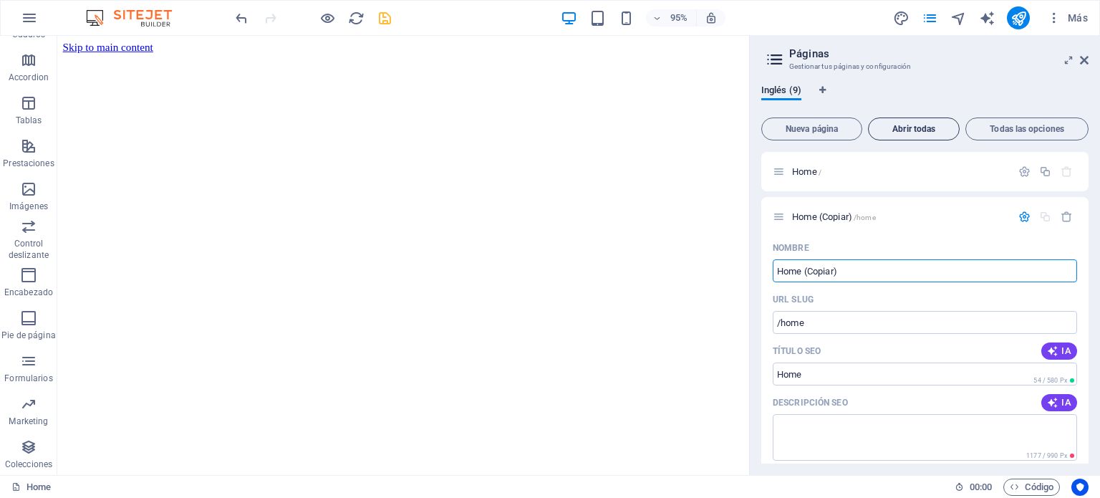
click at [908, 122] on button "Abrir todas" at bounding box center [914, 128] width 92 height 23
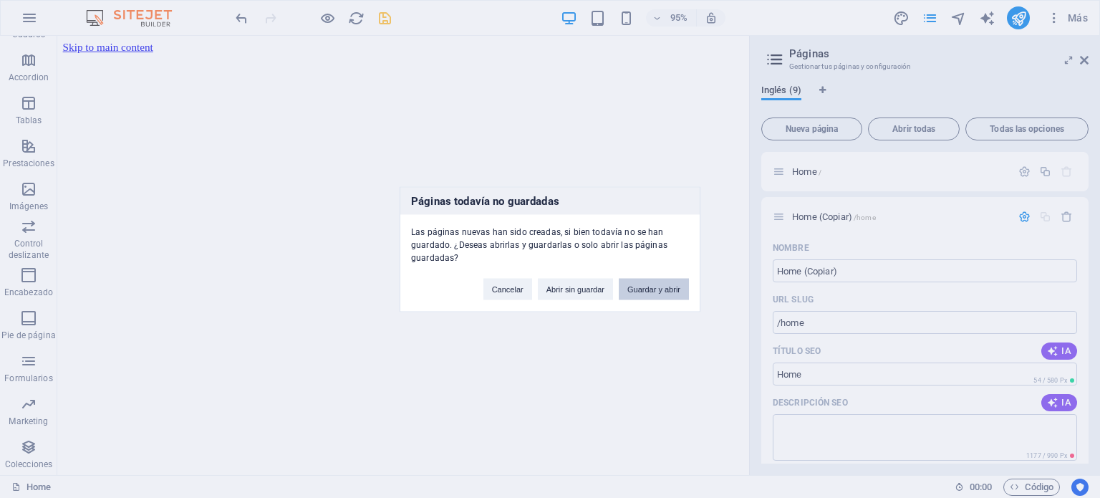
click at [653, 288] on button "Guardar y abrir" at bounding box center [654, 288] width 70 height 21
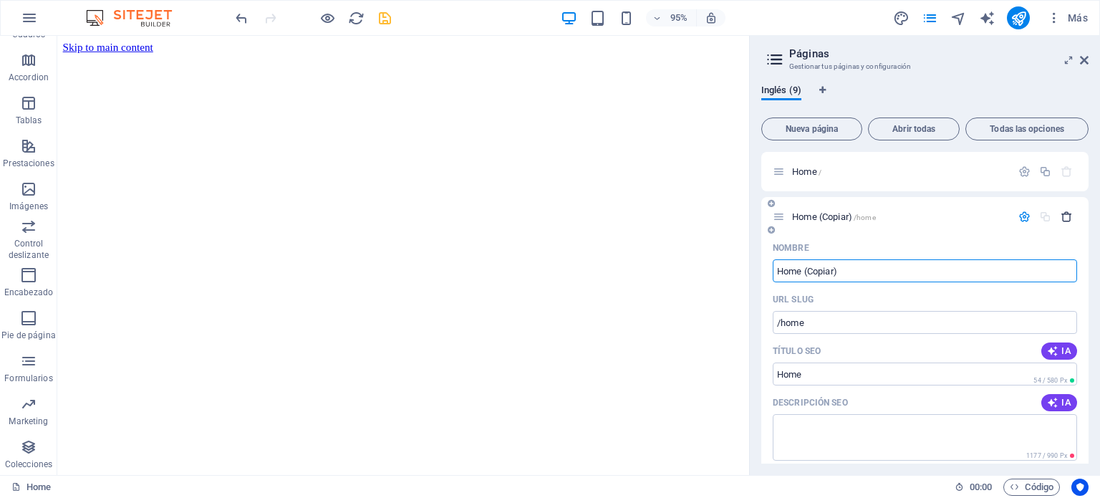
click at [1065, 216] on icon "button" at bounding box center [1066, 216] width 12 height 12
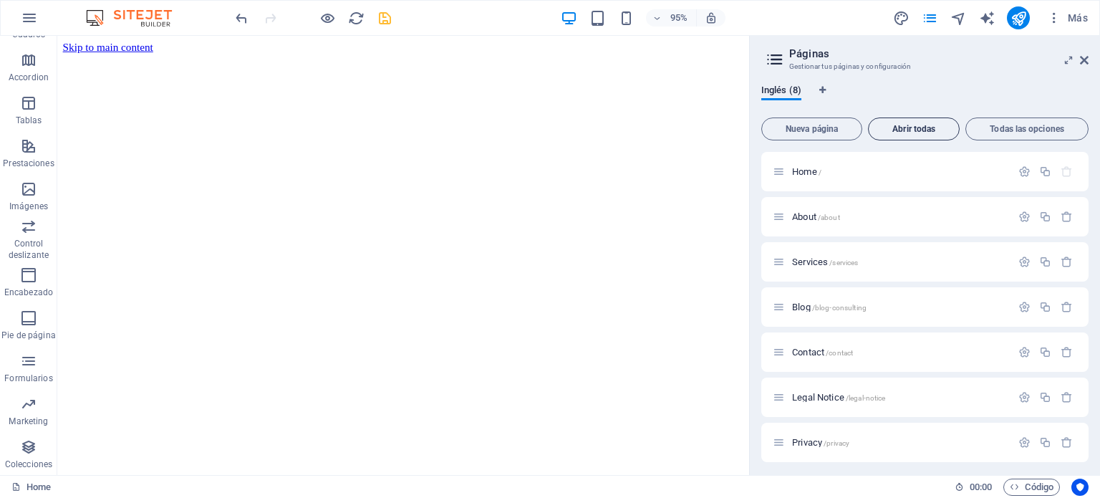
click at [912, 126] on span "Abrir todas" at bounding box center [913, 129] width 79 height 9
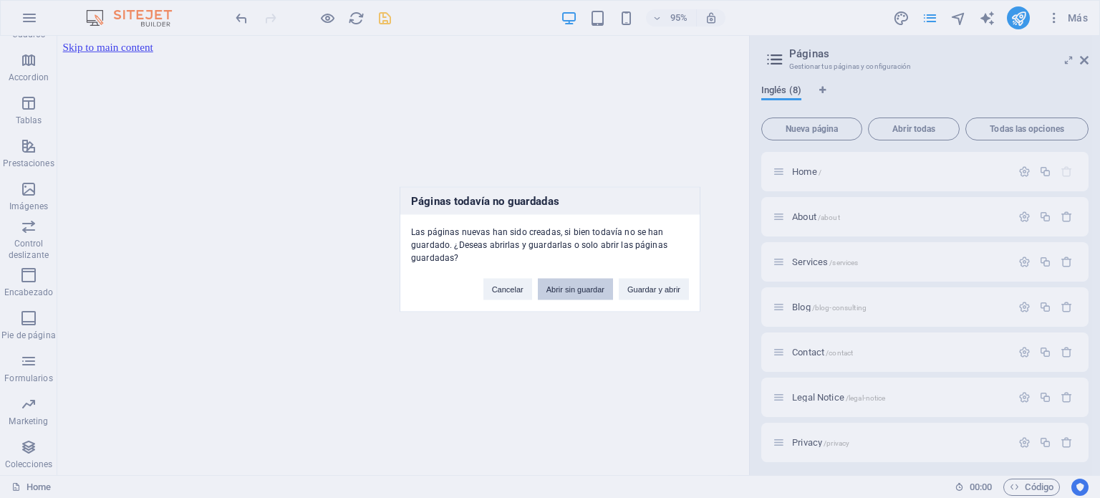
click at [604, 291] on button "Abrir sin guardar" at bounding box center [575, 288] width 75 height 21
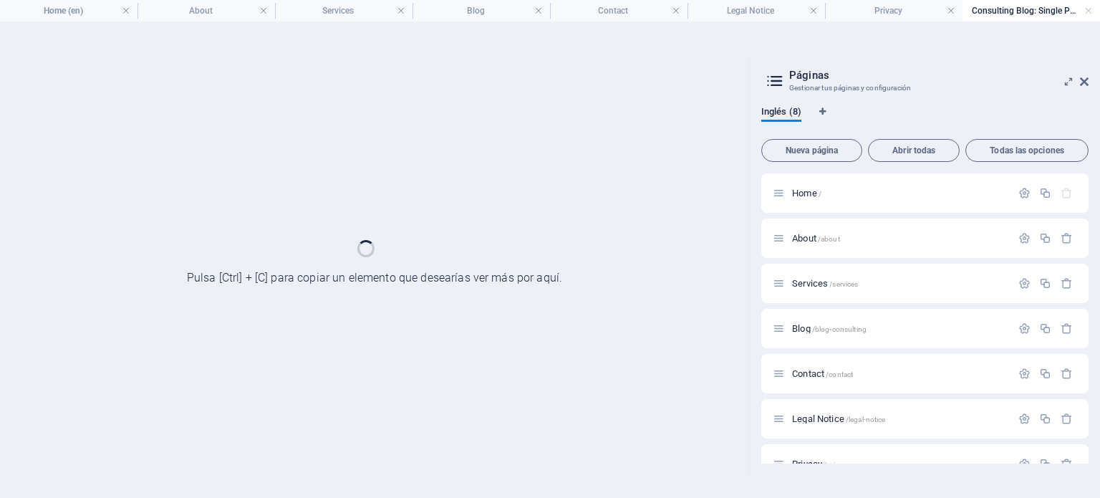
click at [613, 289] on div at bounding box center [374, 265] width 749 height 417
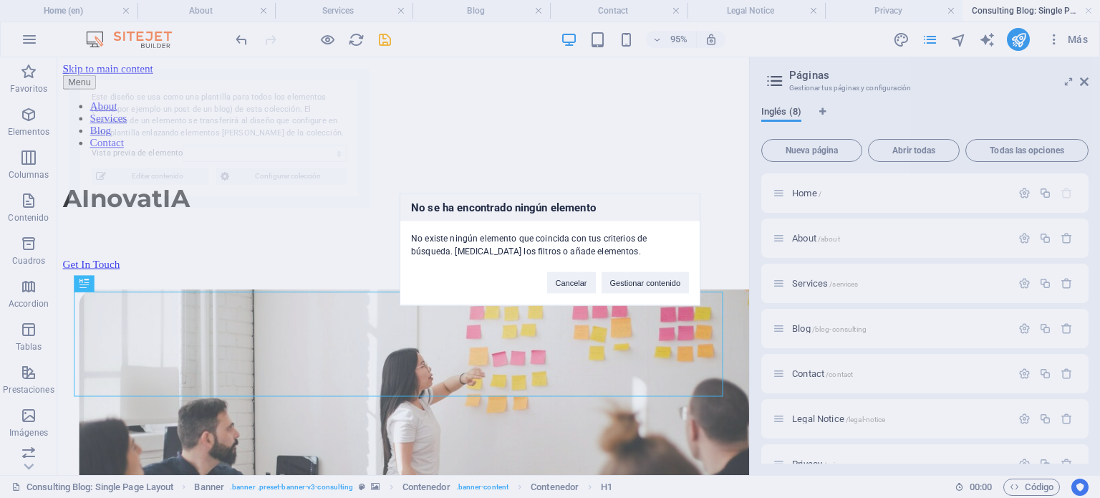
scroll to position [324, 0]
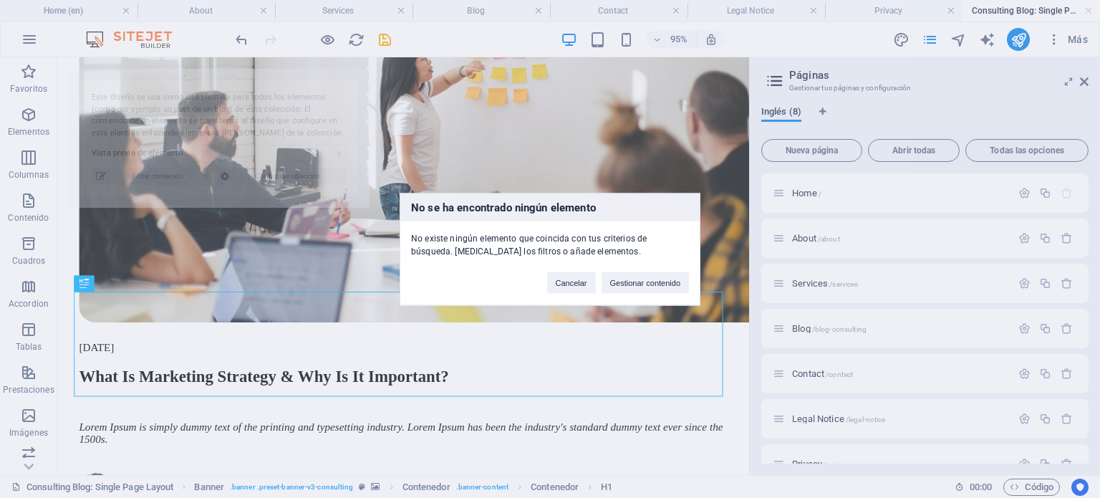
select select "68dd57b2c018a0d56500b450"
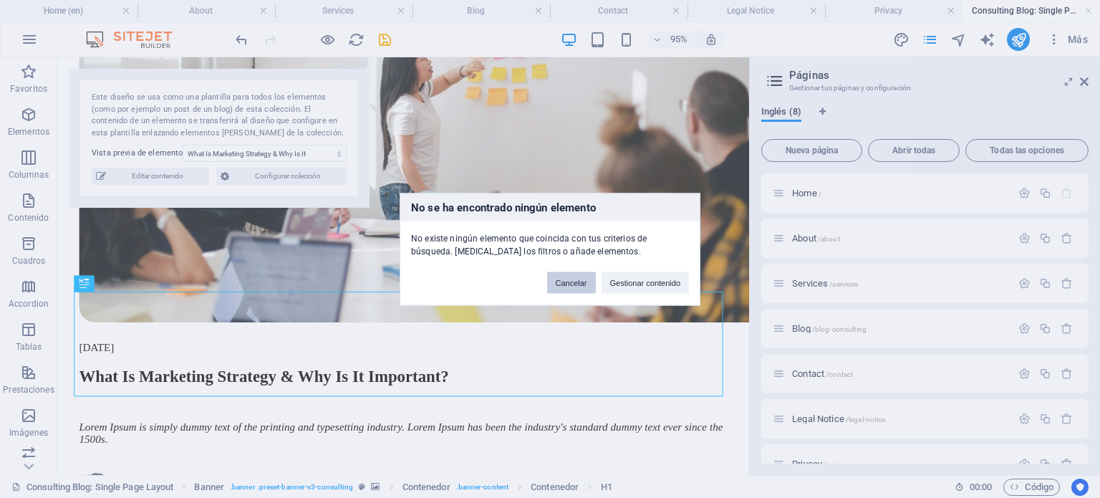
click at [580, 286] on button "Cancelar" at bounding box center [571, 281] width 49 height 21
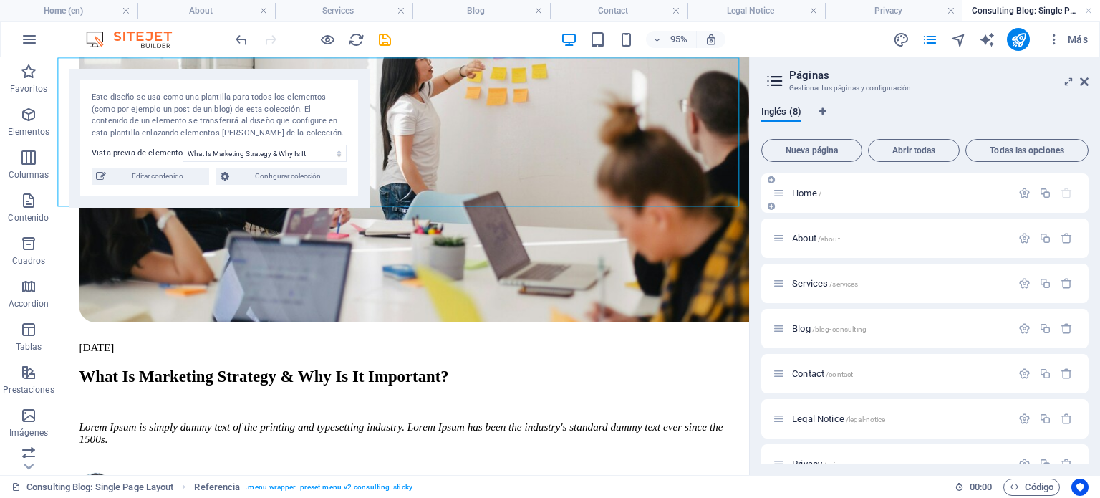
click at [809, 192] on span "Home /" at bounding box center [806, 193] width 29 height 11
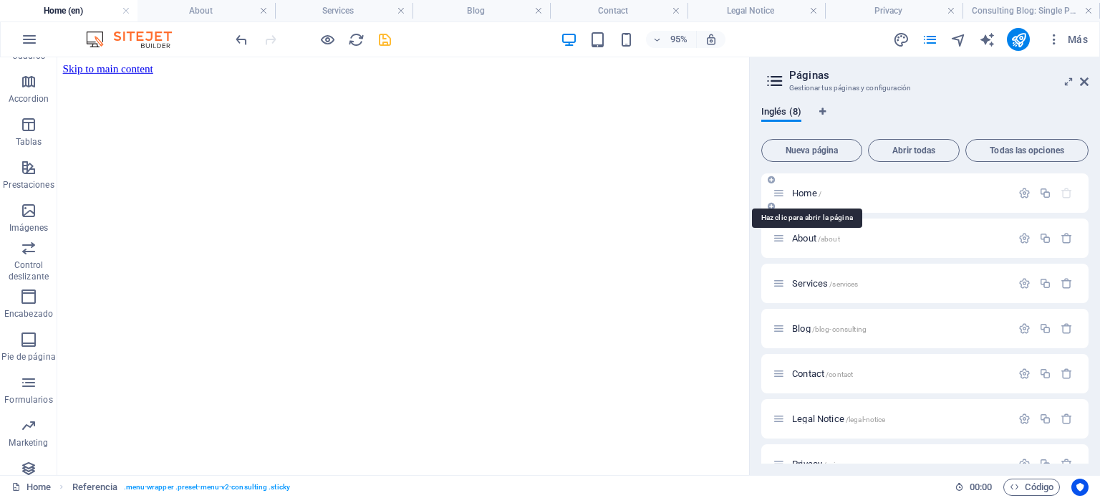
scroll to position [0, 0]
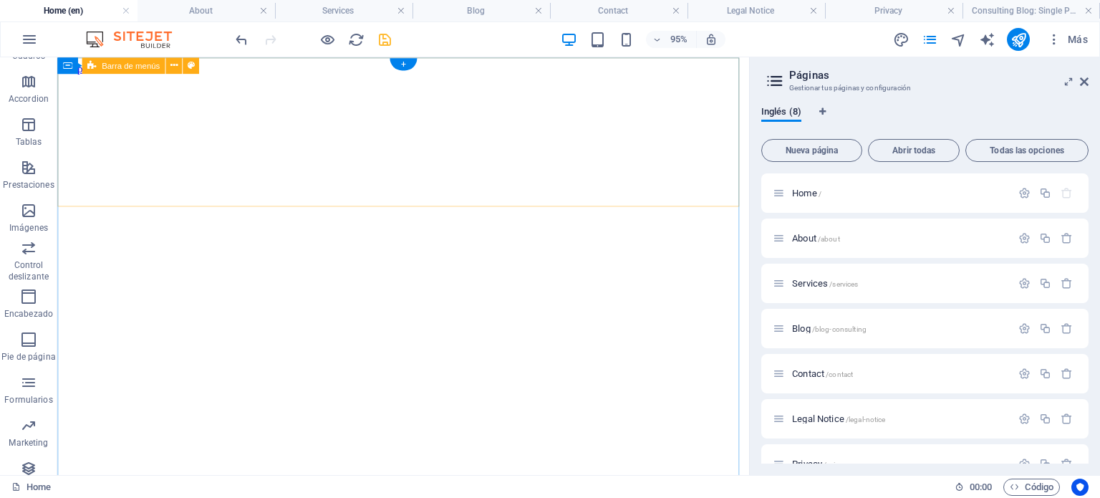
drag, startPoint x: 866, startPoint y: 249, endPoint x: 765, endPoint y: 198, distance: 113.4
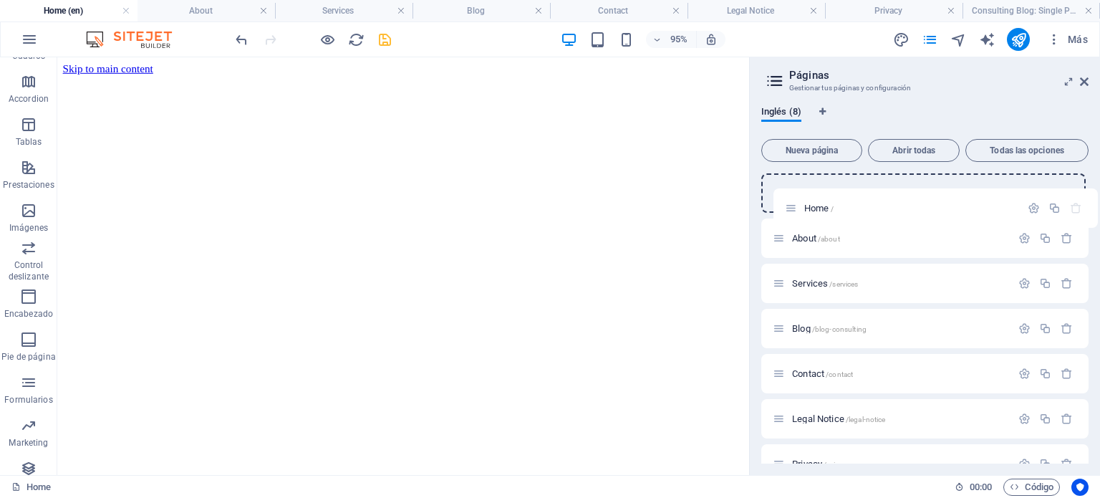
drag, startPoint x: 777, startPoint y: 191, endPoint x: 790, endPoint y: 202, distance: 17.3
click at [790, 202] on div "Home / About /about Services /services Blog /blog-consulting Contact /contact L…" at bounding box center [924, 350] width 327 height 355
click at [819, 110] on icon "Pestañas de idiomas" at bounding box center [822, 111] width 6 height 9
select select "73"
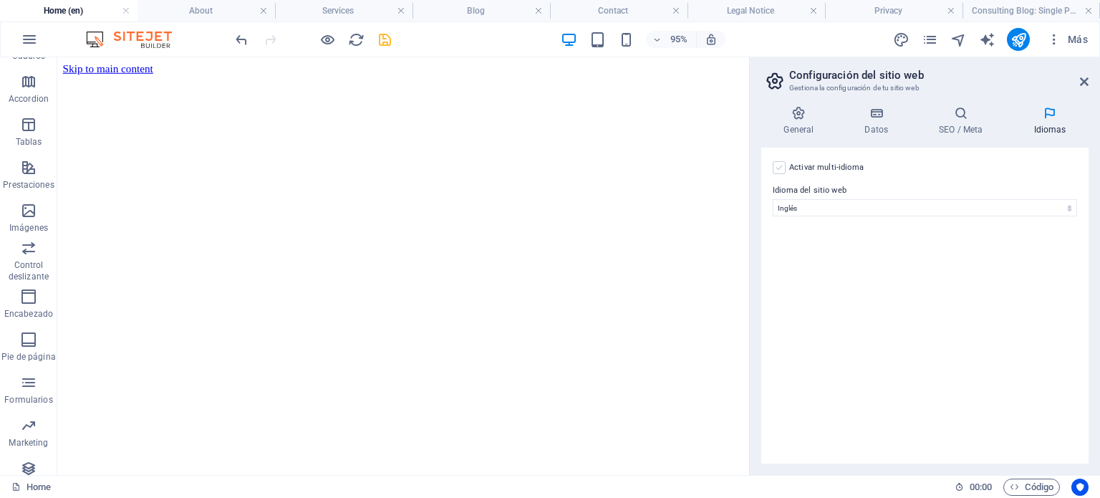
click at [784, 166] on label at bounding box center [779, 167] width 13 height 13
click at [0, 0] on input "Activar multi-idioma Para desactivar la opción multi-idioma, elimine todos los …" at bounding box center [0, 0] width 0 height 0
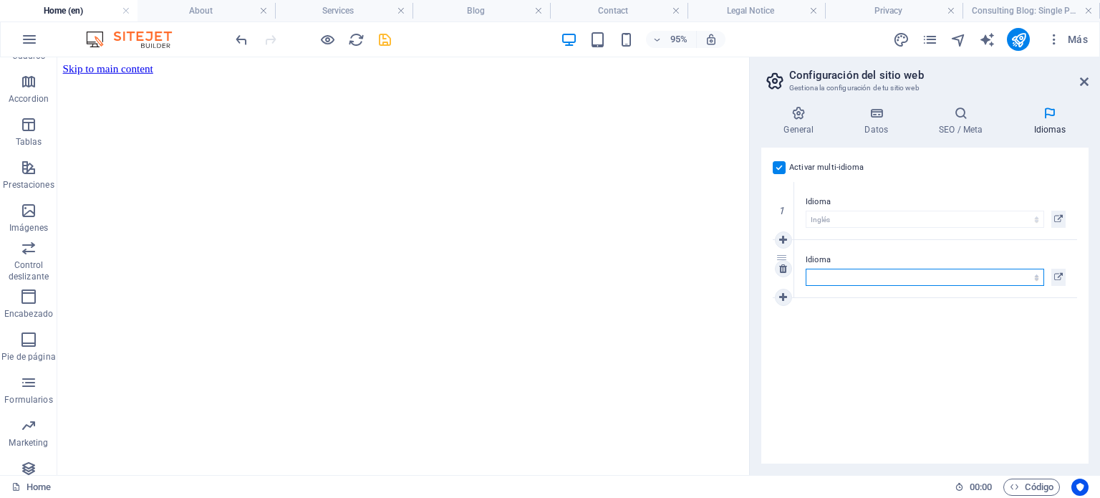
click at [813, 272] on select "Abkhazian Afar Afrikaans Akan Albanés Alemán Amharic Árabe Aragonese Armenian A…" at bounding box center [924, 276] width 238 height 17
select select "44"
click at [805, 268] on select "Abkhazian Afar Afrikaans Akan Albanés Alemán Amharic Árabe Aragonese Armenian A…" at bounding box center [924, 276] width 238 height 17
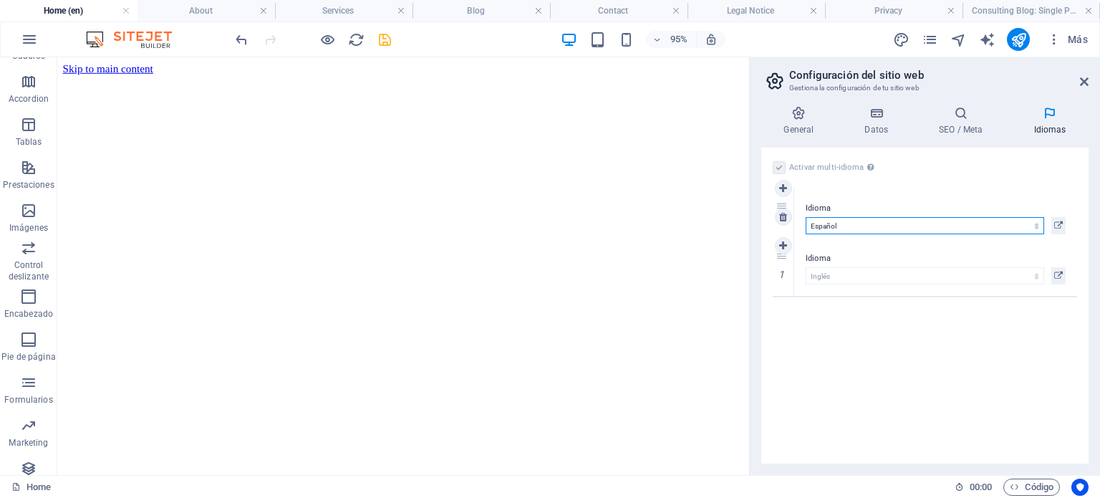
drag, startPoint x: 780, startPoint y: 254, endPoint x: 776, endPoint y: 204, distance: 50.3
select select "44"
click at [911, 323] on div "Activar multi-idioma Para desactivar la opción multi-idioma, elimine todos los …" at bounding box center [924, 305] width 327 height 316
drag, startPoint x: 778, startPoint y: 252, endPoint x: 775, endPoint y: 202, distance: 50.2
select select "73"
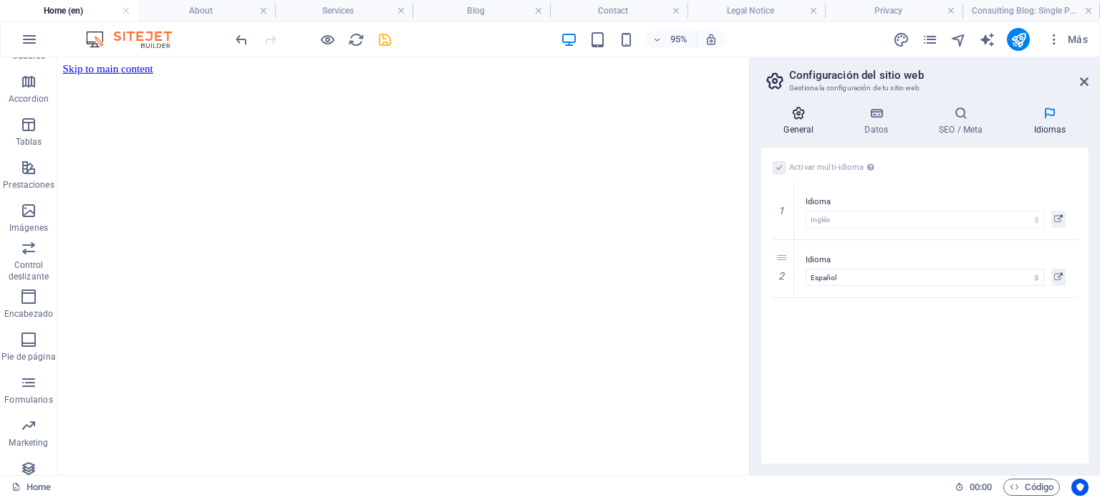
click at [799, 124] on h4 "General" at bounding box center [801, 121] width 81 height 30
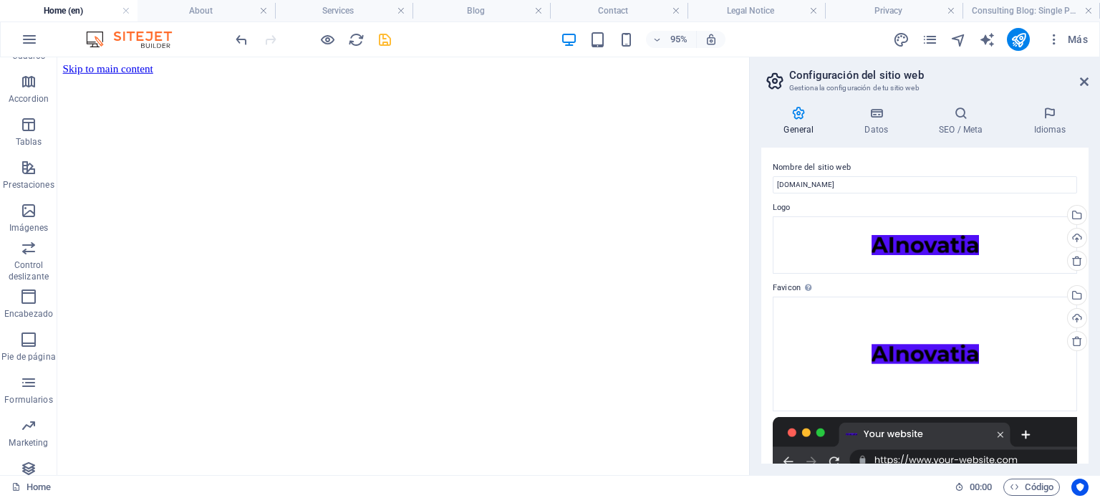
click at [799, 124] on h4 "General" at bounding box center [801, 121] width 81 height 30
click at [1080, 83] on icon at bounding box center [1084, 81] width 9 height 11
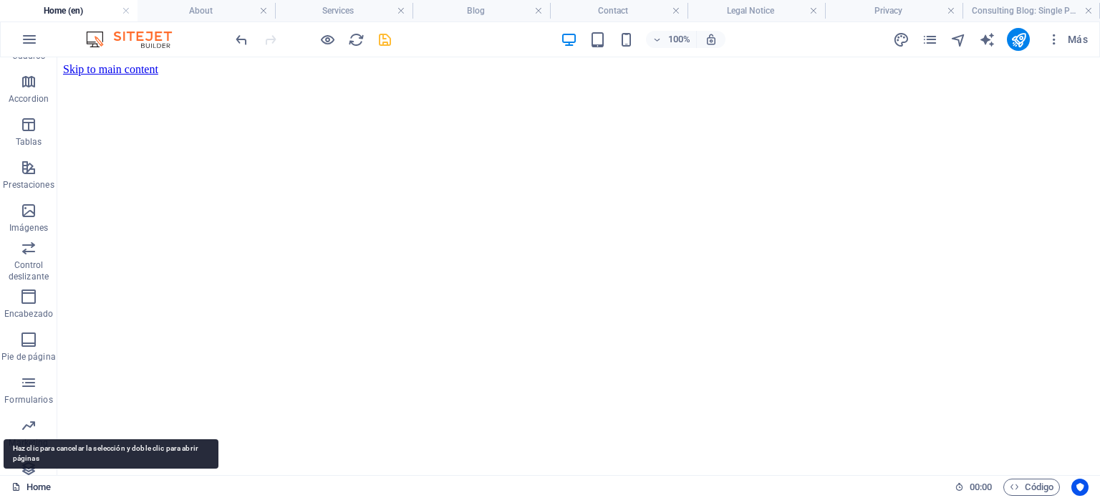
click at [17, 487] on icon at bounding box center [15, 486] width 9 height 9
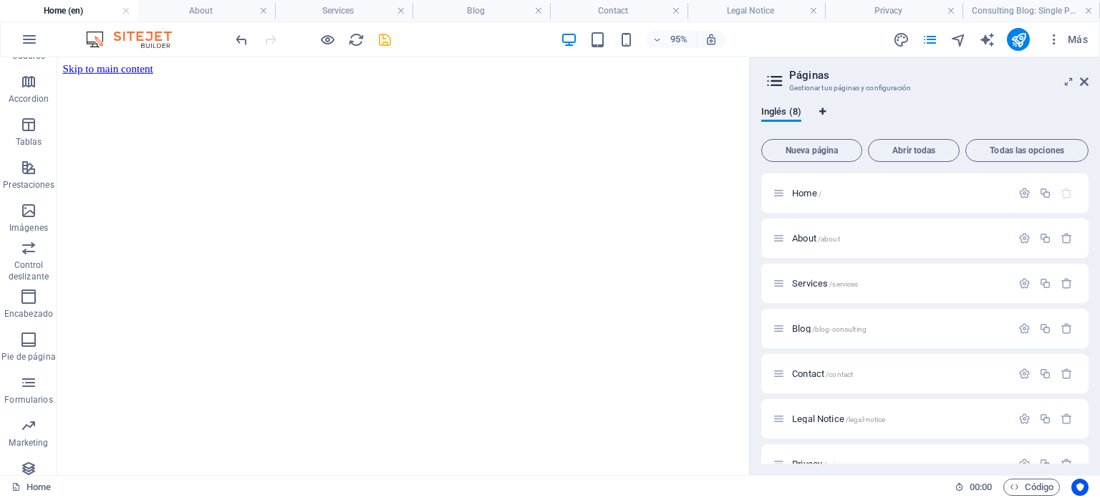
click at [825, 110] on icon "Pestañas de idiomas" at bounding box center [822, 111] width 6 height 9
select select "73"
select select "44"
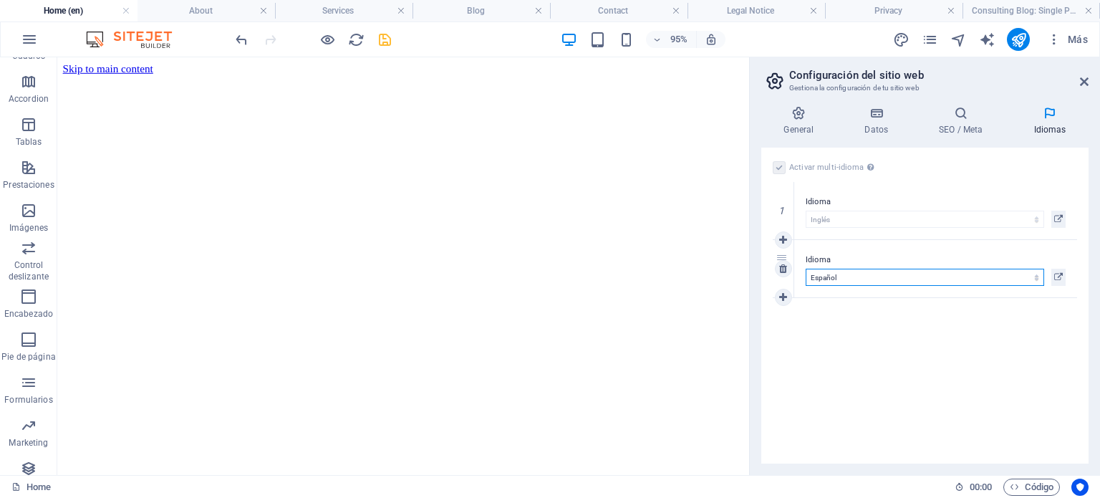
click at [871, 277] on select "Abkhazian Afar Afrikaans Akan Albanés Alemán Amharic Árabe Aragonese Armenian A…" at bounding box center [924, 276] width 238 height 17
click at [1057, 274] on icon at bounding box center [1058, 276] width 9 height 17
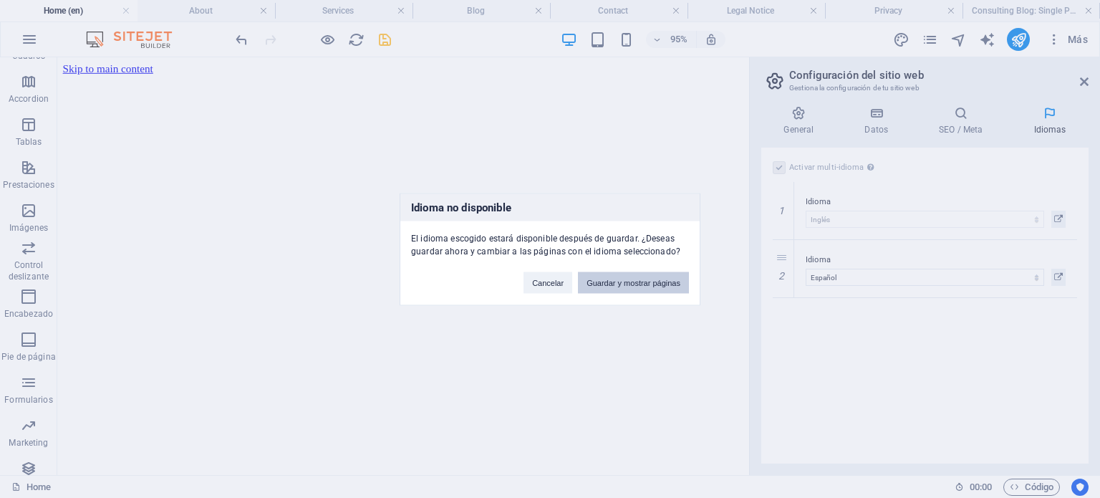
click at [654, 287] on button "Guardar y mostrar páginas" at bounding box center [633, 281] width 111 height 21
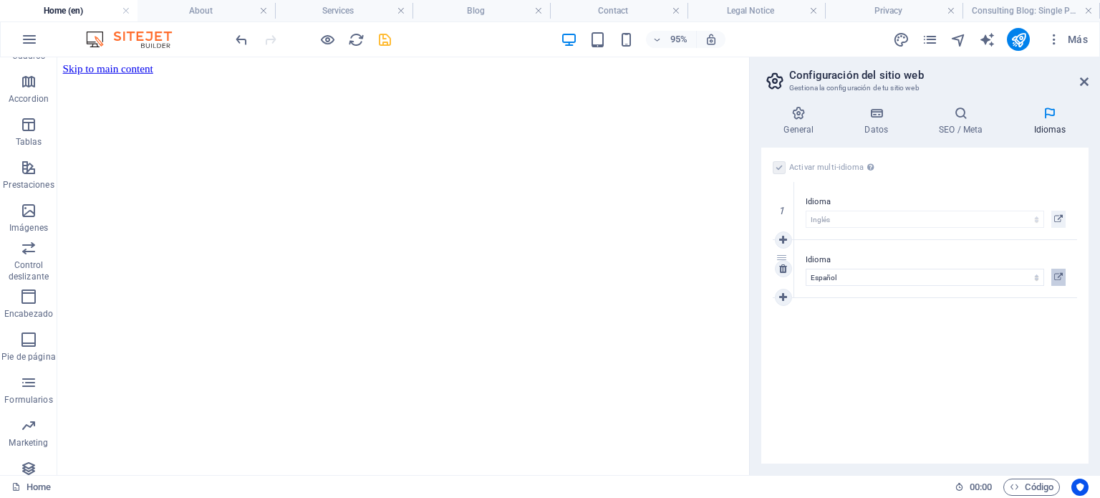
click at [1060, 271] on icon at bounding box center [1058, 276] width 9 height 17
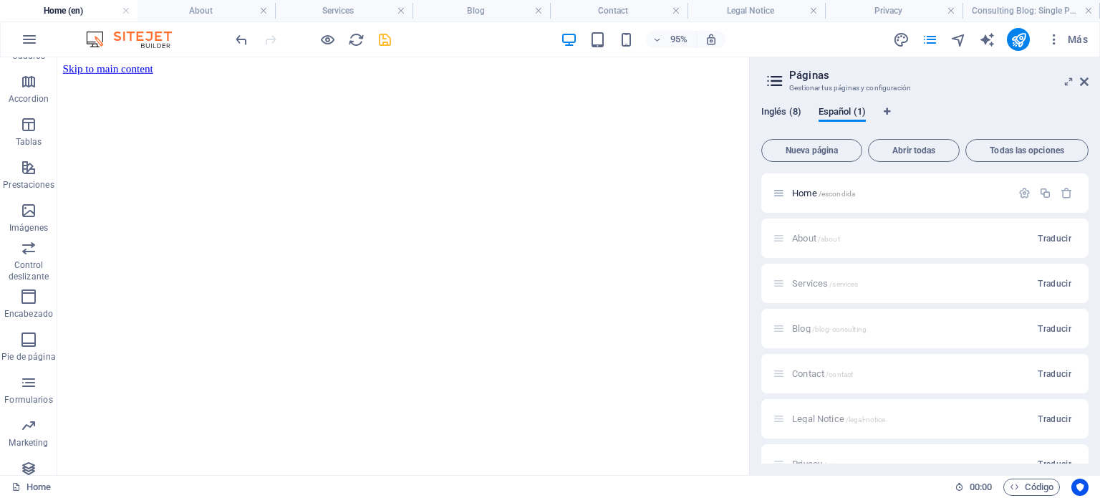
click at [779, 112] on span "Inglés (8)" at bounding box center [781, 113] width 40 height 20
click at [1041, 194] on icon "button" at bounding box center [1045, 193] width 12 height 12
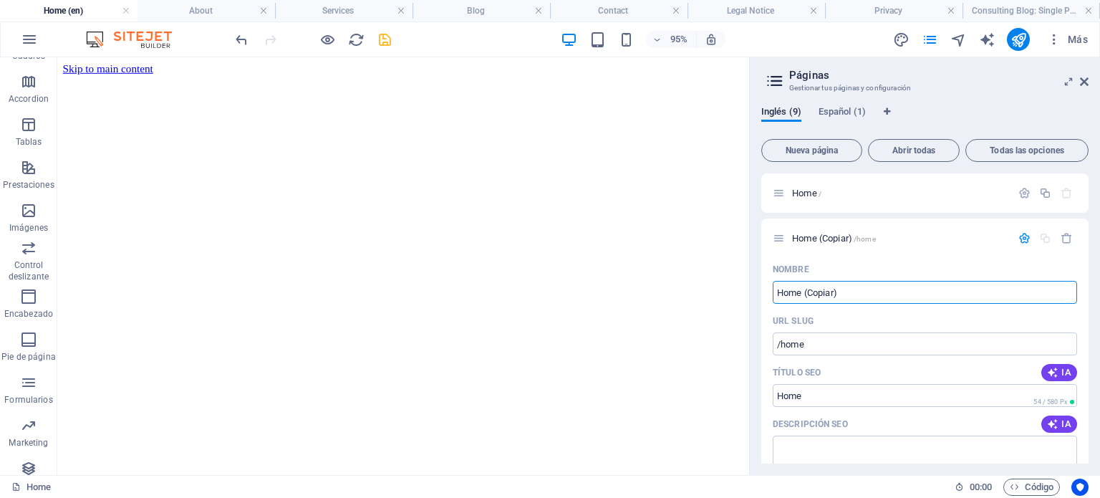
click at [990, 109] on div "Inglés (9) Español (1)" at bounding box center [924, 119] width 327 height 27
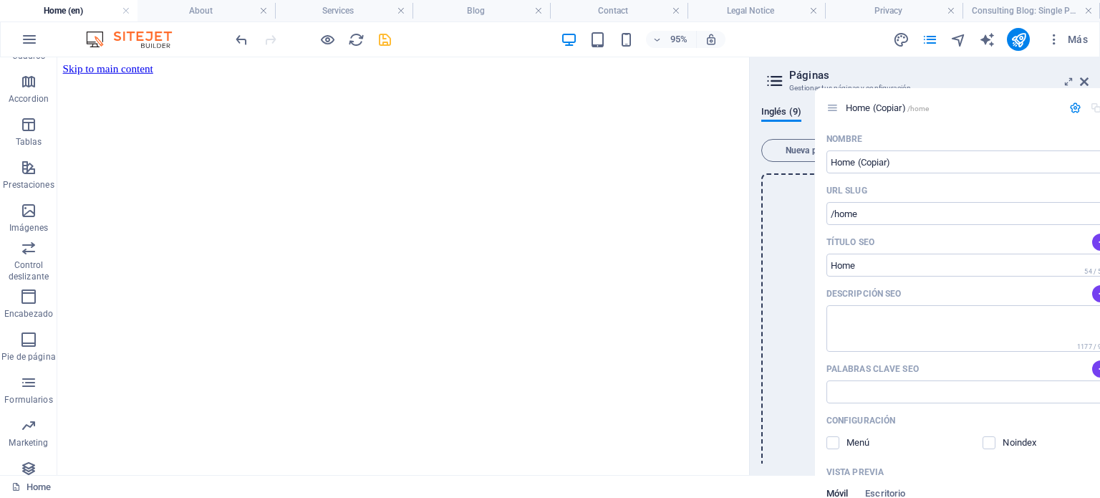
drag, startPoint x: 783, startPoint y: 237, endPoint x: 841, endPoint y: 105, distance: 144.6
click at [841, 105] on div "Inglés (9) Español (1) Nueva página Abrir todas Todas las opciones Home / Home …" at bounding box center [925, 285] width 350 height 380
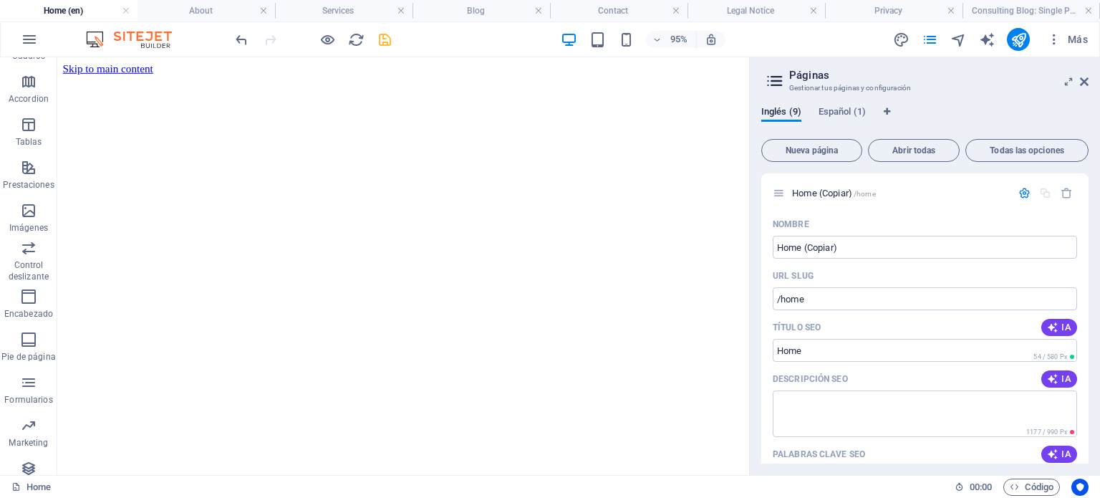
drag, startPoint x: 1083, startPoint y: 230, endPoint x: 1086, endPoint y: 276, distance: 45.9
click at [1086, 276] on div "Home (Copiar) /home Nombre Home (Copiar) ​ URL SLUG /home ​ Título SEO IA Home …" at bounding box center [924, 318] width 327 height 290
drag, startPoint x: 805, startPoint y: 191, endPoint x: 803, endPoint y: 231, distance: 39.4
click at [803, 231] on div "Home (Copiar) /home Nombre Home (Copiar) ​ URL SLUG /home ​ Título SEO IA Home …" at bounding box center [924, 488] width 327 height 630
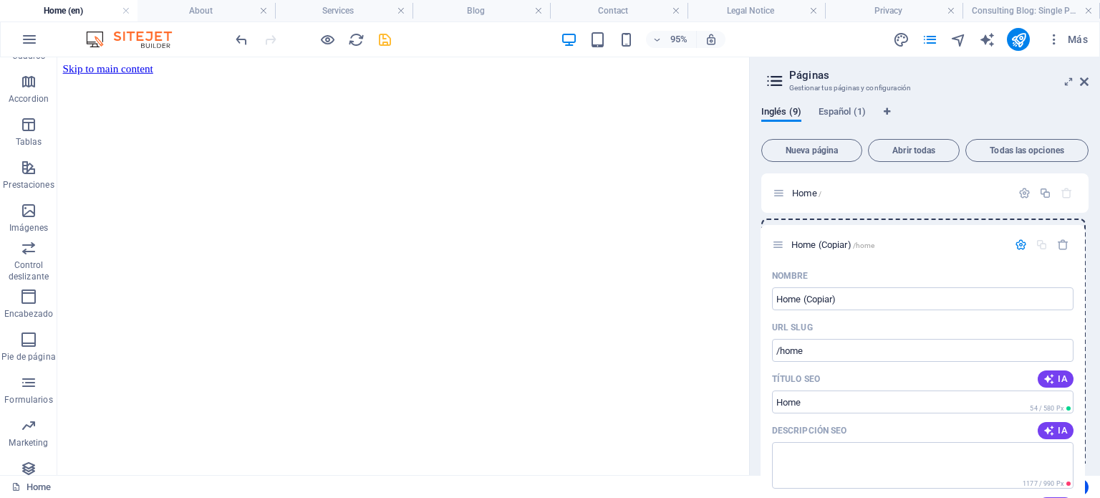
drag, startPoint x: 778, startPoint y: 192, endPoint x: 779, endPoint y: 248, distance: 56.6
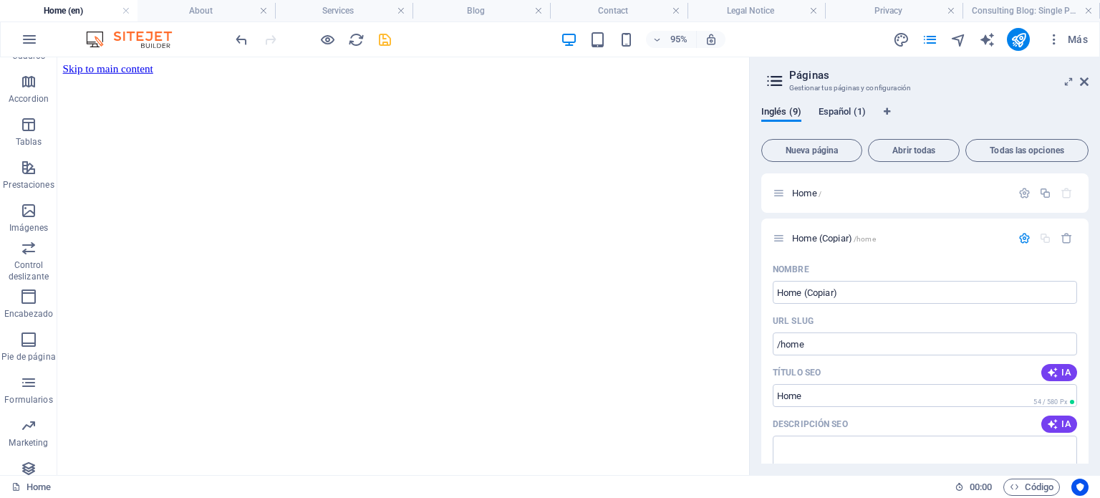
click at [839, 111] on span "Español (1)" at bounding box center [841, 113] width 47 height 20
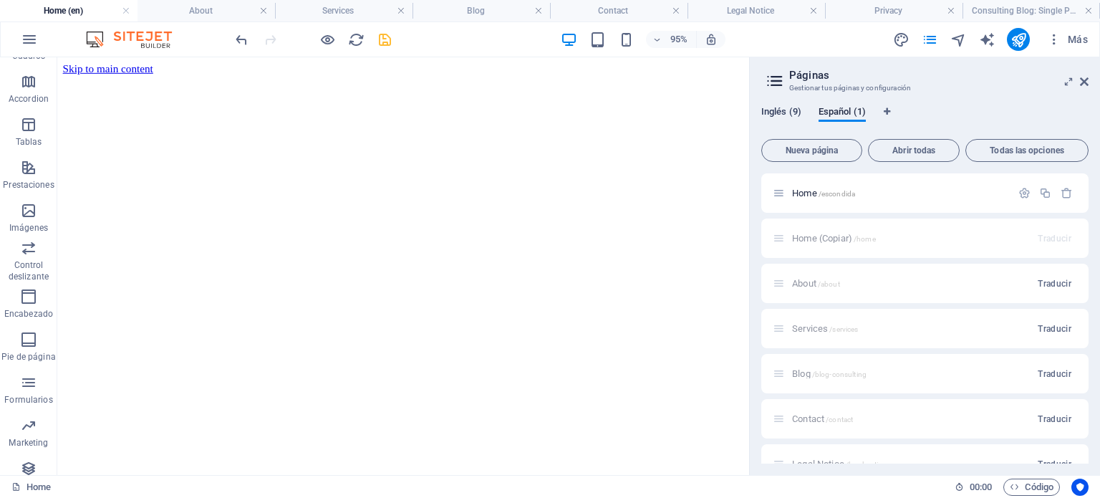
click at [778, 108] on span "Inglés (9)" at bounding box center [781, 113] width 40 height 20
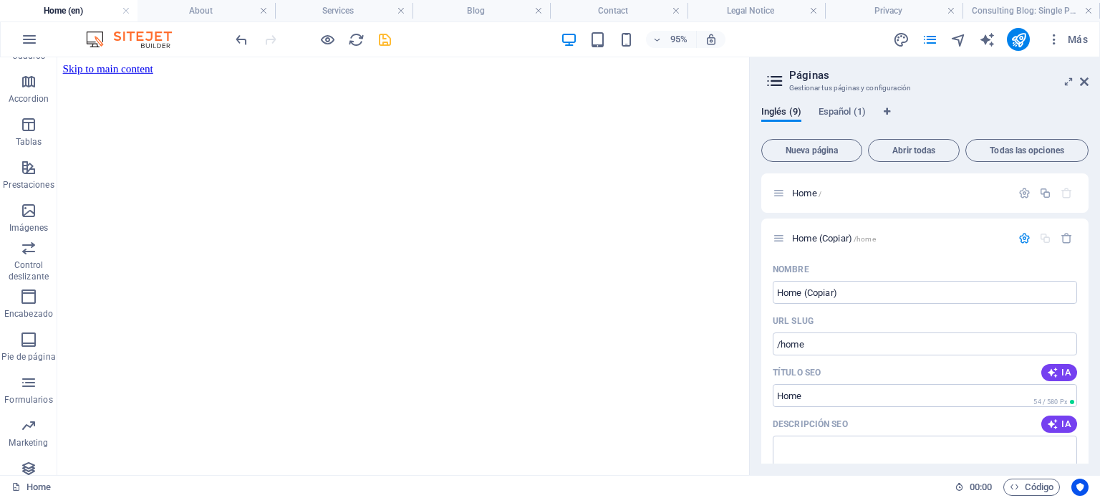
drag, startPoint x: 1085, startPoint y: 231, endPoint x: 1094, endPoint y: 359, distance: 127.8
click at [1094, 359] on div "Inglés (9) Español (1) Nueva página Abrir todas Todas las opciones Home / Home …" at bounding box center [925, 285] width 350 height 380
drag, startPoint x: 1085, startPoint y: 253, endPoint x: 1098, endPoint y: 349, distance: 97.6
click at [1098, 349] on div "Inglés (9) Español (1) Nueva página Abrir todas Todas las opciones Home / Home …" at bounding box center [925, 285] width 350 height 380
drag, startPoint x: 1082, startPoint y: 246, endPoint x: 1086, endPoint y: 286, distance: 40.3
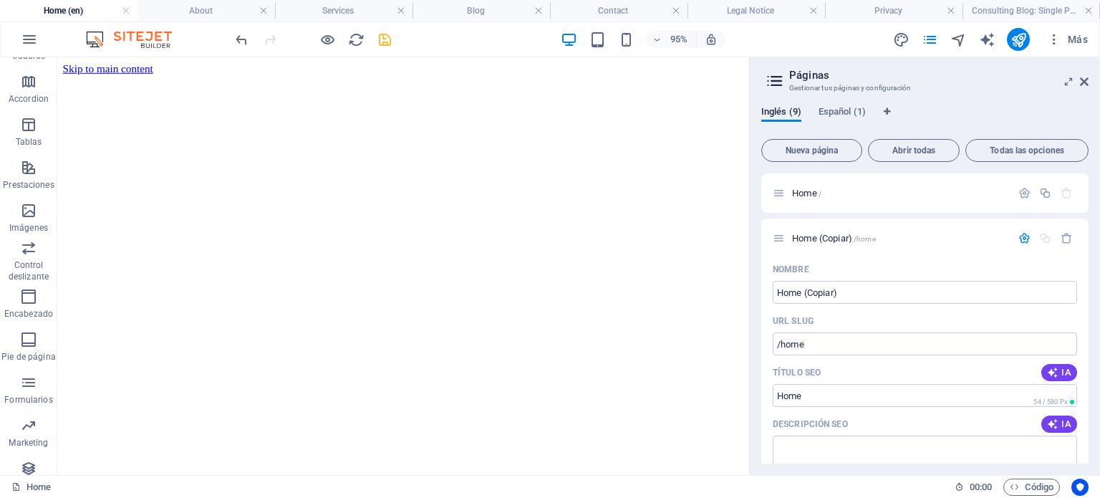
click at [1086, 289] on div "Home / Home (Copiar) /home Nombre Home (Copiar) ​ URL SLUG /home ​ Título SEO I…" at bounding box center [924, 318] width 327 height 290
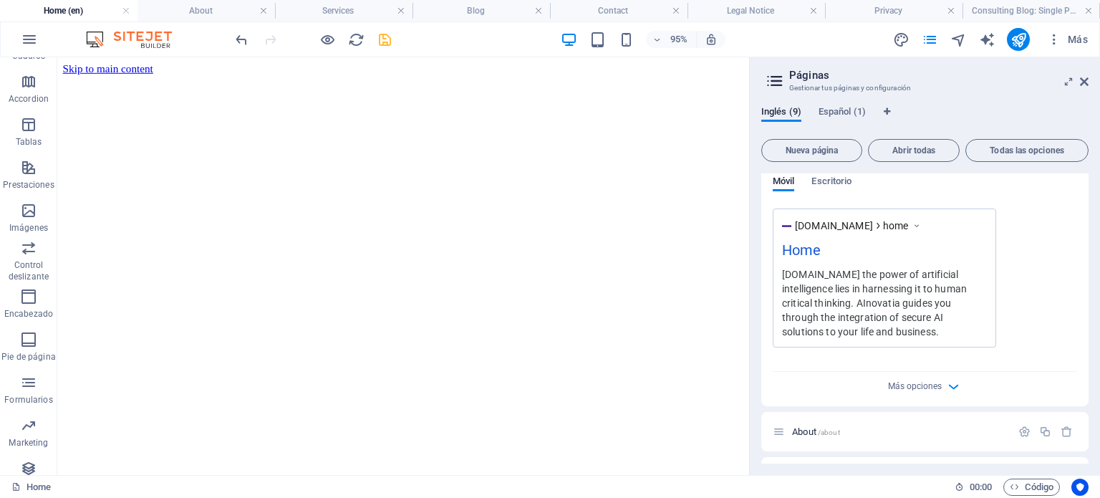
scroll to position [432, 0]
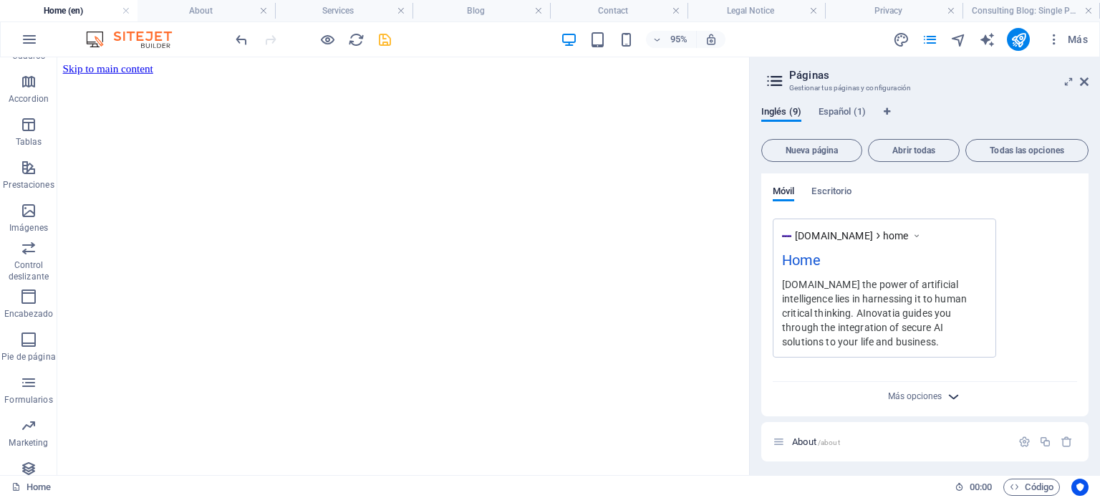
click at [945, 393] on icon "button" at bounding box center [953, 396] width 16 height 16
drag, startPoint x: 1088, startPoint y: 337, endPoint x: 1094, endPoint y: 368, distance: 32.0
click at [1094, 368] on div "Inglés (9) Español (1) Nueva página Abrir todas Todas las opciones Home / Home …" at bounding box center [925, 285] width 350 height 380
drag, startPoint x: 1083, startPoint y: 331, endPoint x: 1093, endPoint y: 363, distance: 34.0
click at [1093, 374] on div "Inglés (9) Español (1) Nueva página Abrir todas Todas las opciones Home / Home …" at bounding box center [925, 285] width 350 height 380
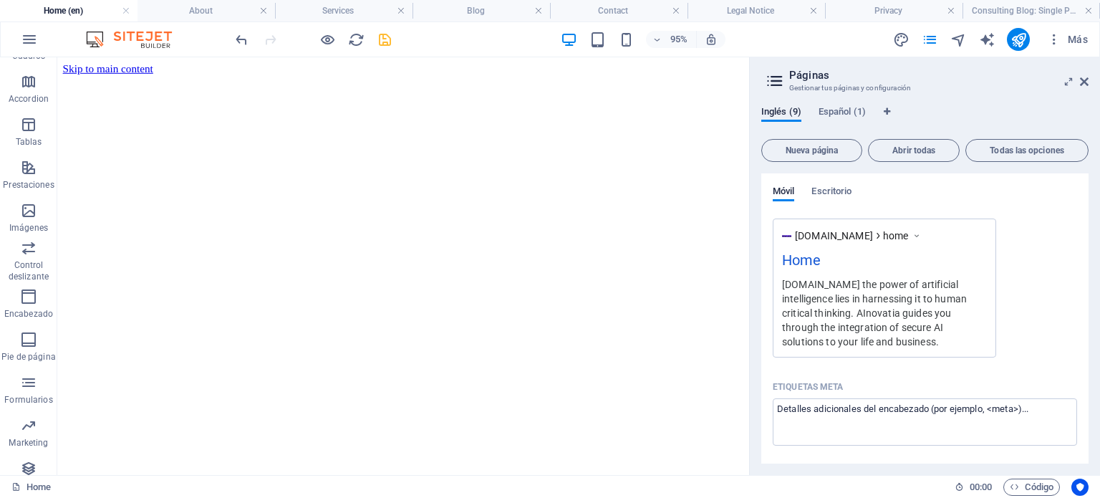
drag, startPoint x: 1088, startPoint y: 338, endPoint x: 1090, endPoint y: 366, distance: 28.0
click at [1090, 366] on div "Inglés (9) Español (1) Nueva página Abrir todas Todas las opciones Home / Home …" at bounding box center [925, 285] width 350 height 380
click at [1090, 372] on div "Inglés (9) Español (1) Nueva página Abrir todas Todas las opciones Home / Home …" at bounding box center [925, 285] width 350 height 380
drag, startPoint x: 1084, startPoint y: 367, endPoint x: 1086, endPoint y: 384, distance: 18.0
click at [1086, 384] on div "Home / Home (Copiar) /home Nombre Home (Copiar) ​ URL SLUG /home ​ Título SEO I…" at bounding box center [924, 318] width 327 height 290
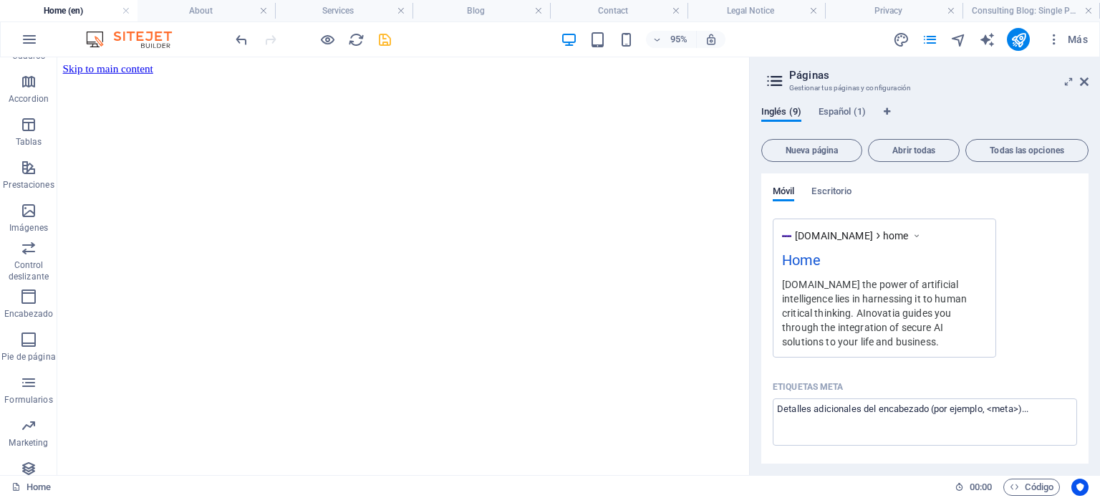
drag, startPoint x: 1083, startPoint y: 327, endPoint x: 1089, endPoint y: 406, distance: 79.0
click at [1089, 406] on div "Inglés (9) Español (1) Nueva página Abrir todas Todas las opciones Home / Home …" at bounding box center [925, 285] width 350 height 380
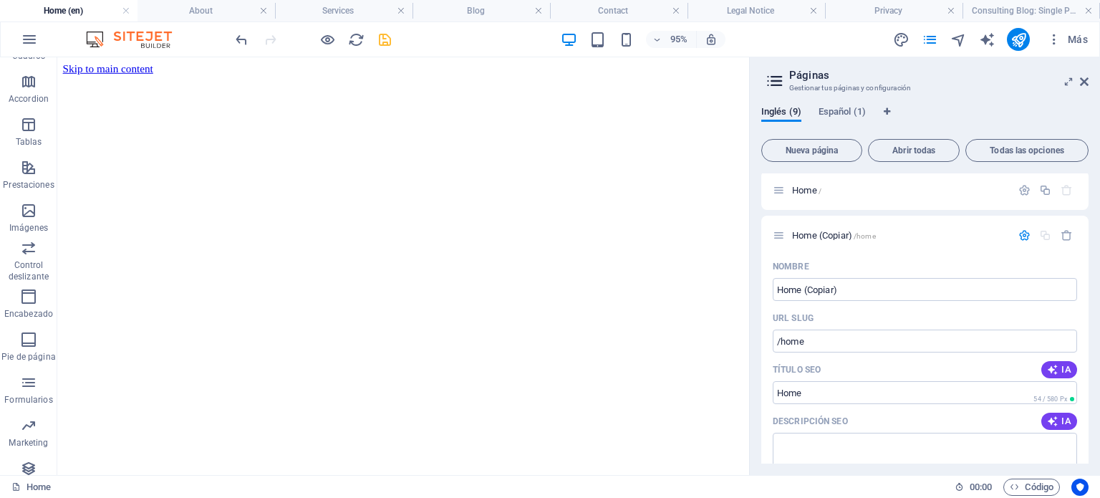
scroll to position [0, 0]
click at [825, 238] on span "Home (Copiar) /home" at bounding box center [834, 238] width 84 height 11
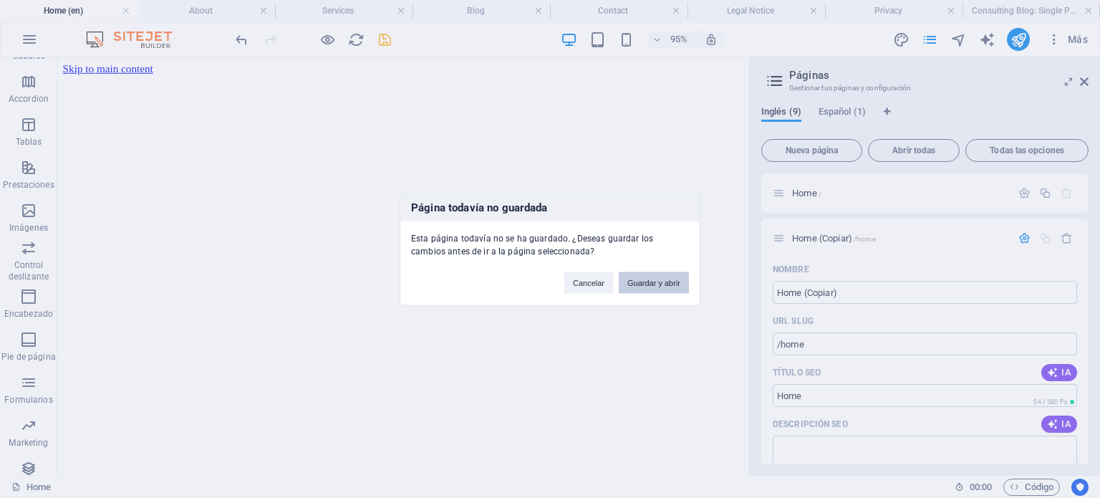
drag, startPoint x: 662, startPoint y: 289, endPoint x: 637, endPoint y: 235, distance: 59.3
click at [662, 289] on button "Guardar y abrir" at bounding box center [654, 281] width 70 height 21
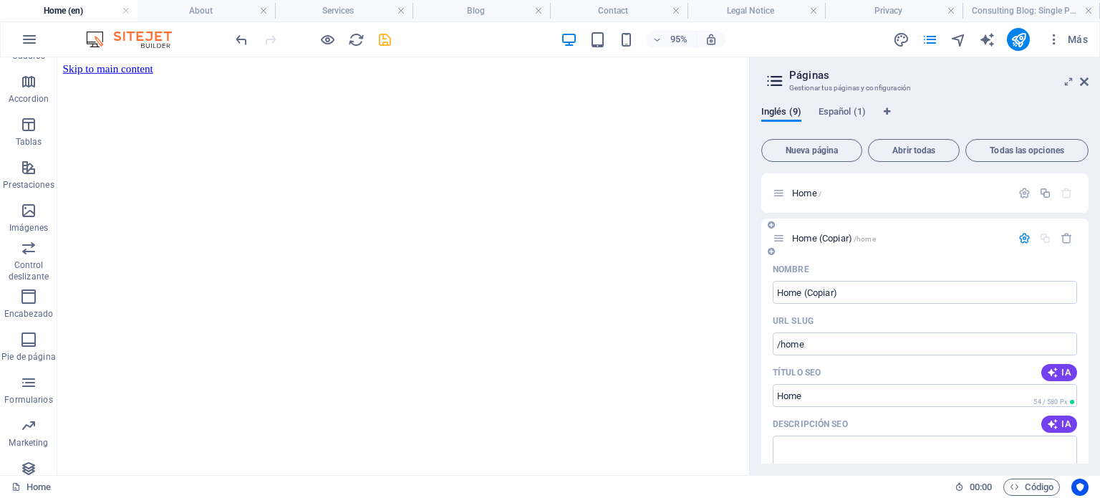
click at [905, 255] on div "Home (Copiar) /home" at bounding box center [924, 237] width 327 height 39
click at [838, 192] on p "Home /" at bounding box center [899, 192] width 215 height 9
click at [808, 192] on span "Home /" at bounding box center [806, 193] width 29 height 11
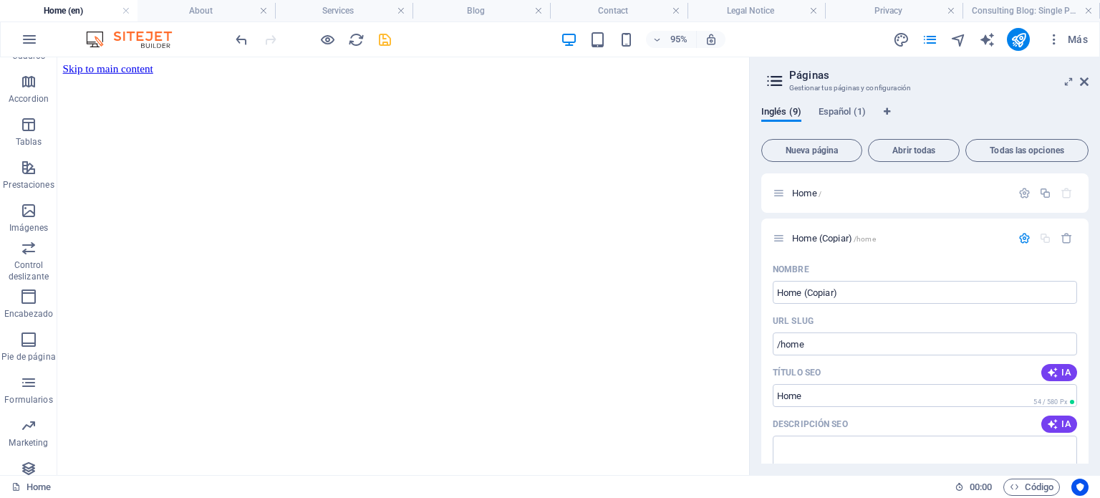
scroll to position [63, 0]
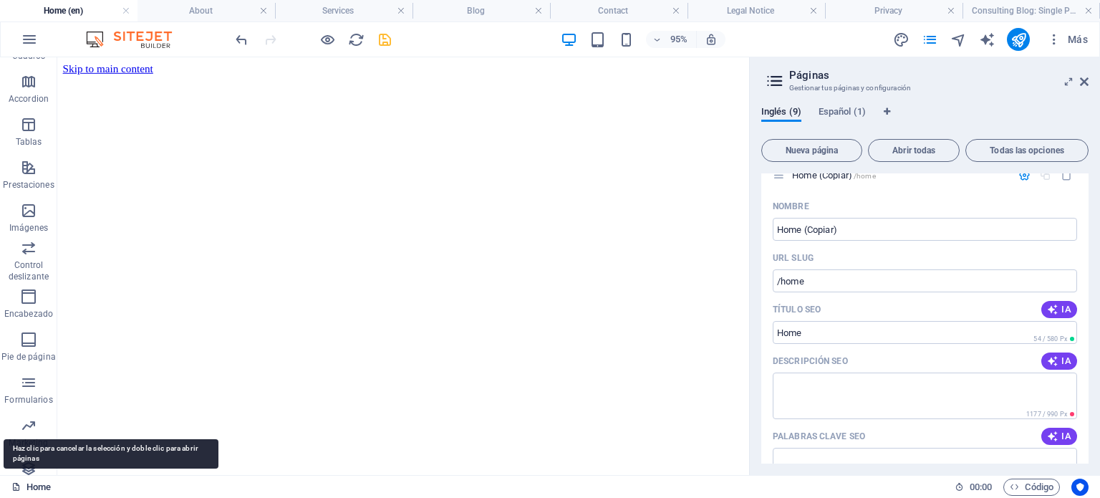
click at [32, 481] on link "Home" at bounding box center [30, 486] width 39 height 17
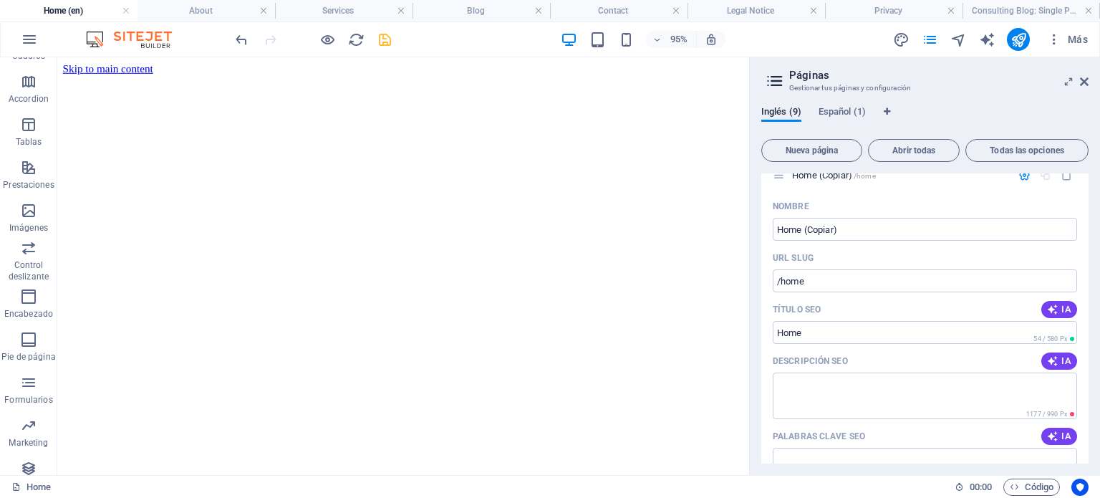
click at [798, 82] on h3 "Gestionar tus páginas y configuración" at bounding box center [924, 88] width 271 height 13
click at [1068, 84] on icon at bounding box center [1068, 81] width 0 height 11
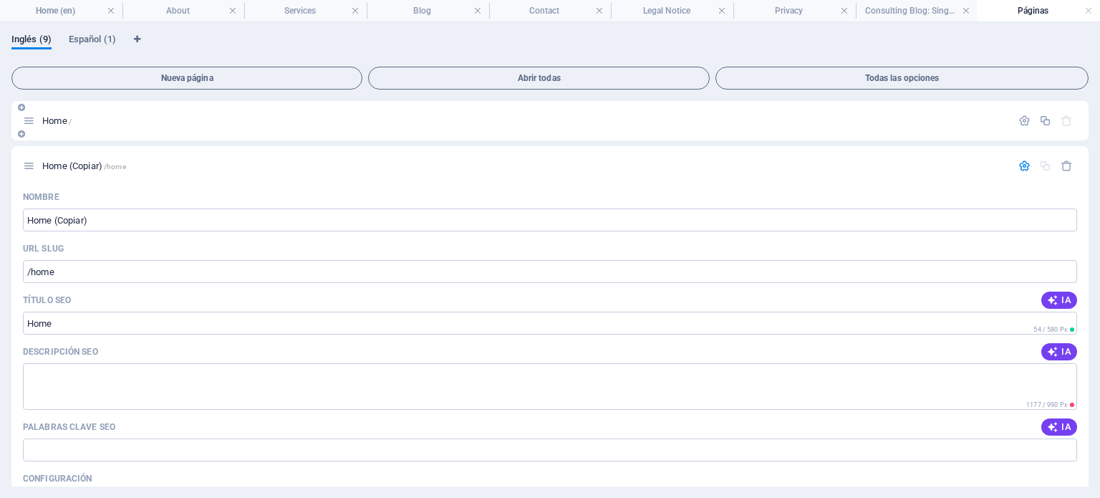
click at [178, 116] on p "Home /" at bounding box center [524, 120] width 964 height 9
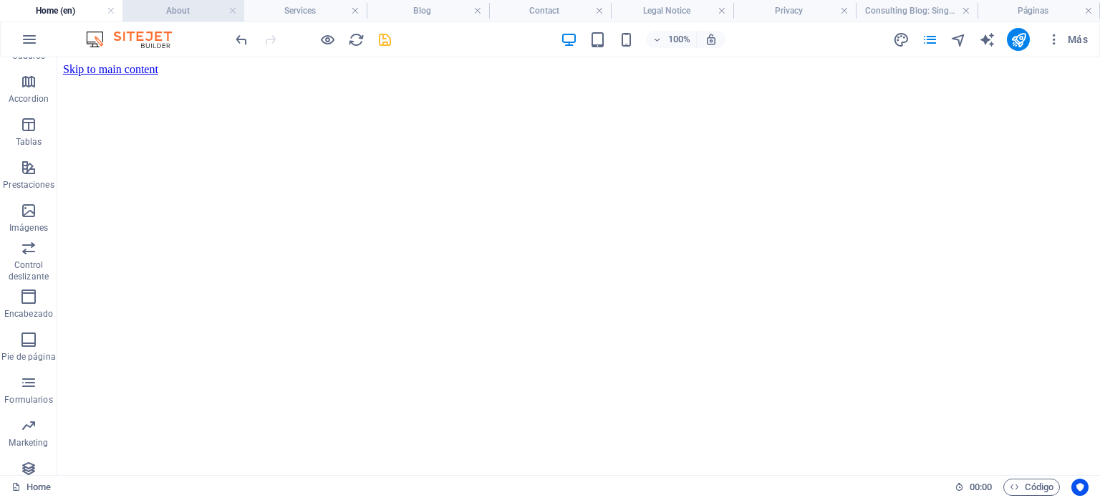
click at [173, 6] on h4 "About" at bounding box center [183, 11] width 122 height 16
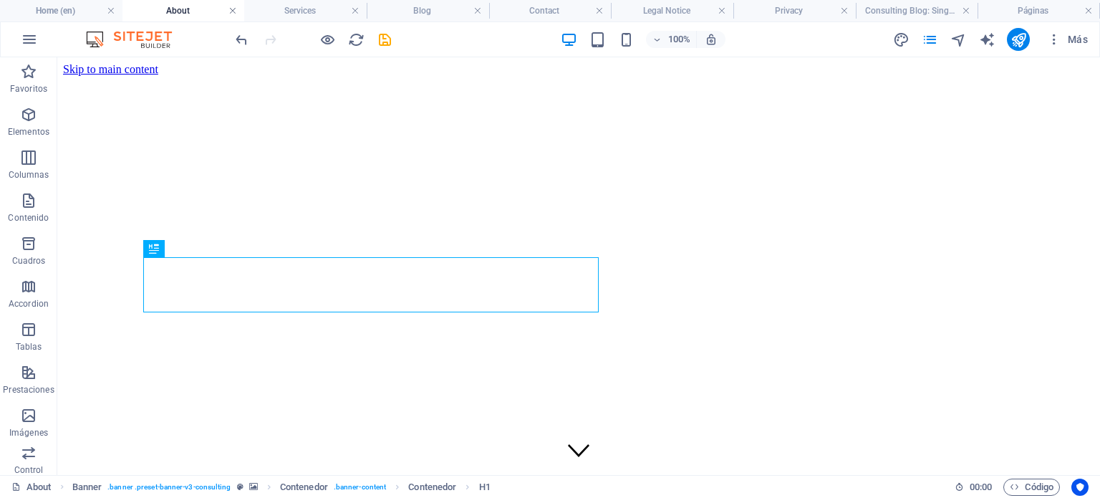
click at [233, 7] on link at bounding box center [232, 11] width 9 height 14
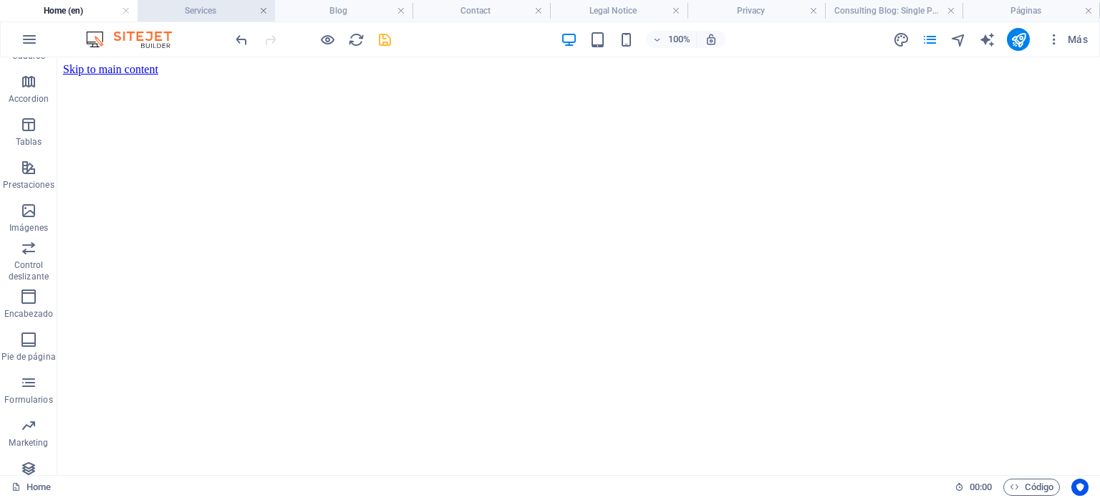
click at [260, 10] on link at bounding box center [263, 11] width 9 height 14
click at [300, 11] on link at bounding box center [303, 11] width 9 height 14
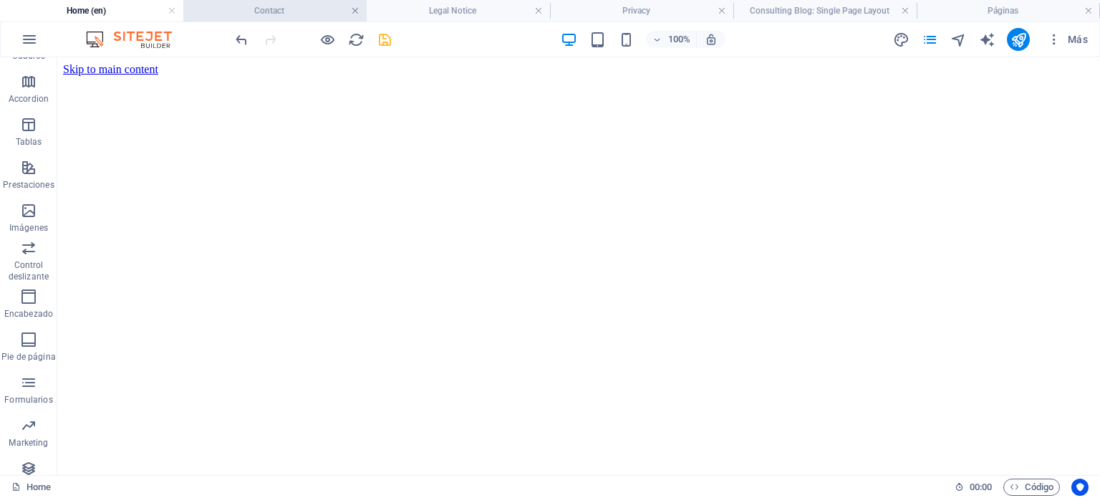
click at [352, 14] on link at bounding box center [355, 11] width 9 height 14
click at [314, 11] on h4 "Legal Notice" at bounding box center [285, 11] width 190 height 16
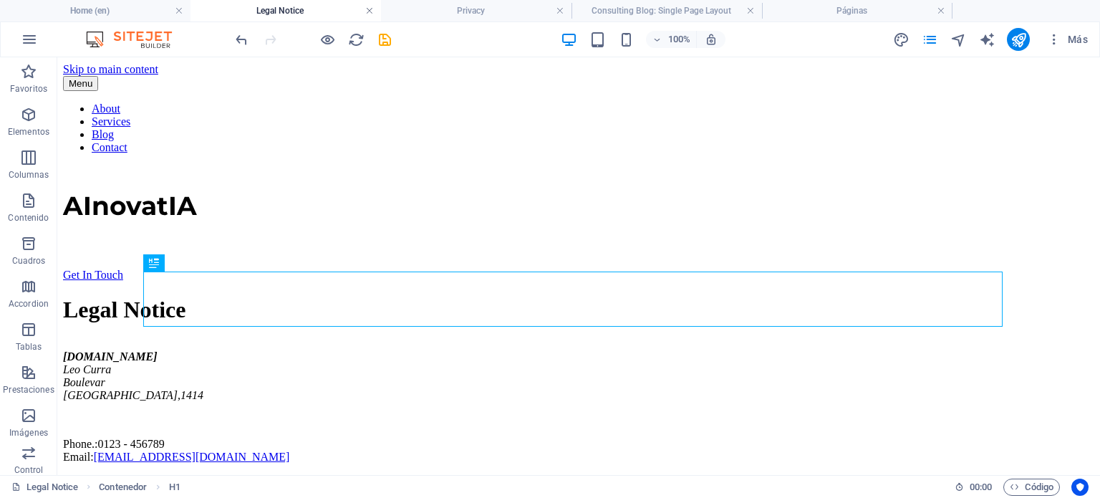
click at [370, 9] on link at bounding box center [369, 11] width 9 height 14
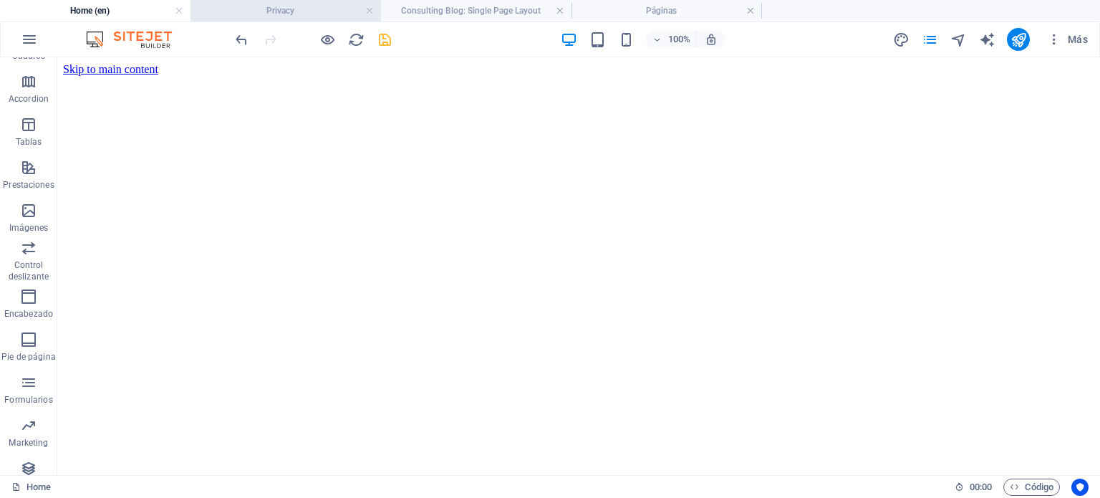
click at [335, 15] on h4 "Privacy" at bounding box center [285, 11] width 190 height 16
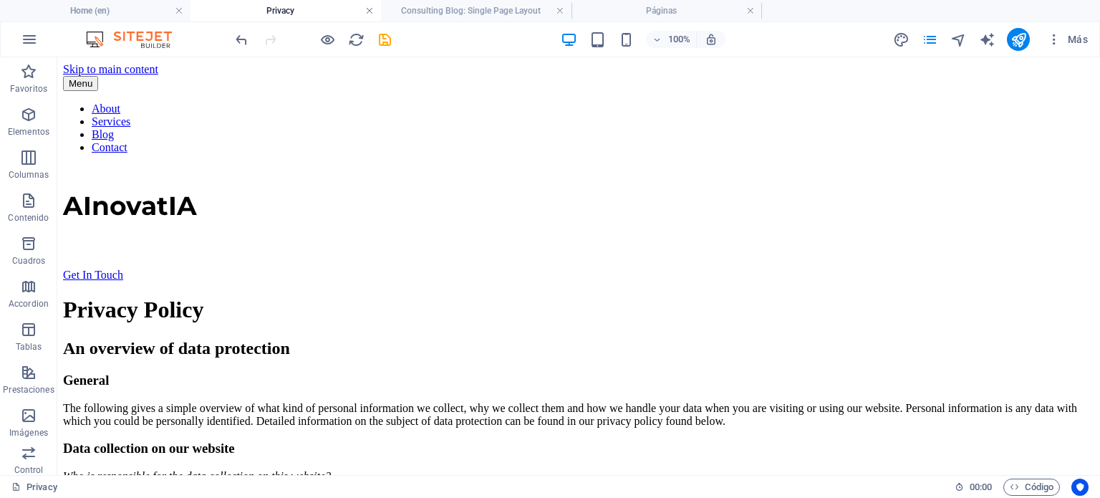
click at [368, 11] on link at bounding box center [369, 11] width 9 height 14
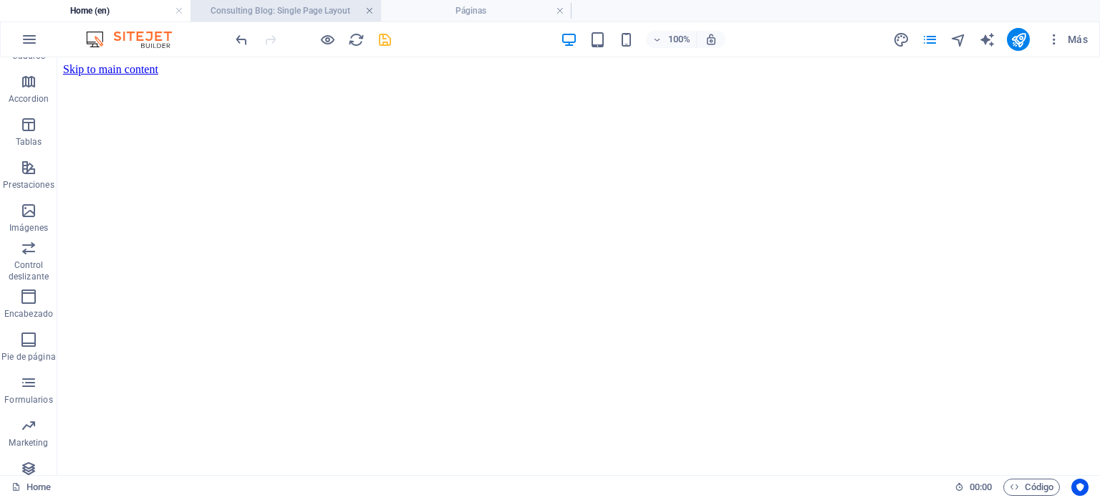
click at [365, 11] on link at bounding box center [369, 11] width 9 height 14
click at [294, 11] on h4 "Páginas" at bounding box center [285, 11] width 190 height 16
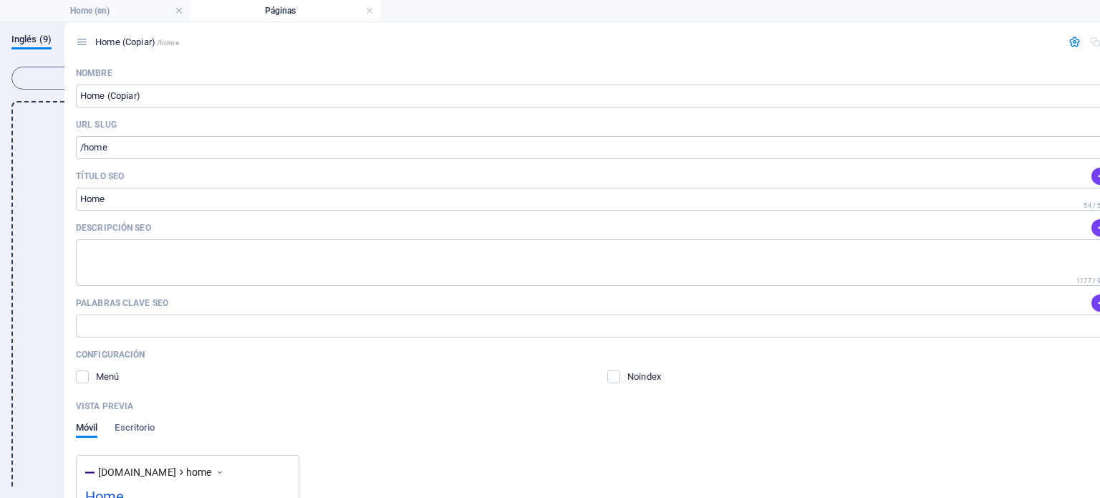
drag, startPoint x: 29, startPoint y: 163, endPoint x: 85, endPoint y: 34, distance: 141.4
click at [85, 34] on div "Inglés (9) Español (1) Nueva página Abrir todas Todas las opciones Home / Home …" at bounding box center [549, 260] width 1077 height 452
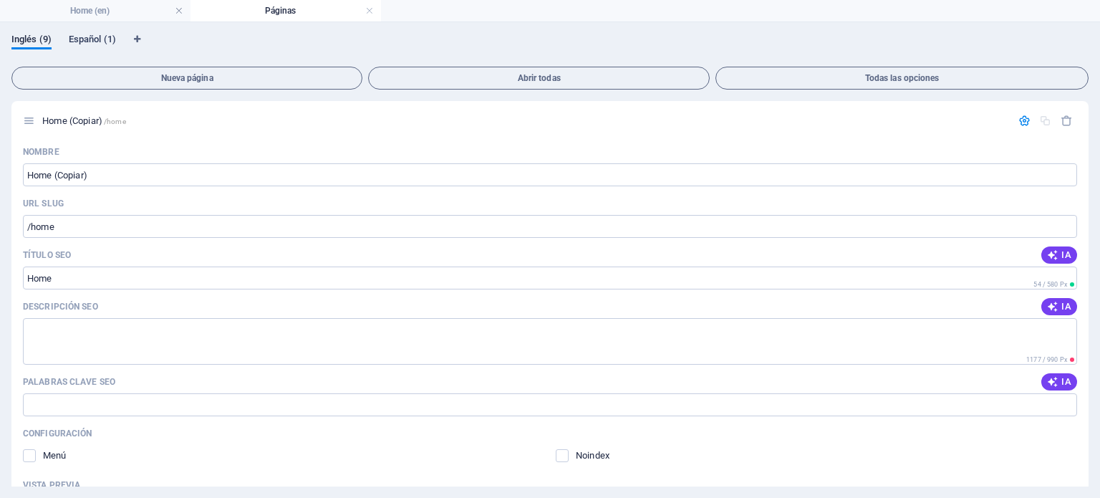
click at [85, 34] on span "Español (1)" at bounding box center [92, 41] width 47 height 20
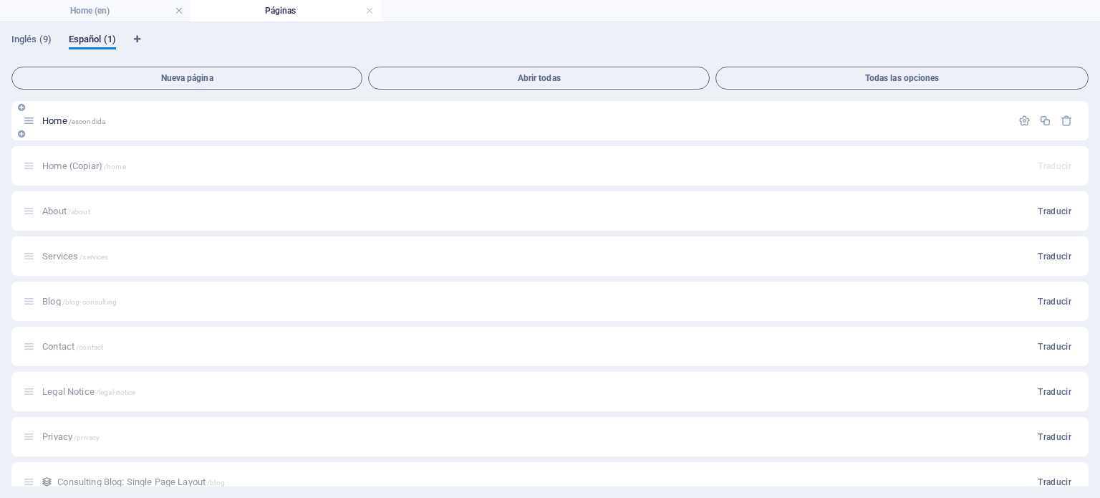
click at [55, 120] on span "Home /escondida" at bounding box center [73, 120] width 63 height 11
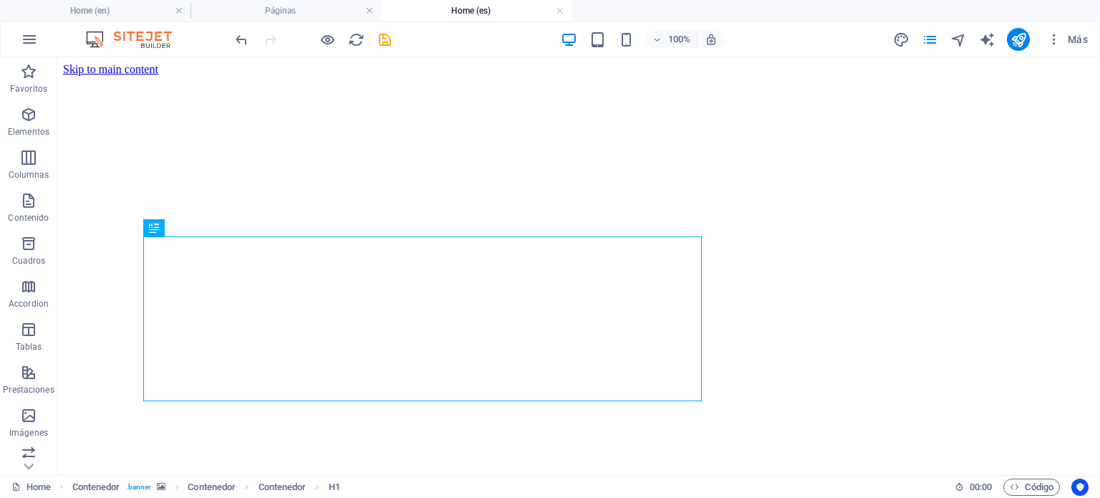
scroll to position [0, 0]
click at [256, 16] on h4 "Páginas" at bounding box center [285, 11] width 190 height 16
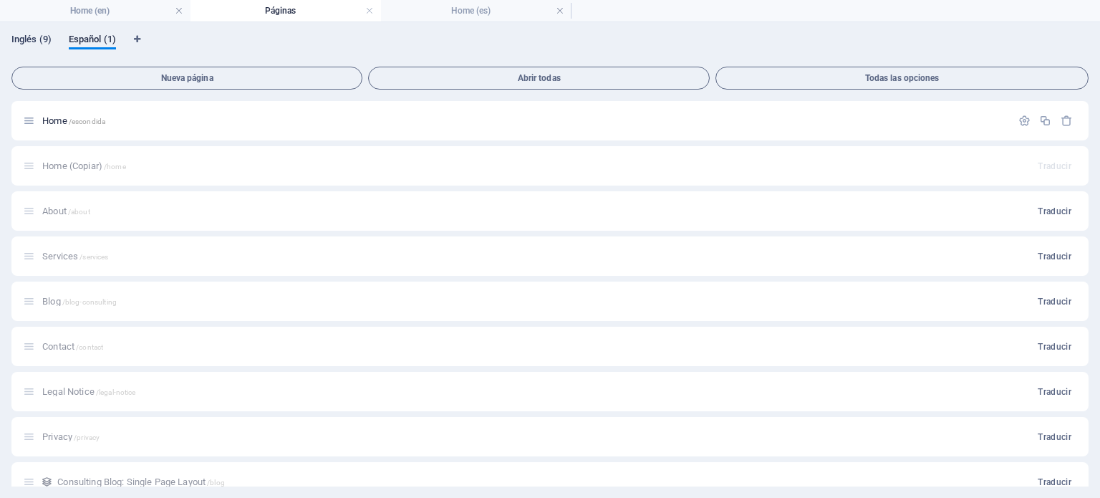
click at [28, 39] on span "Inglés (9)" at bounding box center [31, 41] width 40 height 20
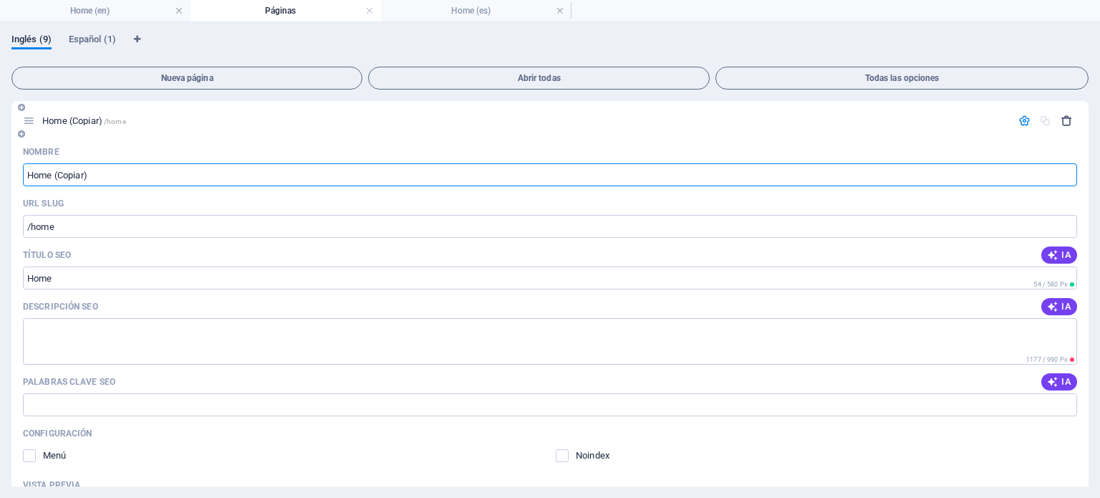
click at [1060, 122] on icon "button" at bounding box center [1066, 121] width 12 height 12
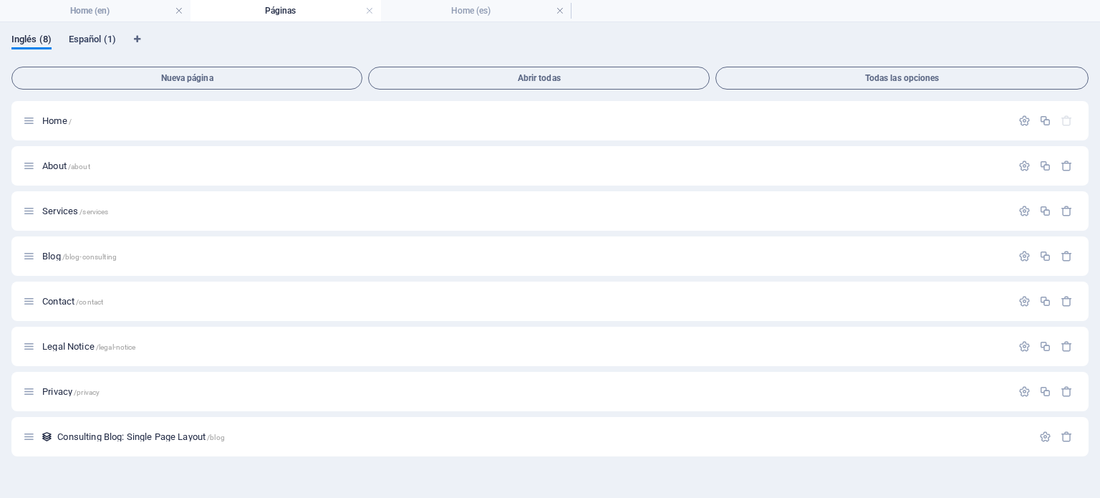
click at [80, 37] on span "Español (1)" at bounding box center [92, 41] width 47 height 20
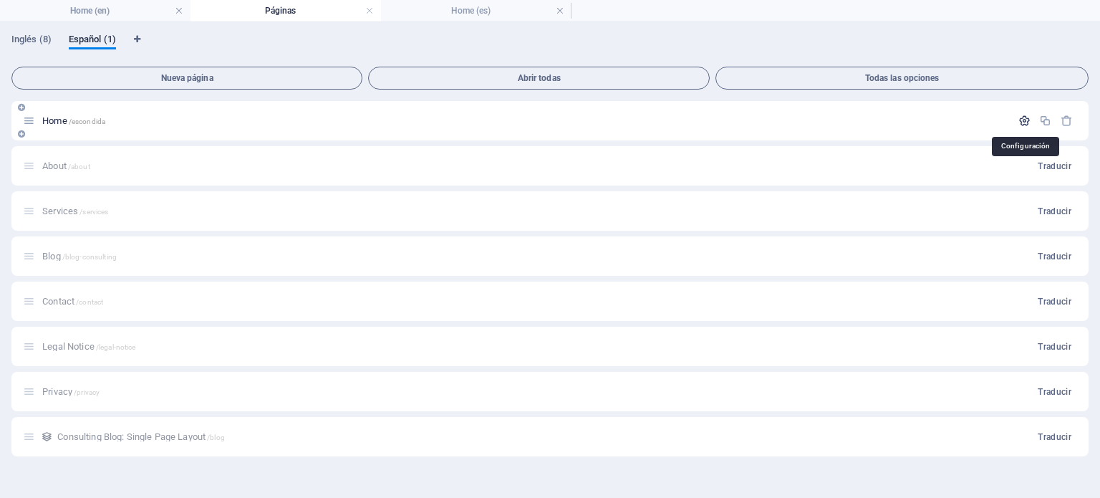
click at [1021, 122] on icon "button" at bounding box center [1024, 121] width 12 height 12
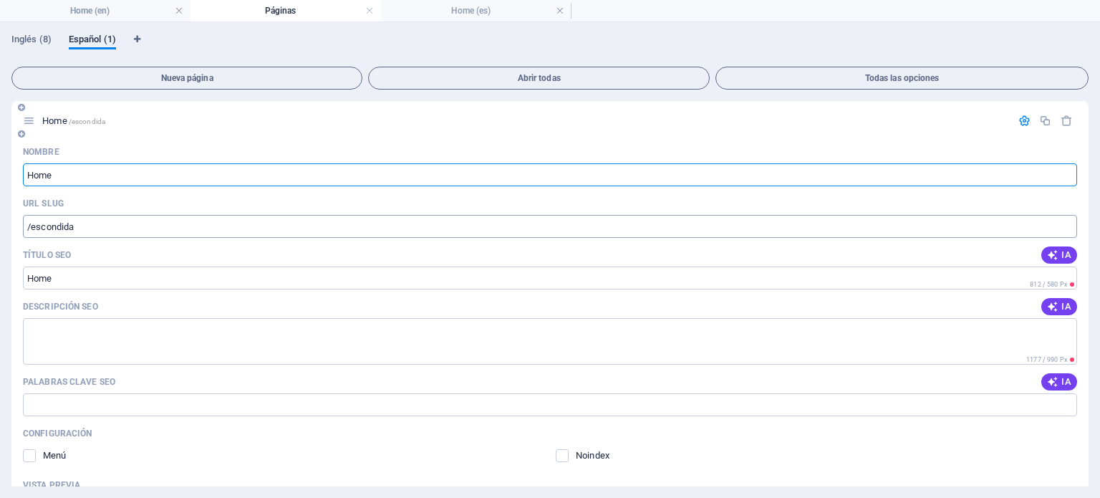
click at [85, 230] on input "/escondida" at bounding box center [550, 226] width 1054 height 23
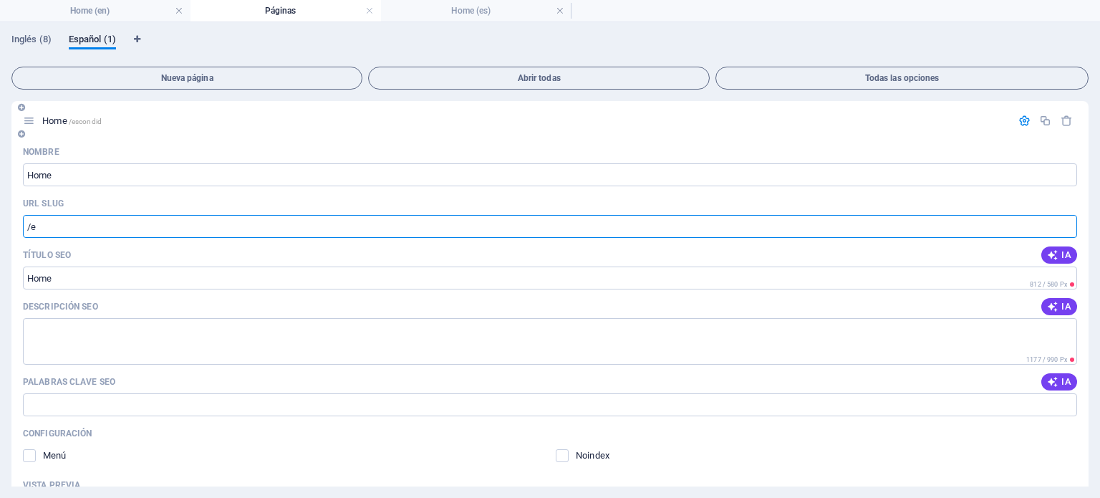
type input "/"
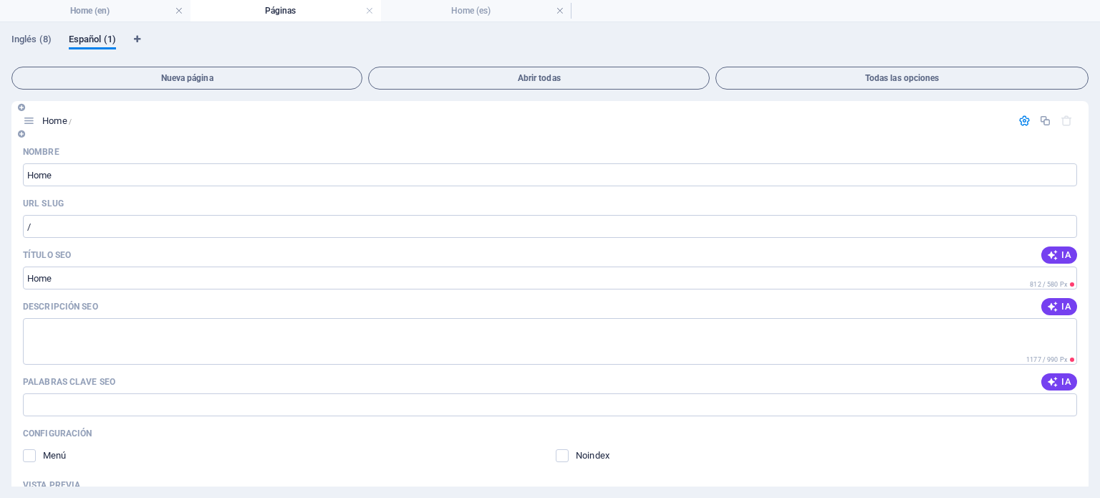
click at [376, 123] on p "Home /" at bounding box center [524, 120] width 964 height 9
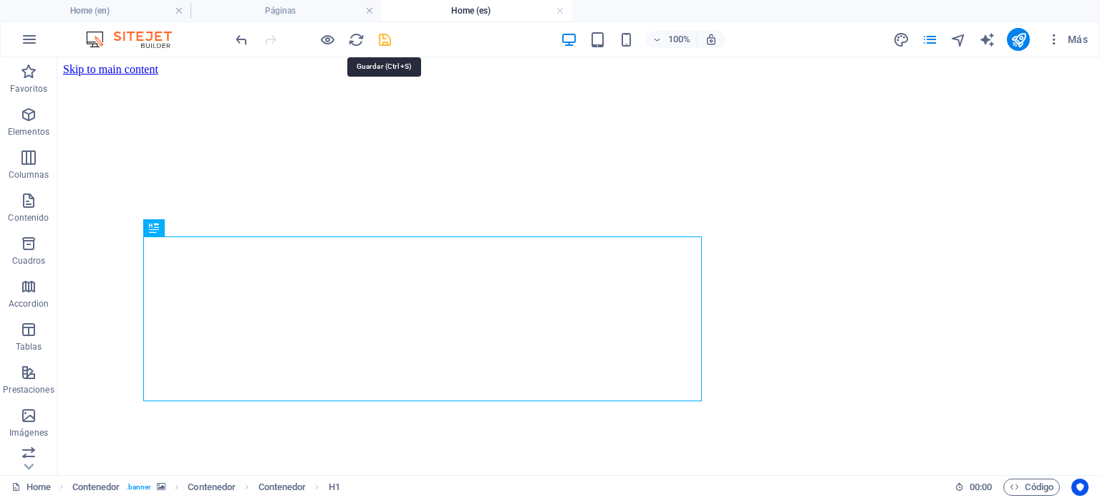
click at [379, 39] on icon "save" at bounding box center [385, 40] width 16 height 16
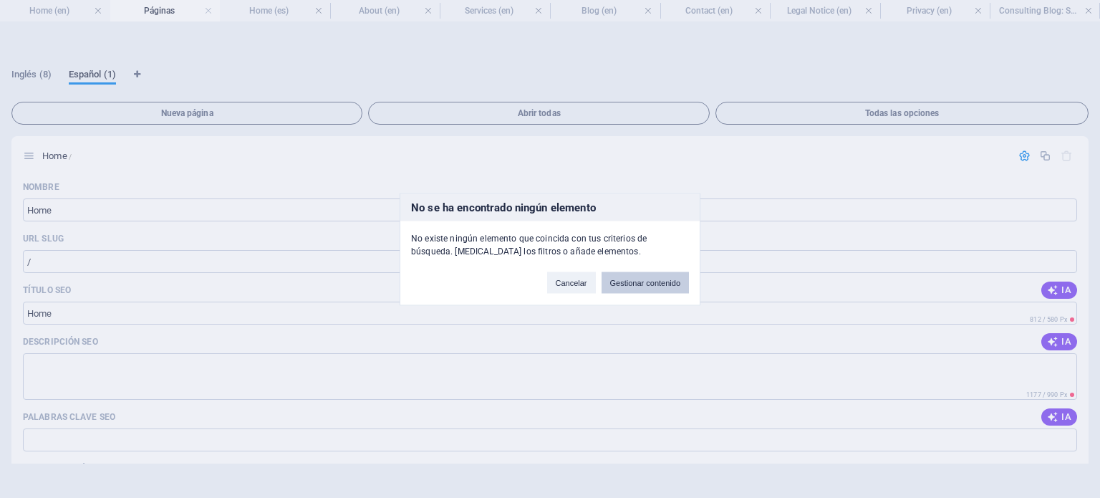
click at [626, 284] on button "Gestionar contenido" at bounding box center [644, 281] width 87 height 21
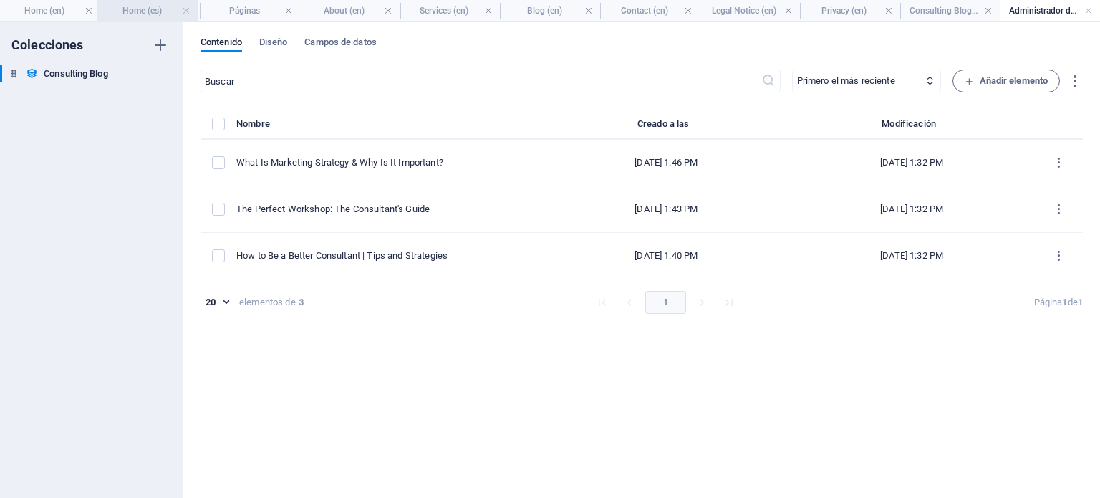
drag, startPoint x: 231, startPoint y: 5, endPoint x: 129, endPoint y: 2, distance: 102.4
click at [62, 11] on h4 "Home (en)" at bounding box center [50, 11] width 100 height 16
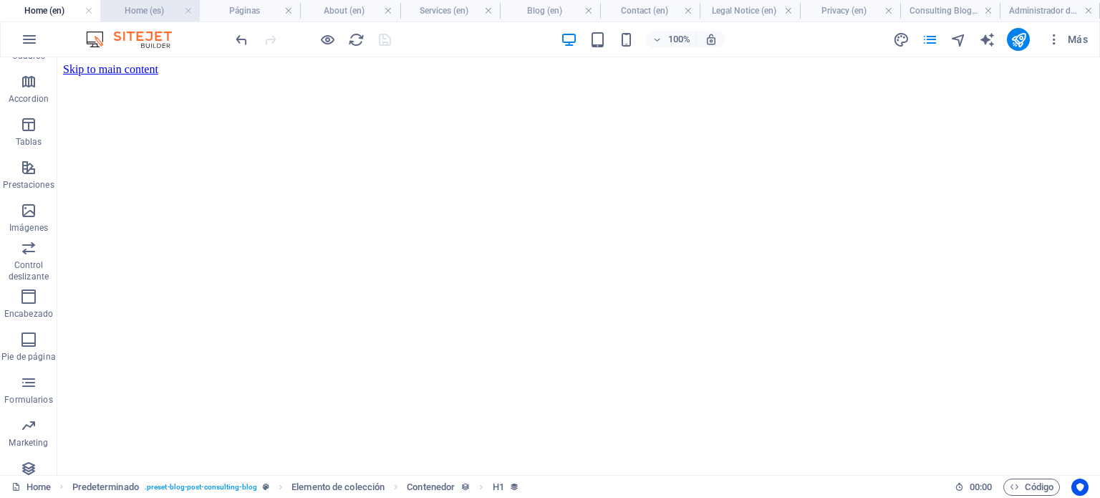
click at [151, 2] on li "Home (es)" at bounding box center [150, 10] width 100 height 21
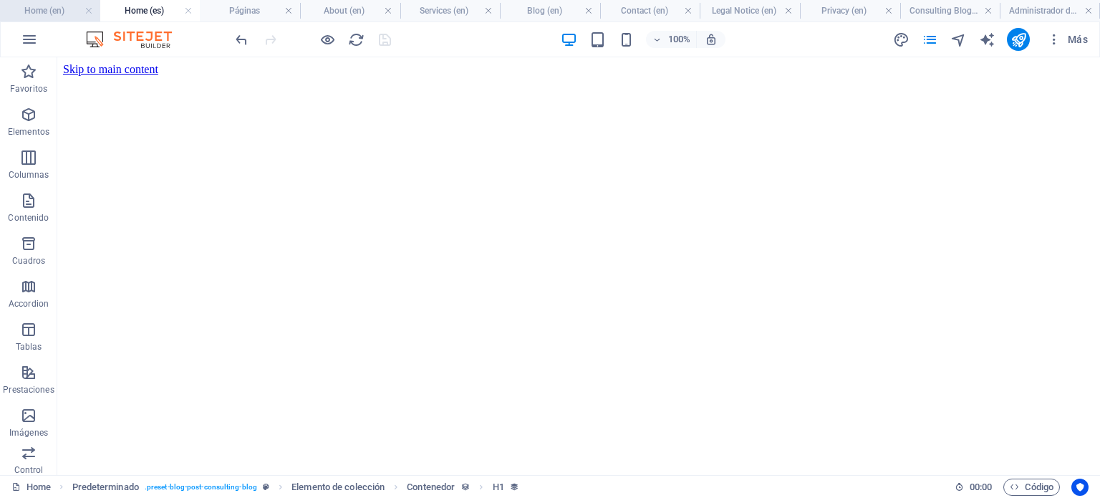
click at [51, 15] on h4 "Home (en)" at bounding box center [50, 11] width 100 height 16
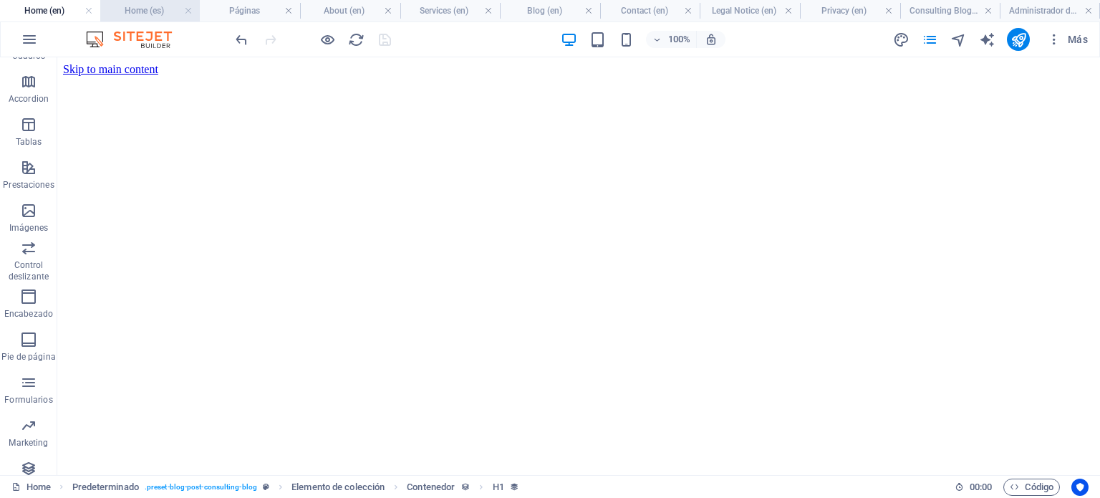
click at [143, 14] on h4 "Home (es)" at bounding box center [150, 11] width 100 height 16
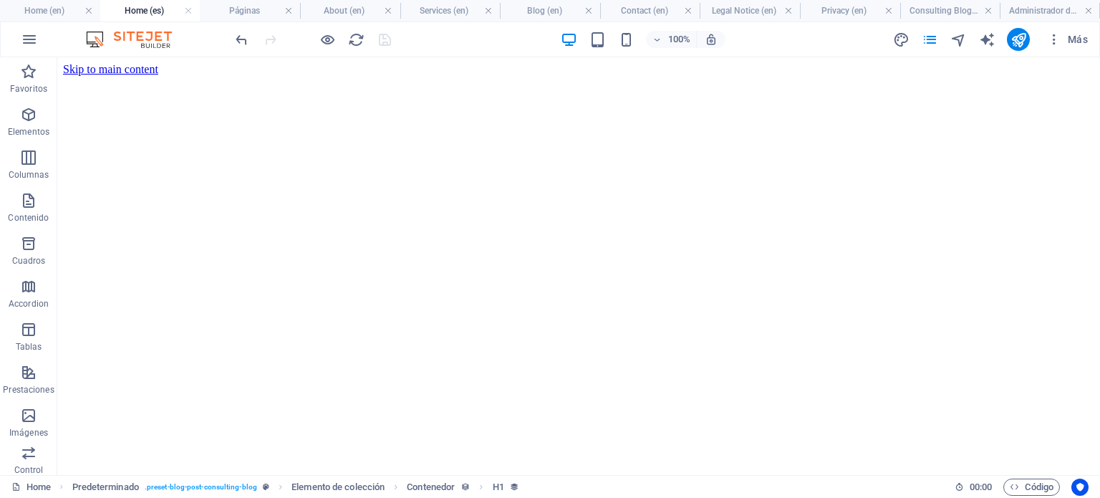
click at [130, 14] on h4 "Home (es)" at bounding box center [150, 11] width 100 height 16
click at [579, 62] on div "+" at bounding box center [578, 64] width 28 height 13
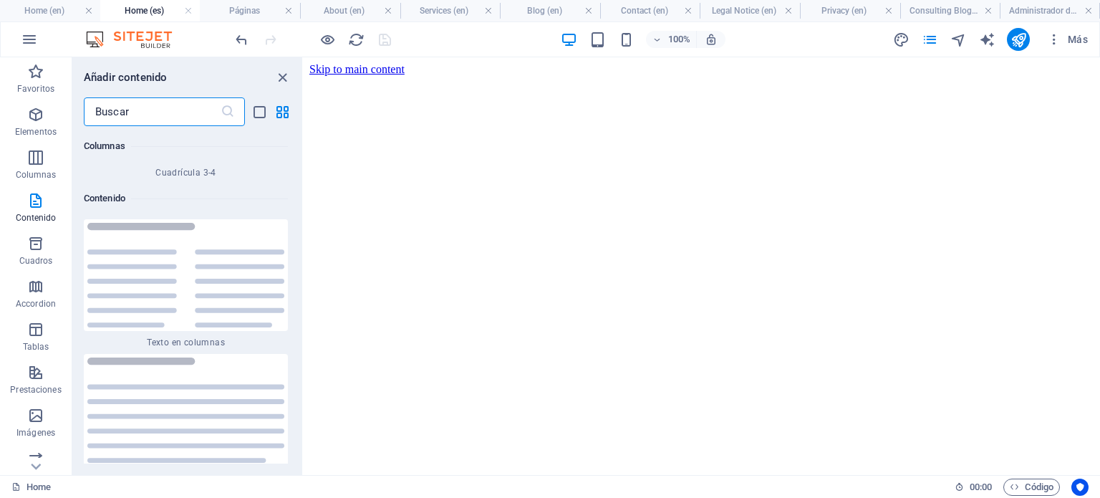
drag, startPoint x: 1095, startPoint y: 97, endPoint x: 1392, endPoint y: 97, distance: 297.1
click at [280, 108] on icon "grid-view" at bounding box center [282, 112] width 16 height 16
click at [261, 107] on icon "list-view" at bounding box center [259, 112] width 16 height 16
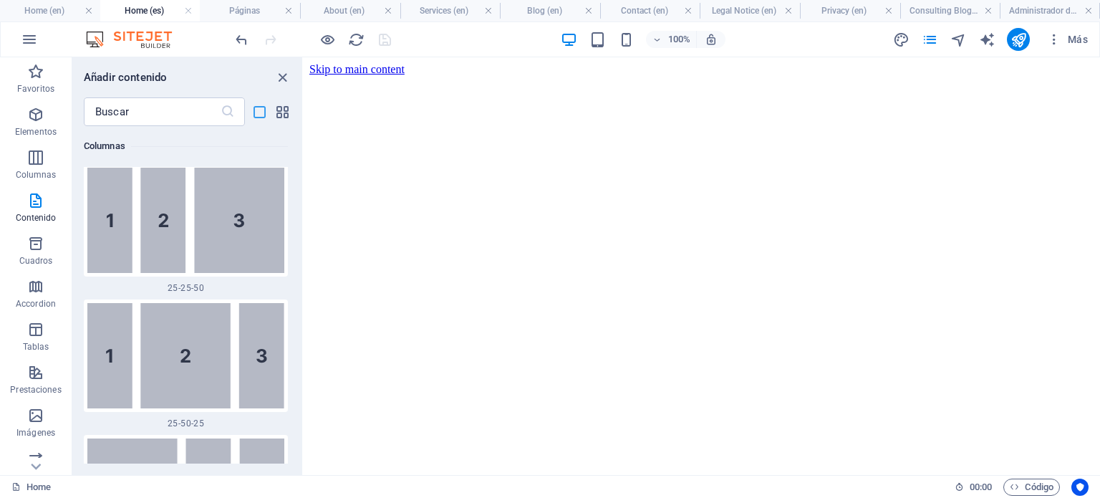
scroll to position [7220, 0]
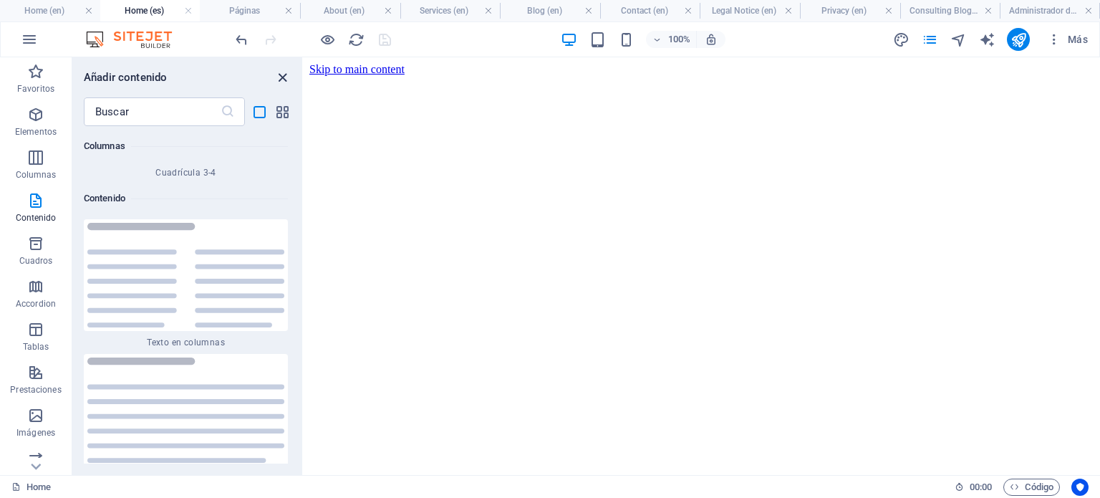
click at [284, 77] on icon "close panel" at bounding box center [282, 77] width 16 height 16
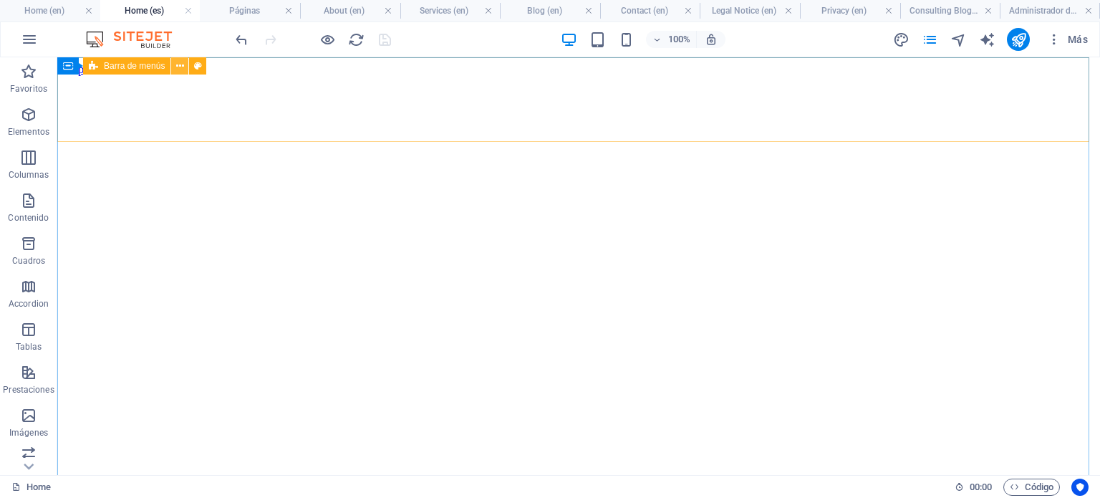
click at [175, 64] on button at bounding box center [179, 65] width 17 height 17
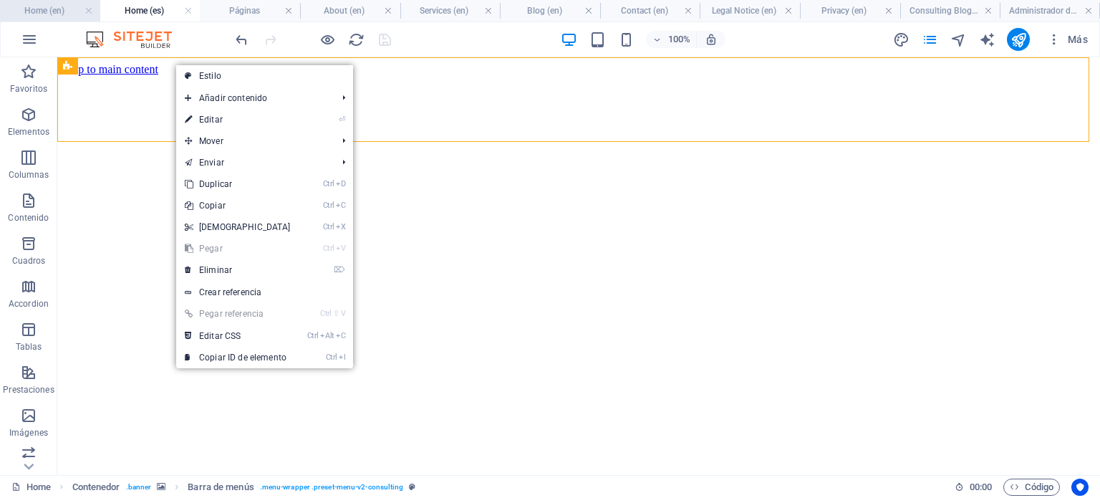
click at [60, 8] on h4 "Home (en)" at bounding box center [50, 11] width 100 height 16
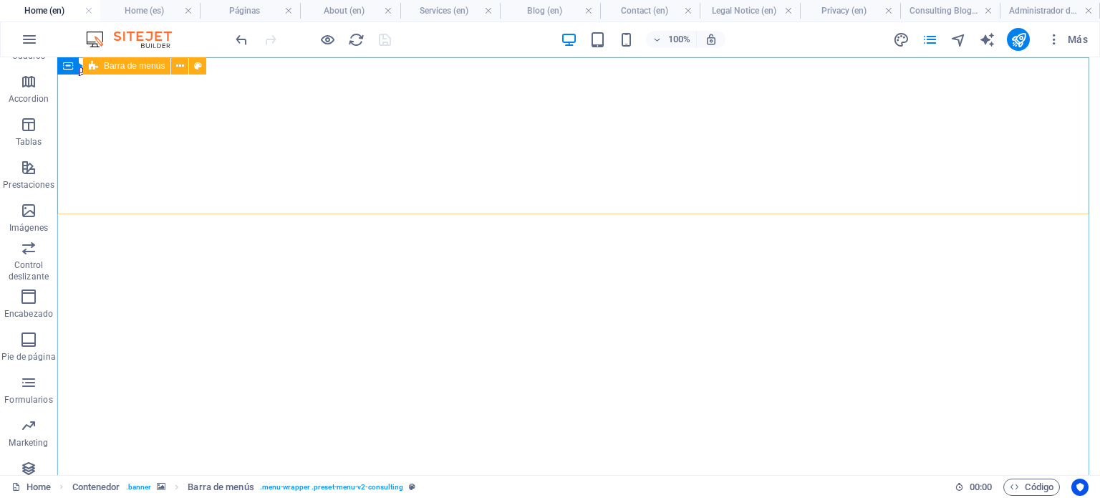
click at [91, 70] on icon at bounding box center [93, 65] width 9 height 17
click at [95, 64] on icon at bounding box center [93, 65] width 9 height 17
click at [179, 64] on icon at bounding box center [180, 66] width 8 height 15
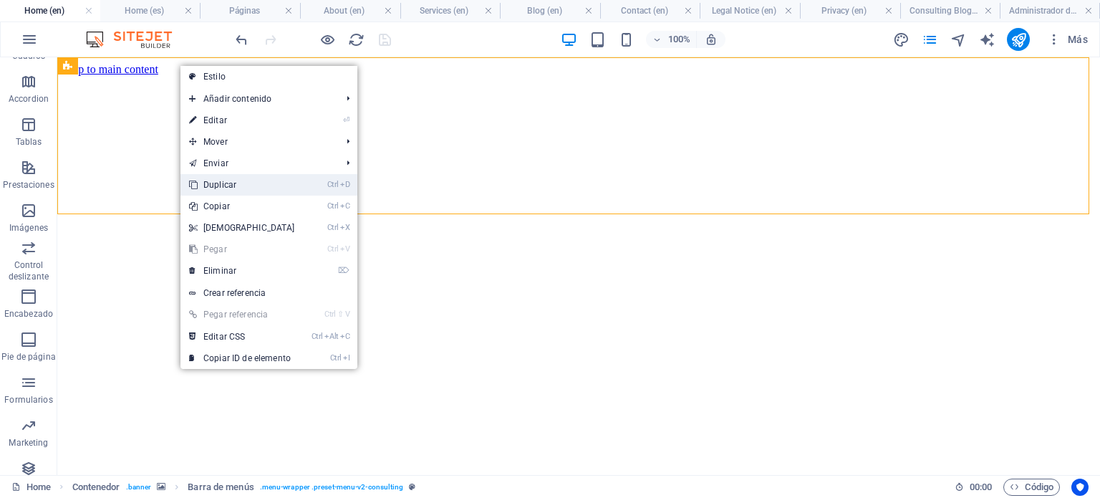
click at [214, 185] on link "Ctrl D Duplicar" at bounding box center [241, 184] width 123 height 21
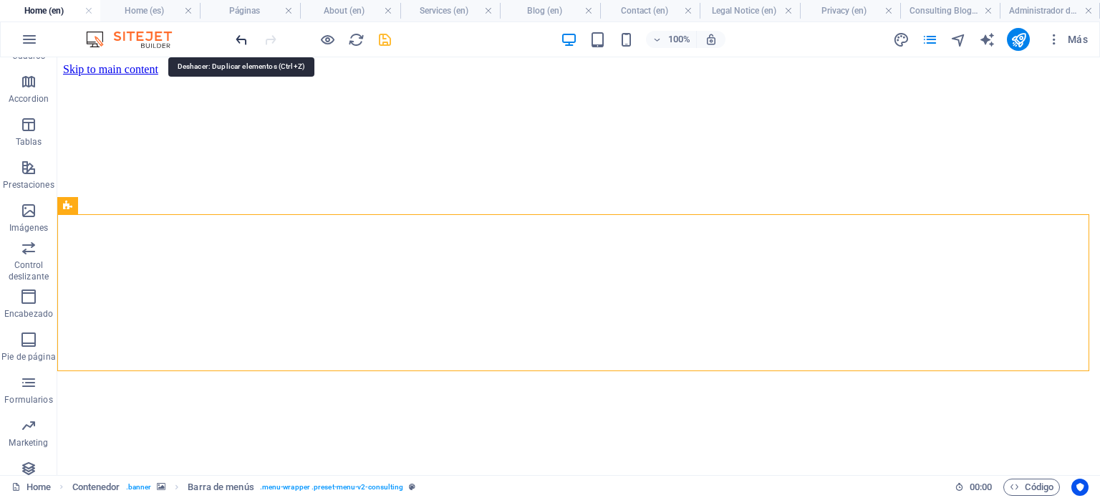
click at [240, 39] on icon "undo" at bounding box center [241, 40] width 16 height 16
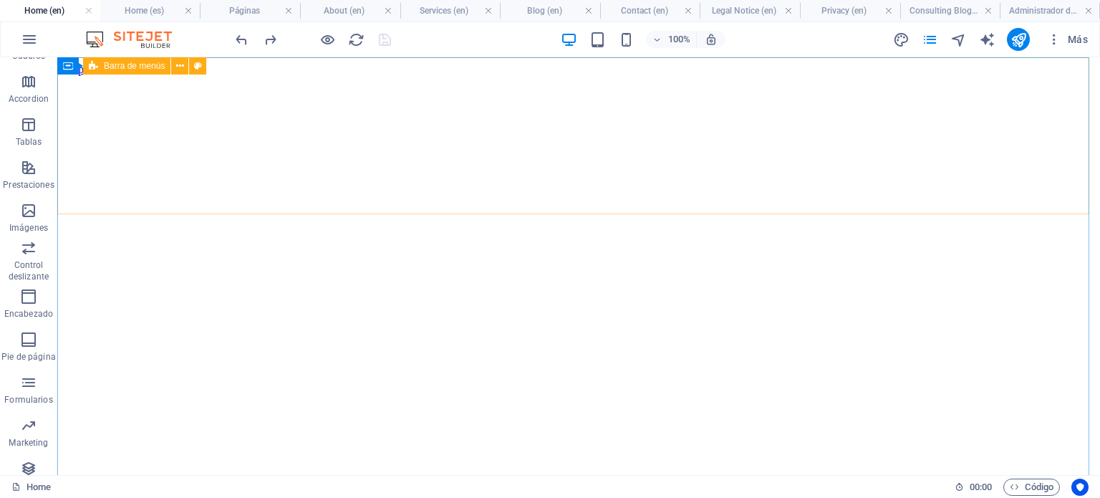
click at [128, 68] on span "Barra de menús" at bounding box center [134, 66] width 61 height 9
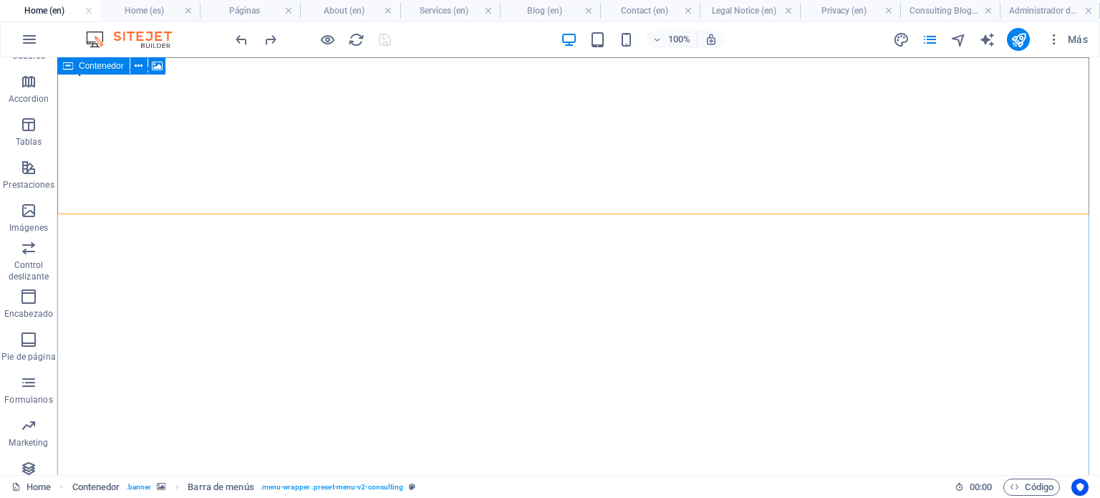
click at [71, 69] on icon at bounding box center [68, 65] width 10 height 17
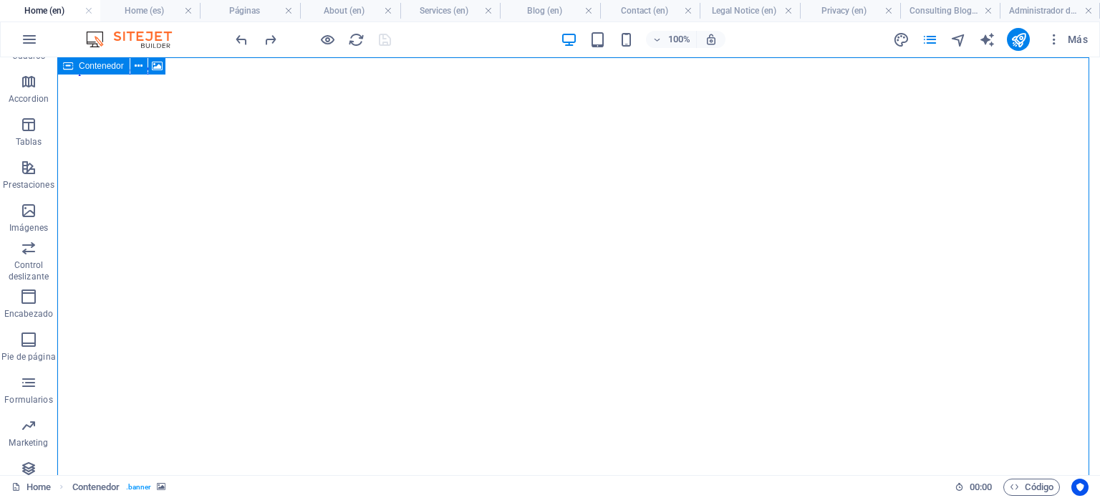
click at [69, 67] on icon at bounding box center [68, 65] width 10 height 17
select select "vh"
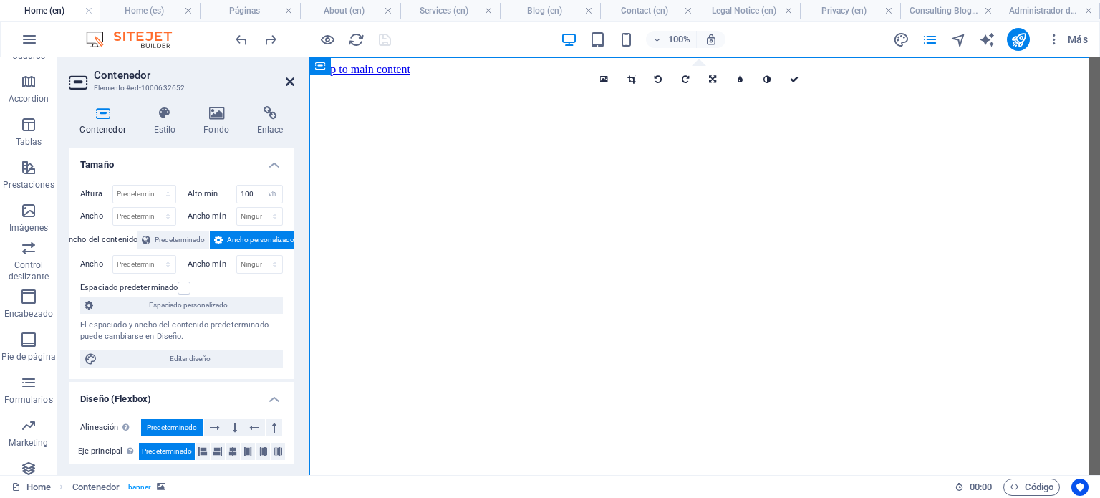
click at [286, 80] on icon at bounding box center [290, 81] width 9 height 11
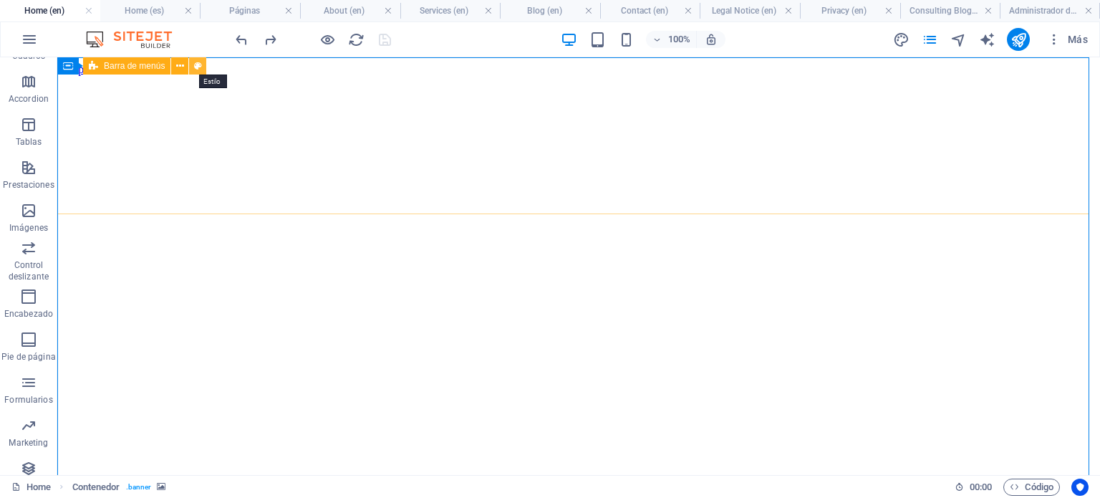
click at [198, 65] on icon at bounding box center [198, 66] width 8 height 15
select select "rem"
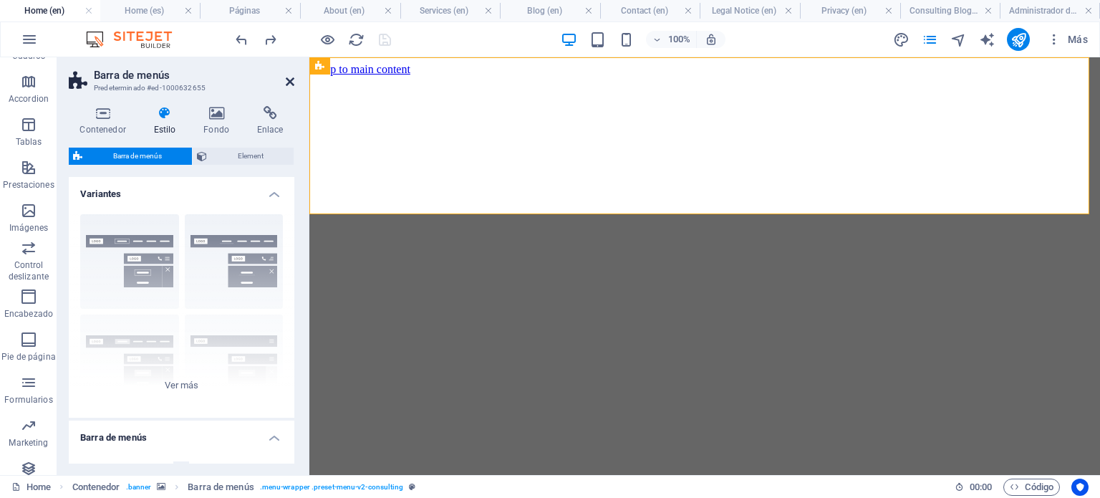
click at [288, 82] on icon at bounding box center [290, 81] width 9 height 11
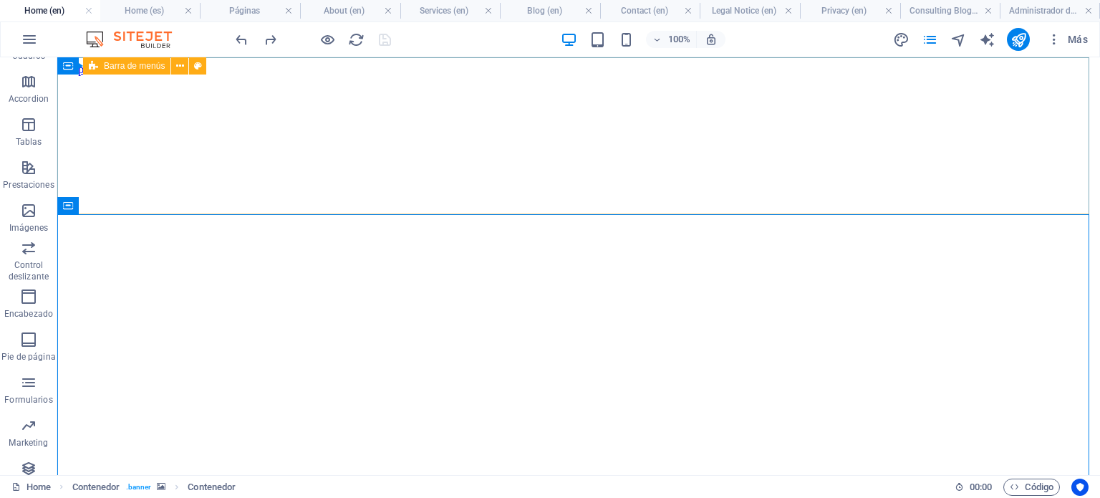
click at [95, 65] on icon at bounding box center [93, 65] width 9 height 17
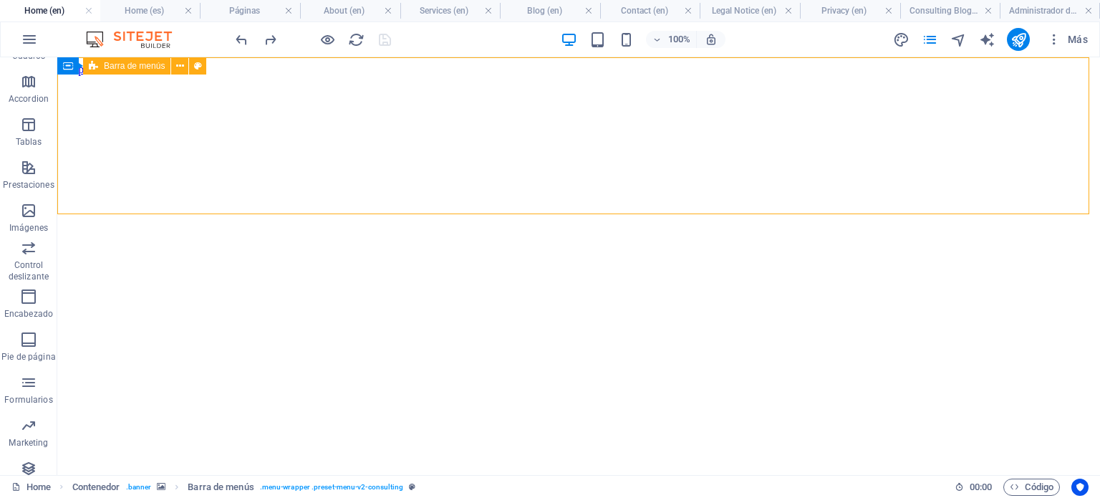
click at [123, 68] on span "Barra de menús" at bounding box center [134, 66] width 61 height 9
select select "rem"
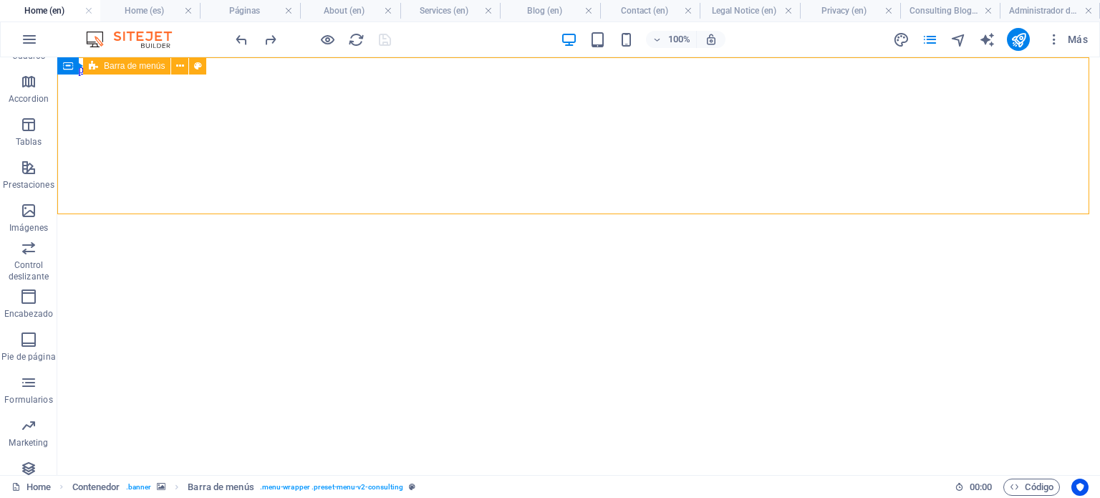
select select "rem"
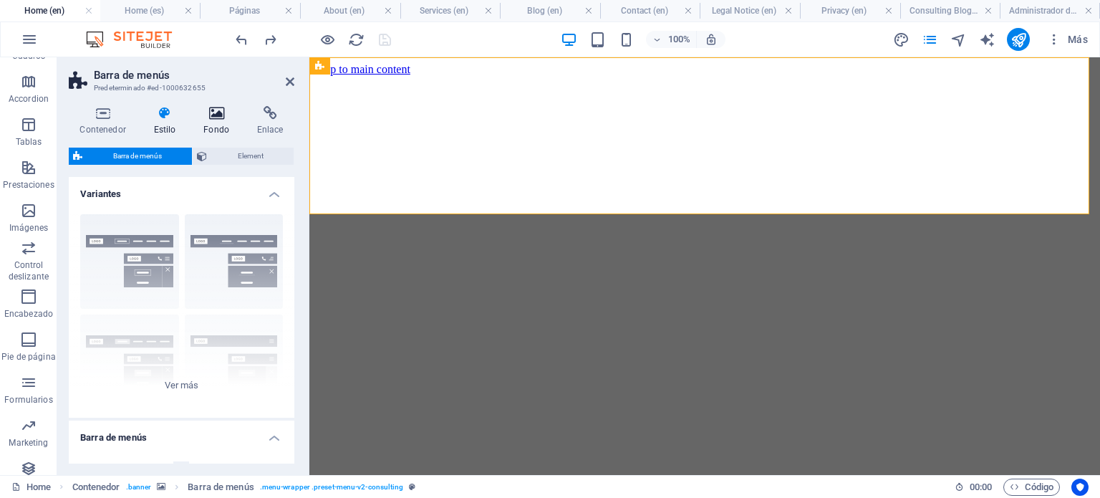
click at [208, 119] on icon at bounding box center [217, 113] width 48 height 14
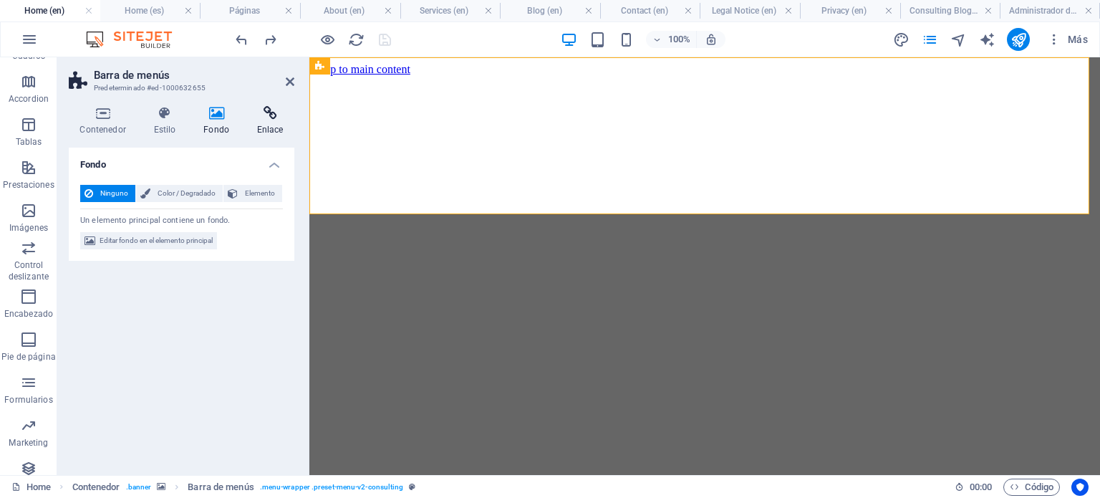
click at [267, 126] on h4 "Enlace" at bounding box center [270, 121] width 49 height 30
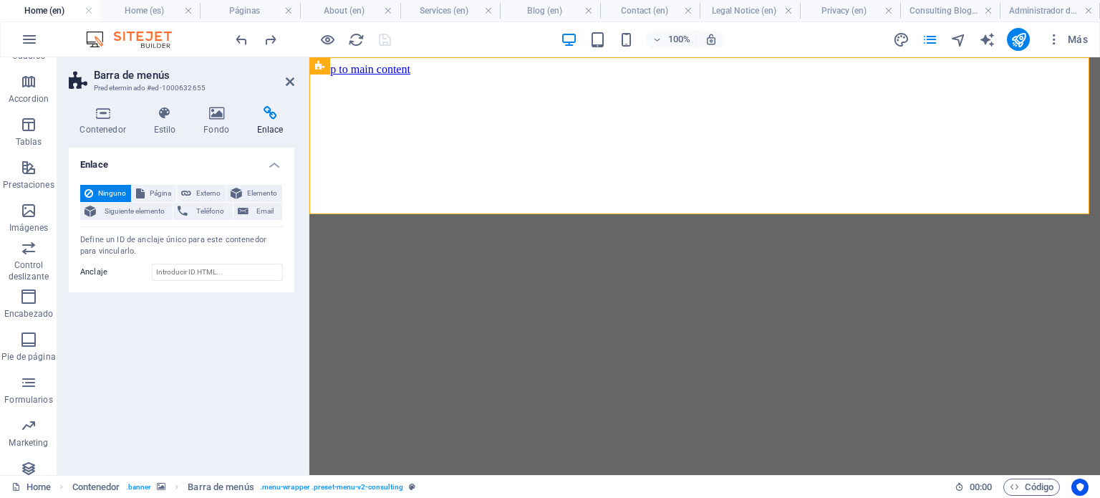
click at [74, 79] on icon at bounding box center [79, 81] width 21 height 20
click at [288, 84] on icon at bounding box center [290, 81] width 9 height 11
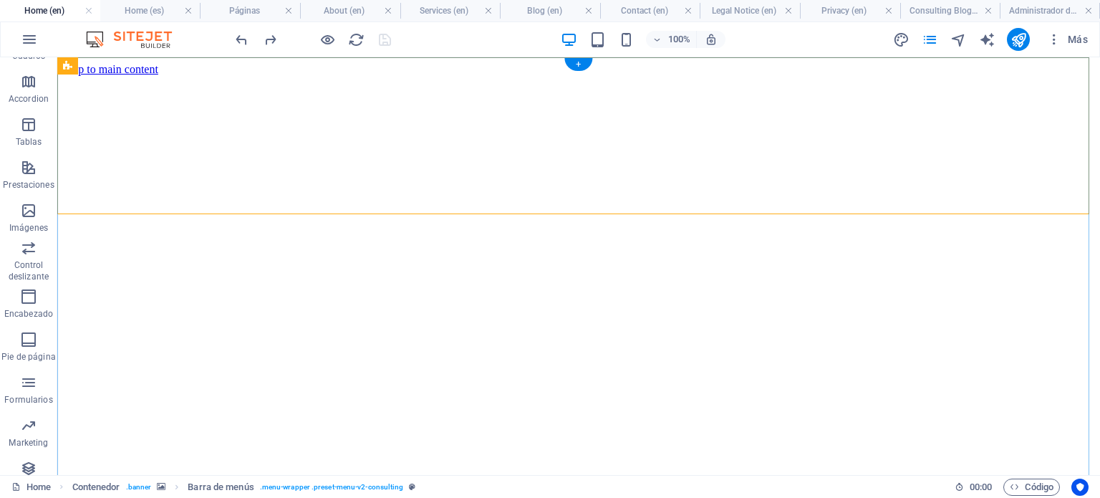
click at [581, 62] on div "+" at bounding box center [578, 64] width 28 height 13
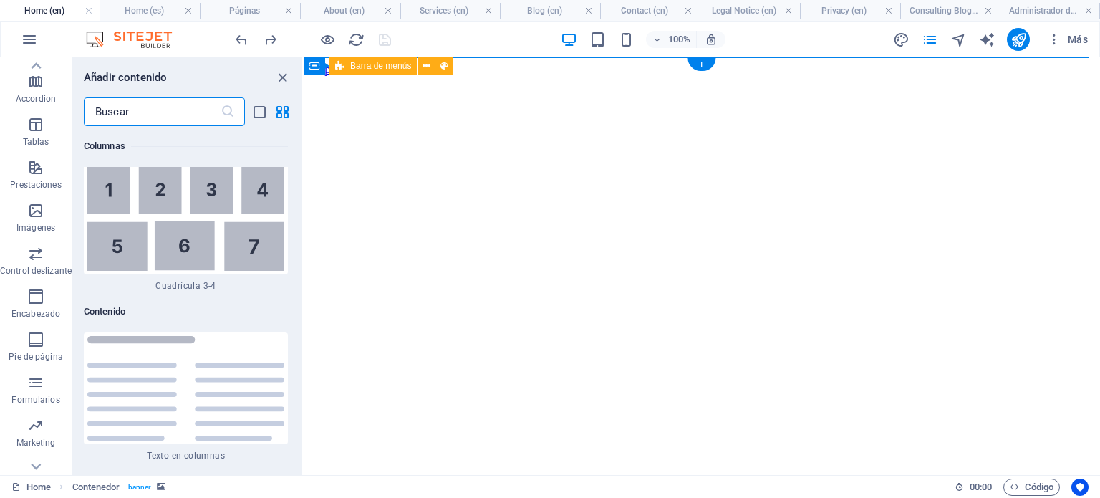
scroll to position [4806, 0]
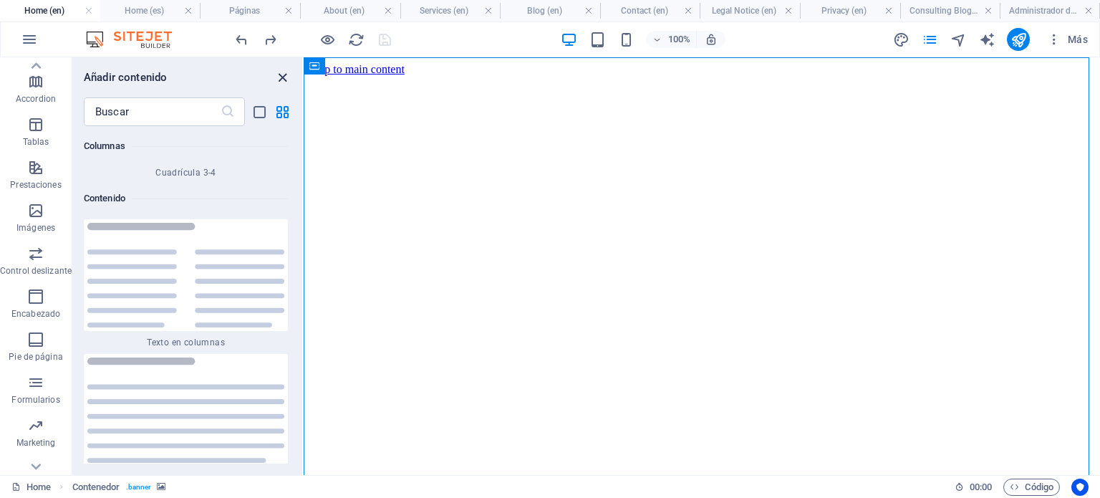
click at [282, 77] on icon "close panel" at bounding box center [282, 77] width 16 height 16
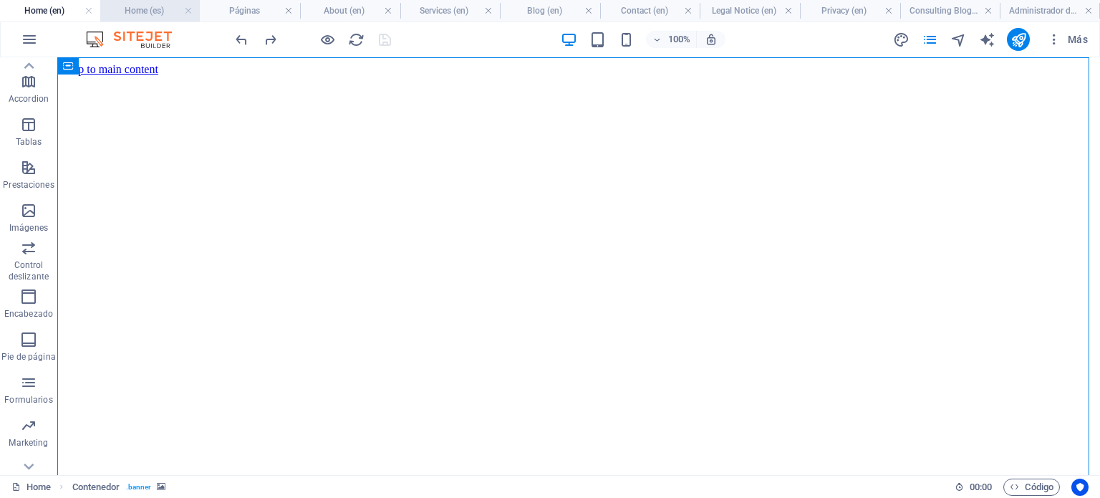
click at [145, 9] on h4 "Home (es)" at bounding box center [150, 11] width 100 height 16
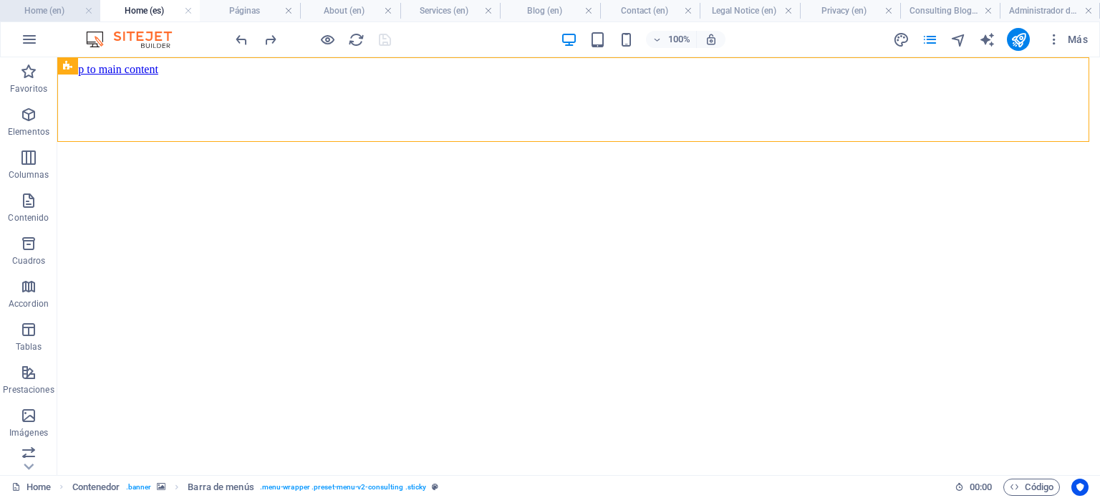
click at [60, 14] on h4 "Home (en)" at bounding box center [50, 11] width 100 height 16
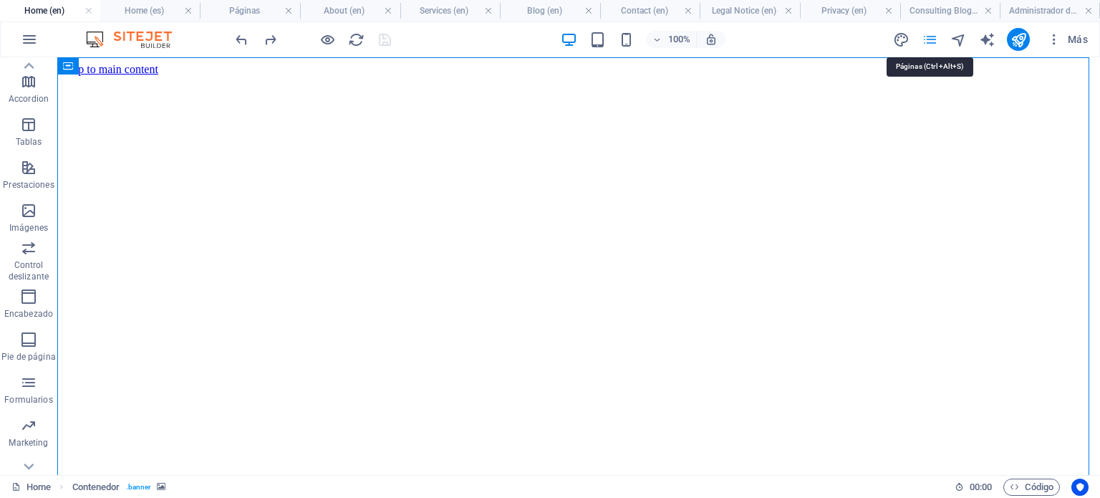
click at [928, 41] on icon "pages" at bounding box center [929, 40] width 16 height 16
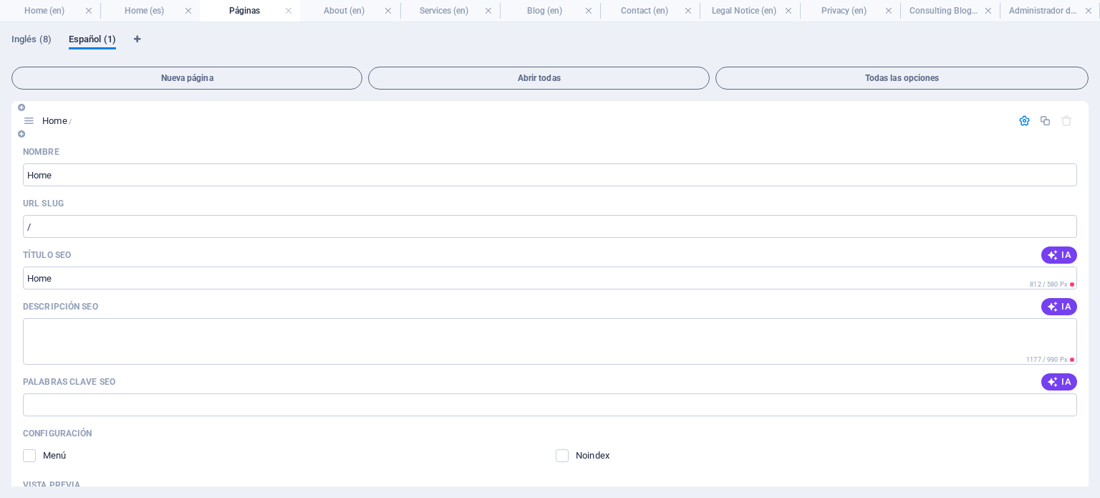
click at [1020, 123] on icon "button" at bounding box center [1024, 121] width 12 height 12
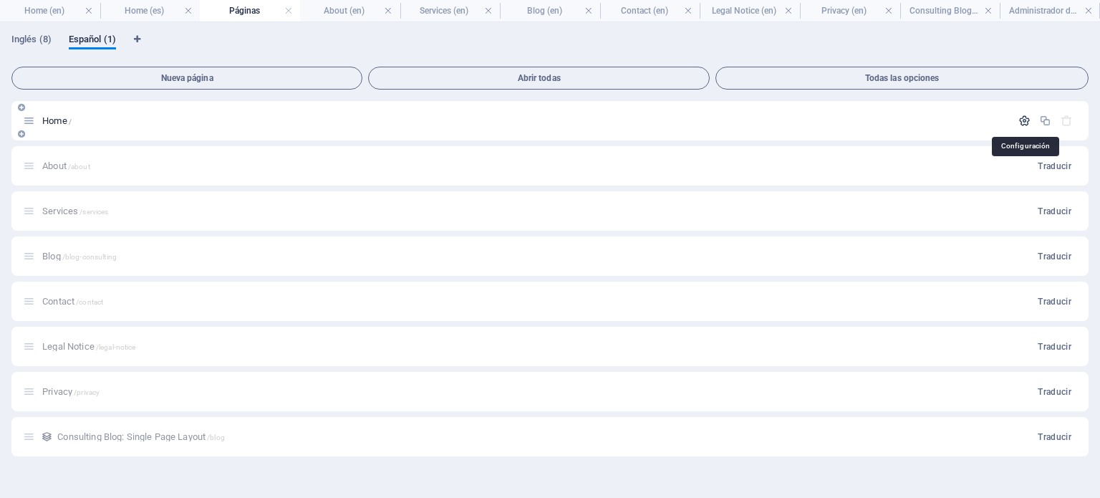
click at [1020, 123] on icon "button" at bounding box center [1024, 121] width 12 height 12
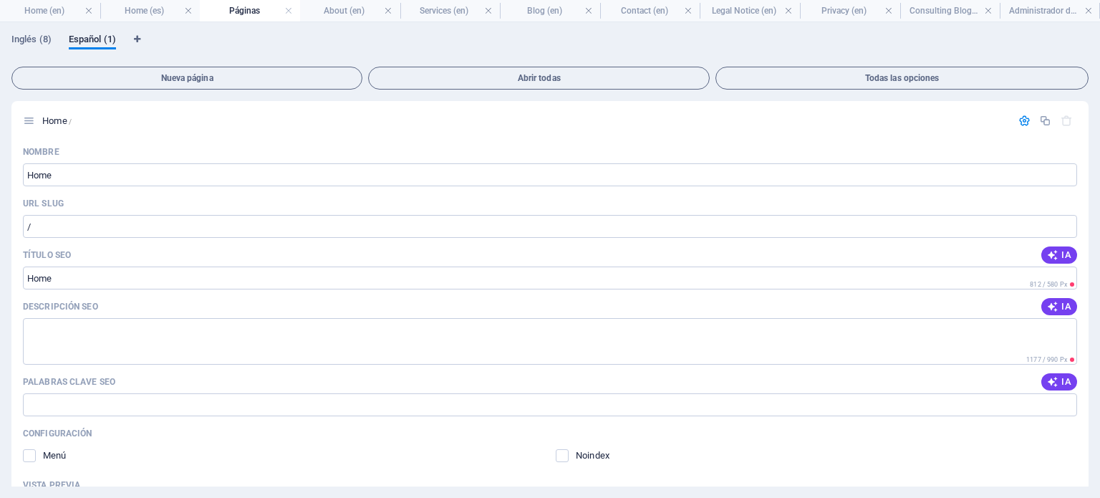
drag, startPoint x: 1088, startPoint y: 171, endPoint x: 1090, endPoint y: 208, distance: 36.6
click at [1090, 208] on div "Inglés (8) Español (1) Nueva página Abrir todas Todas las opciones Home / Nombr…" at bounding box center [550, 259] width 1100 height 475
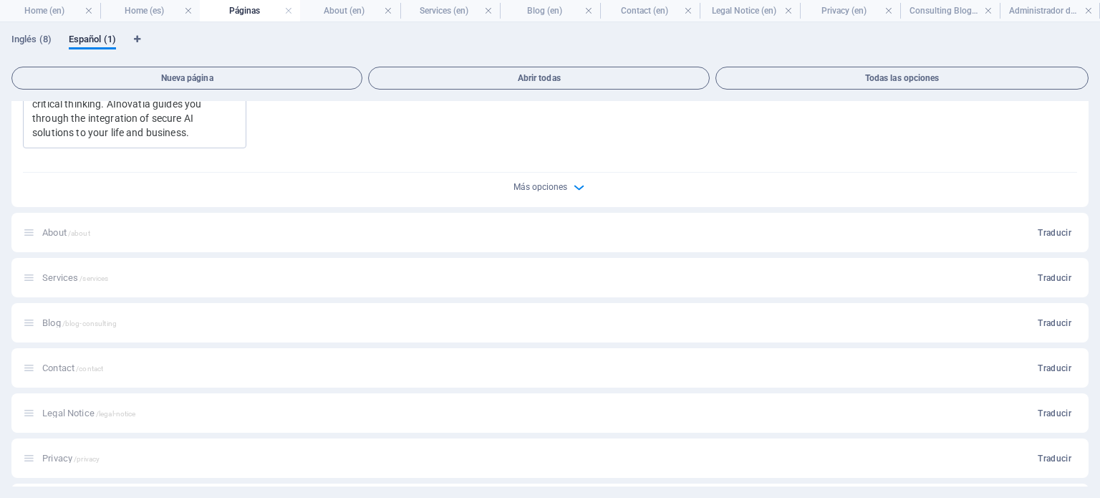
scroll to position [473, 0]
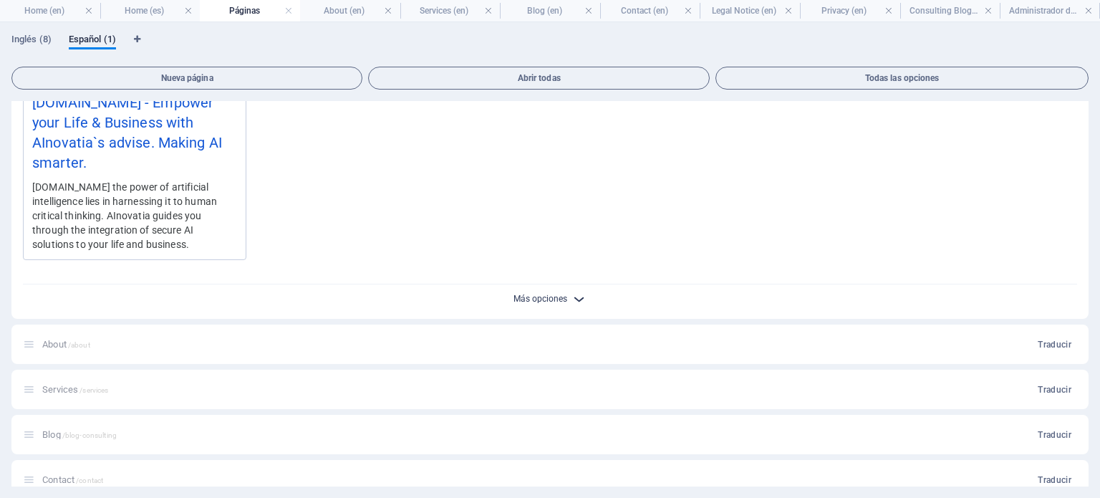
click at [553, 297] on span "Más opciones" at bounding box center [540, 299] width 54 height 10
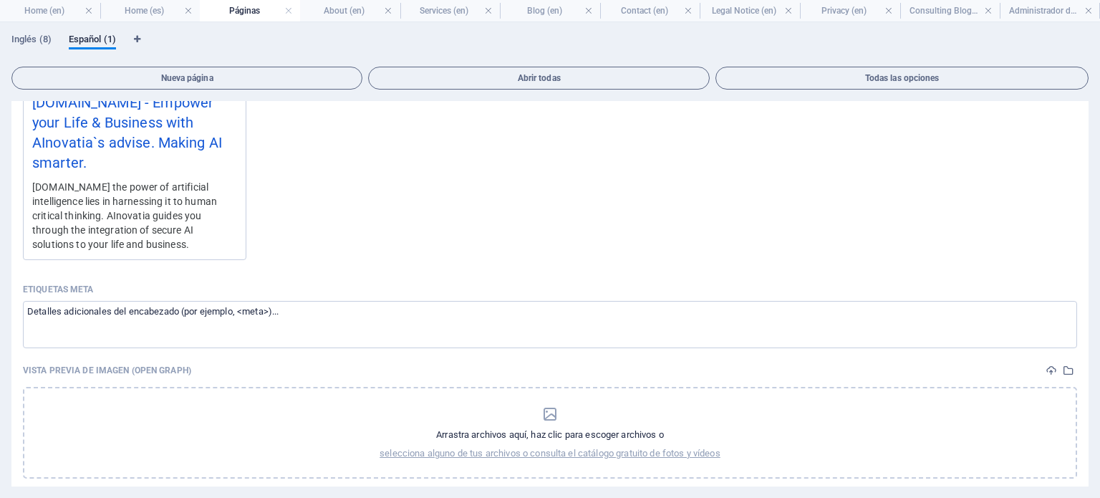
drag, startPoint x: 1088, startPoint y: 317, endPoint x: 1093, endPoint y: 359, distance: 42.5
click at [1093, 359] on div "Inglés (8) Español (1) Nueva página Abrir todas Todas las opciones Home / Nombr…" at bounding box center [550, 259] width 1100 height 475
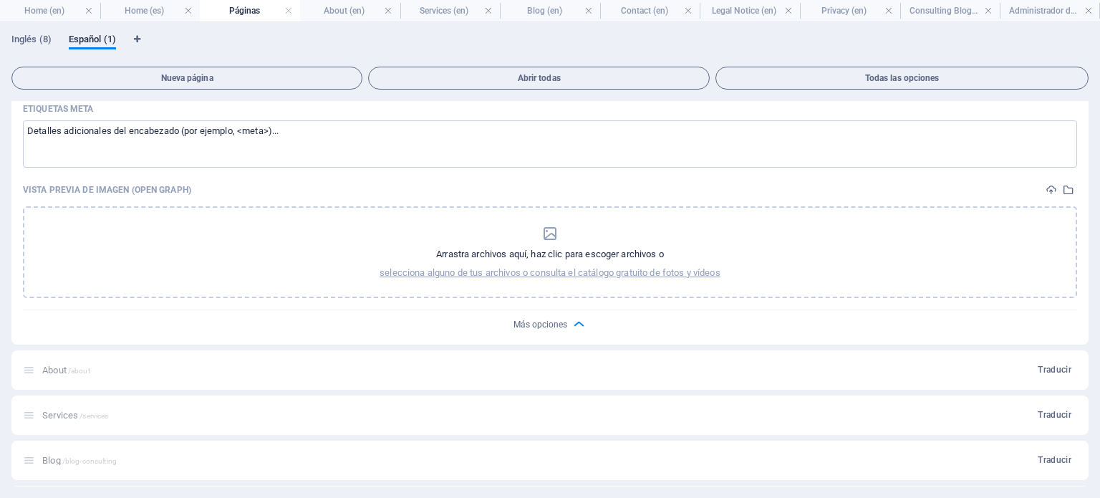
scroll to position [689, 0]
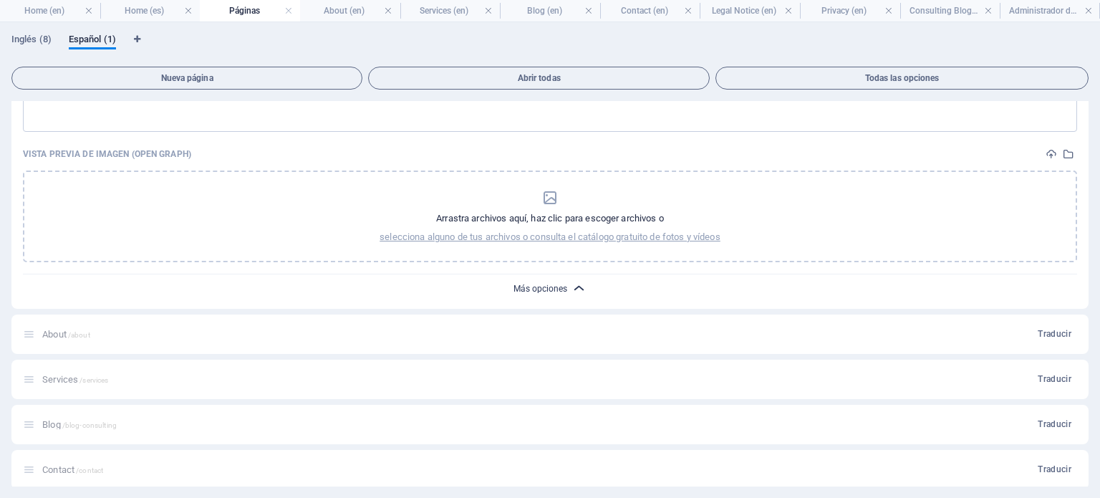
click at [558, 289] on span "Más opciones" at bounding box center [540, 289] width 54 height 10
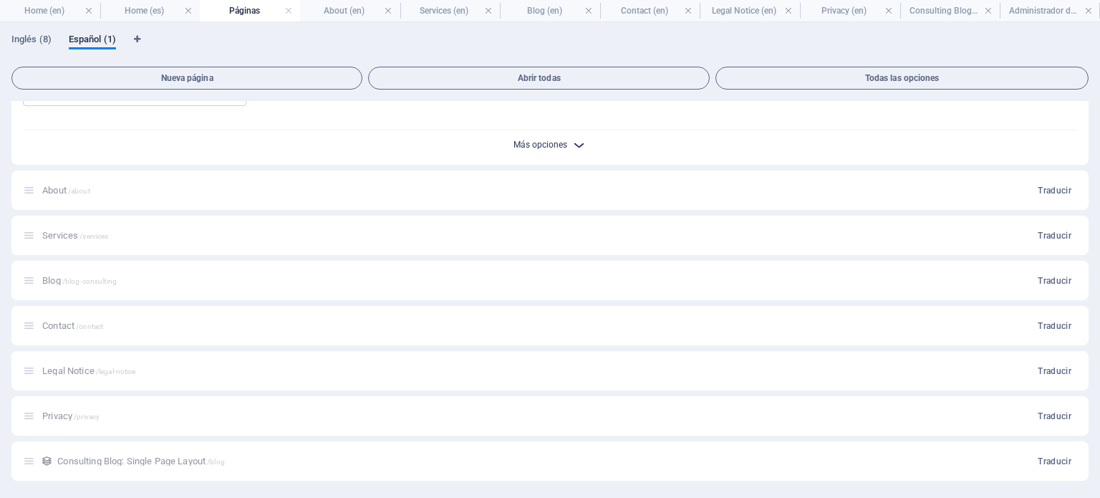
scroll to position [626, 0]
drag, startPoint x: 1088, startPoint y: 392, endPoint x: 1092, endPoint y: 290, distance: 102.4
click at [1092, 290] on div "Inglés (8) Español (1) Nueva página Abrir todas Todas las opciones Home / Nombr…" at bounding box center [550, 259] width 1100 height 475
click at [1048, 10] on h4 "Administrador de colecciones" at bounding box center [1049, 11] width 100 height 16
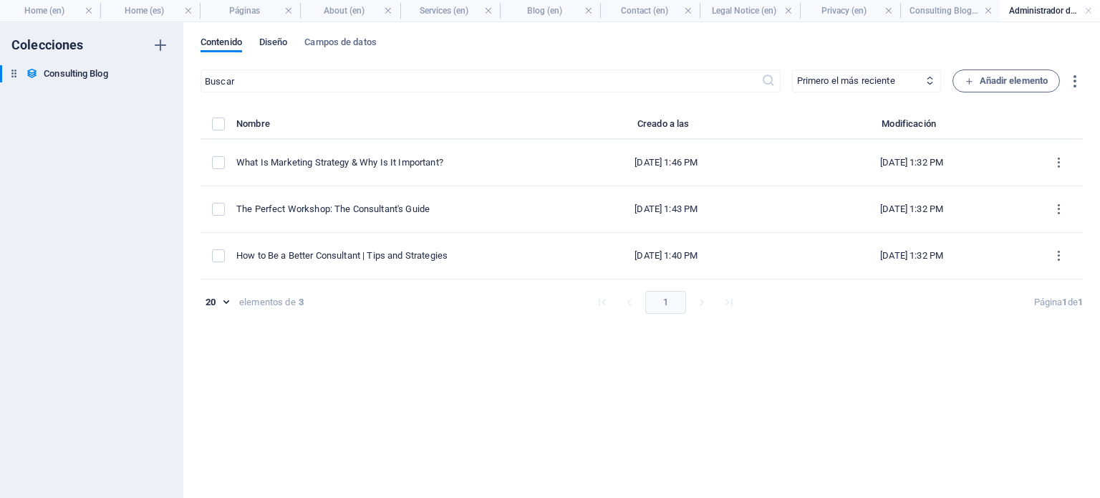
click at [278, 45] on span "Diseño" at bounding box center [273, 44] width 29 height 20
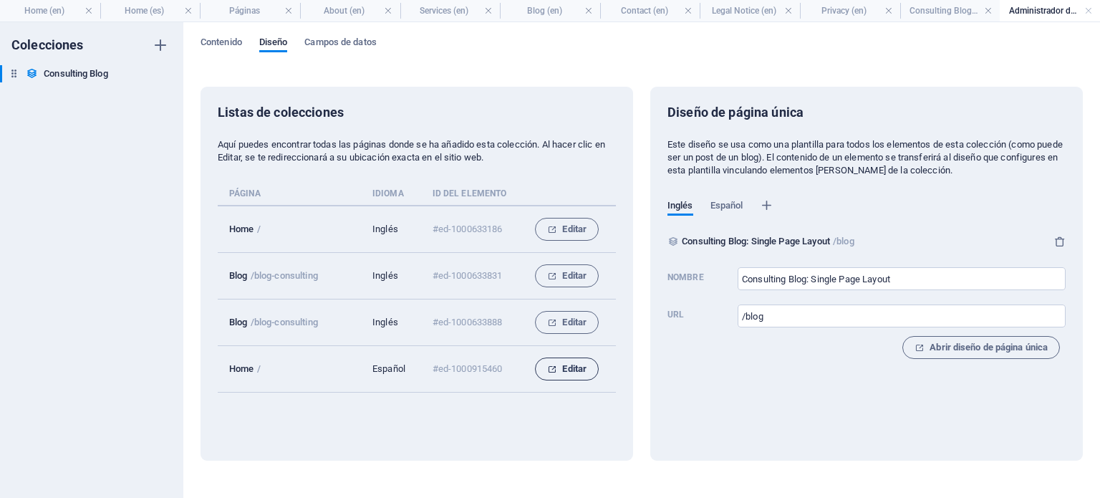
click at [570, 371] on span "Editar" at bounding box center [566, 368] width 39 height 17
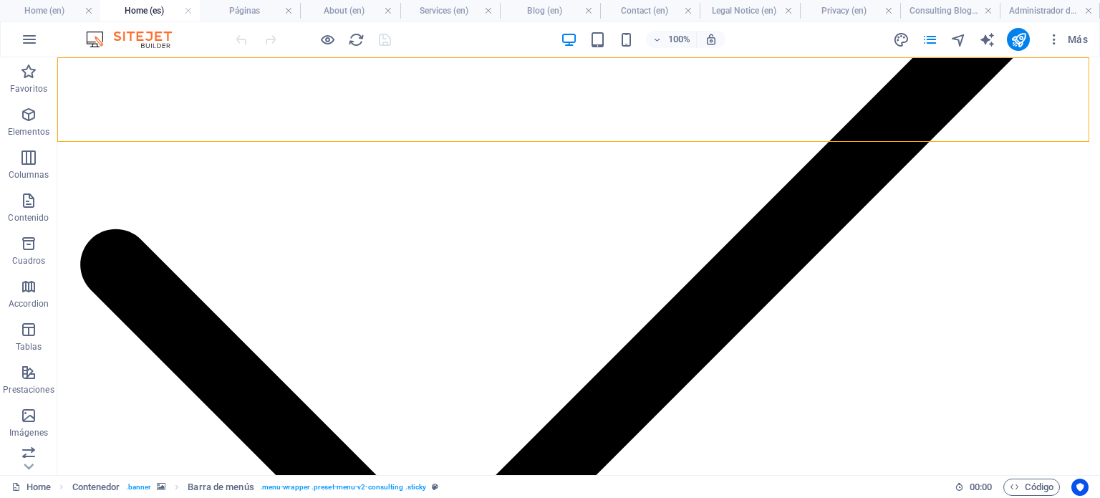
scroll to position [0, 0]
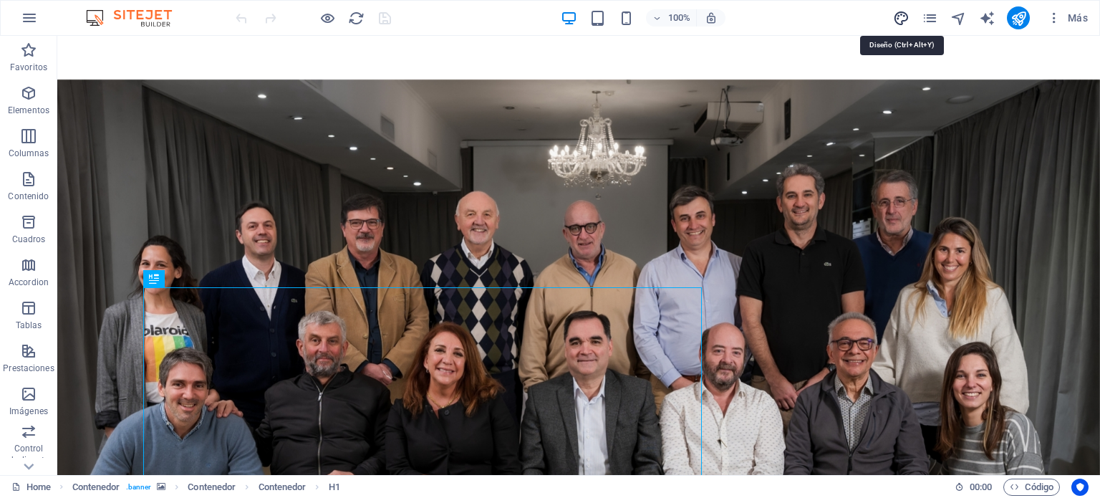
click at [897, 21] on icon "design" at bounding box center [901, 18] width 16 height 16
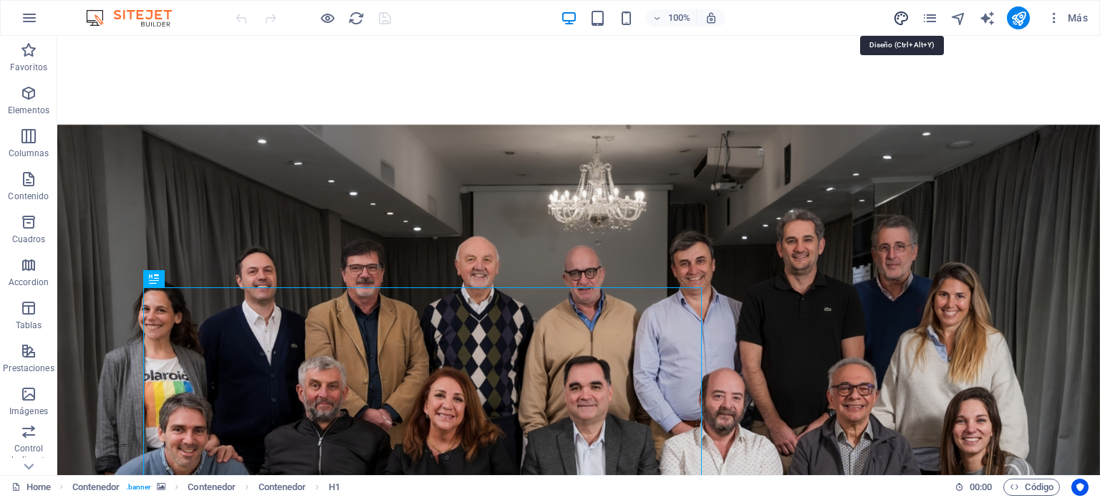
select select "px"
select select "400"
select select "px"
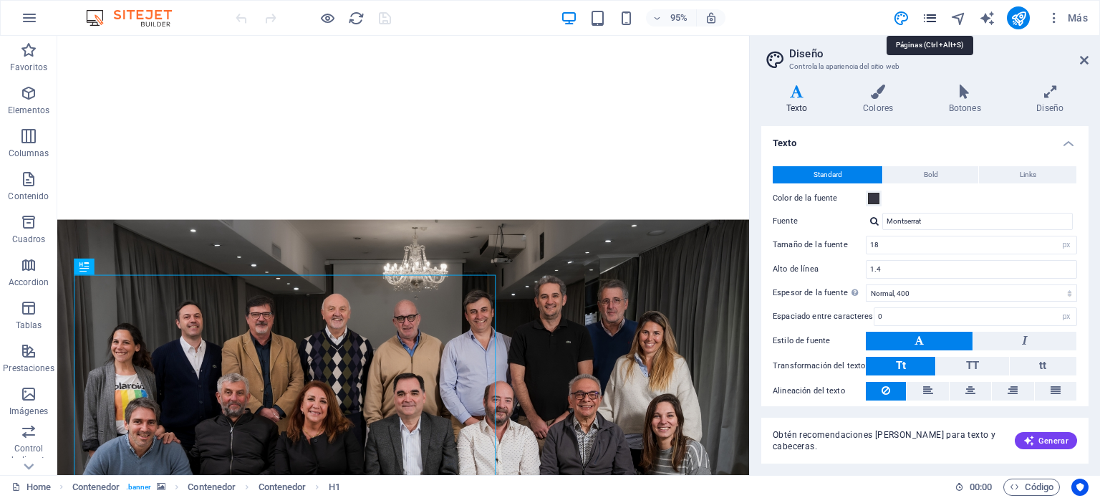
click at [929, 17] on icon "pages" at bounding box center [929, 18] width 16 height 16
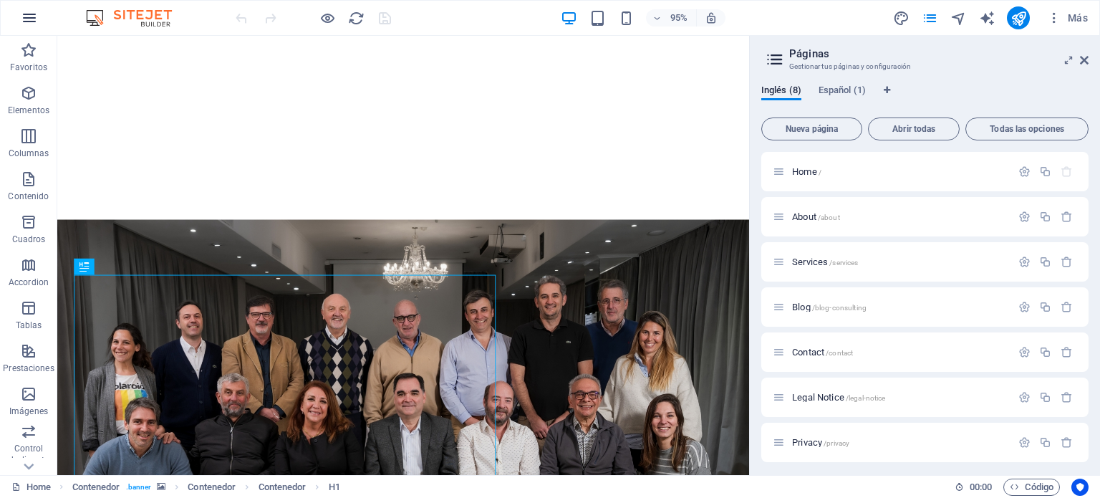
click at [33, 14] on icon "button" at bounding box center [29, 17] width 17 height 17
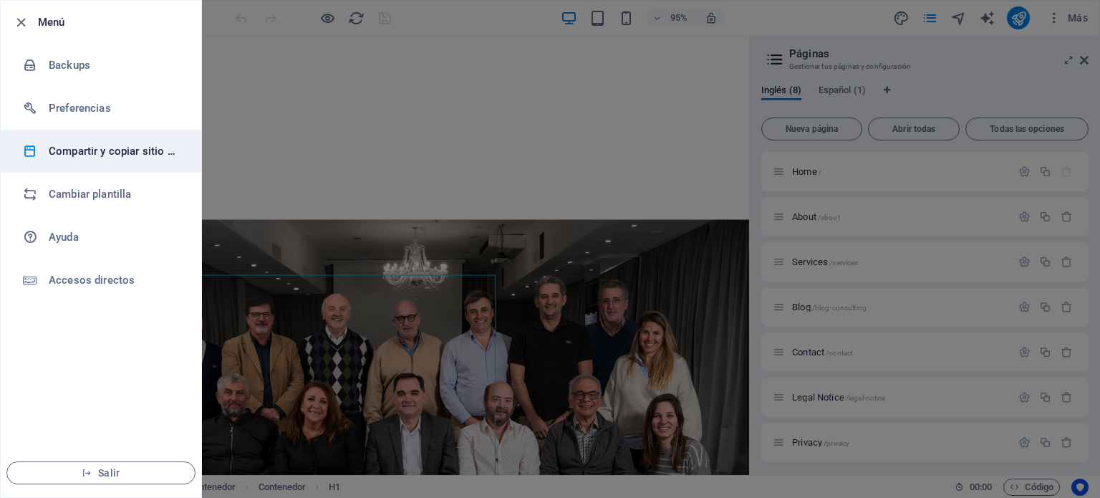
click at [91, 150] on h6 "Compartir y copiar sitio web" at bounding box center [115, 150] width 132 height 17
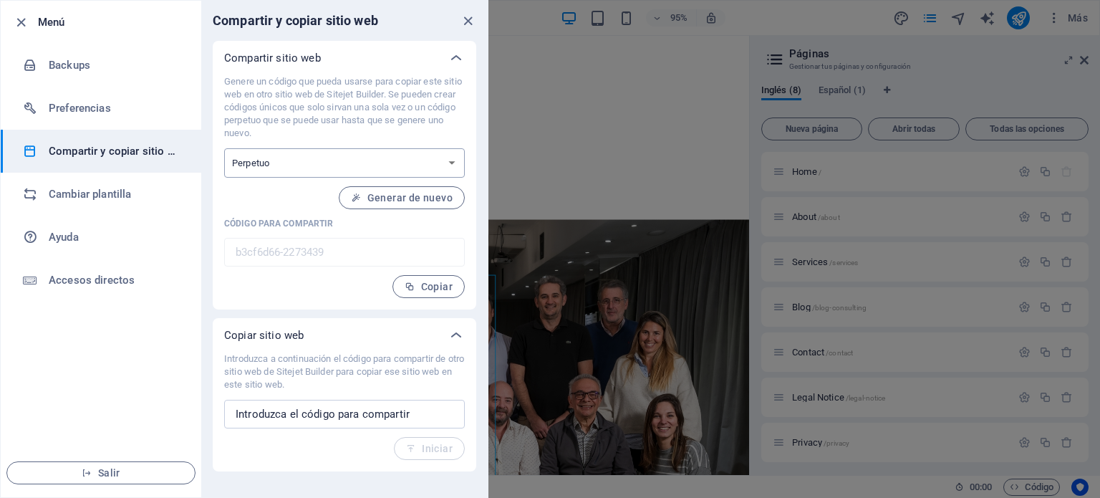
click at [367, 160] on select "Único Perpetuo" at bounding box center [344, 162] width 241 height 29
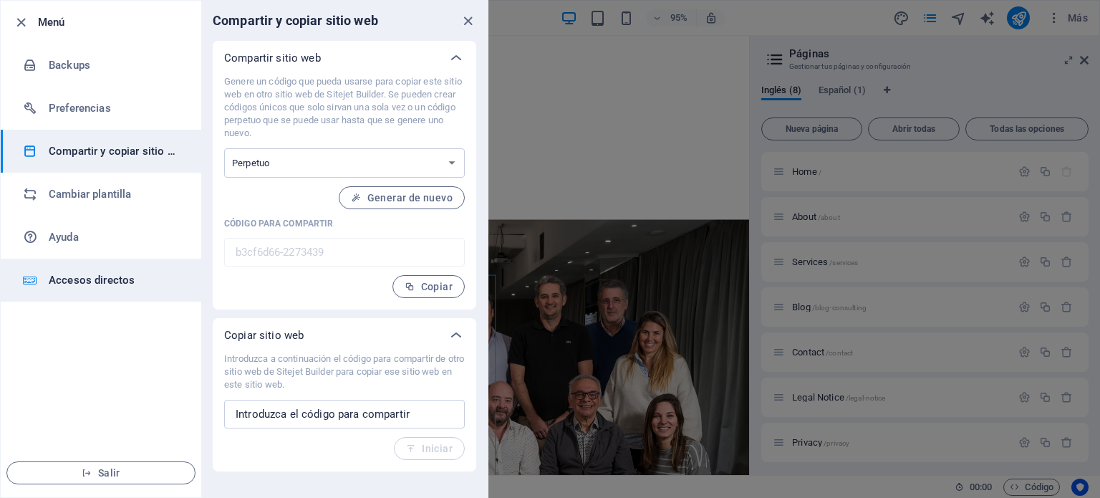
click at [132, 268] on li "Accesos directos" at bounding box center [101, 279] width 200 height 43
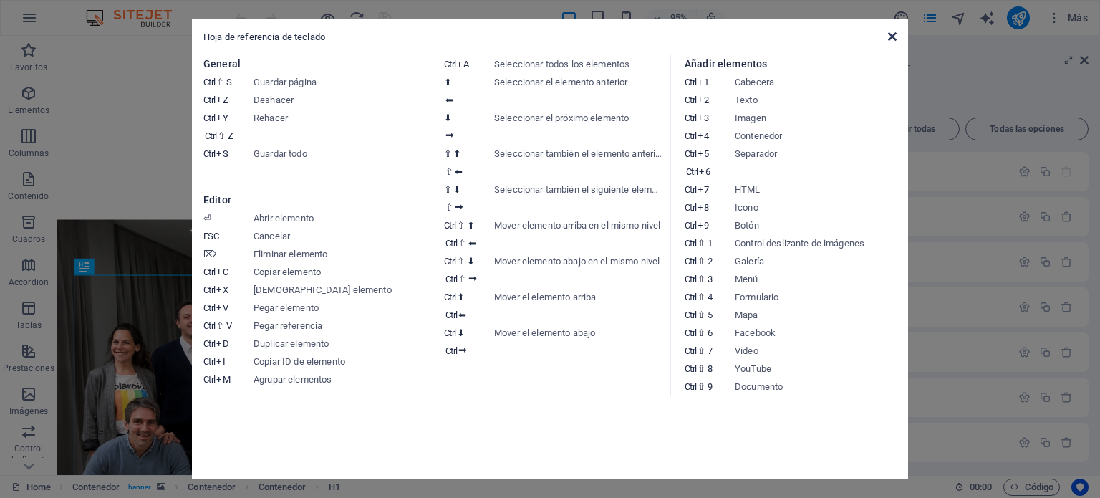
click at [896, 37] on icon at bounding box center [892, 36] width 9 height 11
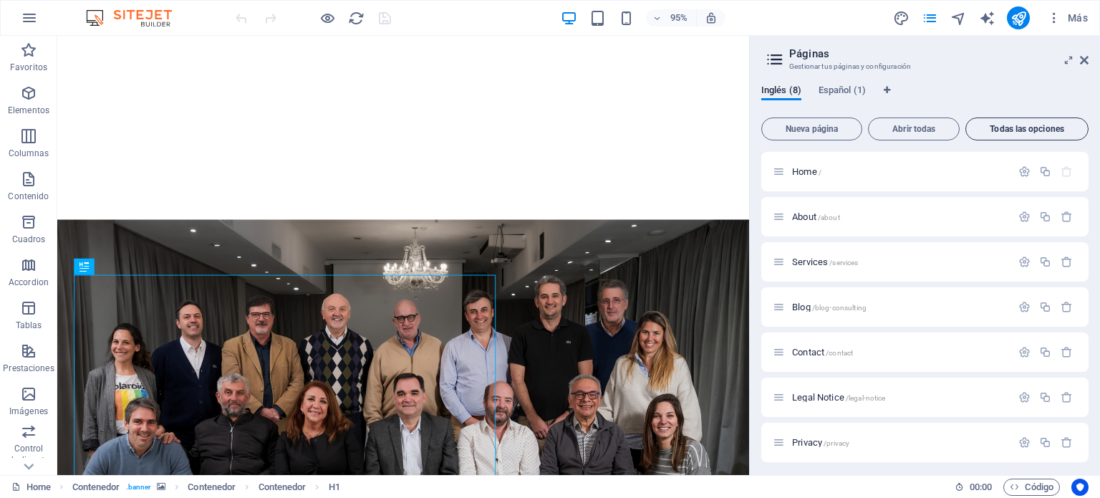
click at [1011, 133] on span "Todas las opciones" at bounding box center [1027, 129] width 110 height 9
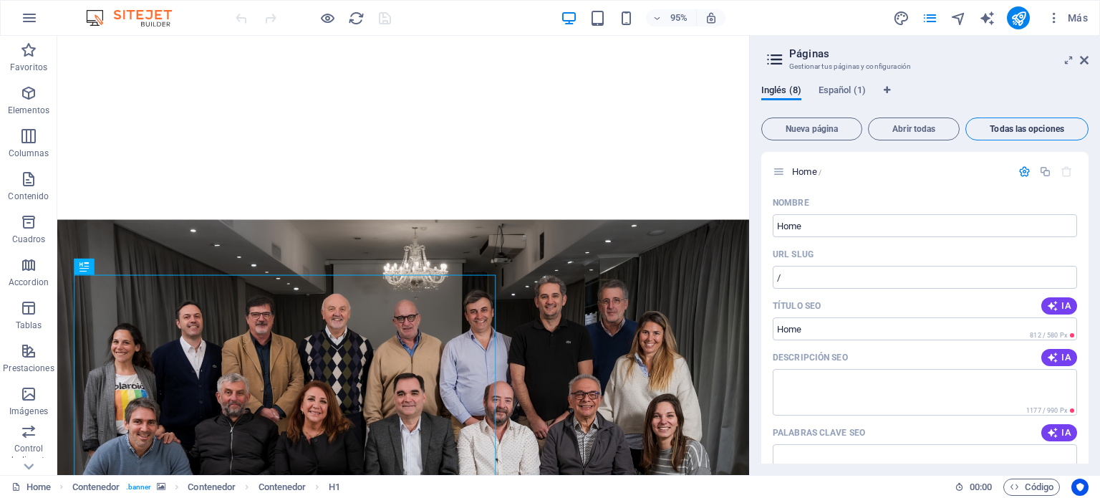
scroll to position [4342, 0]
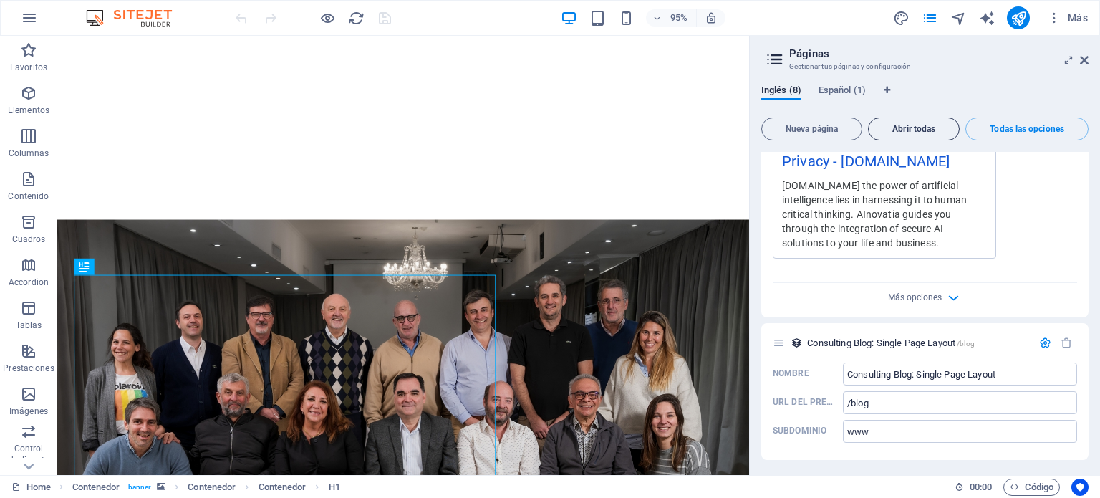
click at [917, 120] on button "Abrir todas" at bounding box center [914, 128] width 92 height 23
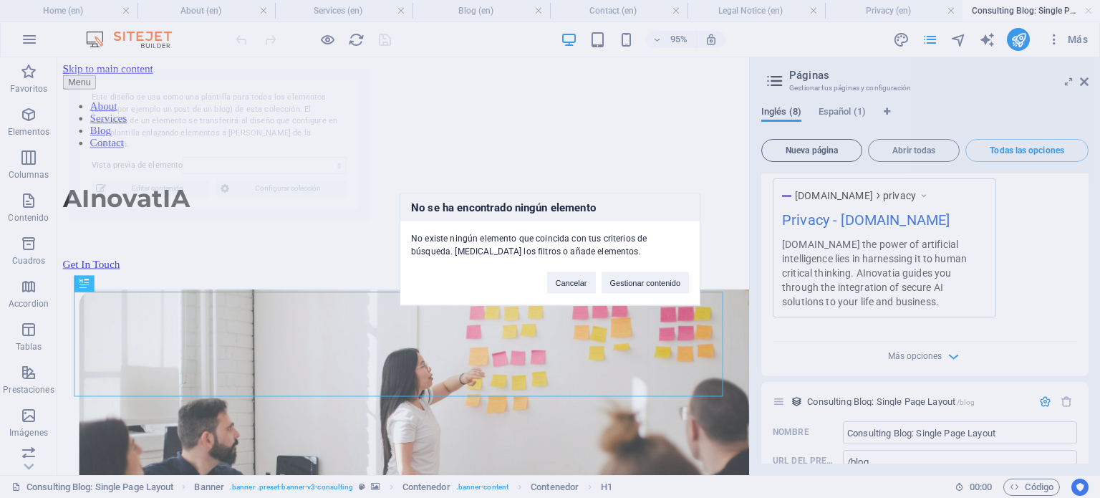
scroll to position [324, 0]
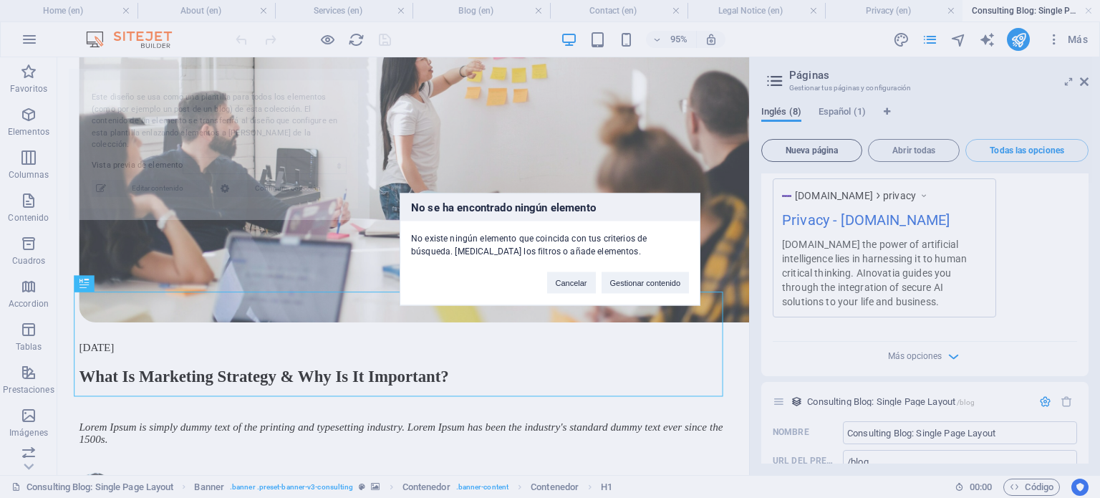
select select "68dd57b2c018a0d56500b450"
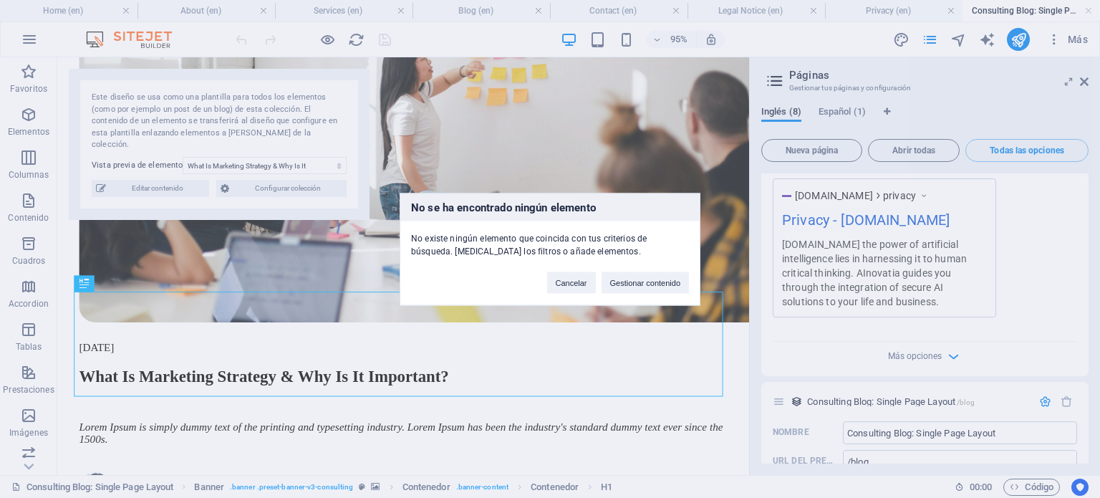
click at [66, 487] on div "No se ha encontrado ningún elemento No existe ningún elemento que coincida con …" at bounding box center [550, 249] width 1100 height 498
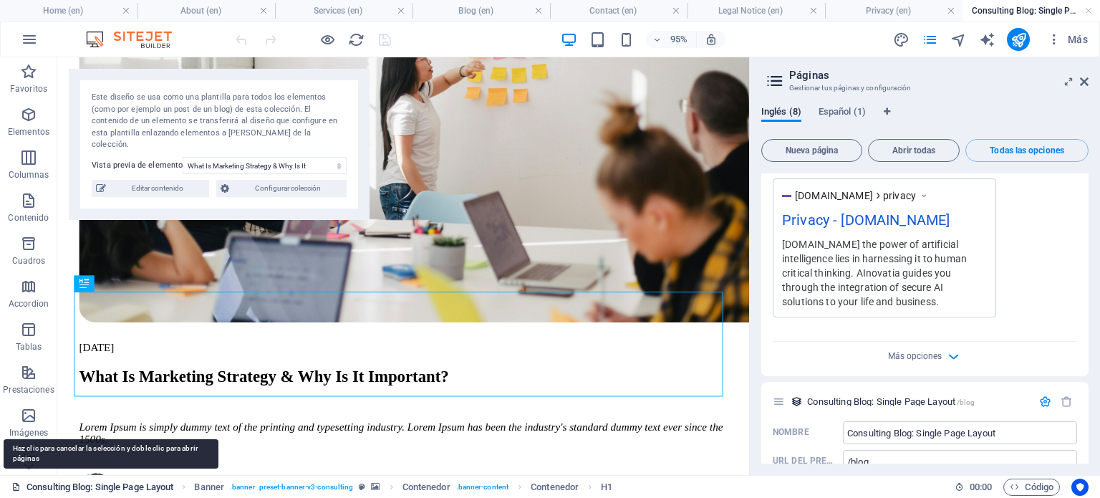
click at [60, 490] on link "Consulting Blog: Single Page Layout" at bounding box center [92, 486] width 162 height 17
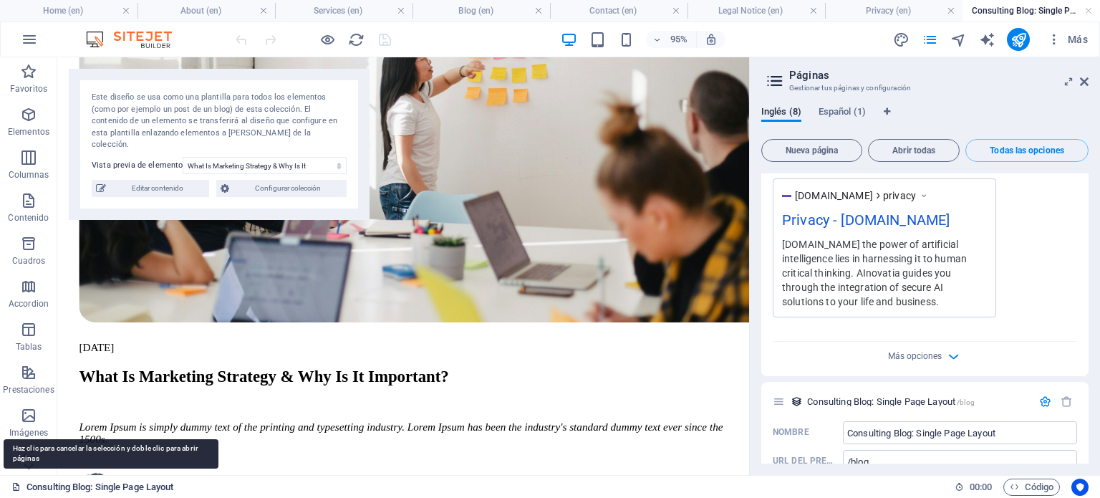
click at [60, 490] on link "Consulting Blog: Single Page Layout" at bounding box center [92, 486] width 162 height 17
click at [14, 488] on icon at bounding box center [15, 486] width 9 height 9
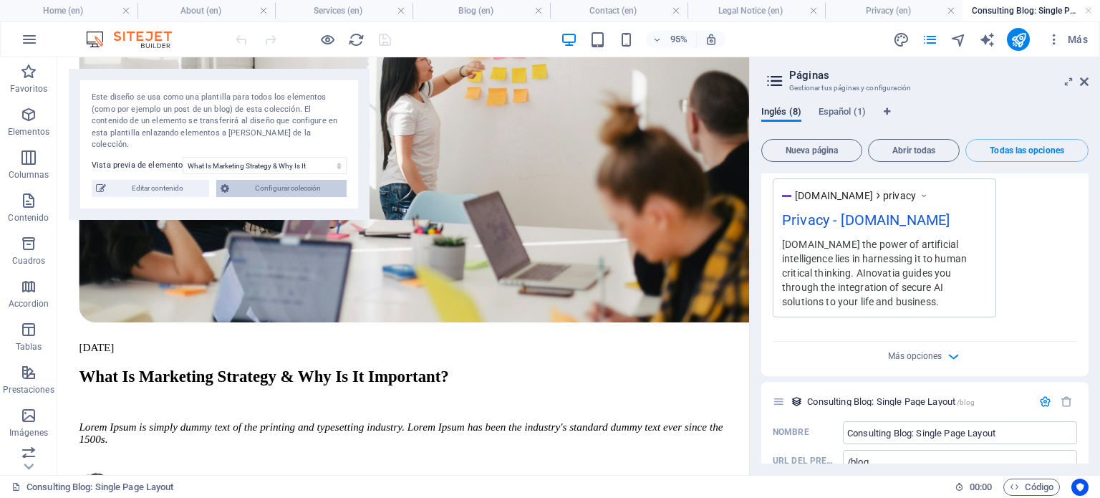
click at [317, 180] on span "Configurar colección" at bounding box center [287, 188] width 109 height 17
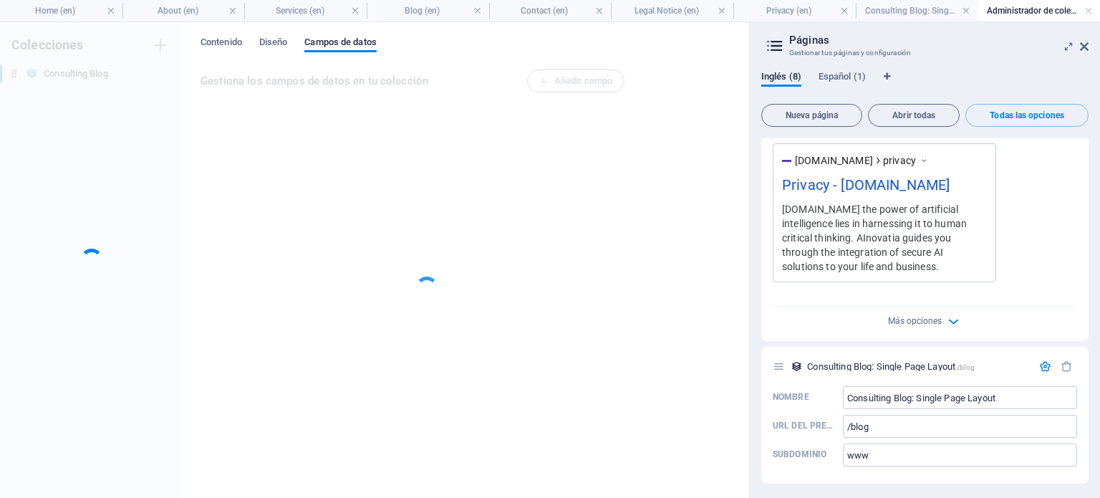
scroll to position [0, 0]
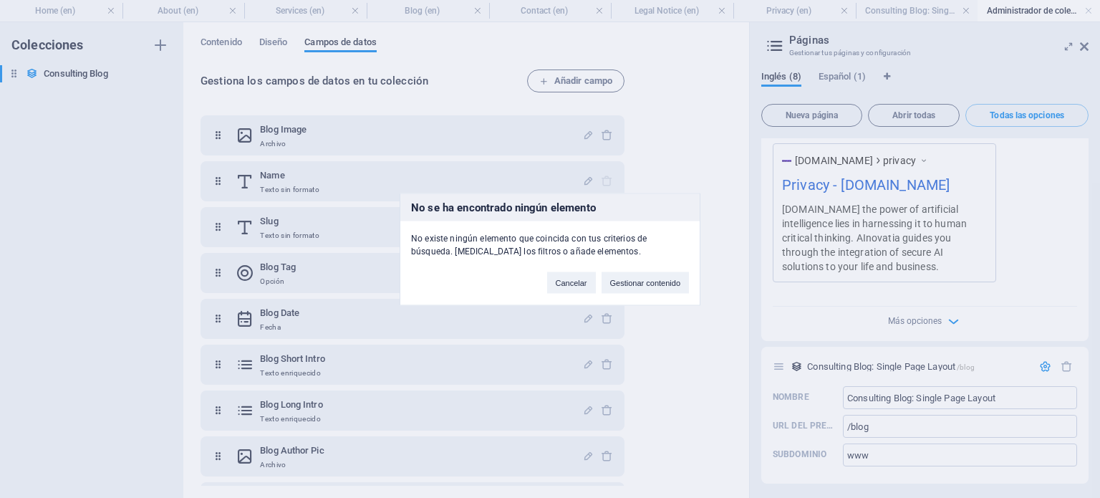
click at [49, 42] on div "No se ha encontrado ningún elemento No existe ningún elemento que coincida con …" at bounding box center [550, 249] width 1100 height 498
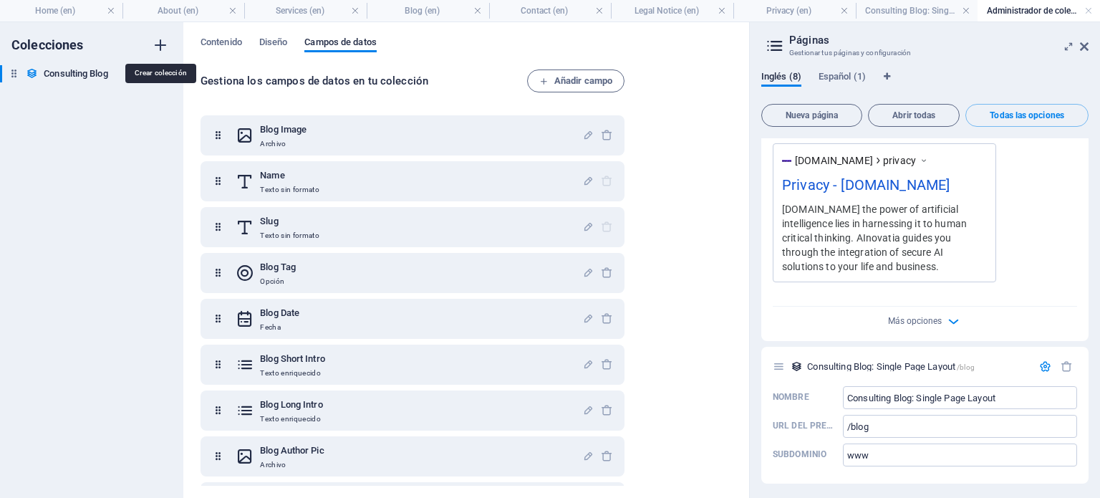
click at [156, 44] on icon "button" at bounding box center [160, 45] width 17 height 17
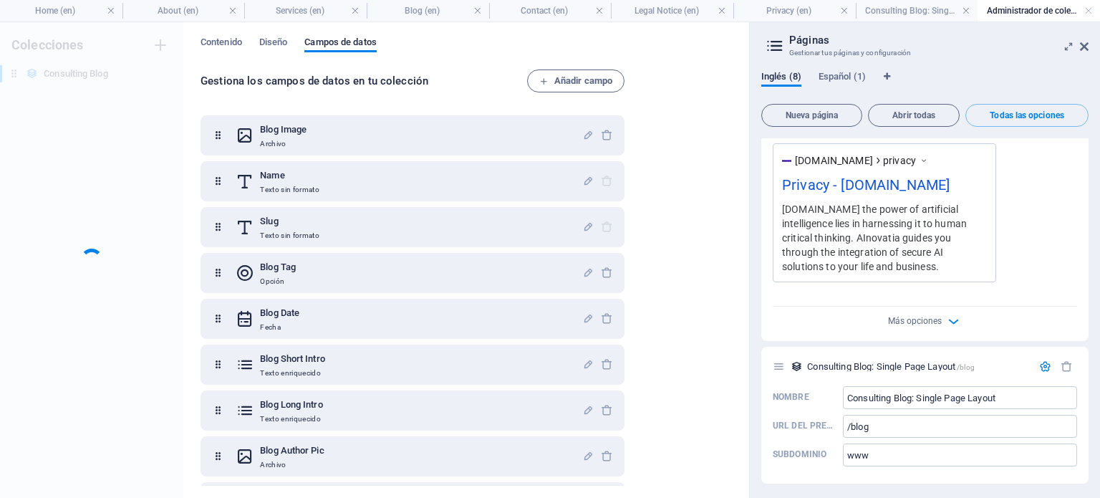
click at [156, 44] on div "Colecciones Consulting Blog Consulting Blog" at bounding box center [91, 259] width 183 height 475
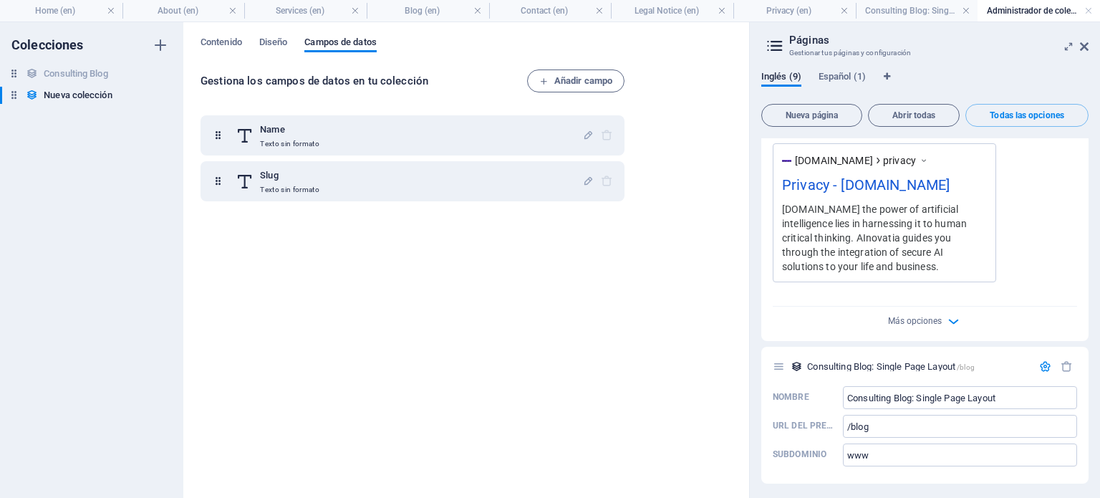
scroll to position [4448, 0]
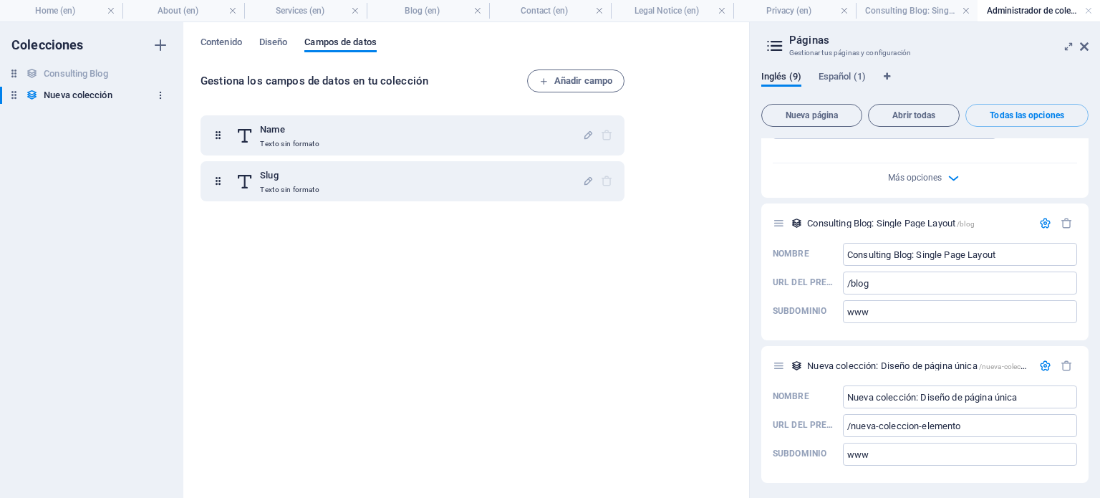
click at [163, 94] on icon "button" at bounding box center [160, 95] width 10 height 10
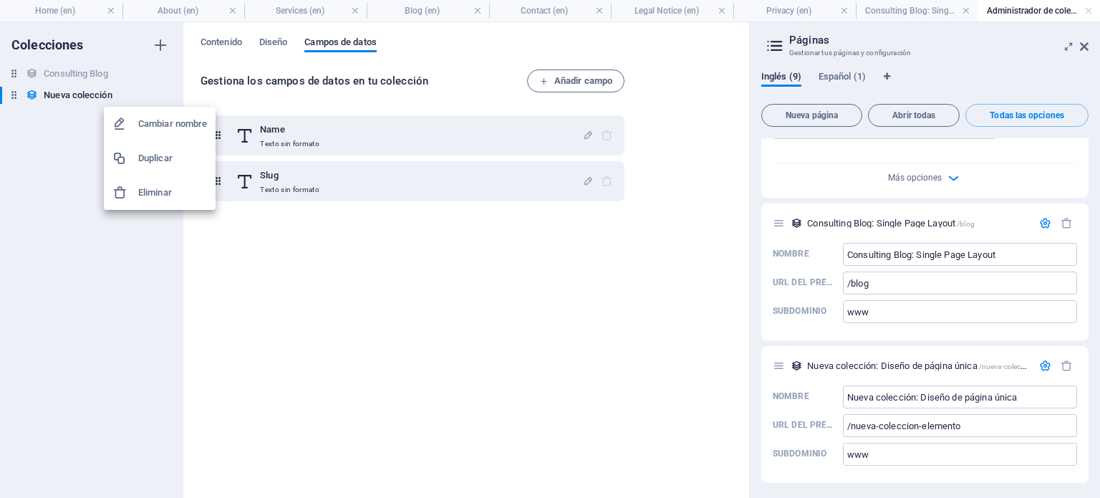
click at [168, 190] on h6 "Eliminar" at bounding box center [172, 192] width 69 height 17
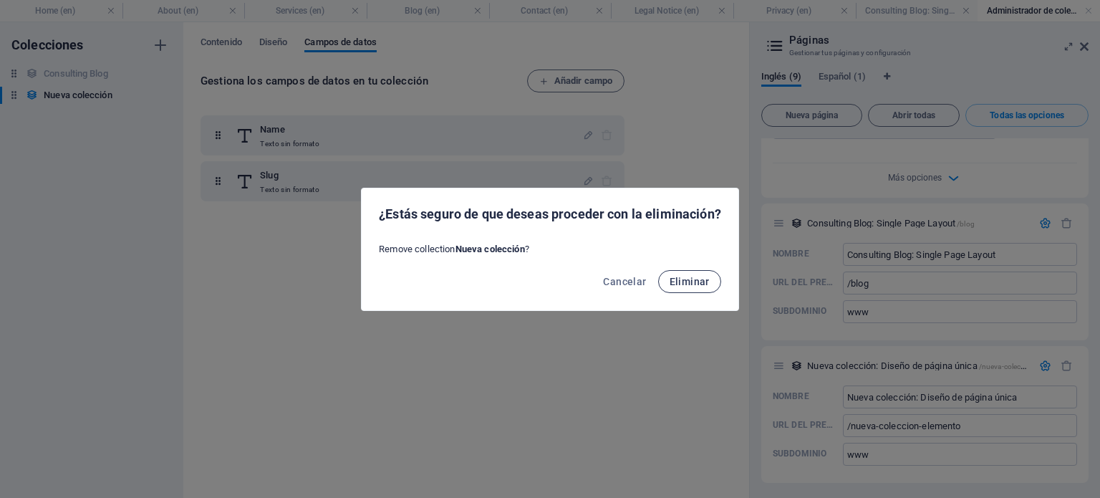
click at [687, 276] on span "Eliminar" at bounding box center [689, 281] width 40 height 11
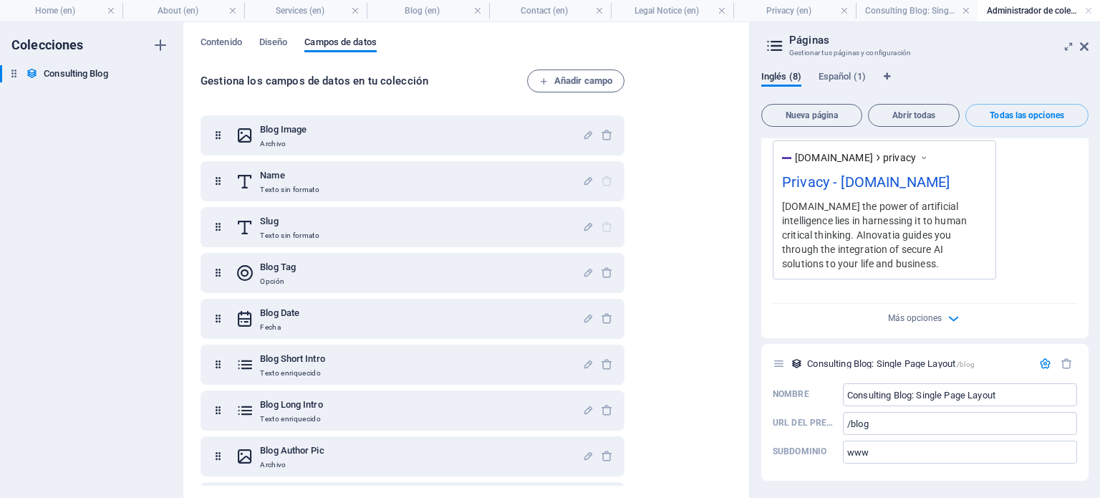
scroll to position [4304, 0]
click at [778, 47] on icon at bounding box center [774, 46] width 21 height 20
click at [809, 48] on h3 "Gestionar tus páginas y configuración" at bounding box center [924, 53] width 271 height 13
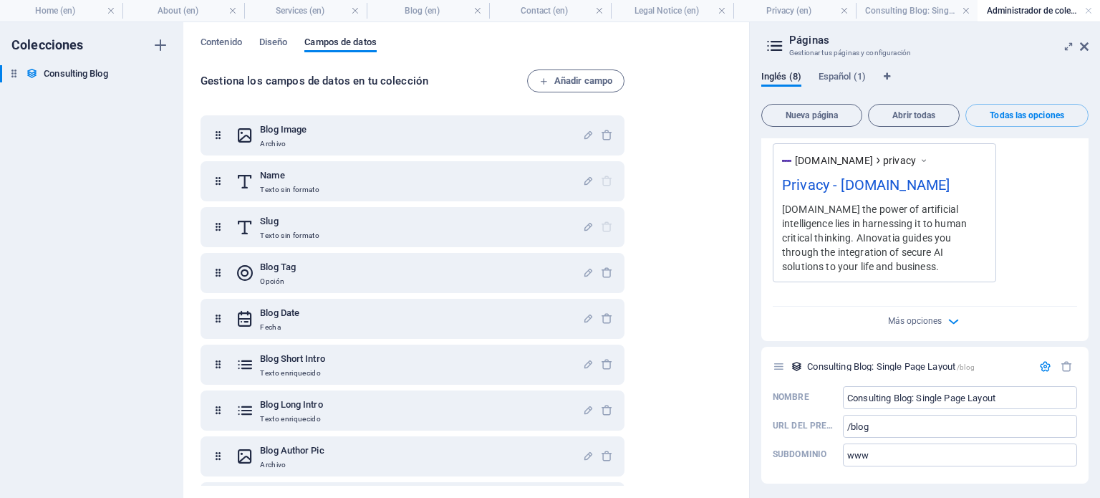
click at [779, 45] on icon at bounding box center [774, 46] width 21 height 20
click at [1017, 11] on h4 "Administrador de colecciones" at bounding box center [1038, 11] width 122 height 16
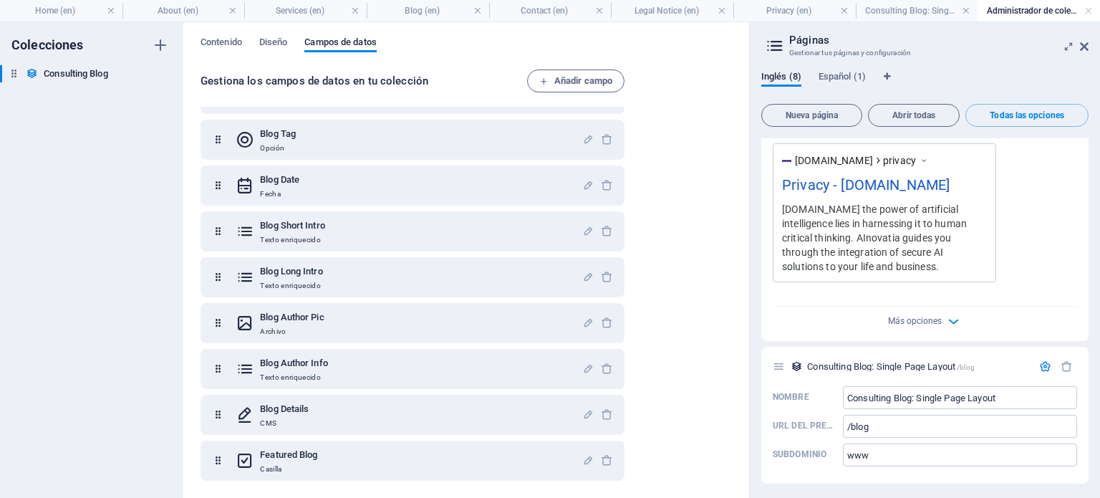
scroll to position [0, 0]
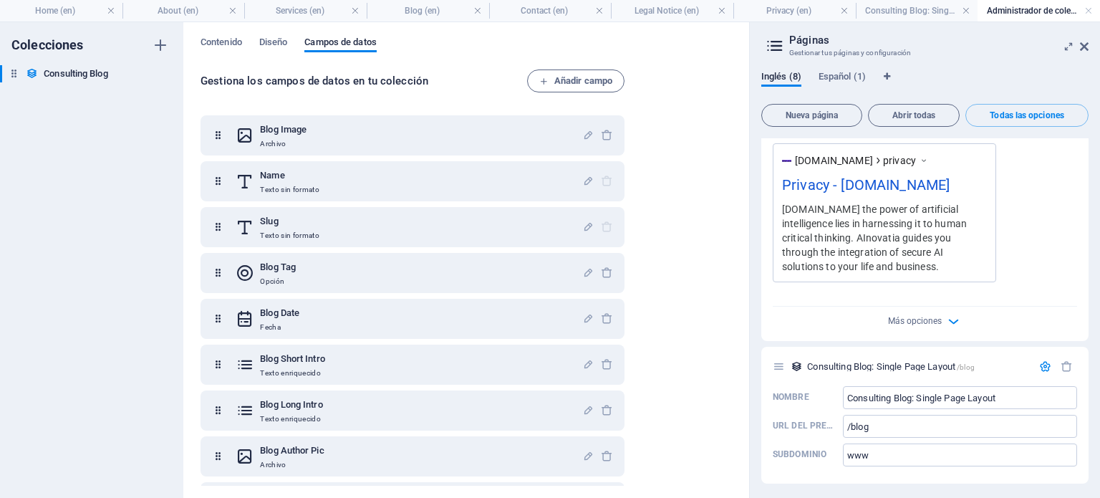
click at [1035, 11] on h4 "Administrador de colecciones" at bounding box center [1038, 11] width 122 height 16
click at [921, 13] on h4 "Consulting Blog: Single Page Layout (en)" at bounding box center [917, 11] width 122 height 16
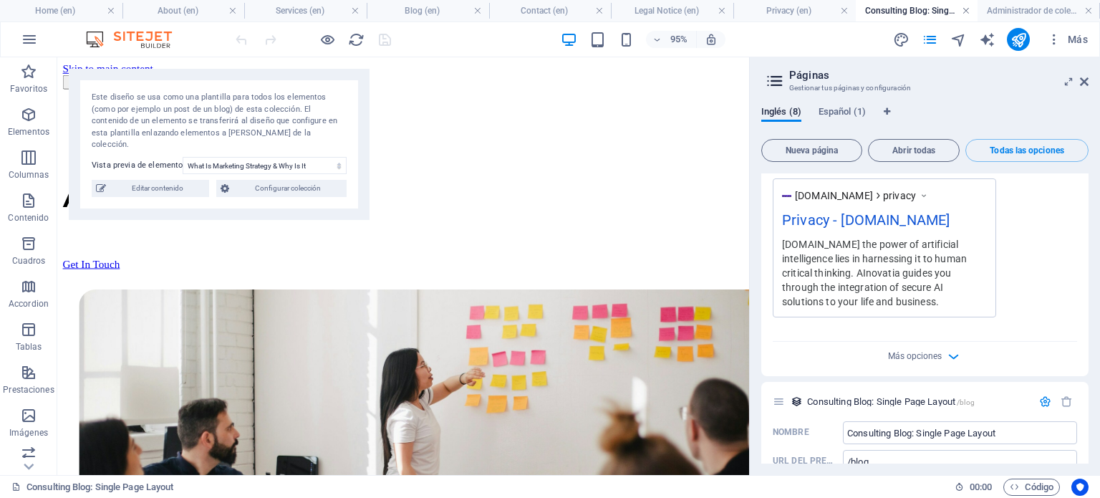
scroll to position [324, 0]
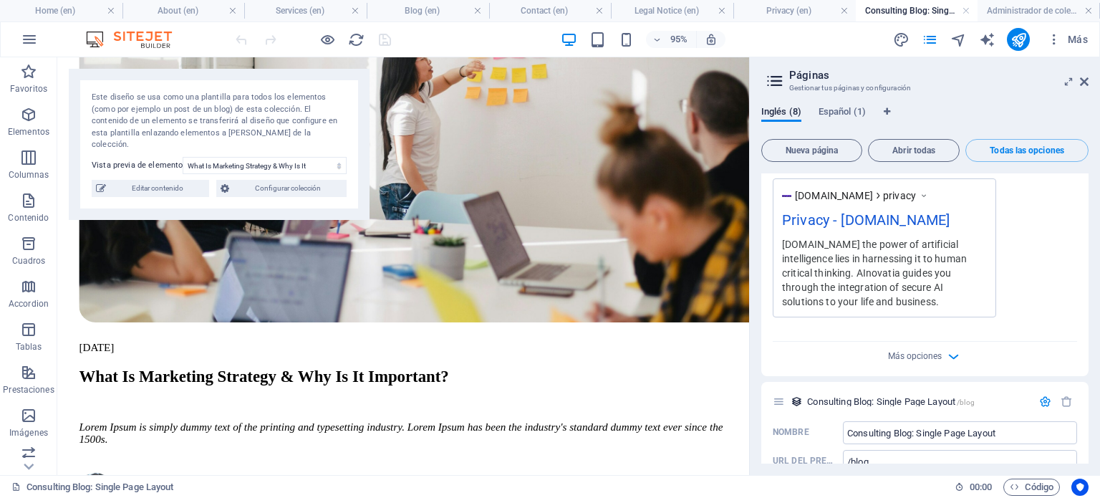
click at [961, 10] on h4 "Consulting Blog: Single Page Layout (en)" at bounding box center [917, 11] width 122 height 16
click at [808, 14] on h4 "Privacy (en)" at bounding box center [794, 11] width 122 height 16
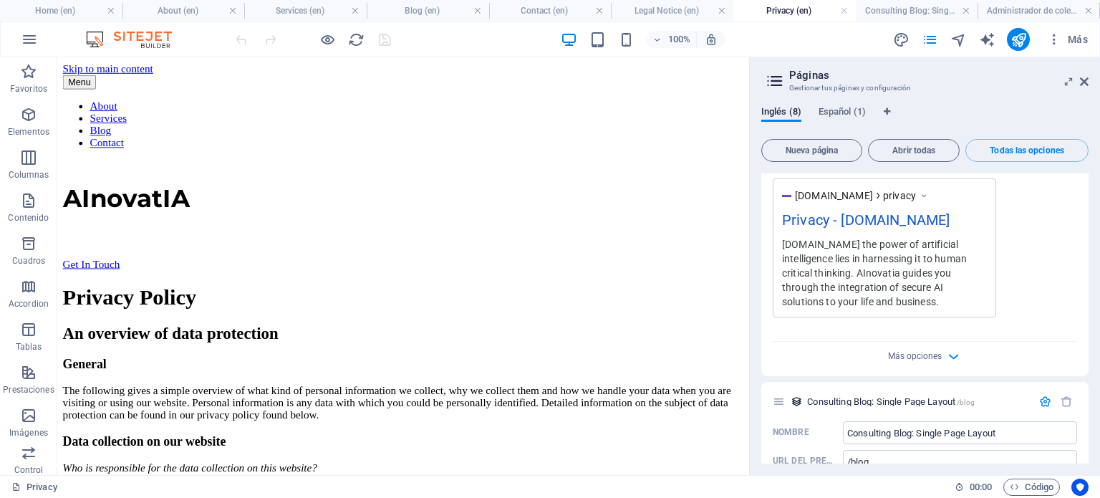
scroll to position [0, 0]
click at [843, 13] on link at bounding box center [844, 11] width 9 height 14
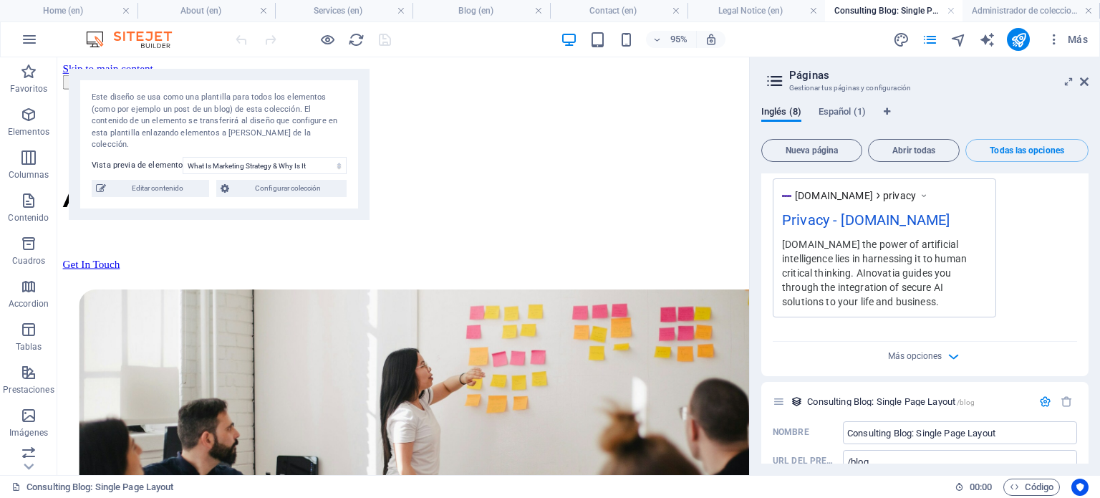
scroll to position [324, 0]
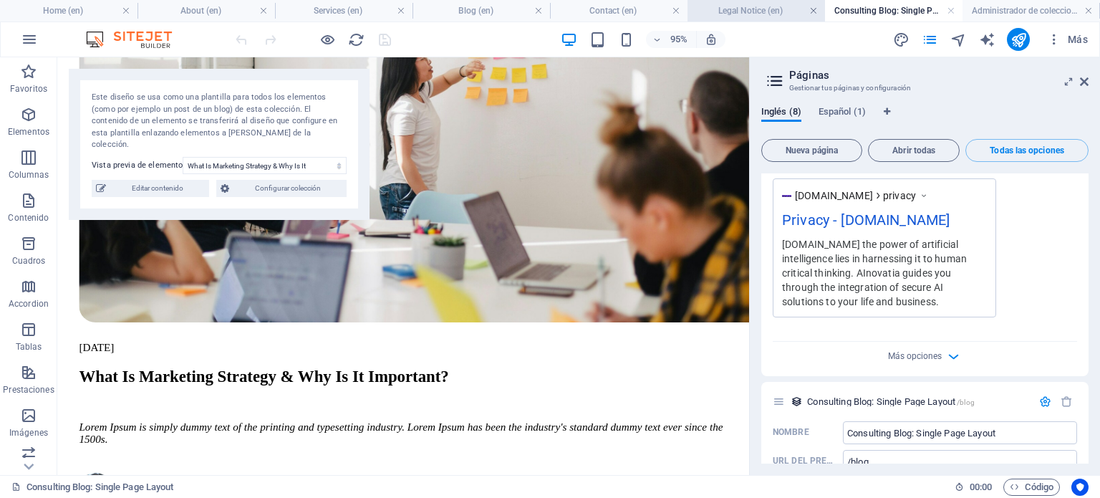
click at [813, 12] on link at bounding box center [813, 11] width 9 height 14
click at [931, 14] on link at bounding box center [930, 11] width 9 height 14
click at [943, 11] on h4 "Administrador de colecciones" at bounding box center [1021, 11] width 157 height 16
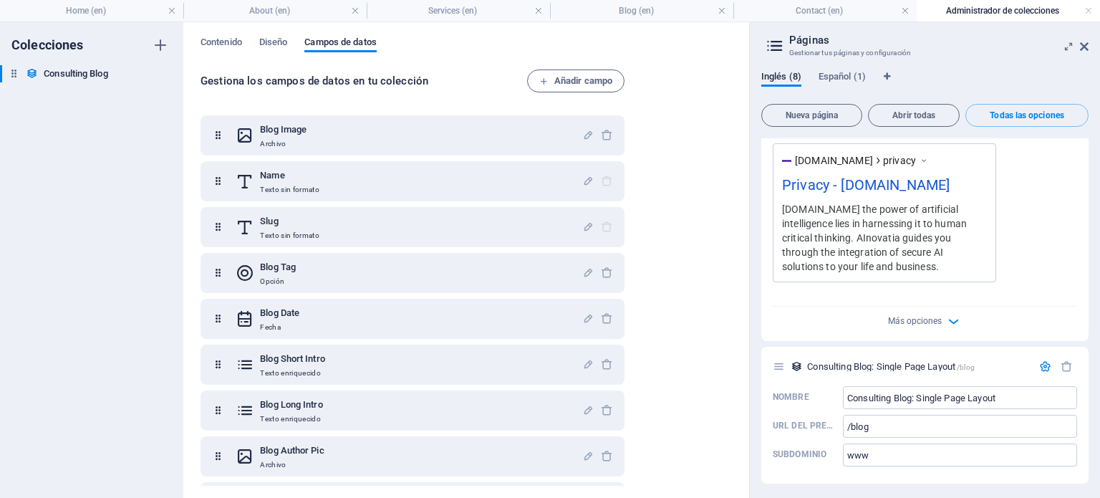
click at [948, 8] on h4 "Administrador de colecciones" at bounding box center [1007, 11] width 183 height 16
click at [229, 44] on span "Contenido" at bounding box center [221, 44] width 42 height 20
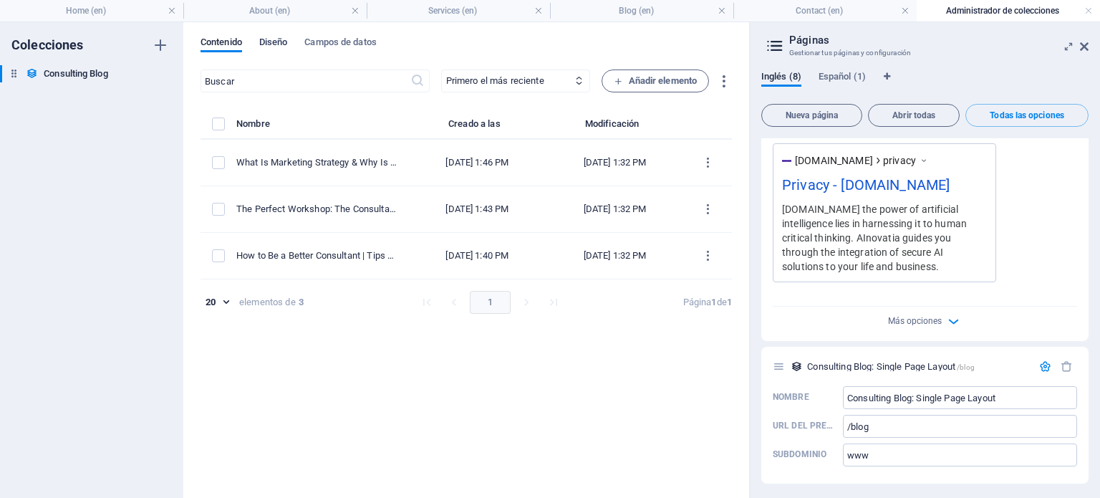
click at [279, 44] on span "Diseño" at bounding box center [273, 44] width 29 height 20
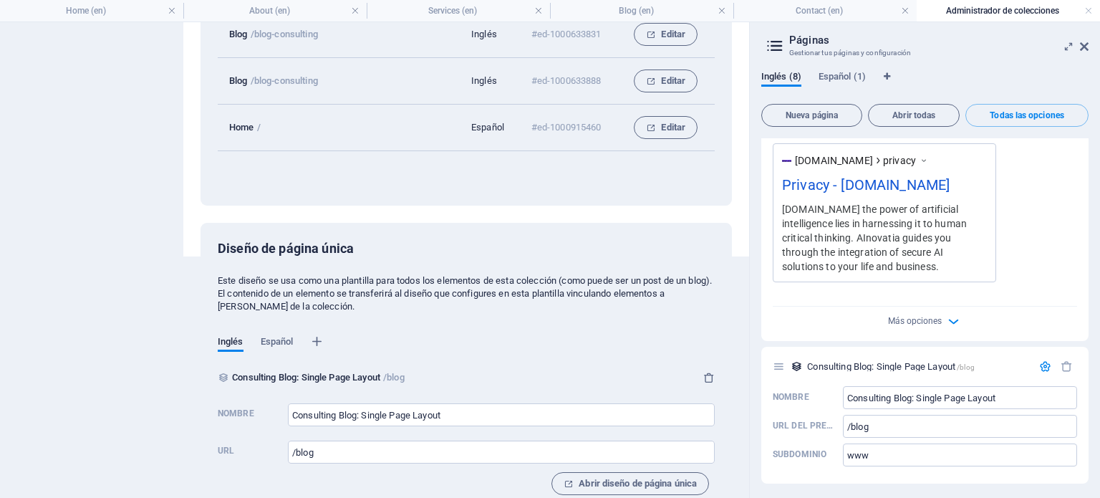
scroll to position [266, 0]
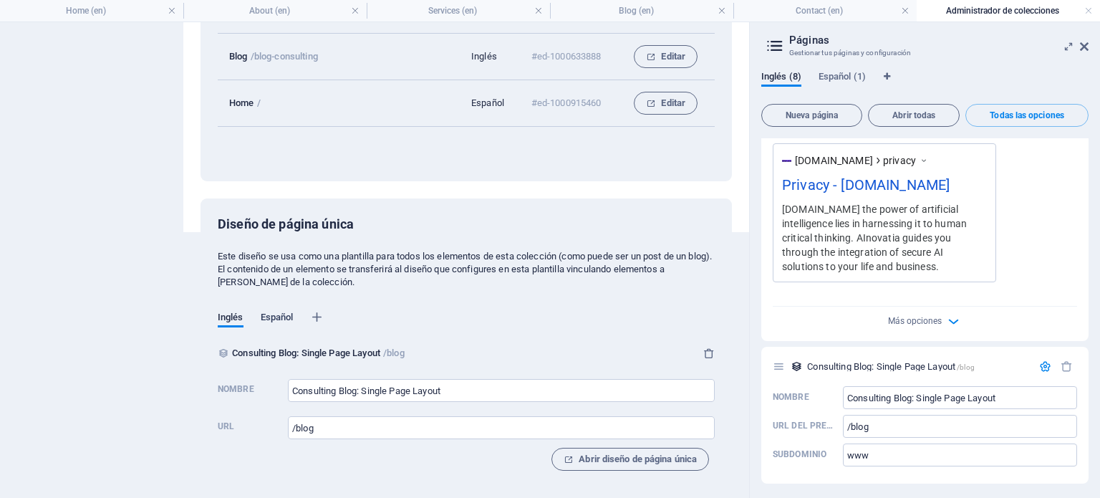
click at [281, 316] on span "Español" at bounding box center [277, 319] width 33 height 20
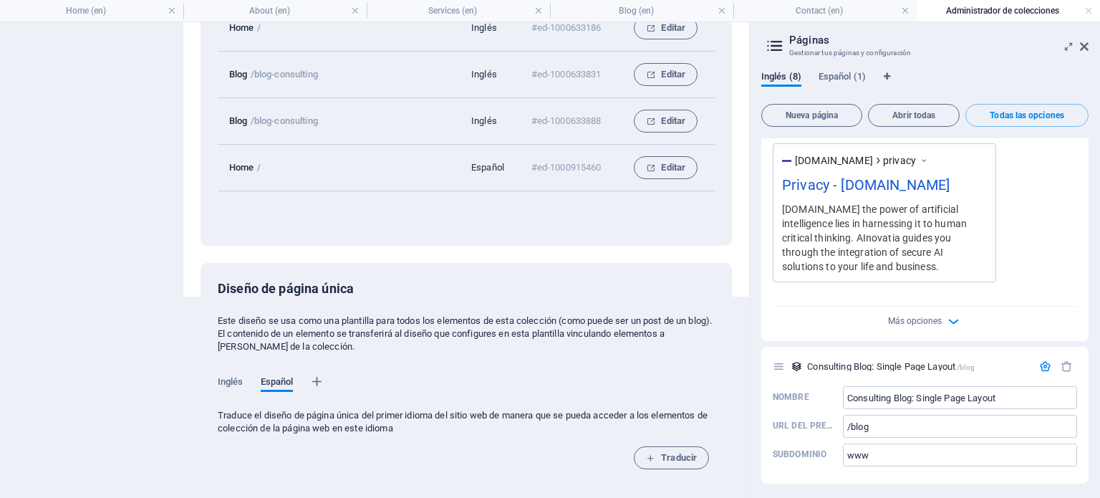
scroll to position [200, 0]
click at [232, 377] on span "Inglés" at bounding box center [231, 384] width 26 height 20
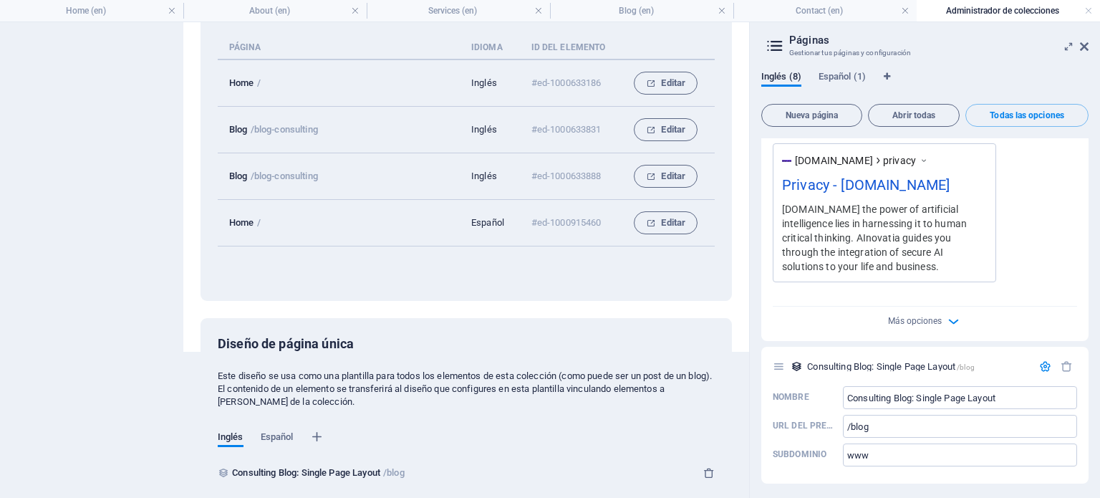
scroll to position [141, 0]
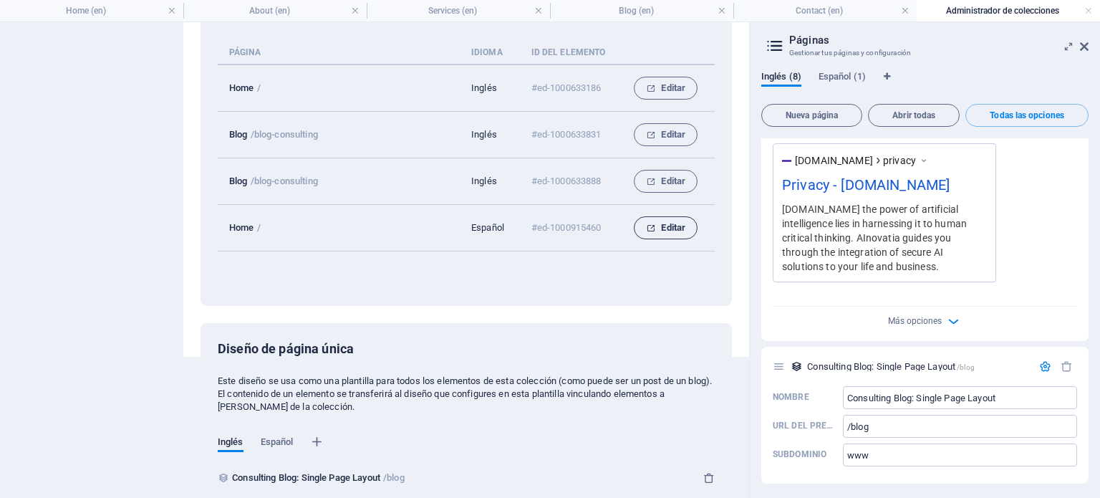
click at [660, 226] on span "Editar" at bounding box center [665, 227] width 39 height 17
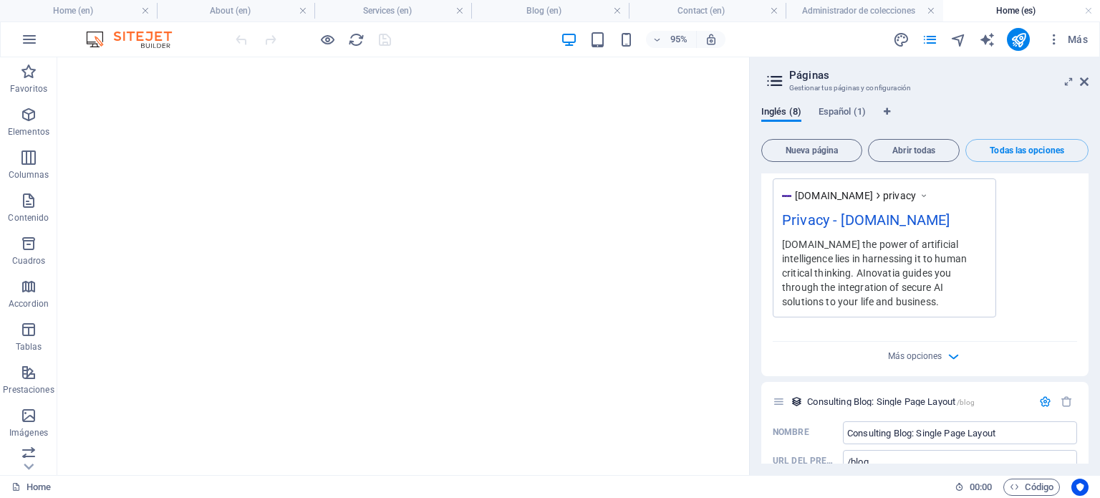
scroll to position [0, 0]
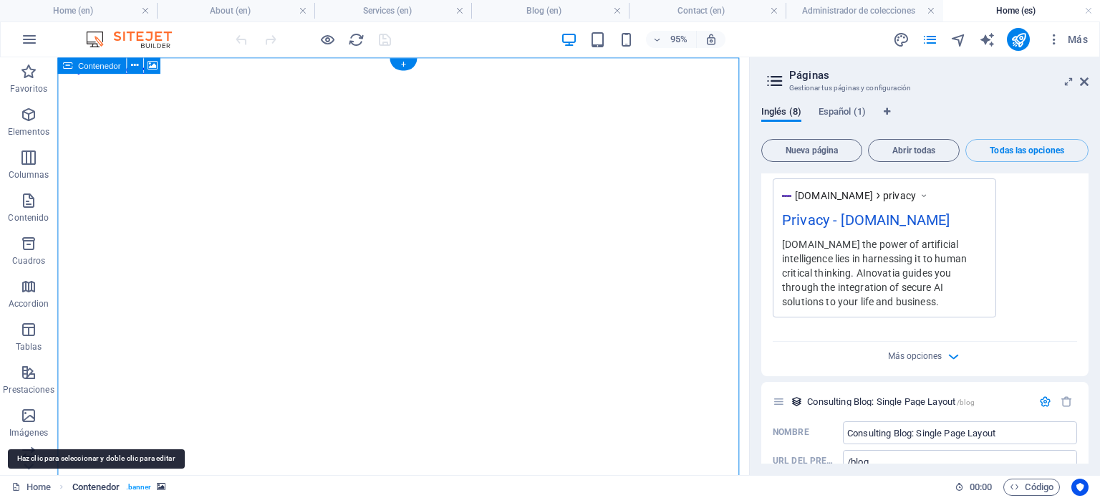
click at [89, 483] on span "Contenedor" at bounding box center [96, 486] width 48 height 17
select select "vh"
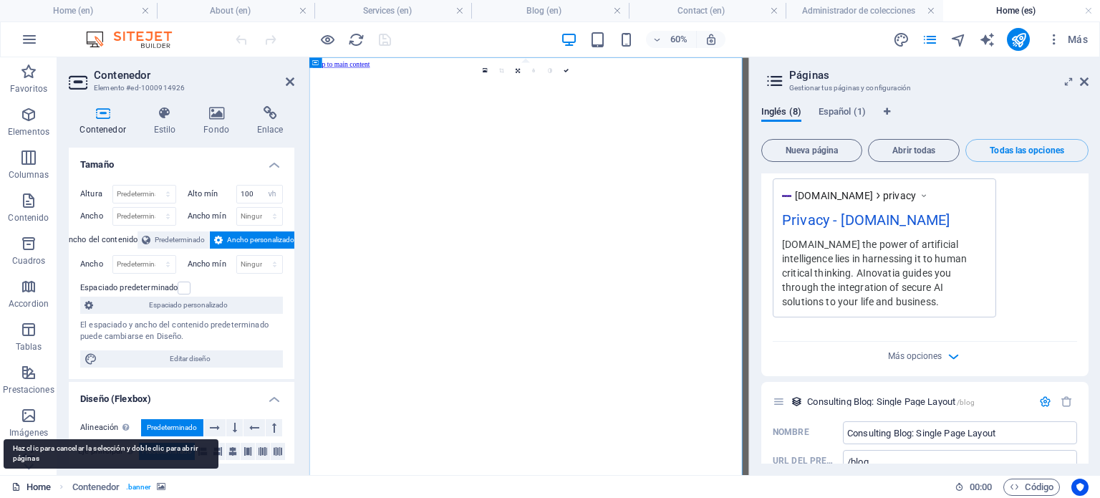
click at [35, 489] on link "Home" at bounding box center [30, 486] width 39 height 17
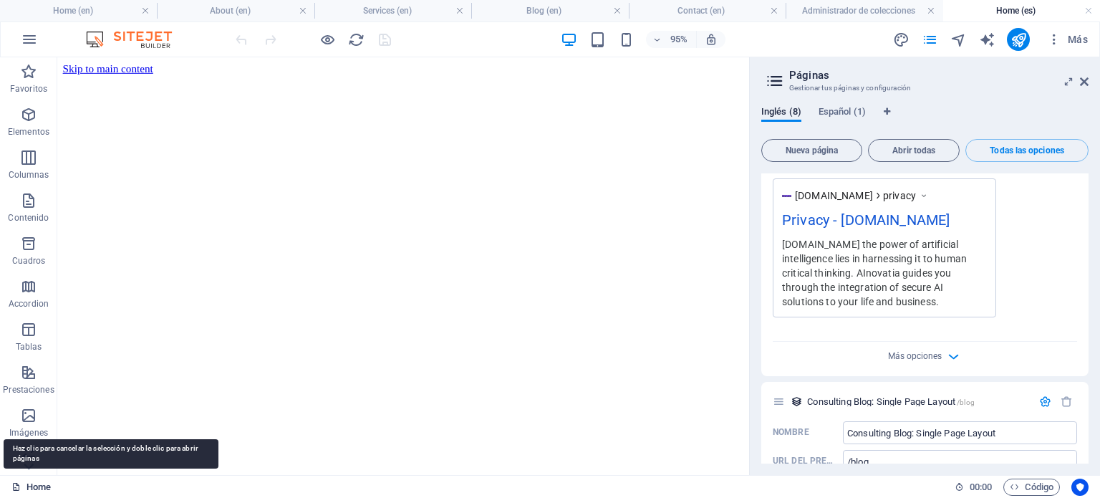
click at [35, 489] on link "Home" at bounding box center [30, 486] width 39 height 17
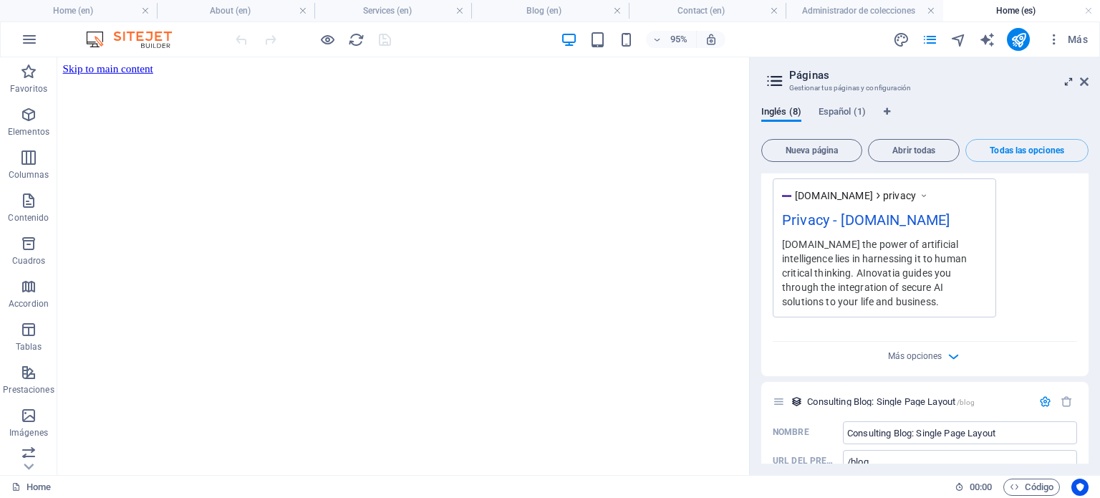
click at [1068, 83] on icon at bounding box center [1068, 81] width 0 height 11
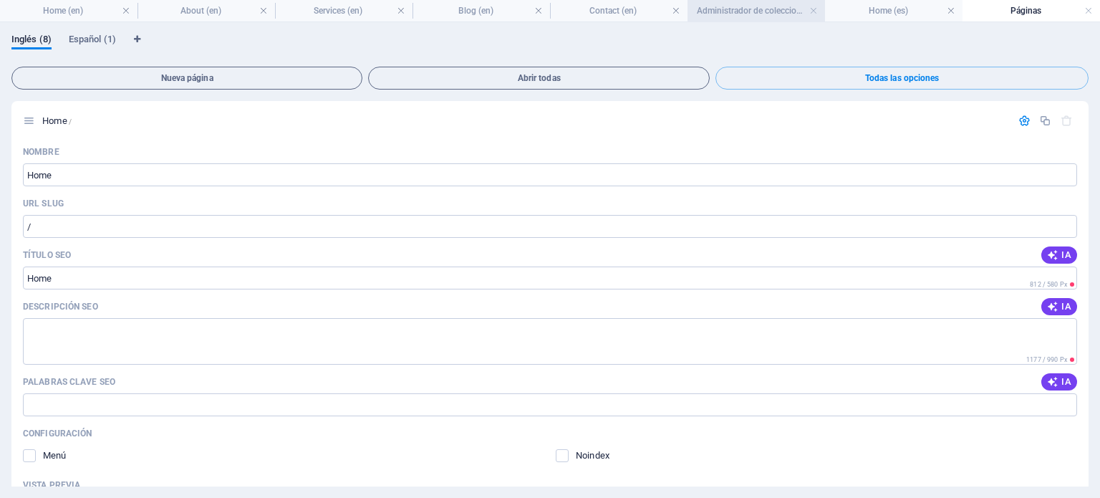
click at [768, 9] on h4 "Administrador de colecciones" at bounding box center [755, 11] width 137 height 16
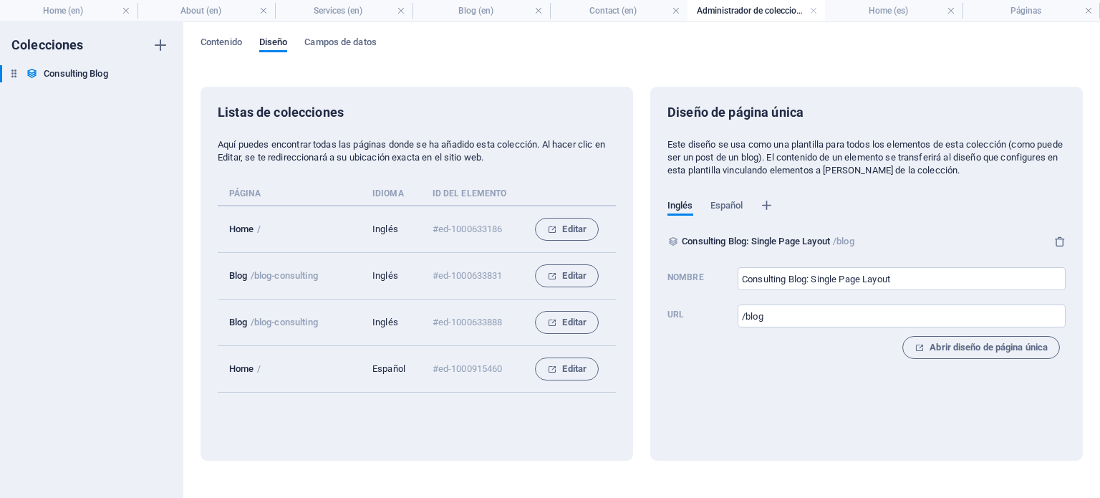
drag, startPoint x: 347, startPoint y: 371, endPoint x: 337, endPoint y: 371, distance: 10.0
click at [337, 371] on tr "Home / Español #ed-1000915460 Editar" at bounding box center [417, 369] width 398 height 47
drag, startPoint x: 223, startPoint y: 372, endPoint x: 317, endPoint y: 372, distance: 94.5
click at [317, 372] on td "Home /" at bounding box center [295, 369] width 155 height 47
click at [221, 49] on span "Contenido" at bounding box center [221, 44] width 42 height 20
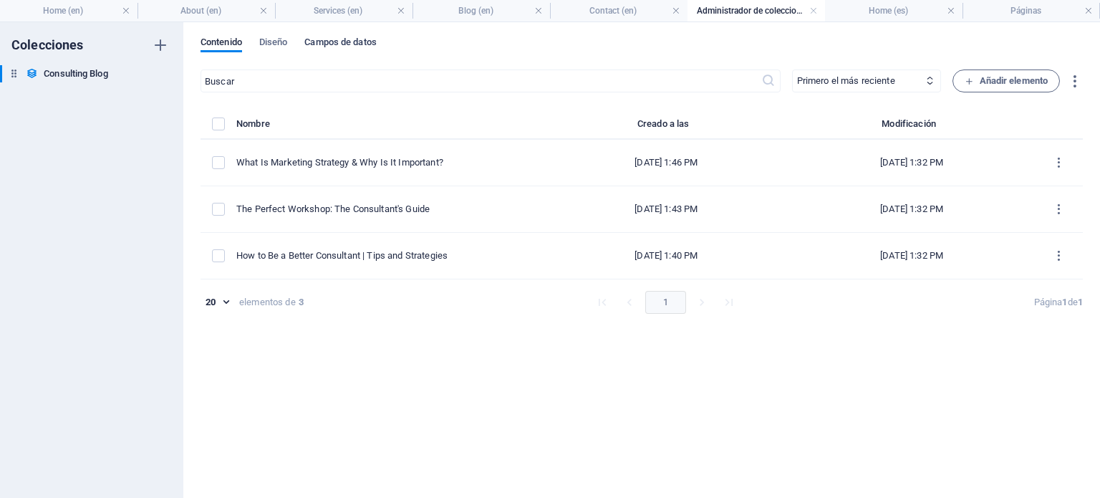
click at [335, 46] on span "Campos de datos" at bounding box center [340, 44] width 72 height 20
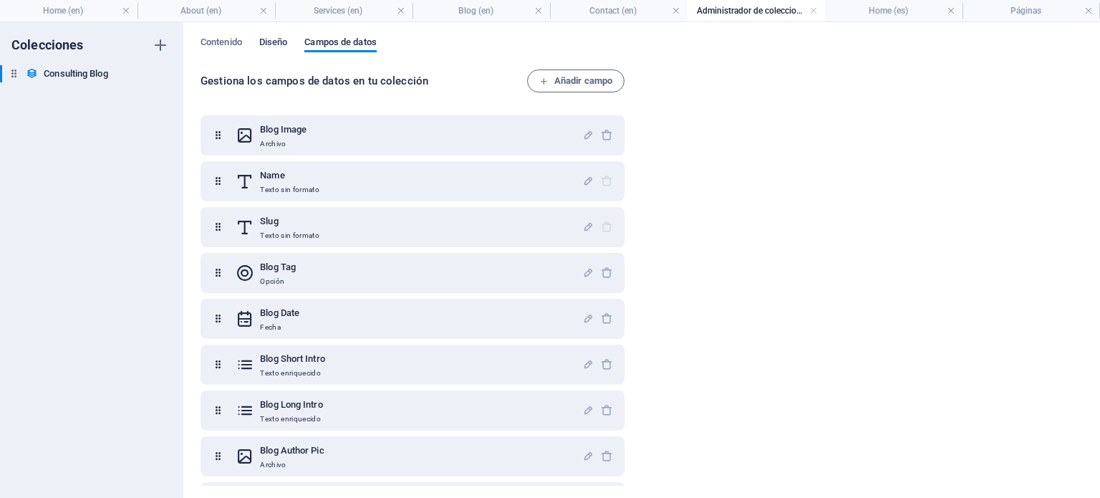
click at [271, 37] on span "Diseño" at bounding box center [273, 44] width 29 height 20
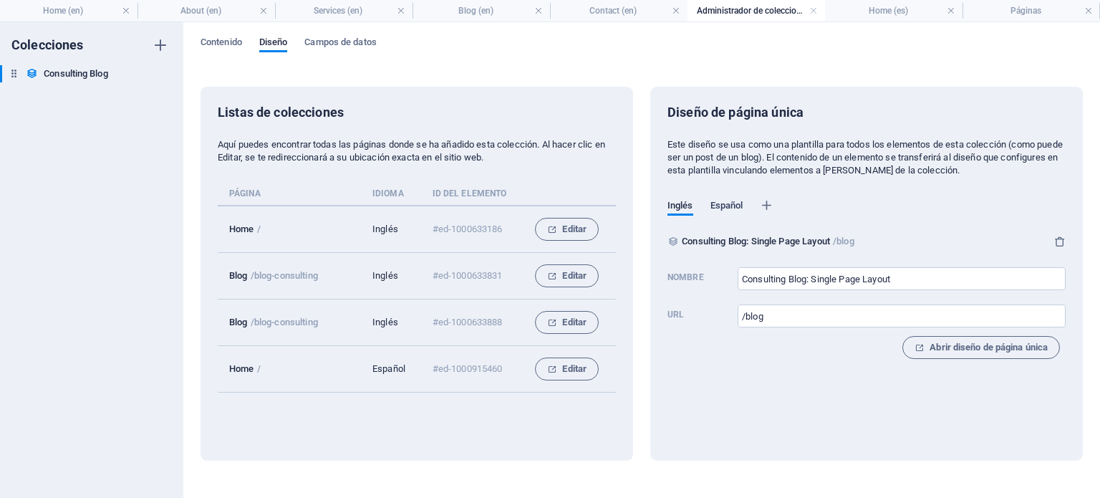
click at [726, 205] on span "Español" at bounding box center [726, 207] width 33 height 20
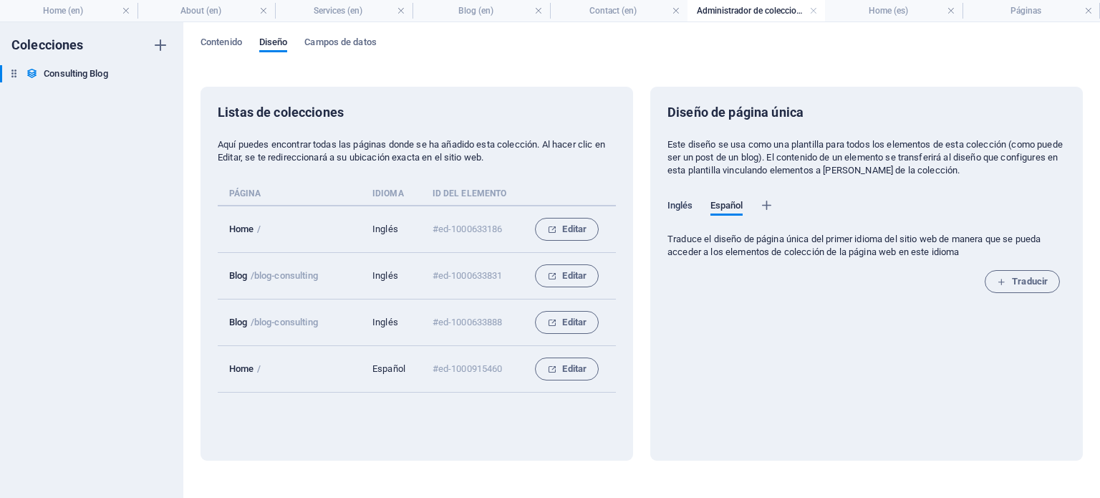
click at [679, 202] on span "Inglés" at bounding box center [680, 207] width 26 height 20
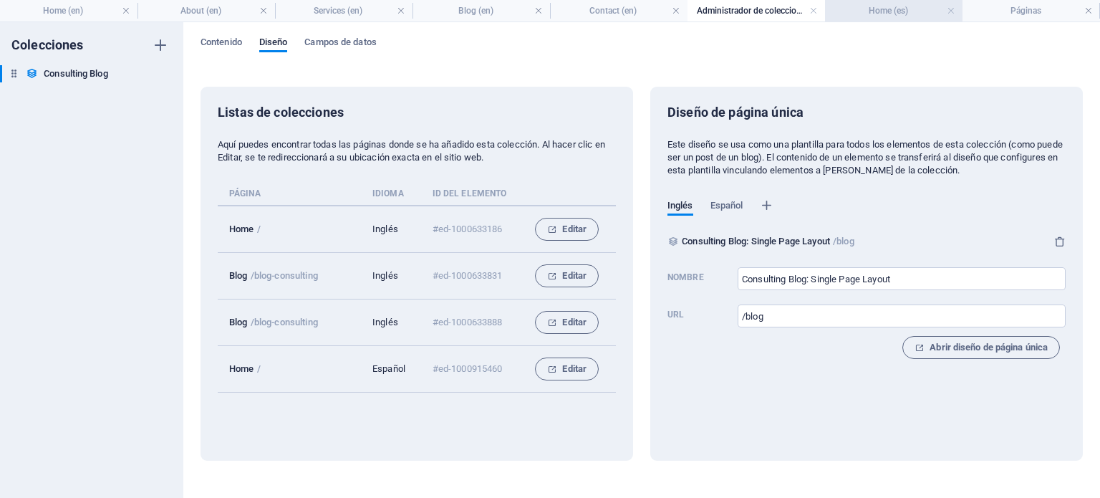
click at [916, 16] on h4 "Home (es)" at bounding box center [893, 11] width 137 height 16
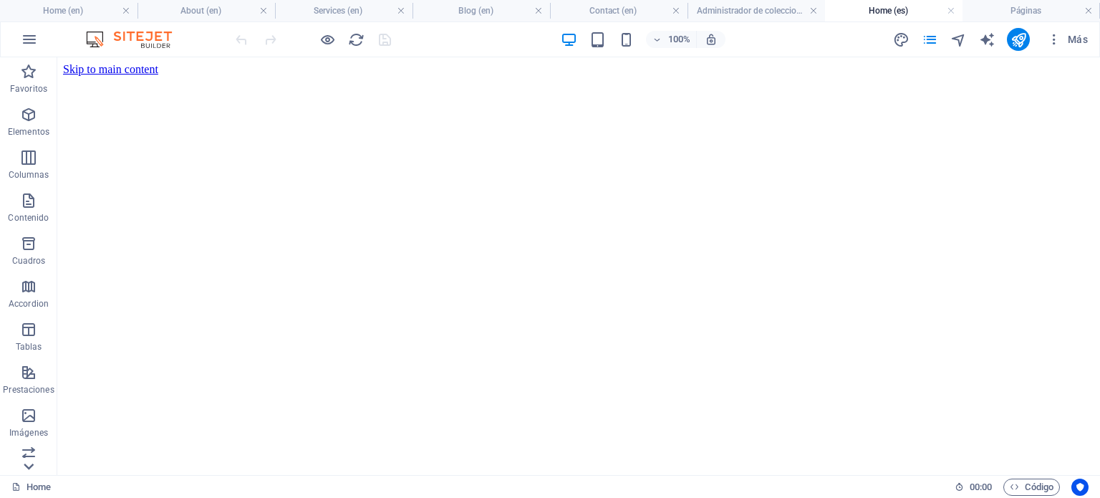
click at [29, 469] on icon at bounding box center [29, 466] width 10 height 6
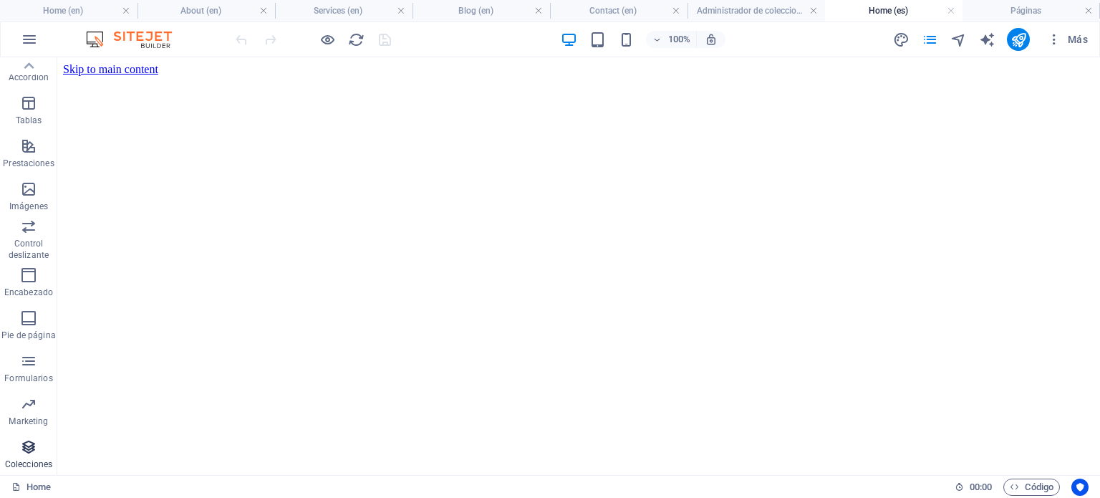
click at [29, 451] on icon "button" at bounding box center [28, 446] width 17 height 17
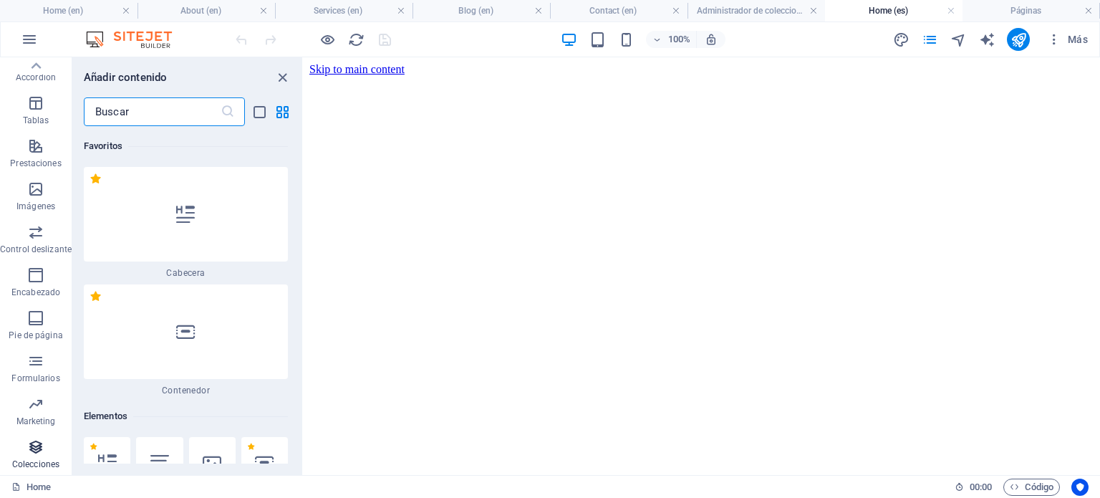
scroll to position [25608, 0]
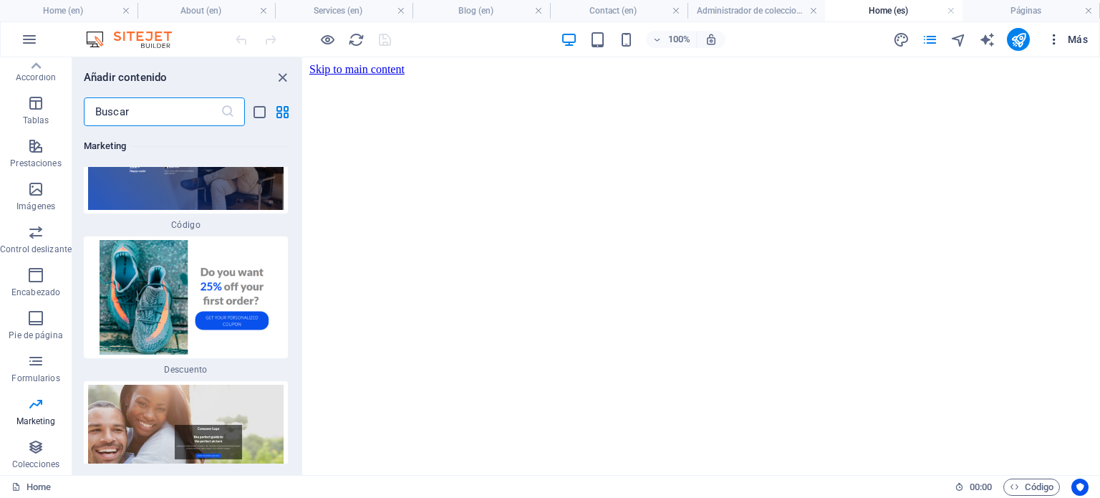
click at [1054, 39] on icon "button" at bounding box center [1054, 39] width 14 height 14
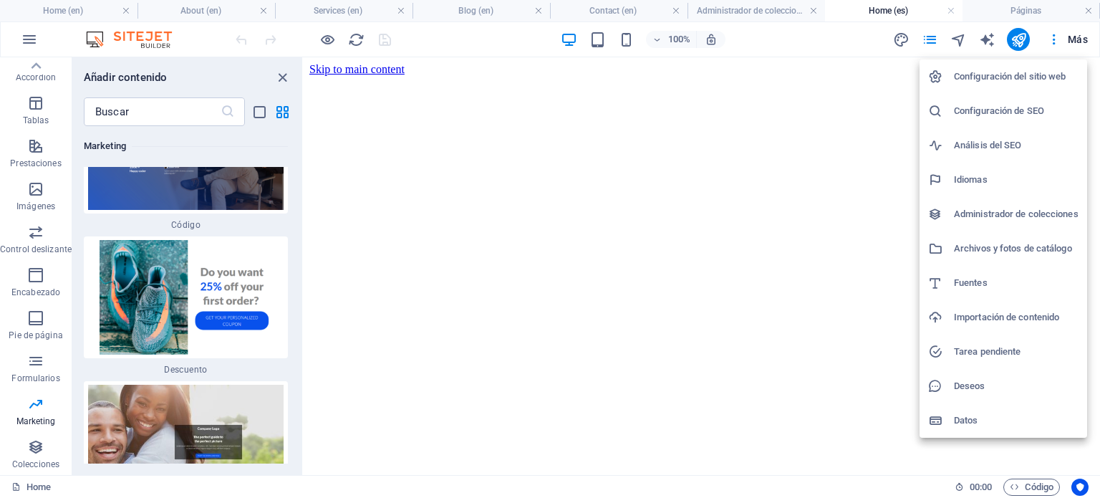
click at [984, 71] on h6 "Configuración del sitio web" at bounding box center [1016, 76] width 125 height 17
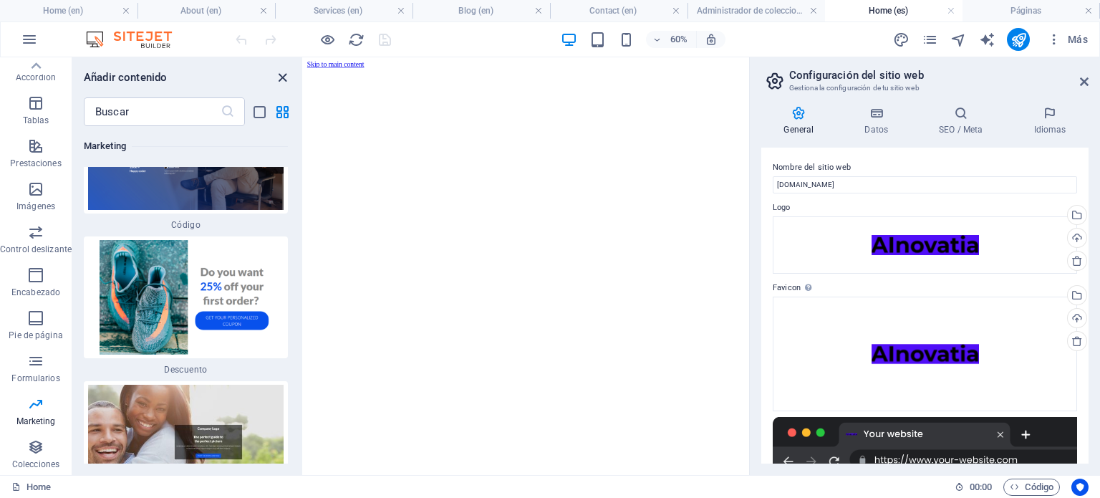
click at [283, 77] on icon "close panel" at bounding box center [282, 77] width 16 height 16
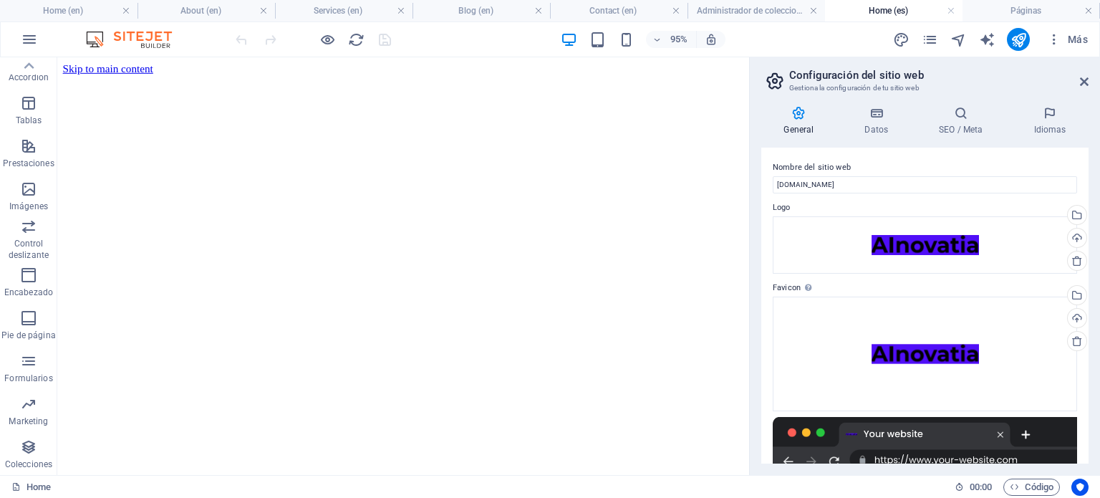
click at [1088, 188] on div "General Datos SEO / Meta Idiomas Nombre del sitio web [DOMAIN_NAME] Logo Arrast…" at bounding box center [925, 285] width 350 height 380
click at [1048, 128] on h4 "Idiomas" at bounding box center [1049, 121] width 77 height 30
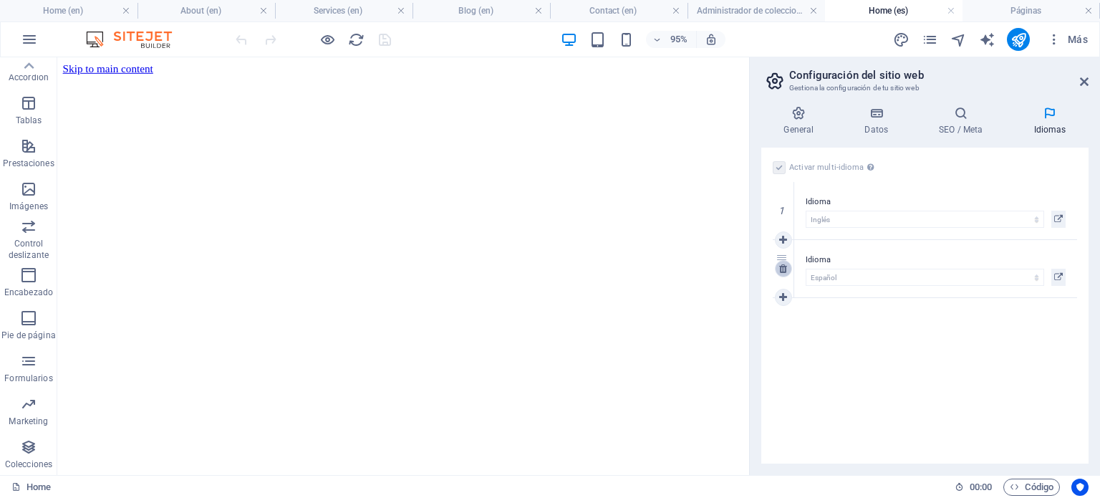
click at [782, 271] on icon at bounding box center [783, 268] width 8 height 10
click at [856, 125] on h4 "Datos" at bounding box center [879, 121] width 74 height 30
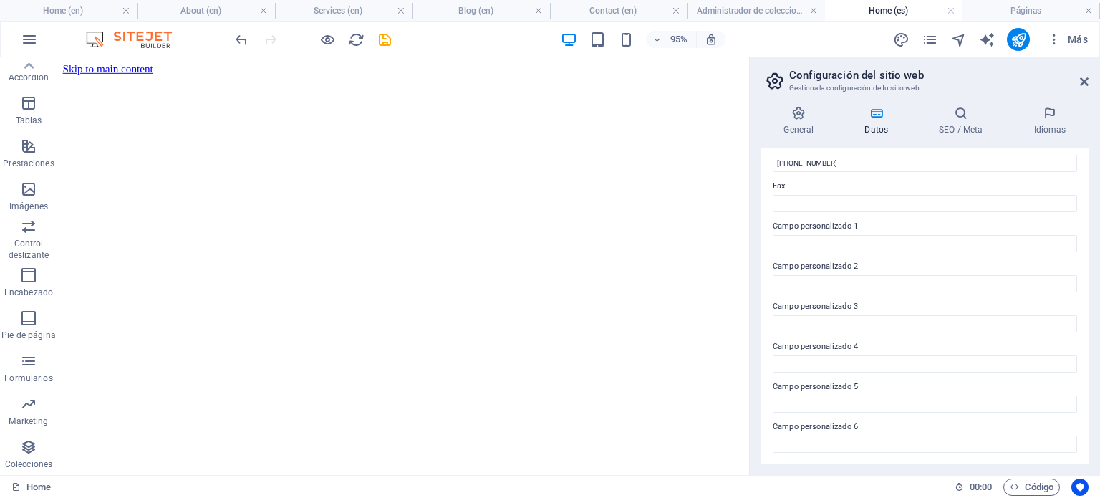
scroll to position [0, 0]
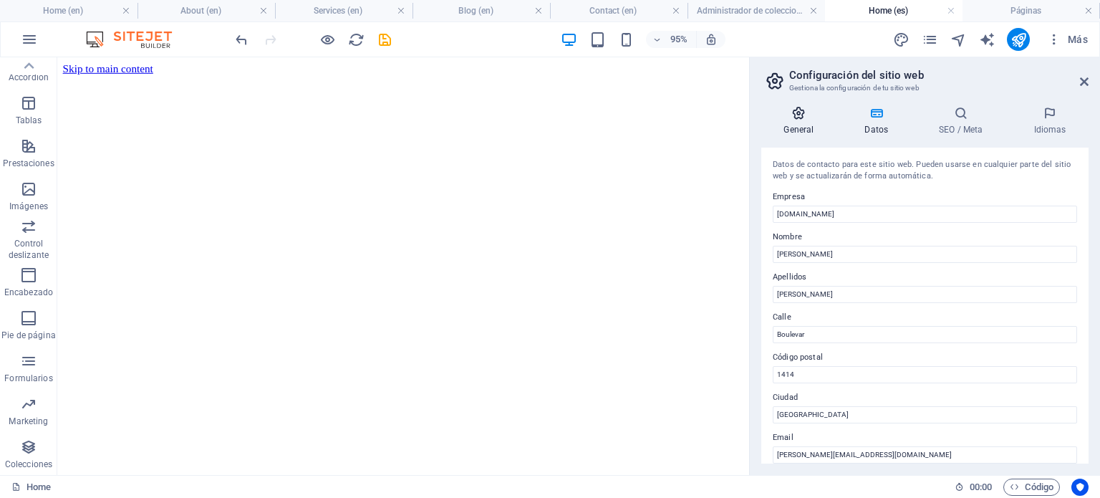
click at [785, 122] on h4 "General" at bounding box center [801, 121] width 81 height 30
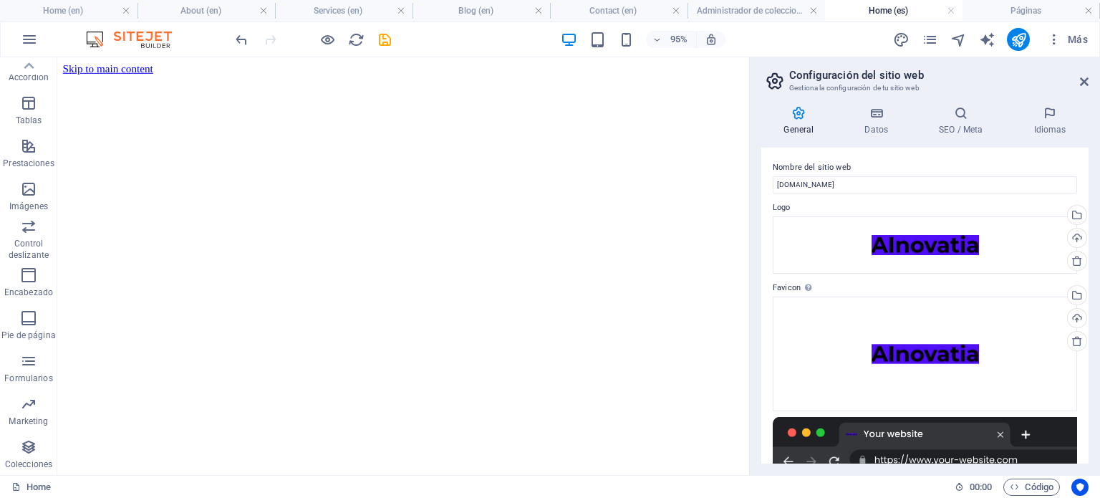
drag, startPoint x: 1088, startPoint y: 201, endPoint x: 1094, endPoint y: 331, distance: 129.8
click at [1094, 331] on div "General Datos SEO / Meta Idiomas Nombre del sitio web [DOMAIN_NAME] Logo Arrast…" at bounding box center [925, 285] width 350 height 380
click at [941, 122] on h4 "SEO / Meta" at bounding box center [963, 121] width 95 height 30
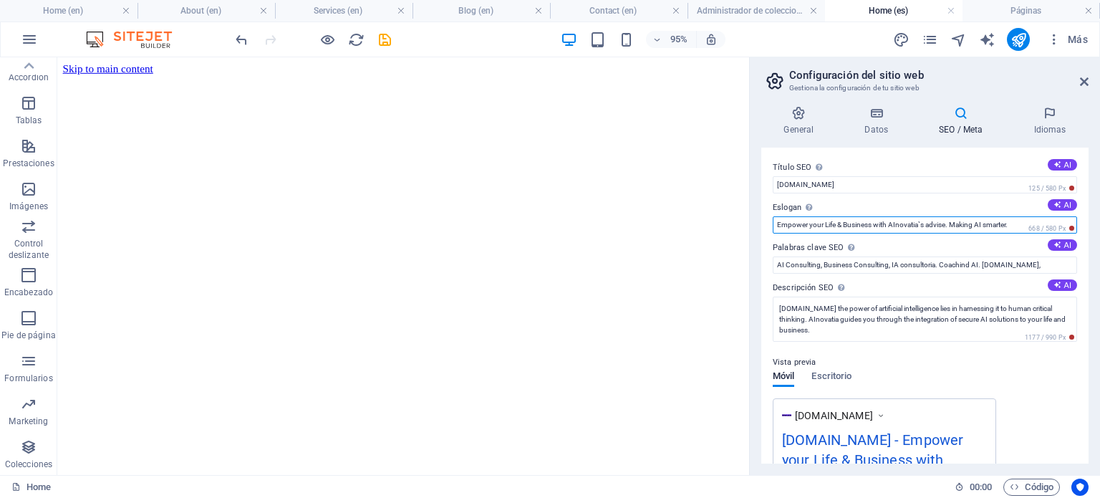
click at [982, 221] on input "Empower your Life & Business with AInovatia`s advise. Making AI smarter." at bounding box center [925, 224] width 304 height 17
click at [1012, 223] on input "Empower your Life & Business with AInovatia`s advise. Making AI smarter." at bounding box center [925, 224] width 304 height 17
type input "Empower your Life & Business with AInovatia`s advise."
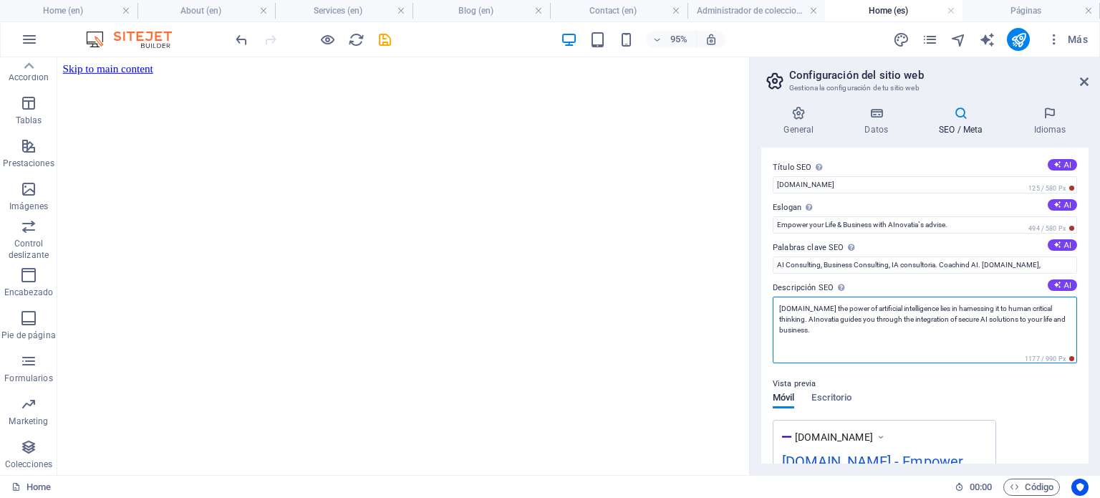
click at [838, 317] on textarea "[DOMAIN_NAME] the power of artificial intelligence lies in harnessing it to hum…" at bounding box center [925, 329] width 304 height 67
click at [824, 307] on textarea "ainovatia.com the power of artificial intelligence lies in harnessing it to hum…" at bounding box center [925, 329] width 304 height 67
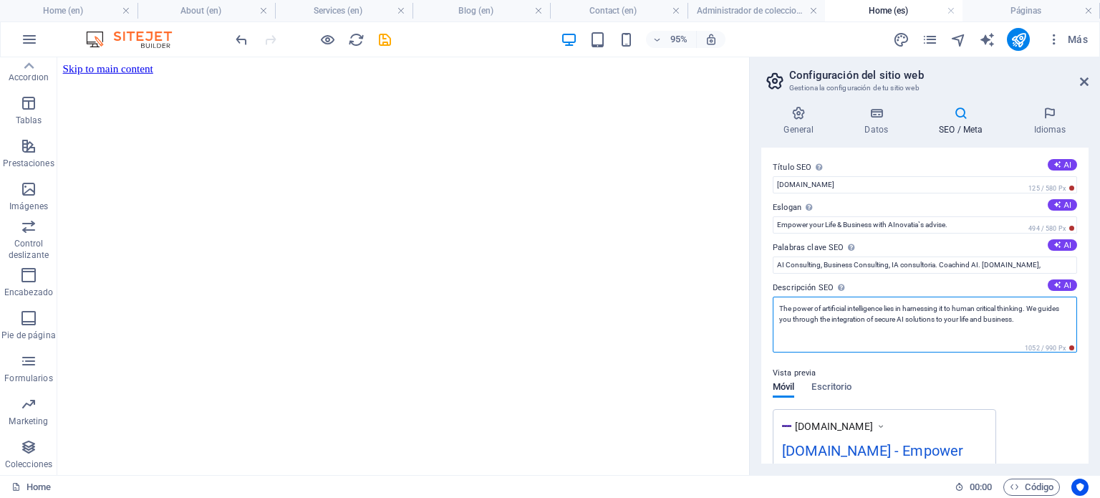
click at [884, 306] on textarea "The power of artificial intelligence lies in harnessing it to human critical th…" at bounding box center [925, 324] width 304 height 56
type textarea "The power of AI lies in harnessing it to human critical thinking. We guides you…"
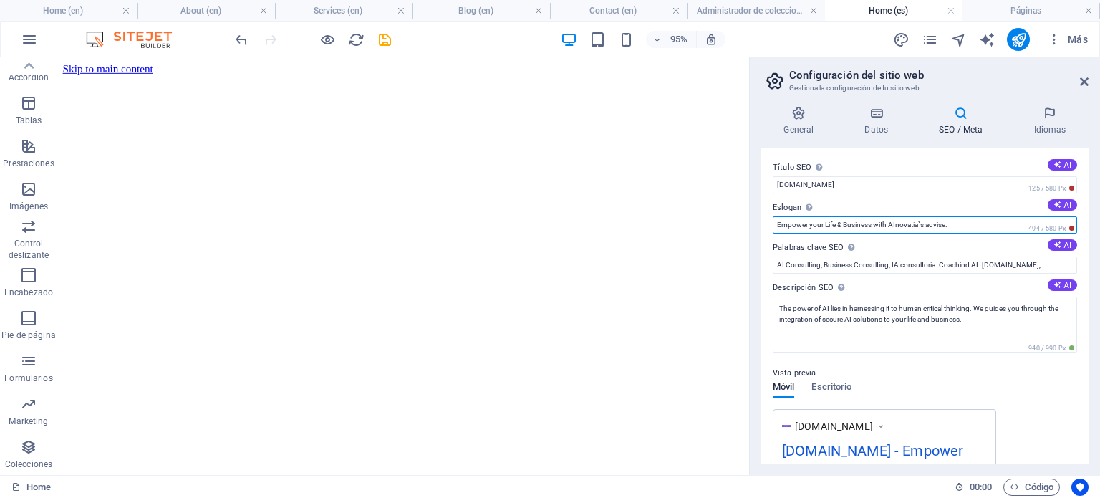
click at [986, 220] on input "Empower your Life & Business with AInovatia`s advise." at bounding box center [925, 224] width 304 height 17
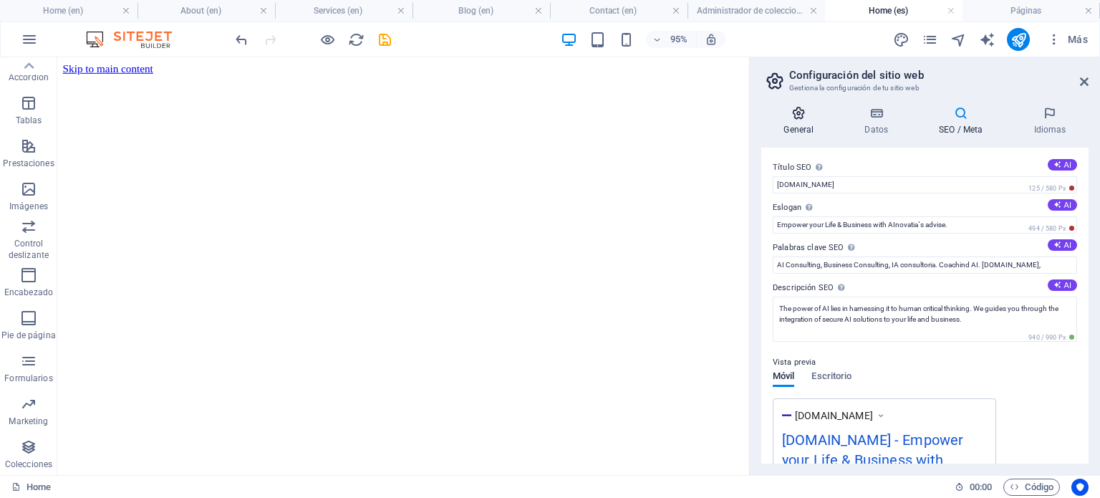
click at [801, 120] on icon at bounding box center [798, 113] width 75 height 14
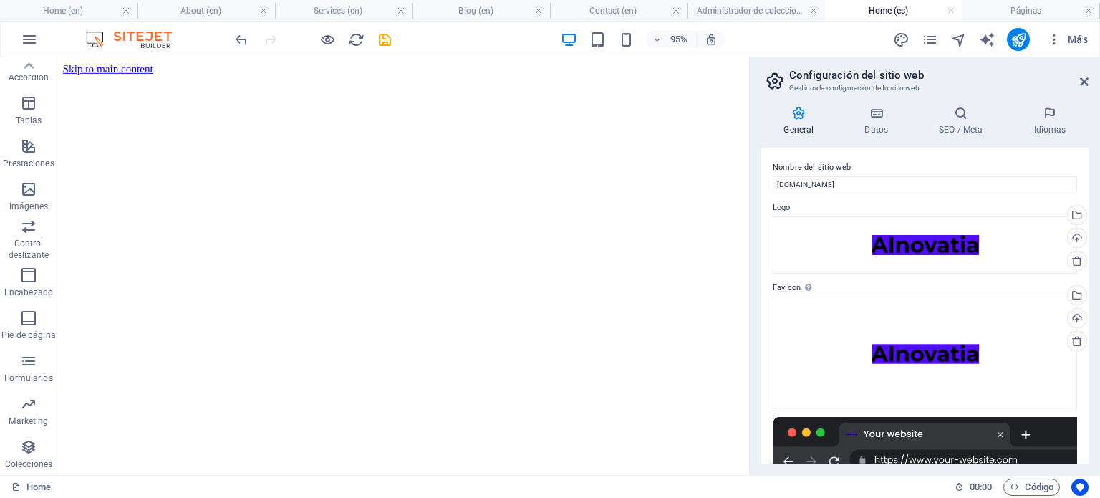
drag, startPoint x: 775, startPoint y: 81, endPoint x: 896, endPoint y: 76, distance: 121.1
click at [896, 76] on header "Configuración del sitio web Gestiona la configuración de tu sitio web" at bounding box center [926, 75] width 324 height 37
drag, startPoint x: 896, startPoint y: 76, endPoint x: 1050, endPoint y: 118, distance: 159.6
click at [1050, 118] on aside "Configuración del sitio web Gestiona la configuración de tu sitio web General D…" at bounding box center [924, 265] width 351 height 417
click at [1050, 118] on icon at bounding box center [1049, 113] width 77 height 14
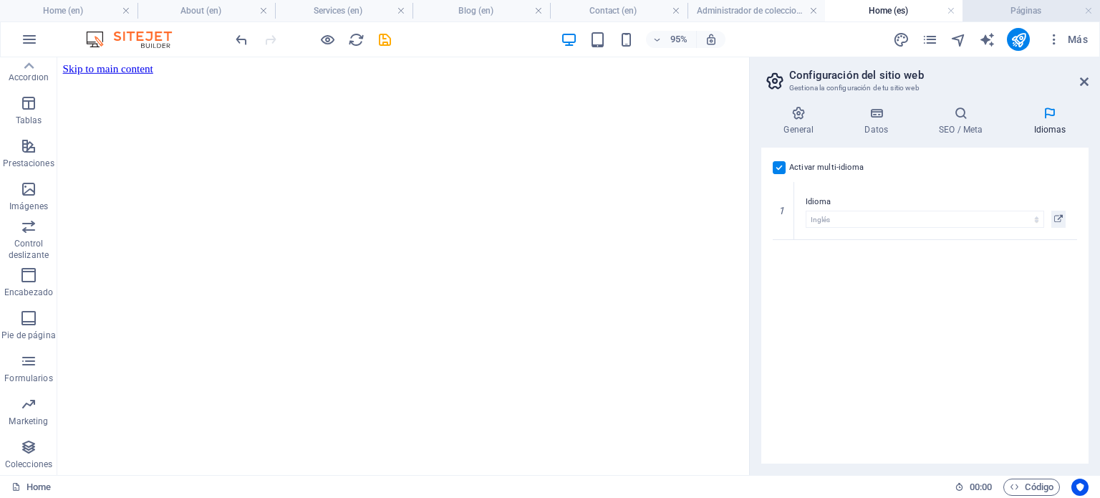
click at [1025, 11] on h4 "Páginas" at bounding box center [1030, 11] width 137 height 16
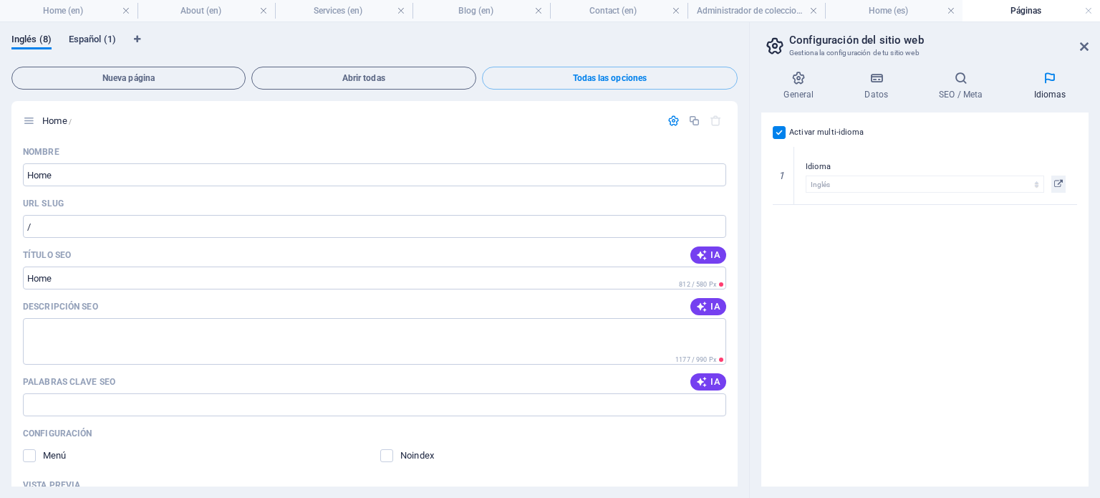
click at [99, 39] on span "Español (1)" at bounding box center [92, 41] width 47 height 20
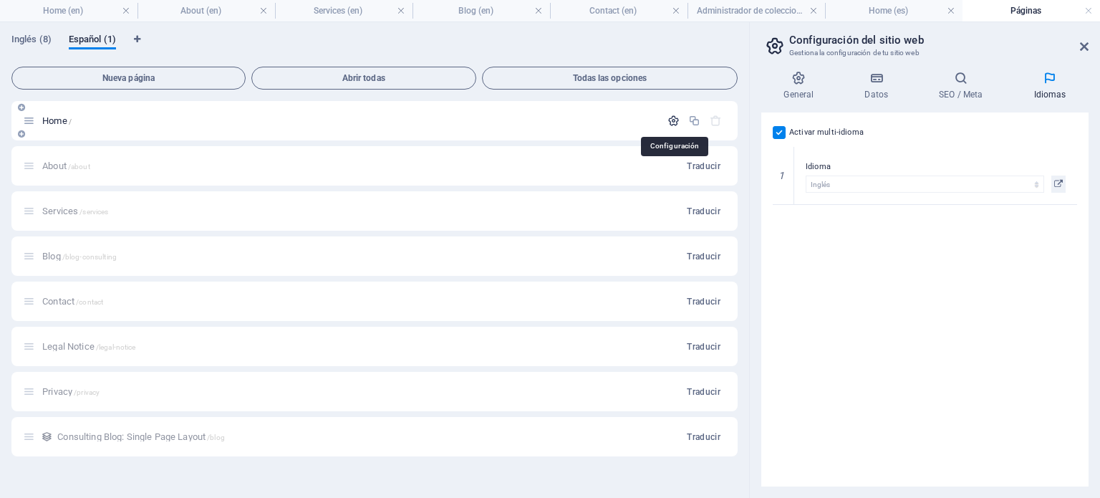
click at [670, 118] on icon "button" at bounding box center [673, 121] width 12 height 12
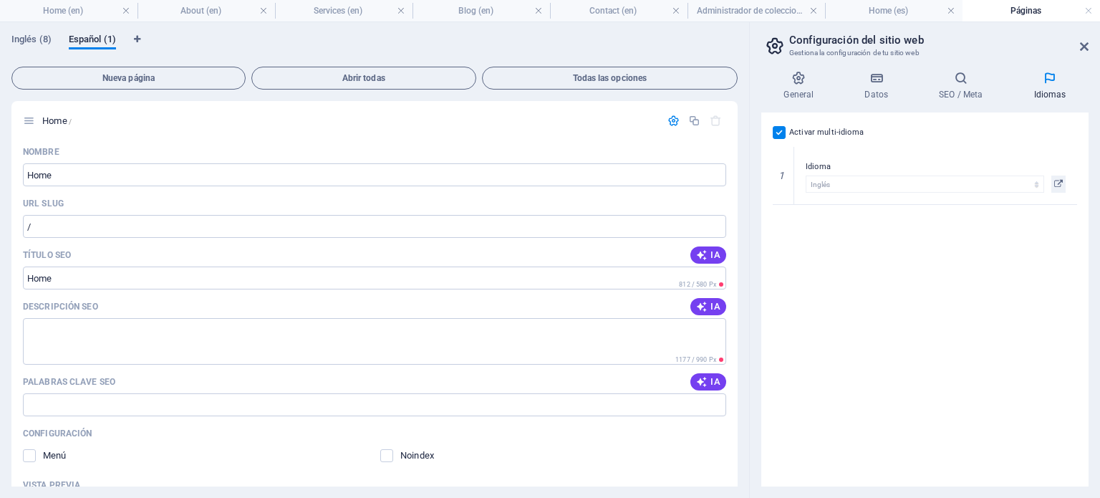
click at [779, 130] on label at bounding box center [779, 132] width 13 height 13
click at [0, 0] on input "Activar multi-idioma Para desactivar la opción multi-idioma, elimine todos los …" at bounding box center [0, 0] width 0 height 0
click at [921, 230] on div "Activar multi-idioma Para desactivar la opción multi-idioma, elimine todos los …" at bounding box center [924, 299] width 327 height 374
click at [23, 34] on span "Inglés (8)" at bounding box center [31, 41] width 40 height 20
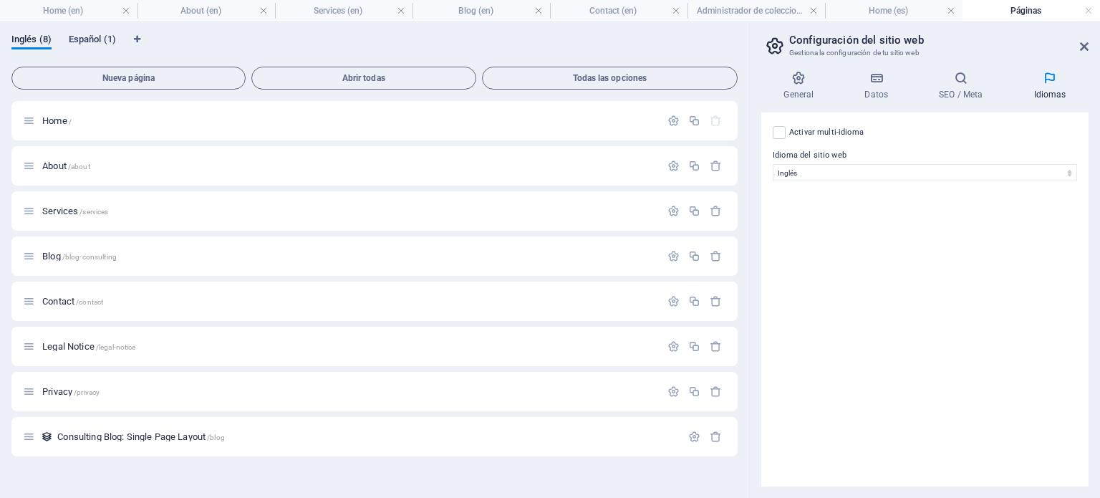
click at [90, 39] on span "Español (1)" at bounding box center [92, 41] width 47 height 20
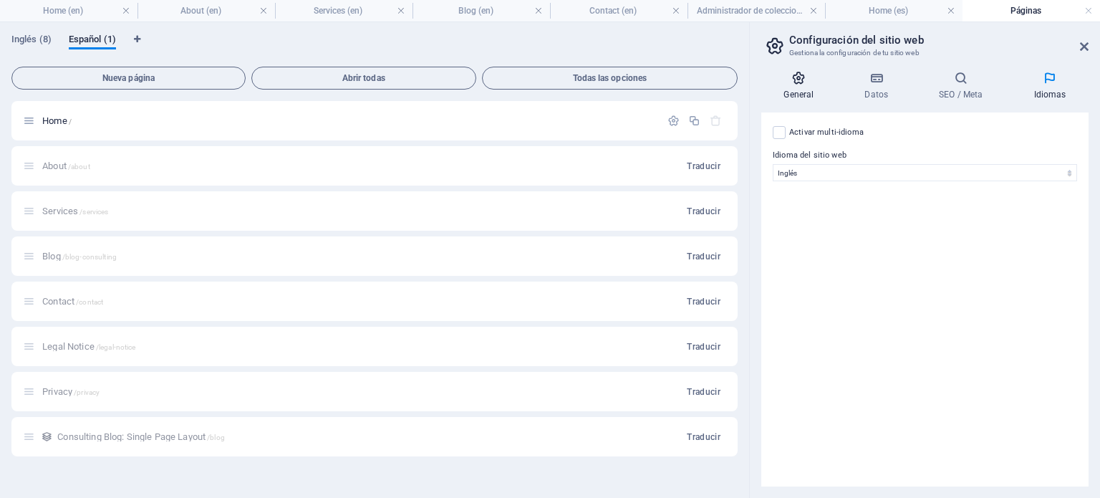
click at [798, 87] on h4 "General" at bounding box center [801, 86] width 81 height 30
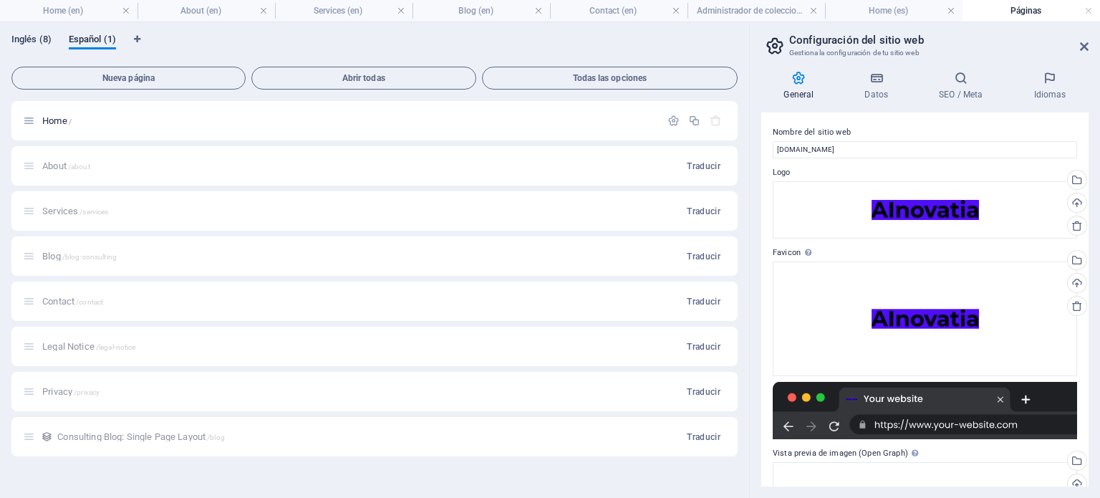
click at [32, 40] on span "Inglés (8)" at bounding box center [31, 41] width 40 height 20
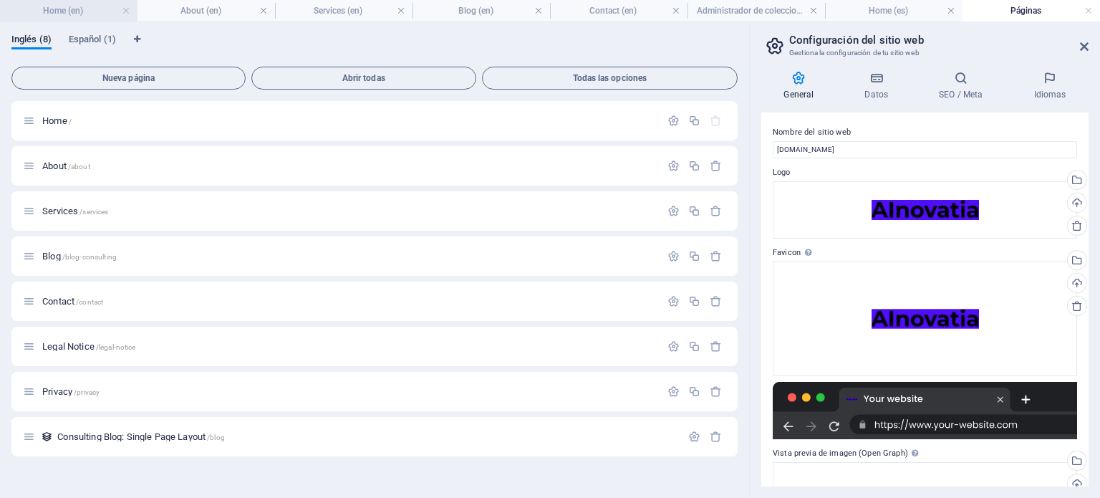
click at [68, 13] on h4 "Home (en)" at bounding box center [68, 11] width 137 height 16
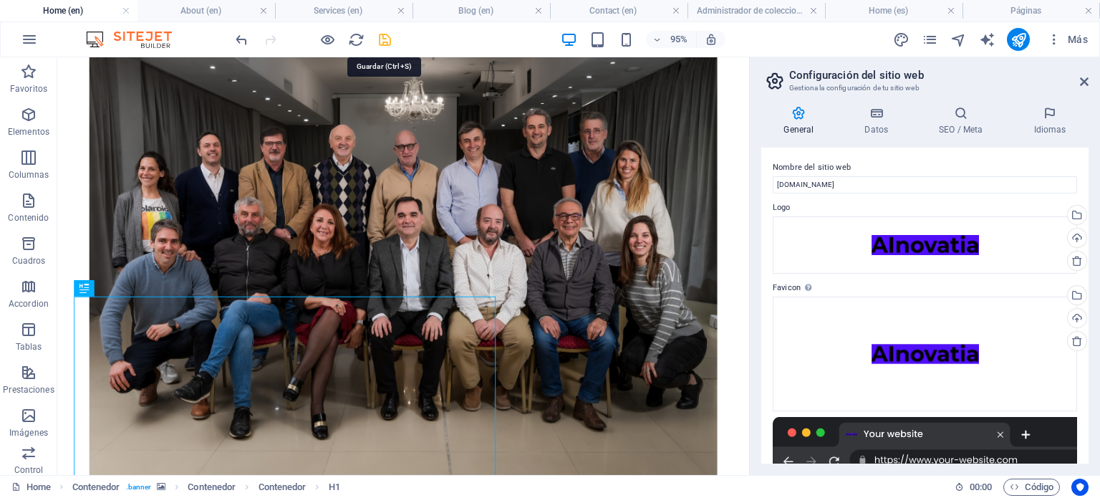
click at [381, 37] on icon "save" at bounding box center [385, 40] width 16 height 16
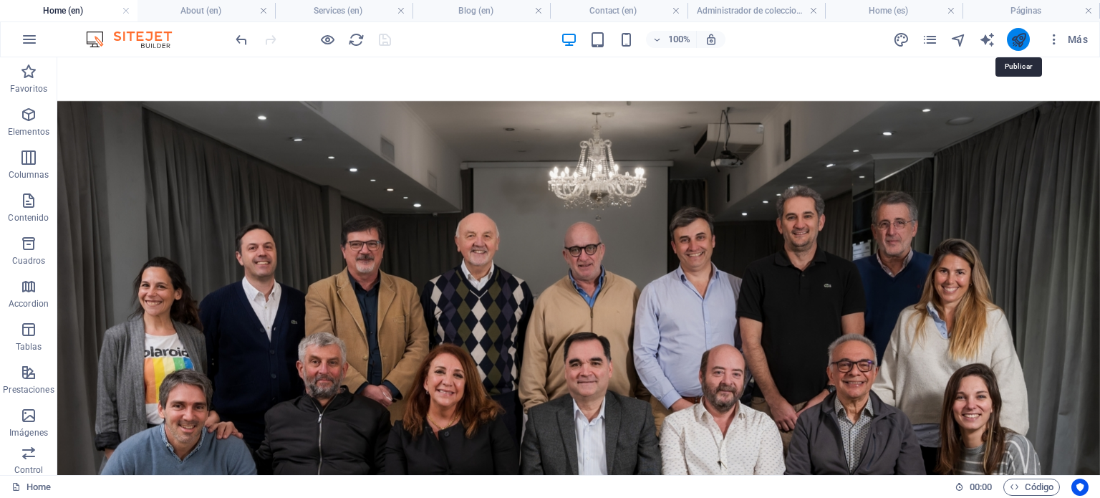
click at [1017, 45] on icon "publish" at bounding box center [1018, 40] width 16 height 16
